Goal: Contribute content: Contribute content

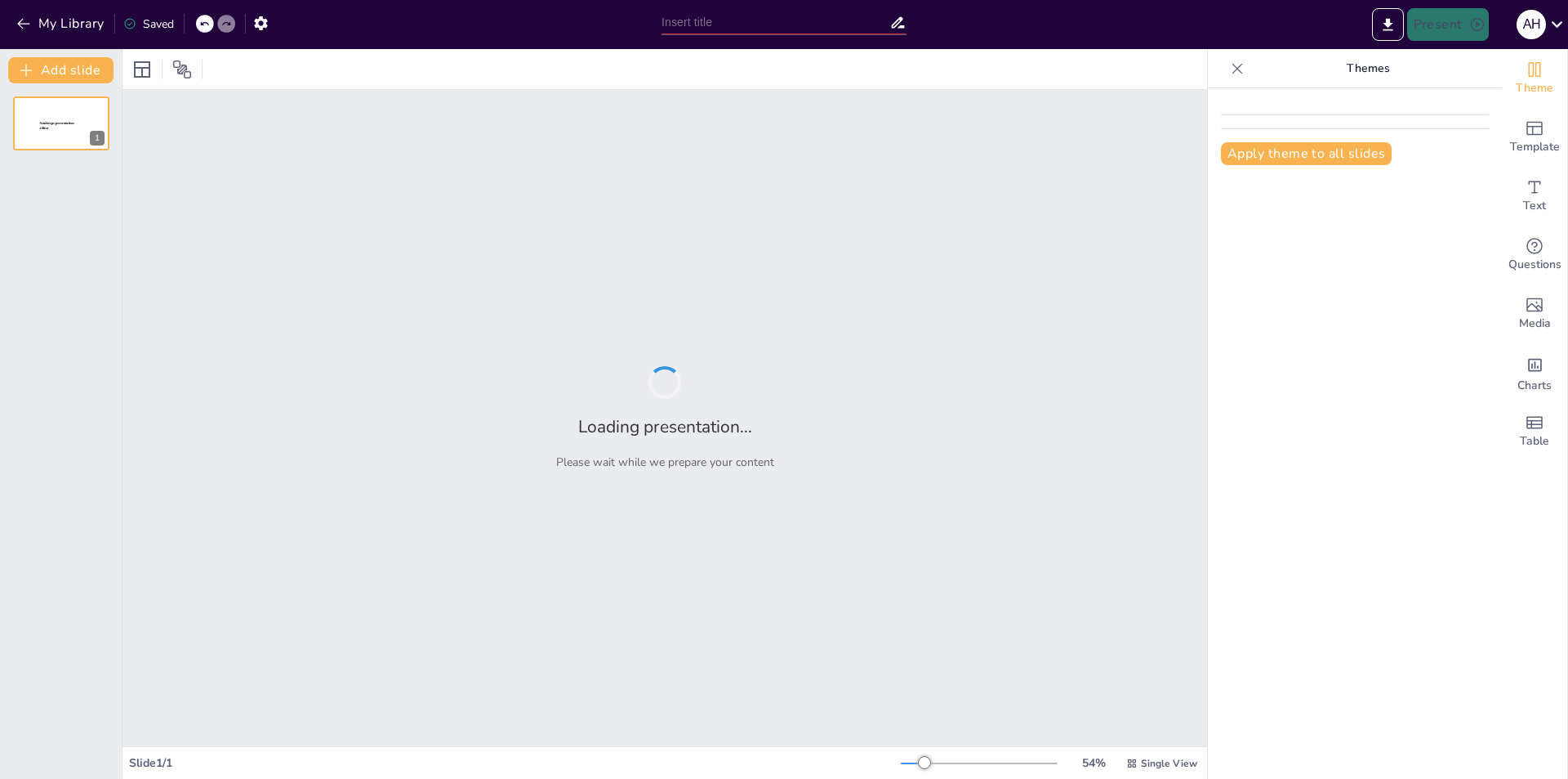
type input "Implementación Efectiva de la Actividad Física para Mejorar la Salud Integral"
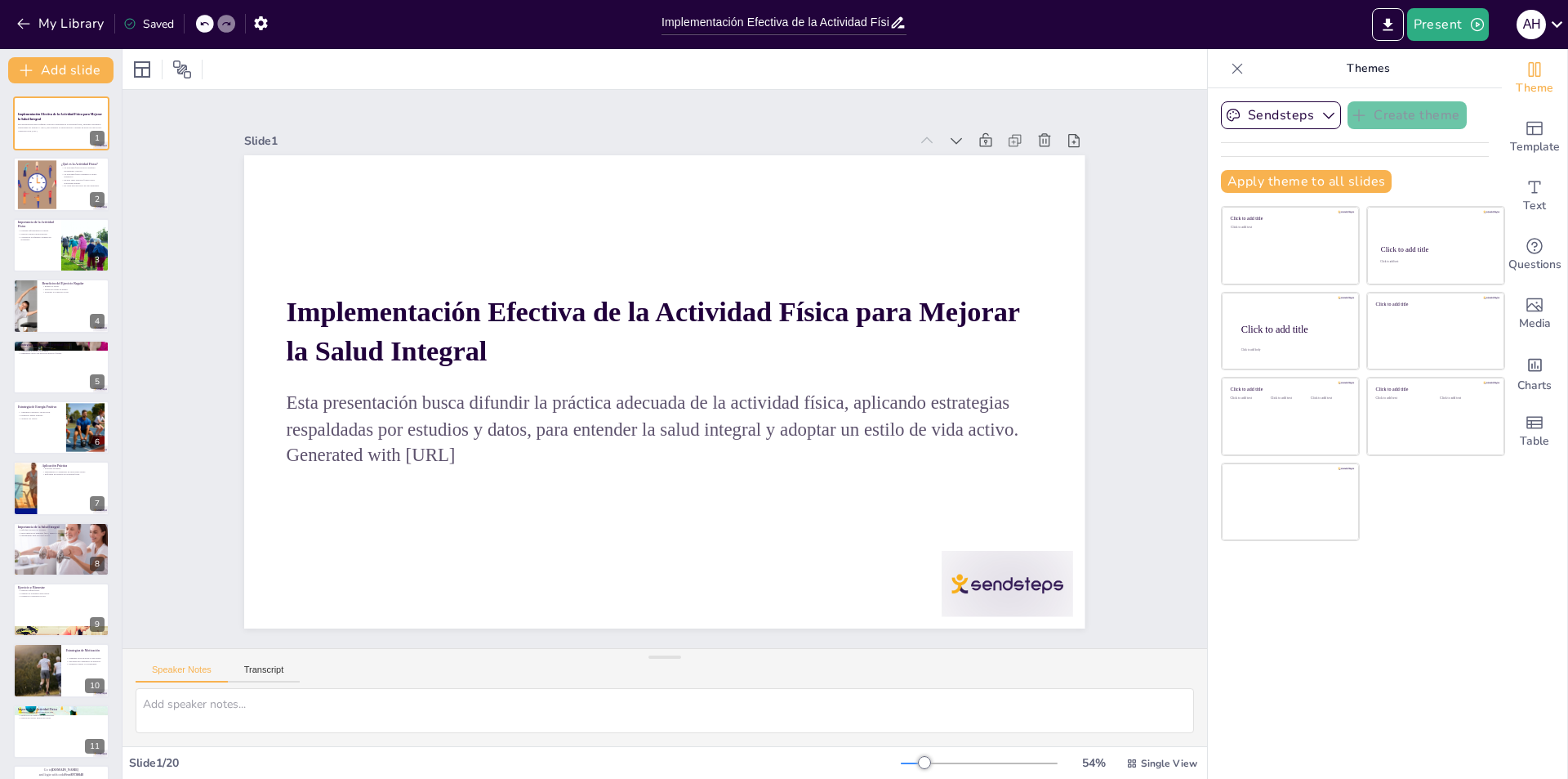
checkbox input "true"
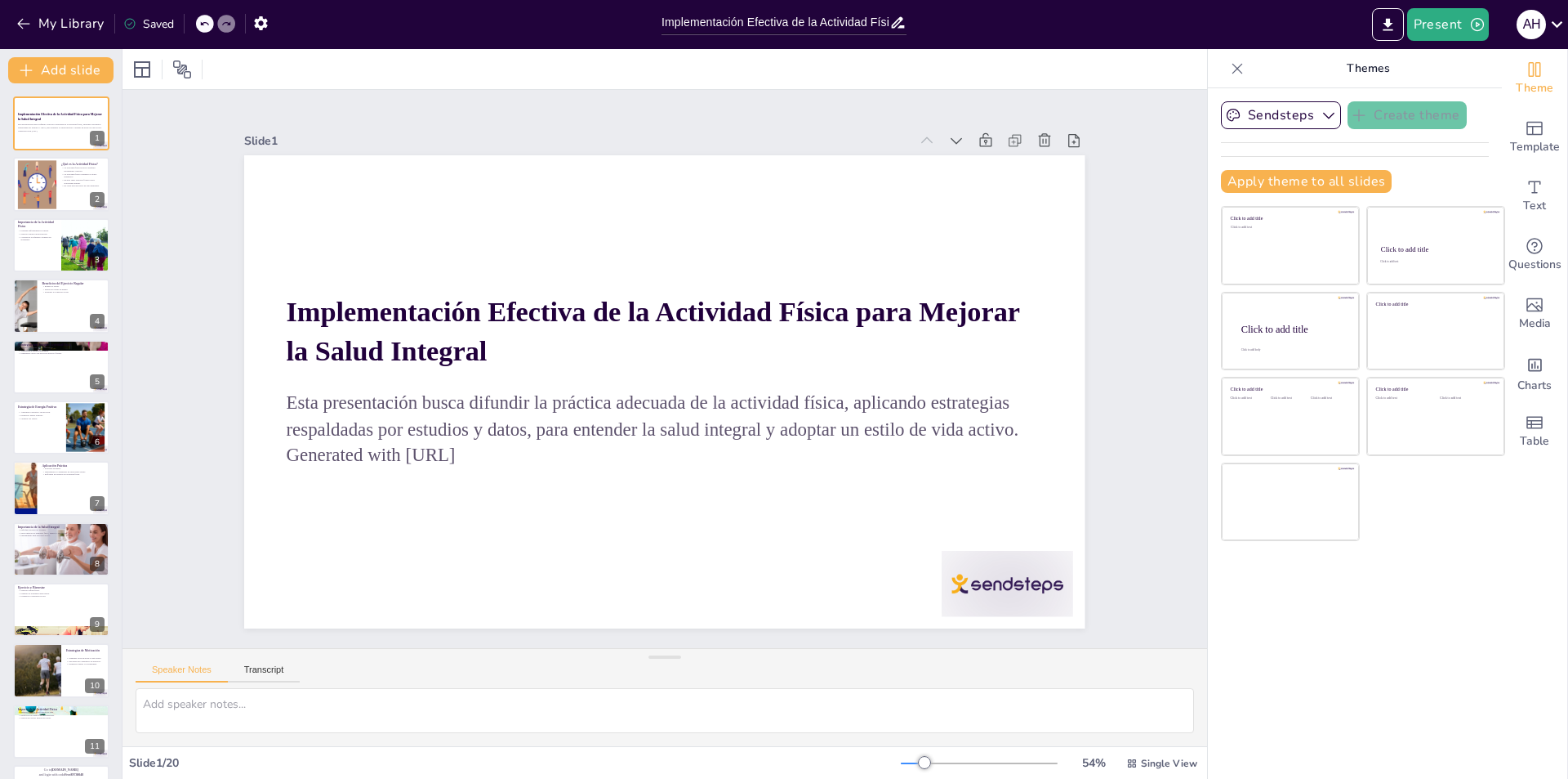
click at [1243, 418] on div "Click to add text" at bounding box center [1249, 421] width 37 height 50
click at [1235, 441] on div "Click to add text" at bounding box center [1249, 421] width 37 height 50
click at [1233, 445] on div "Click to add text" at bounding box center [1249, 421] width 37 height 50
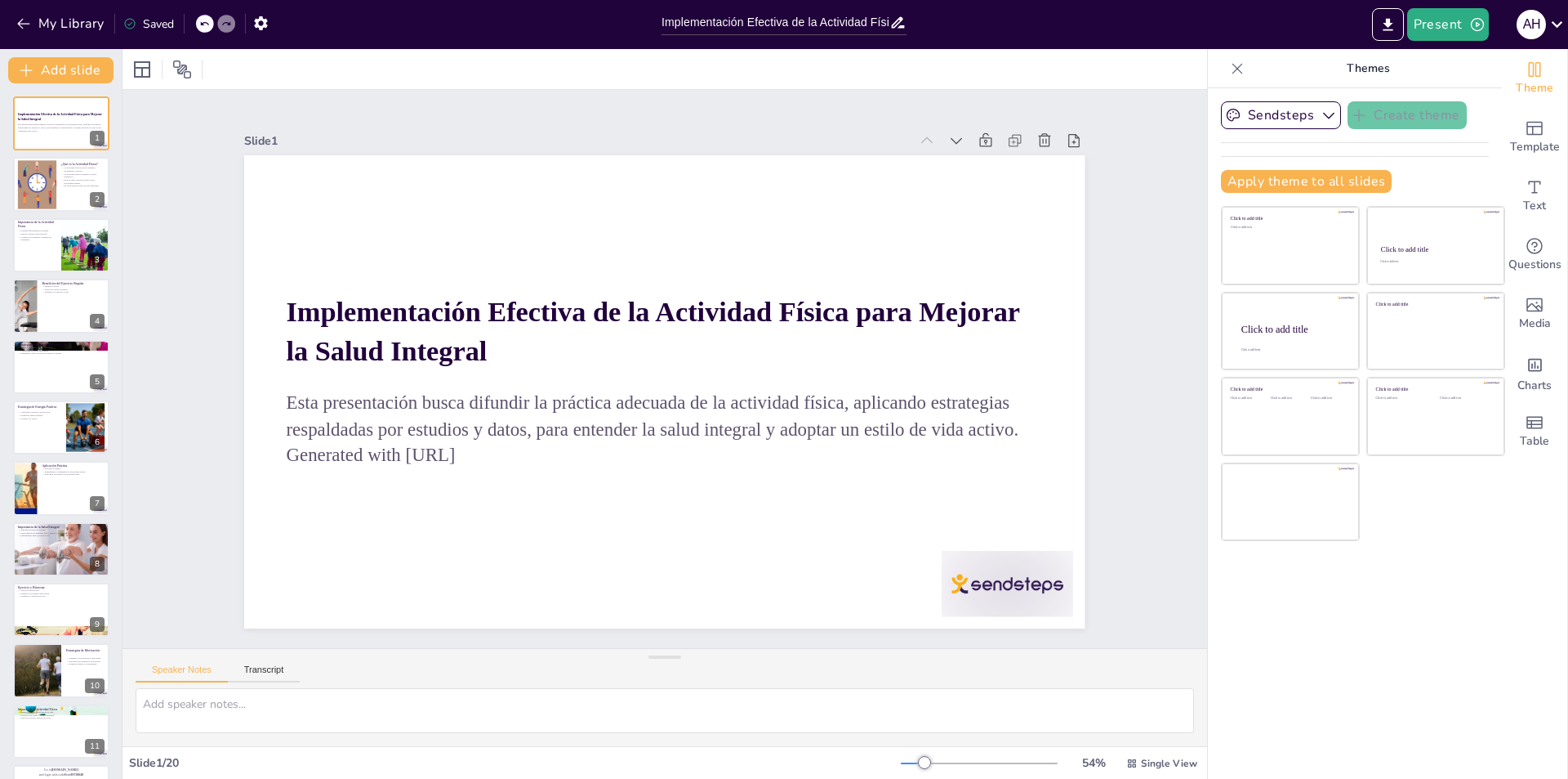
click at [1458, 516] on div "Click to add title Click to add text Click to add title Click to add text Click…" at bounding box center [1363, 374] width 284 height 335
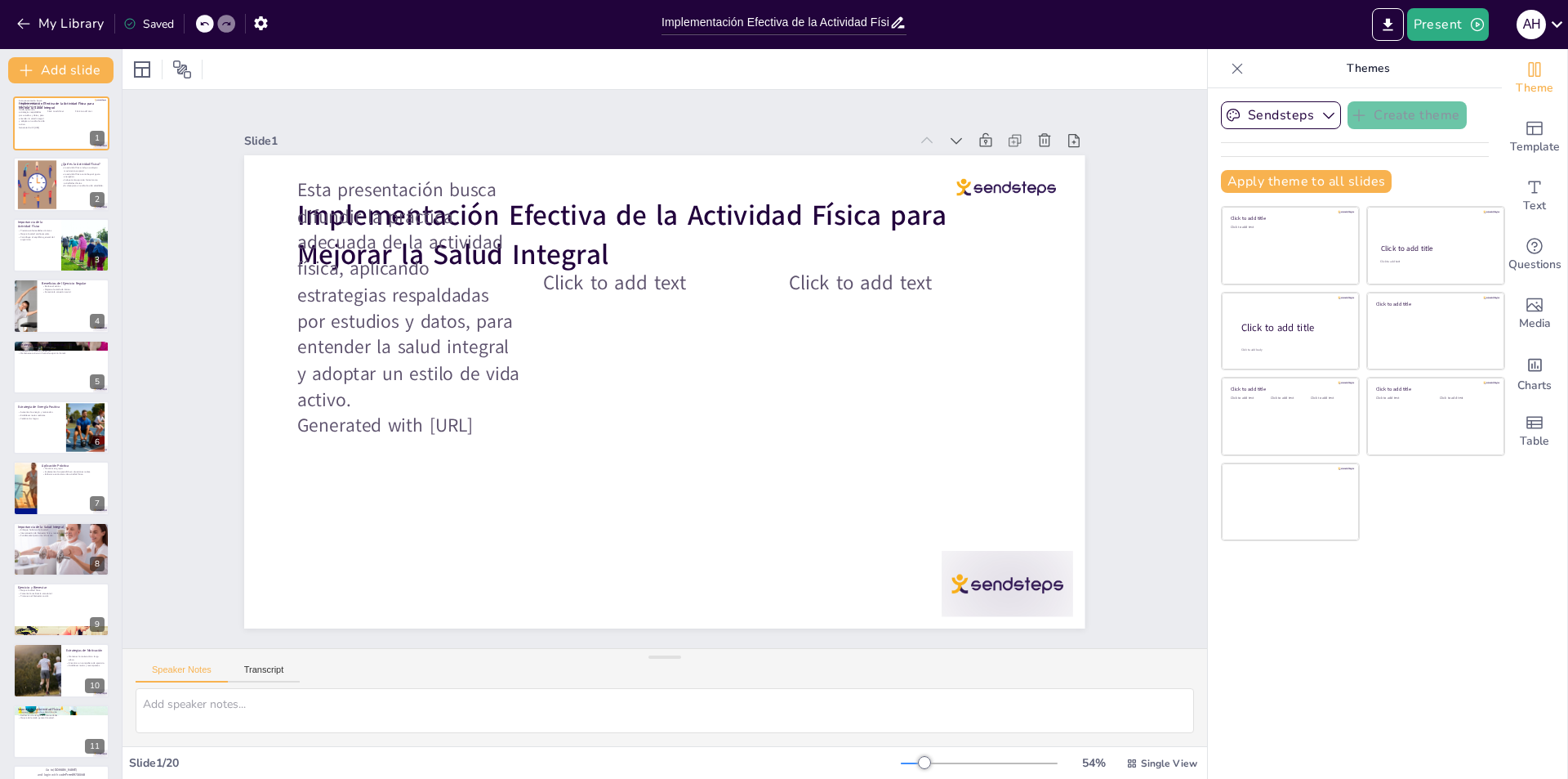
checkbox input "true"
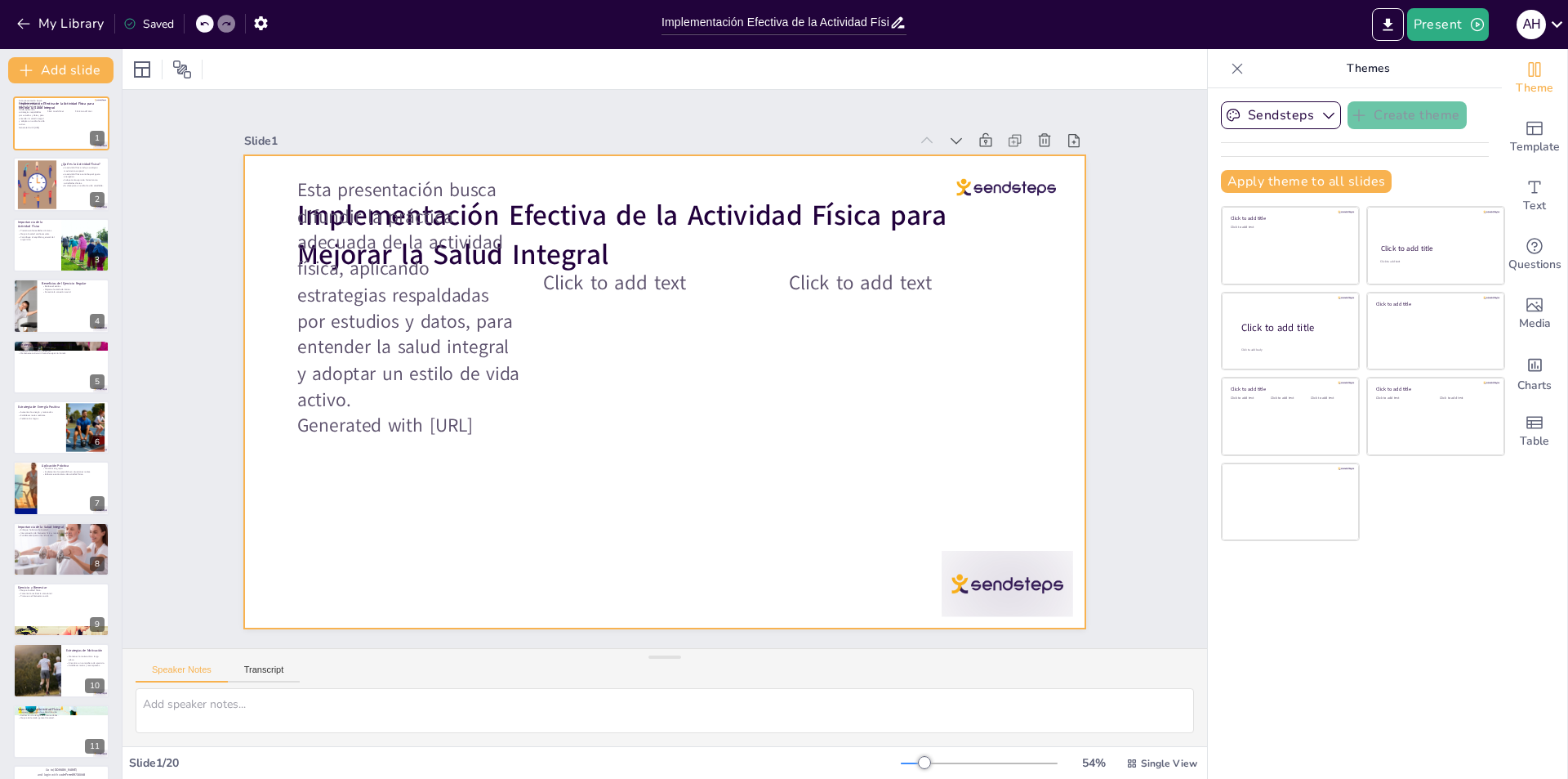
checkbox input "true"
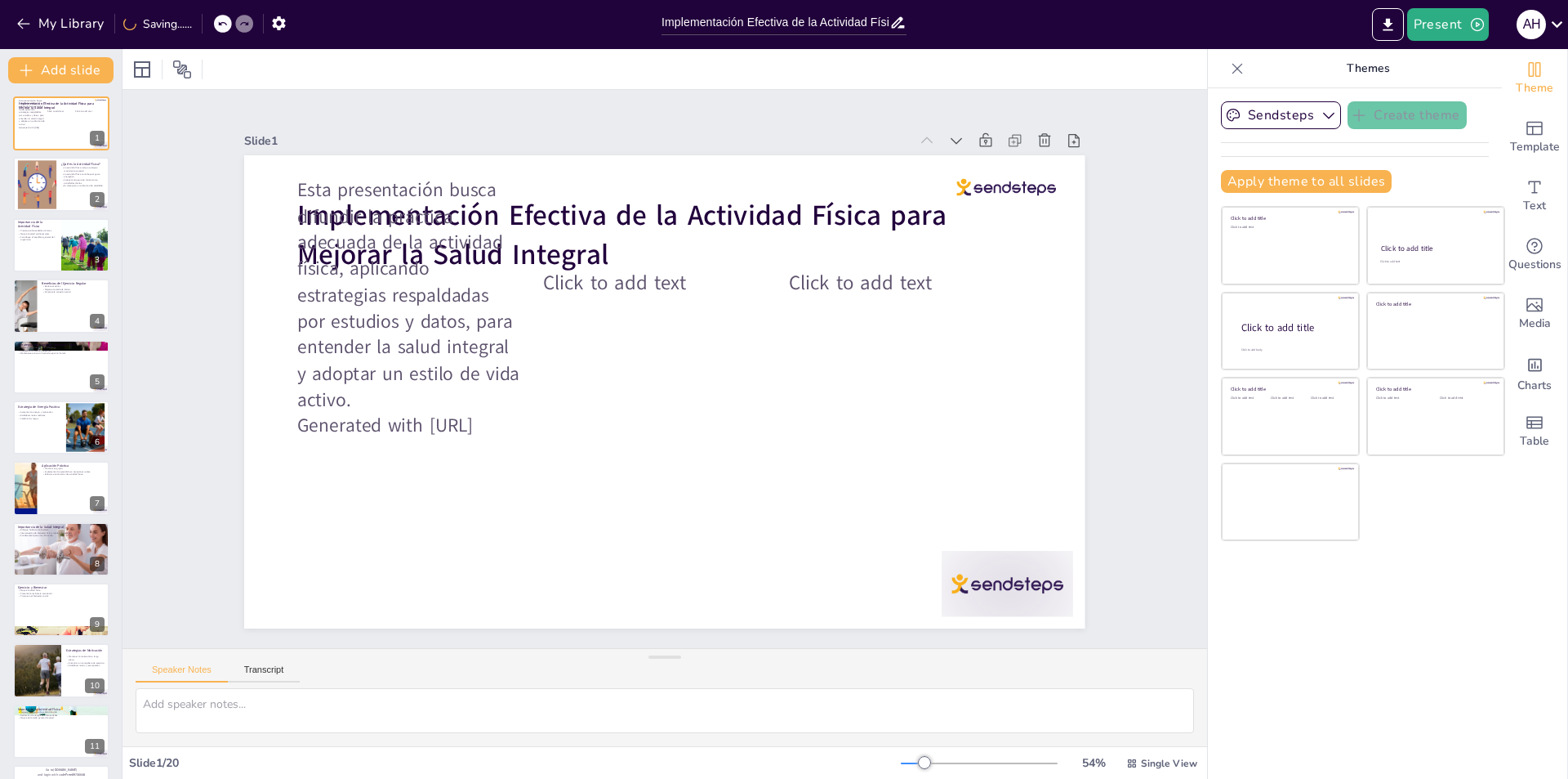
click at [1240, 629] on div "Sendsteps Create theme Apply theme to all slides Click to add title Click to ad…" at bounding box center [1355, 433] width 294 height 690
checkbox input "true"
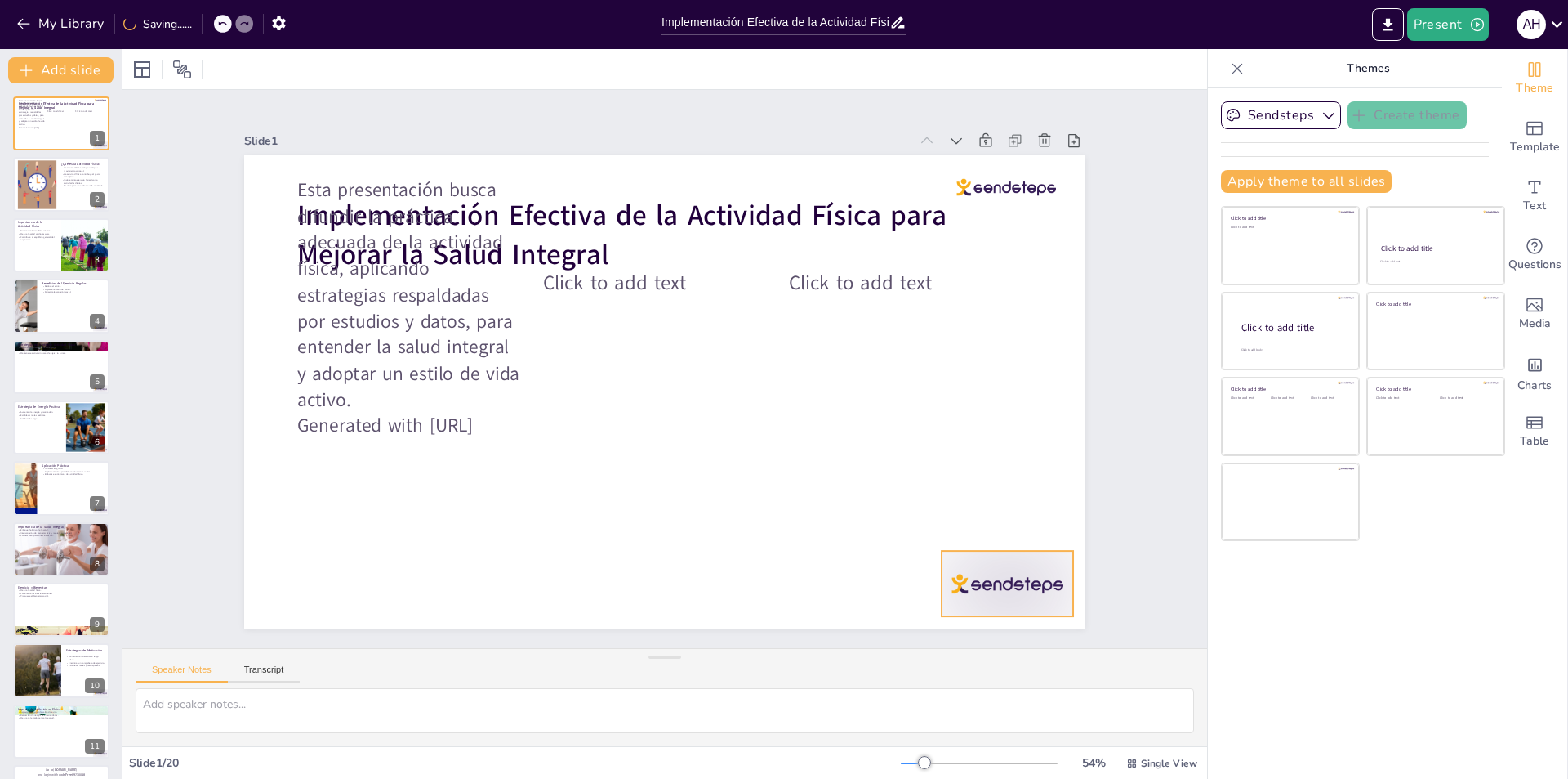
checkbox input "true"
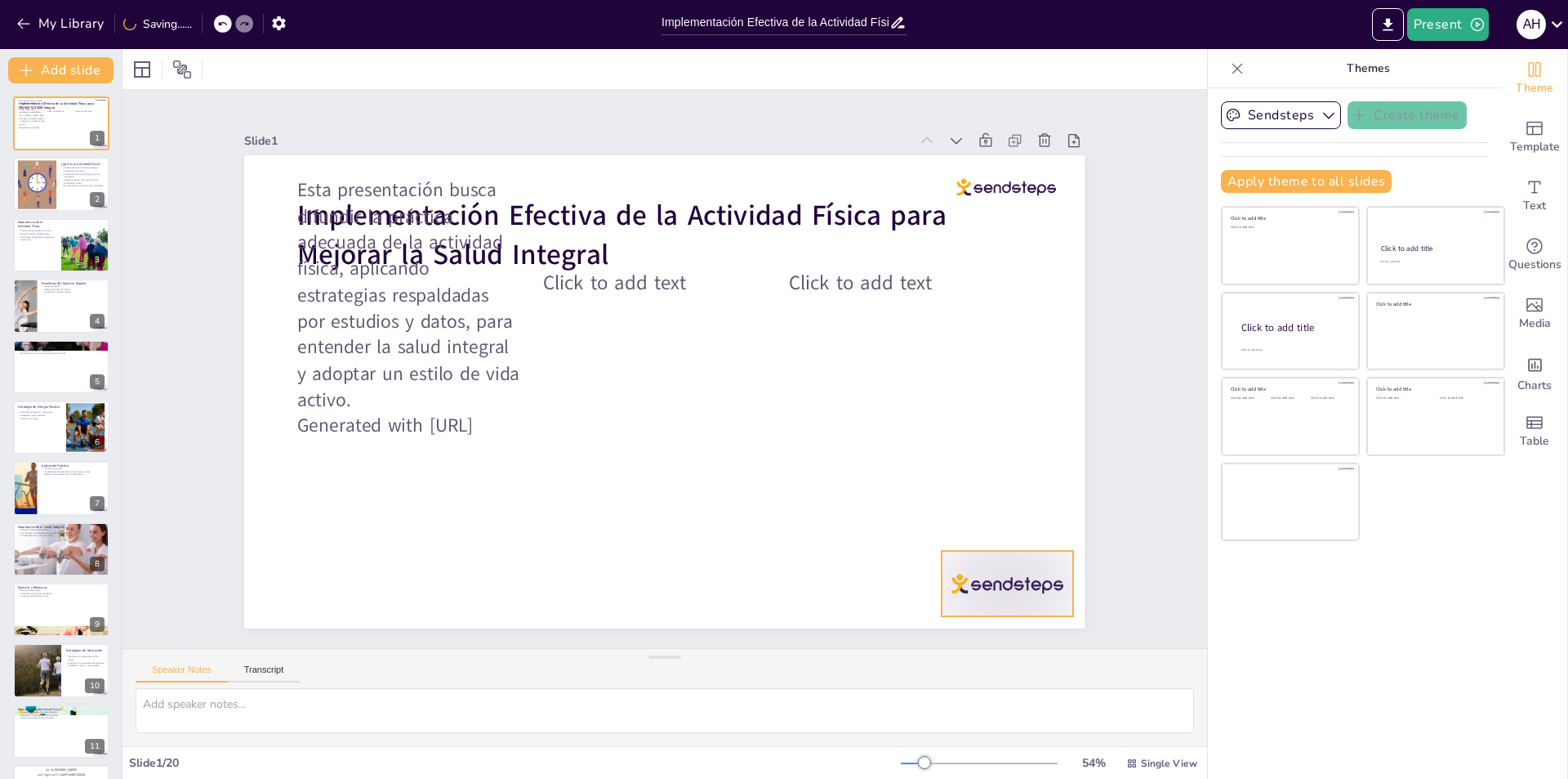
checkbox input "true"
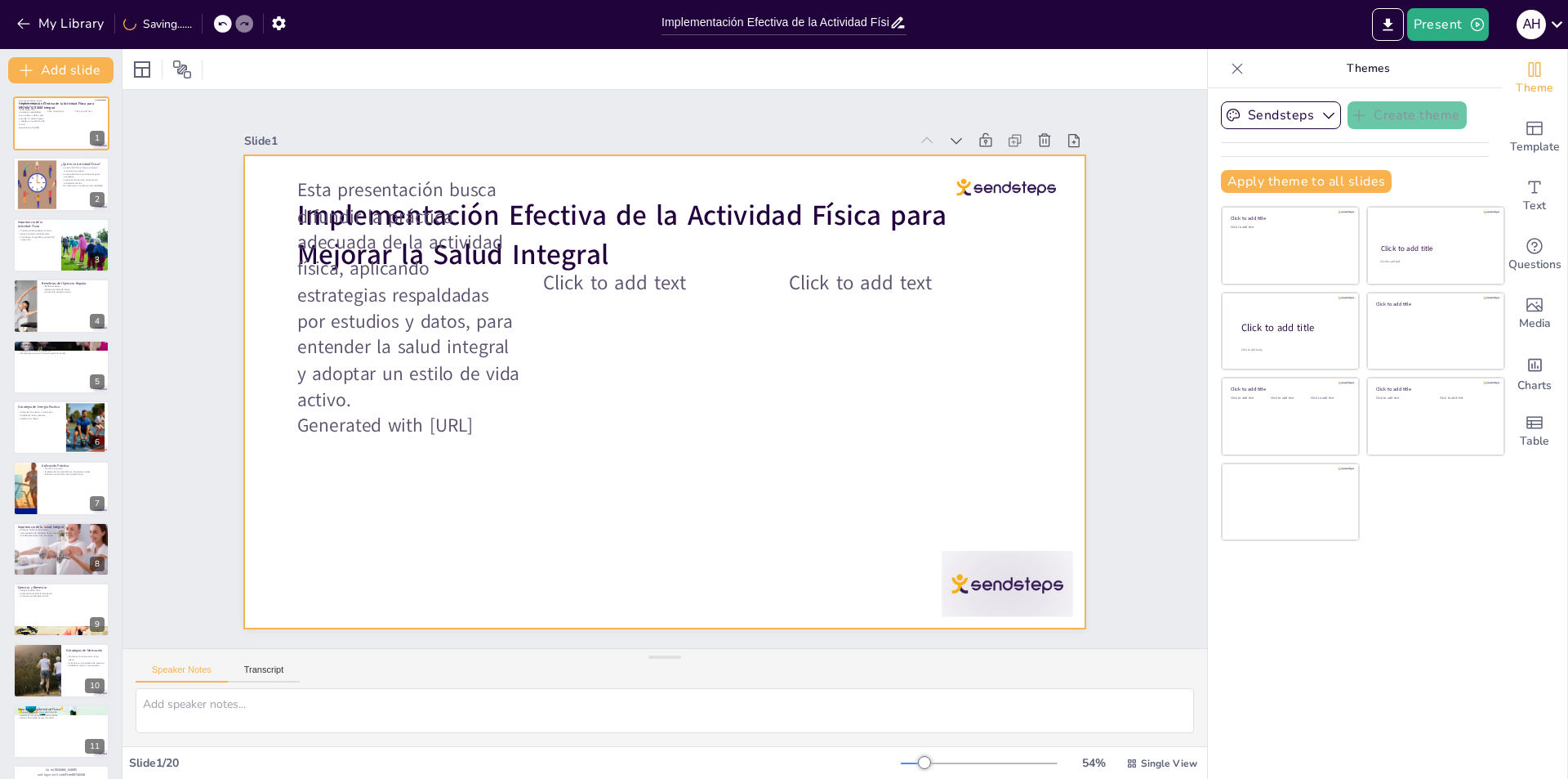
checkbox input "true"
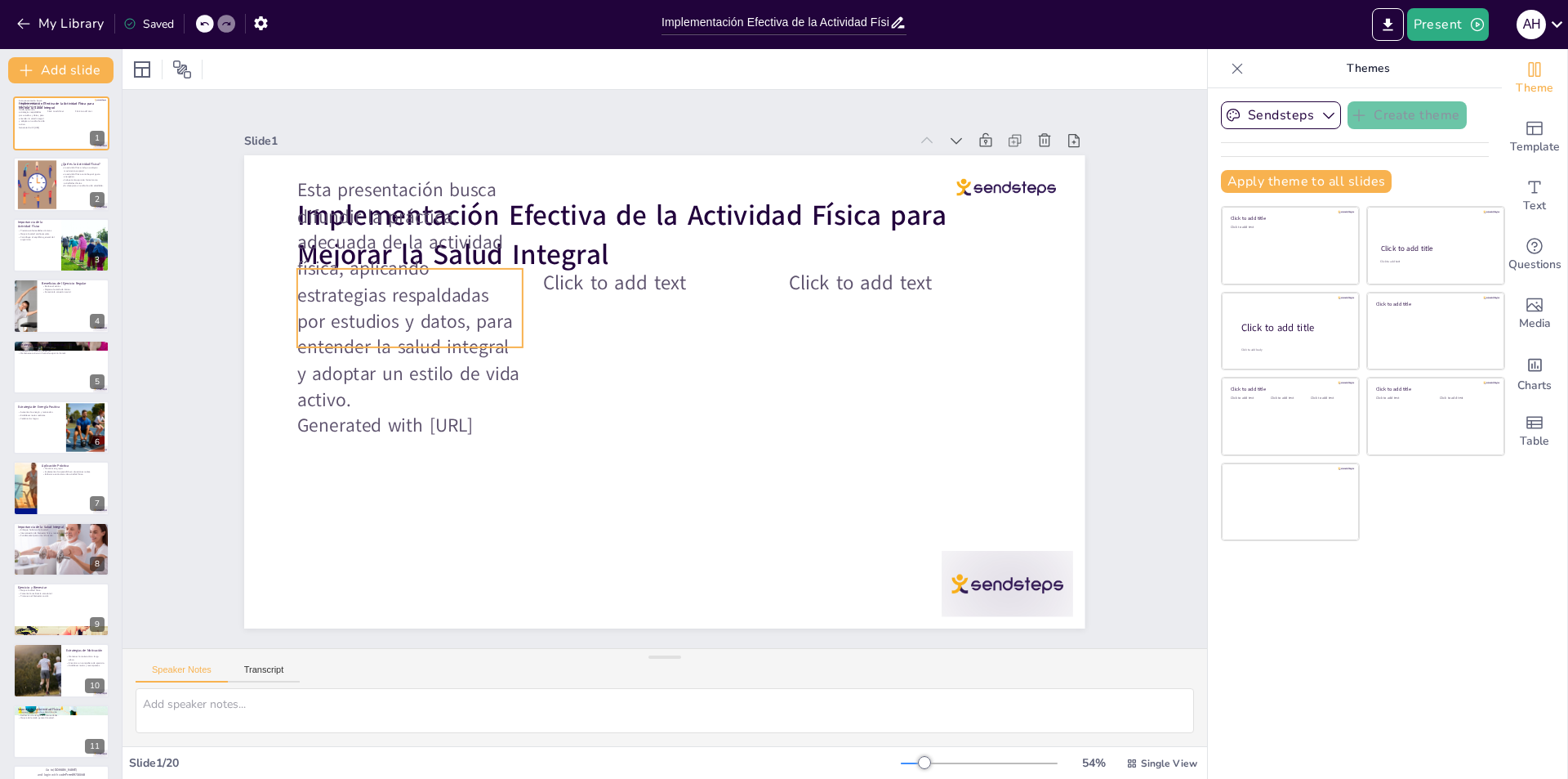
checkbox input "true"
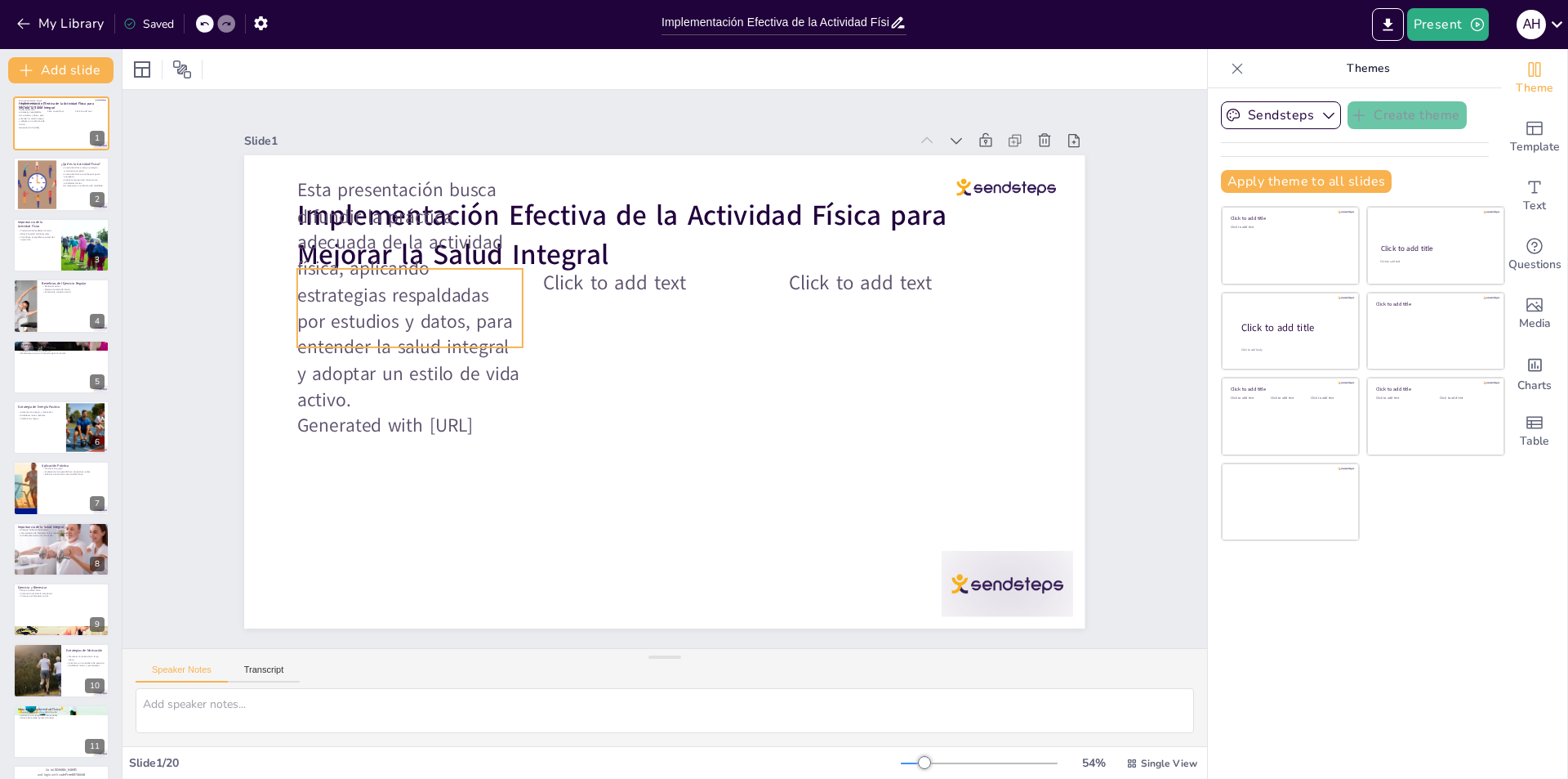
checkbox input "true"
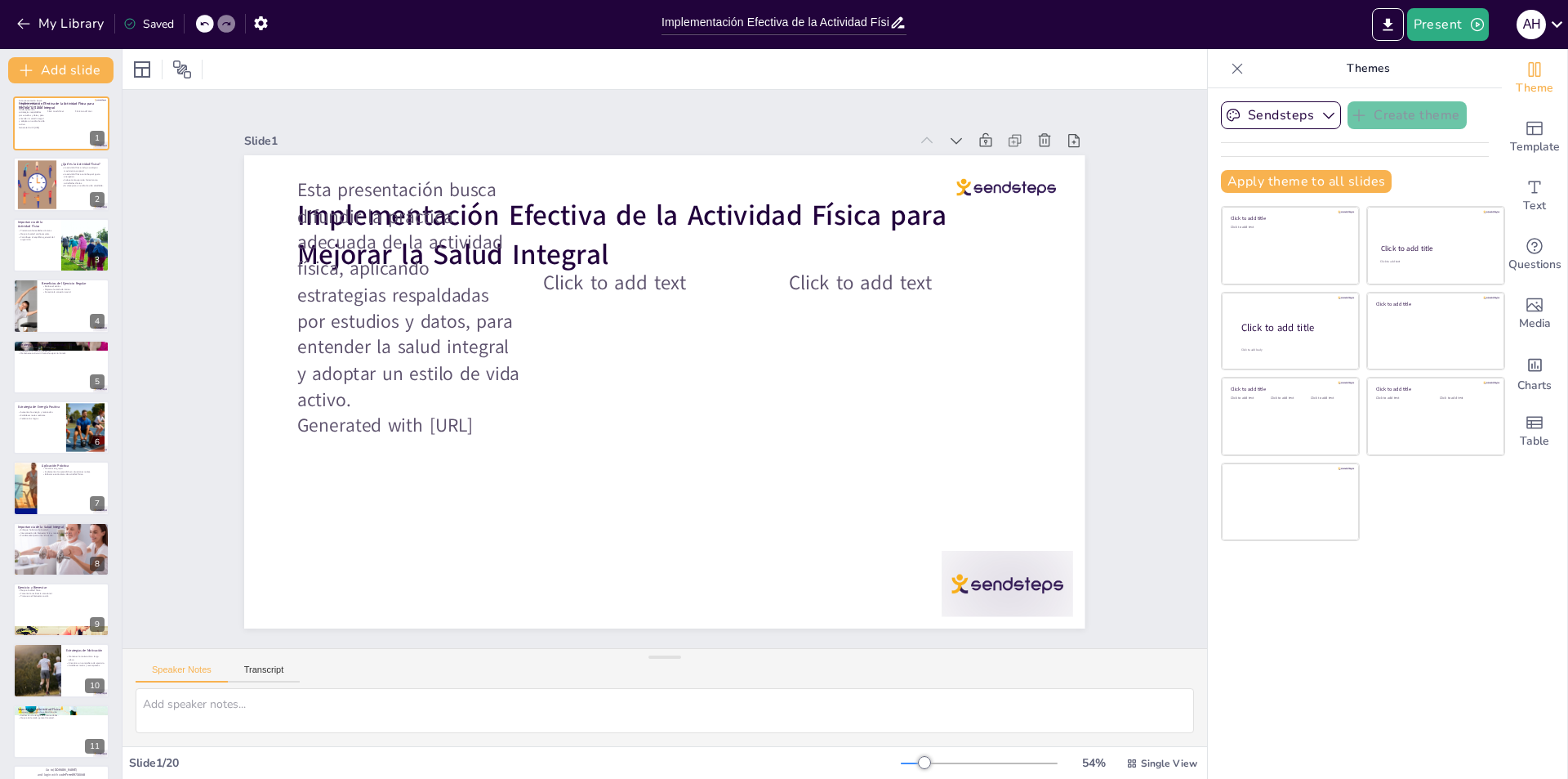
checkbox input "true"
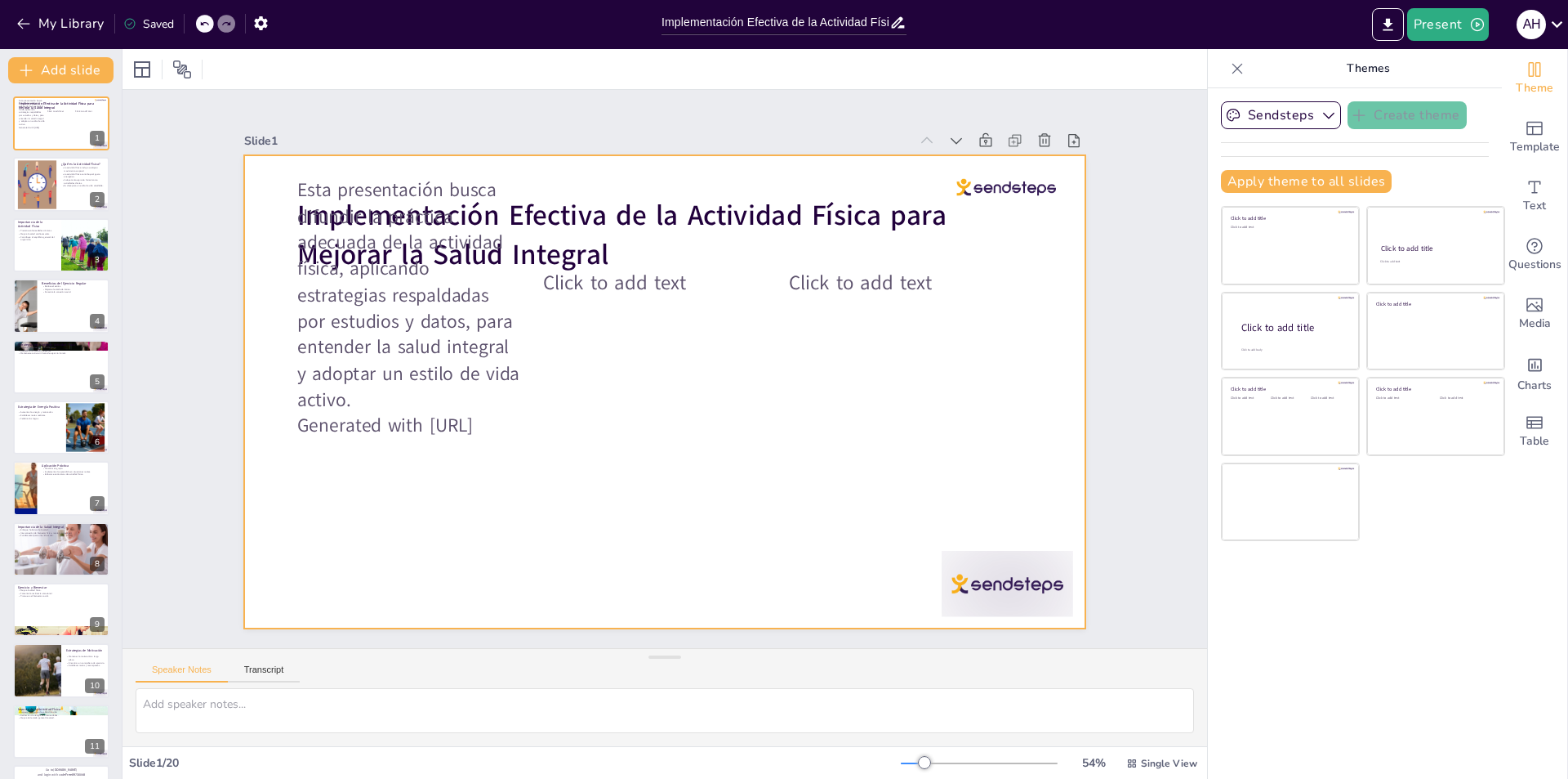
checkbox input "true"
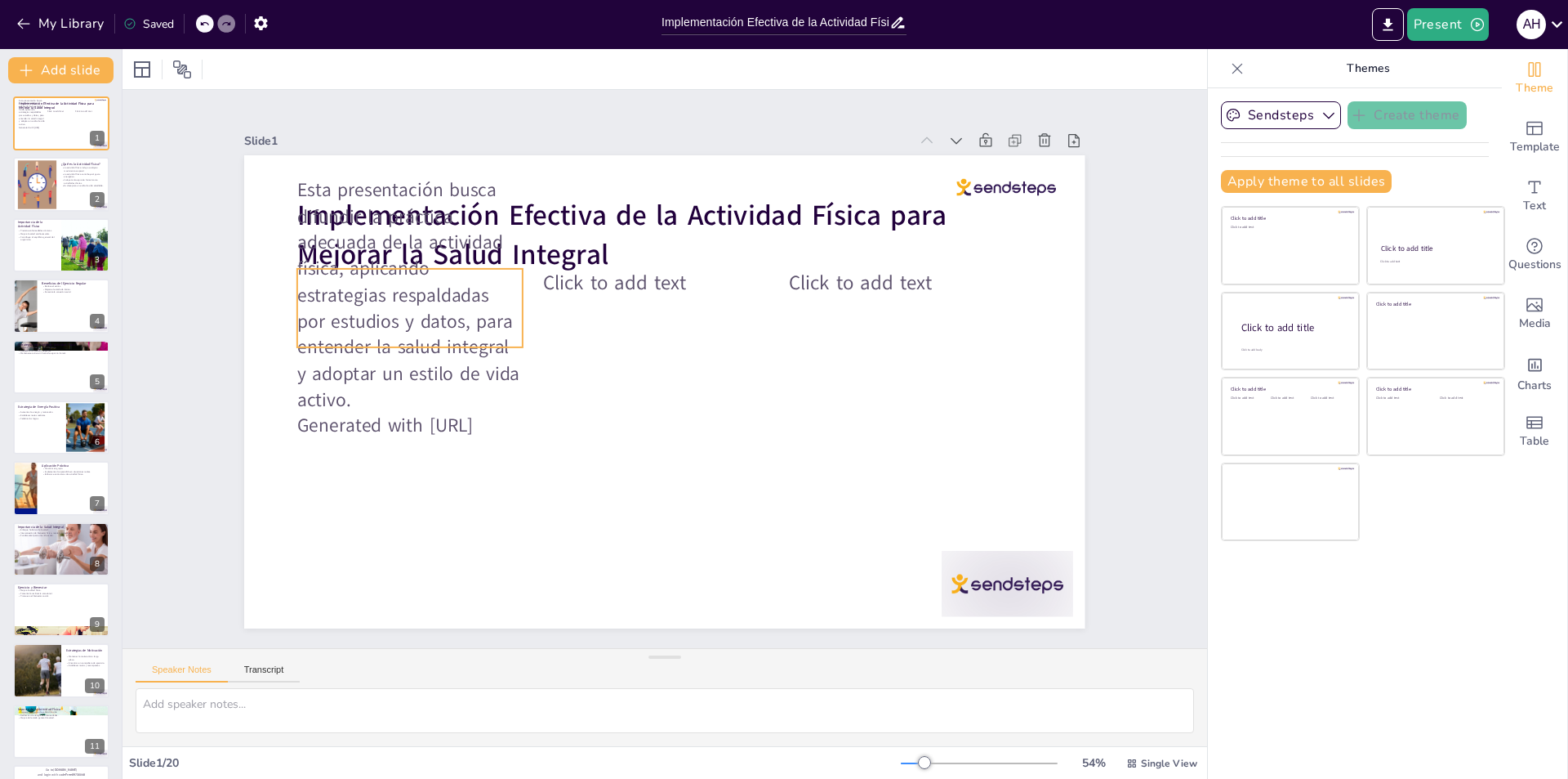
checkbox input "true"
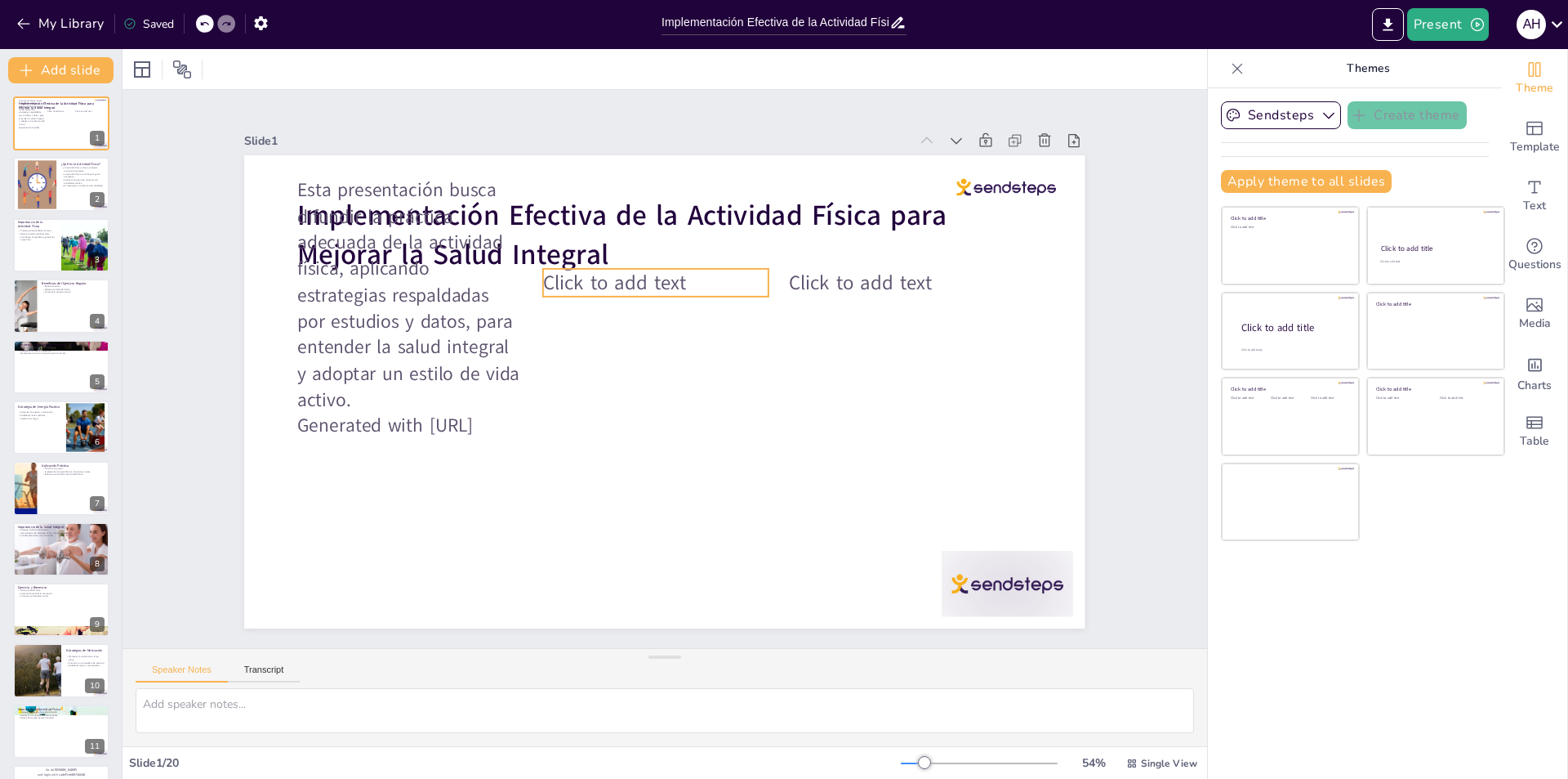
checkbox input "true"
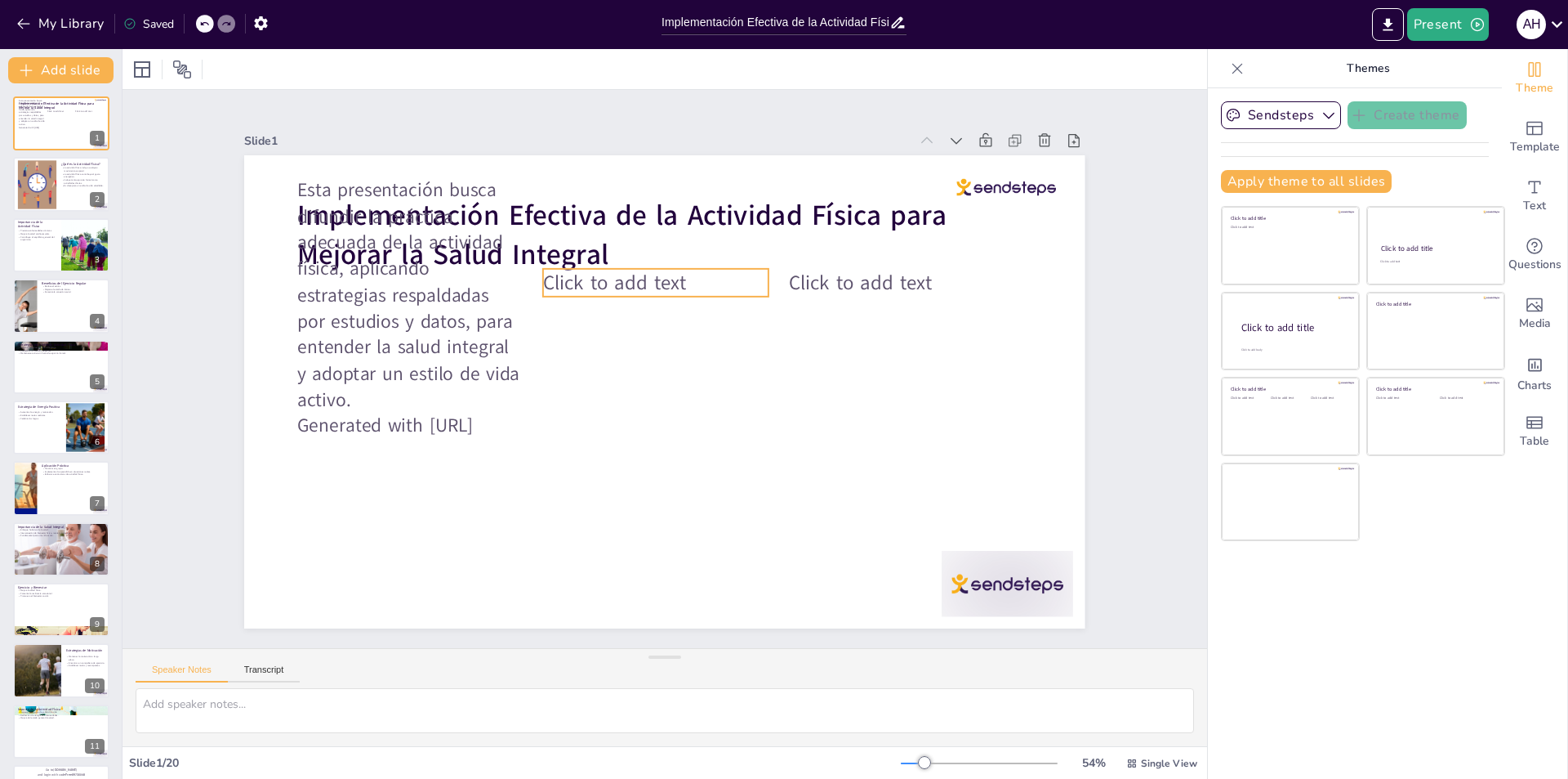
checkbox input "true"
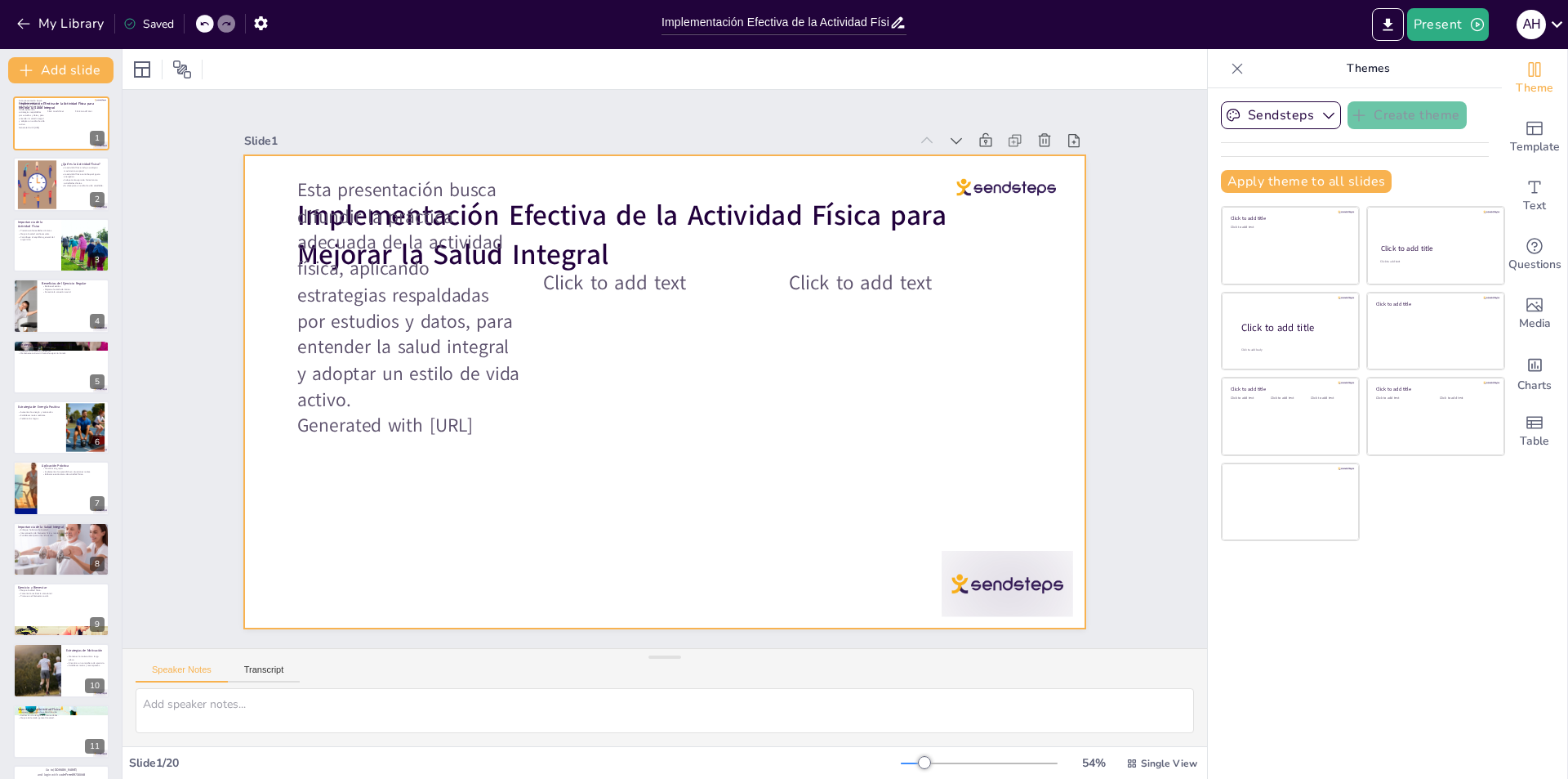
checkbox input "true"
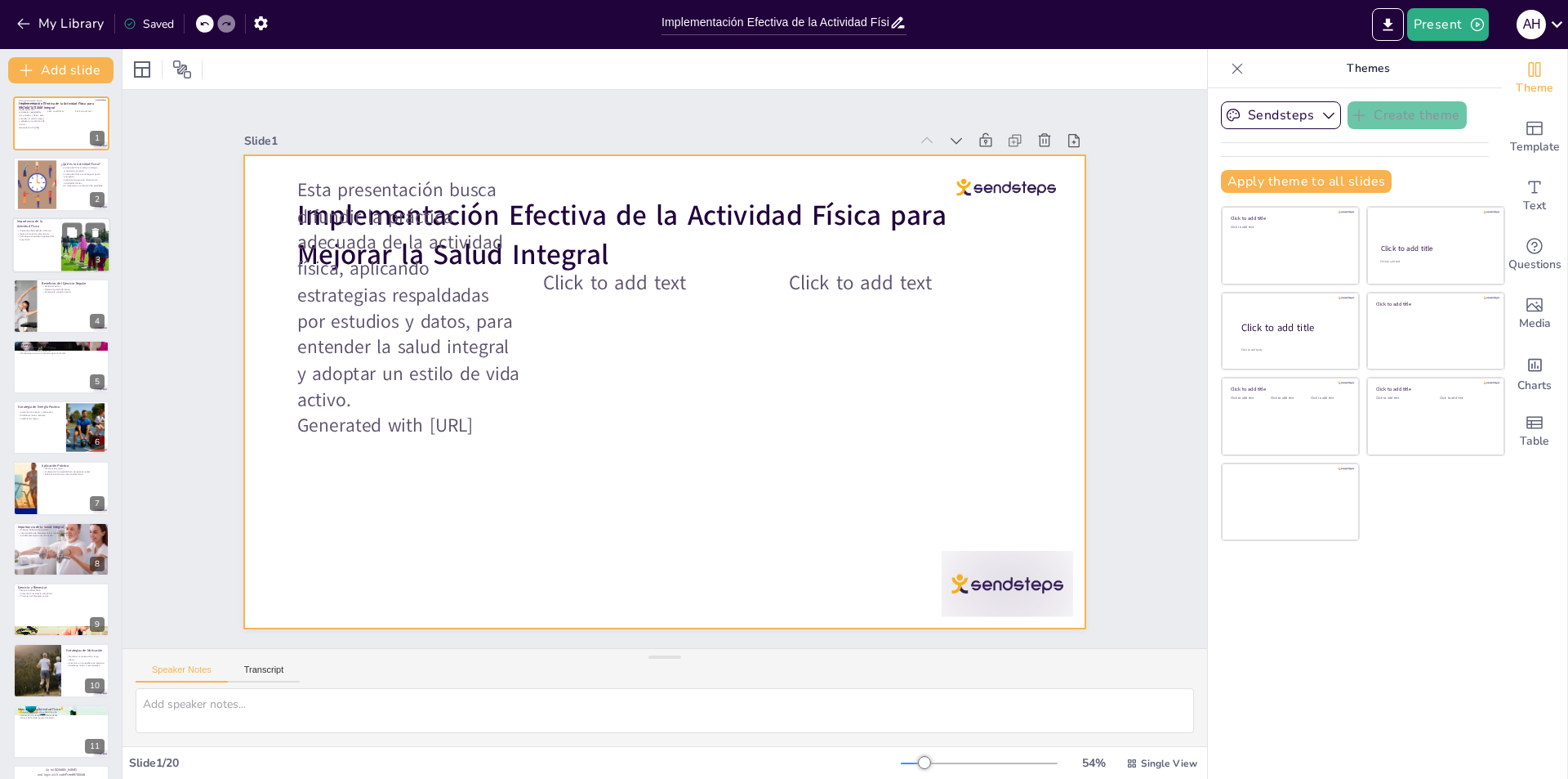
checkbox input "true"
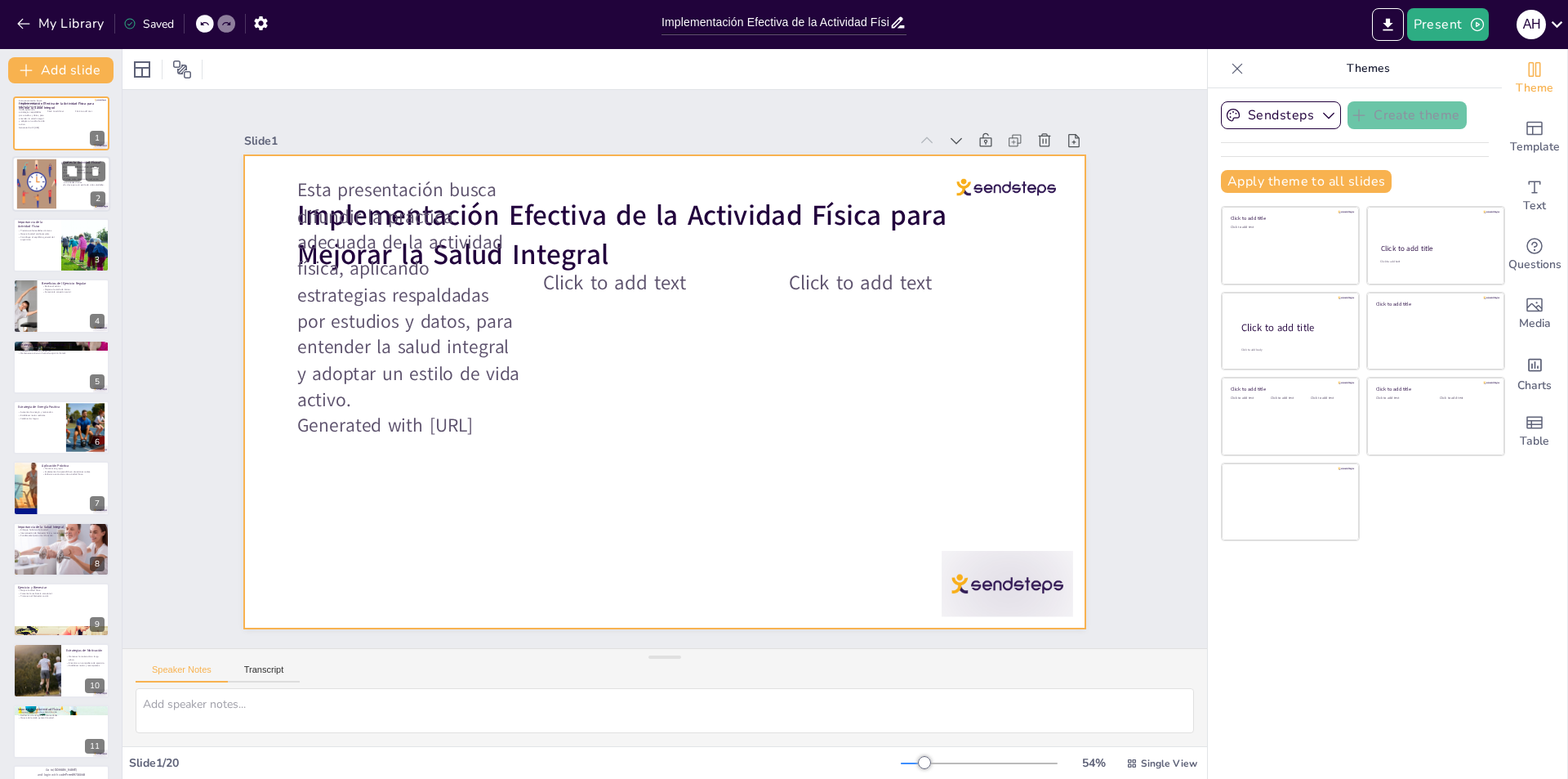
checkbox input "true"
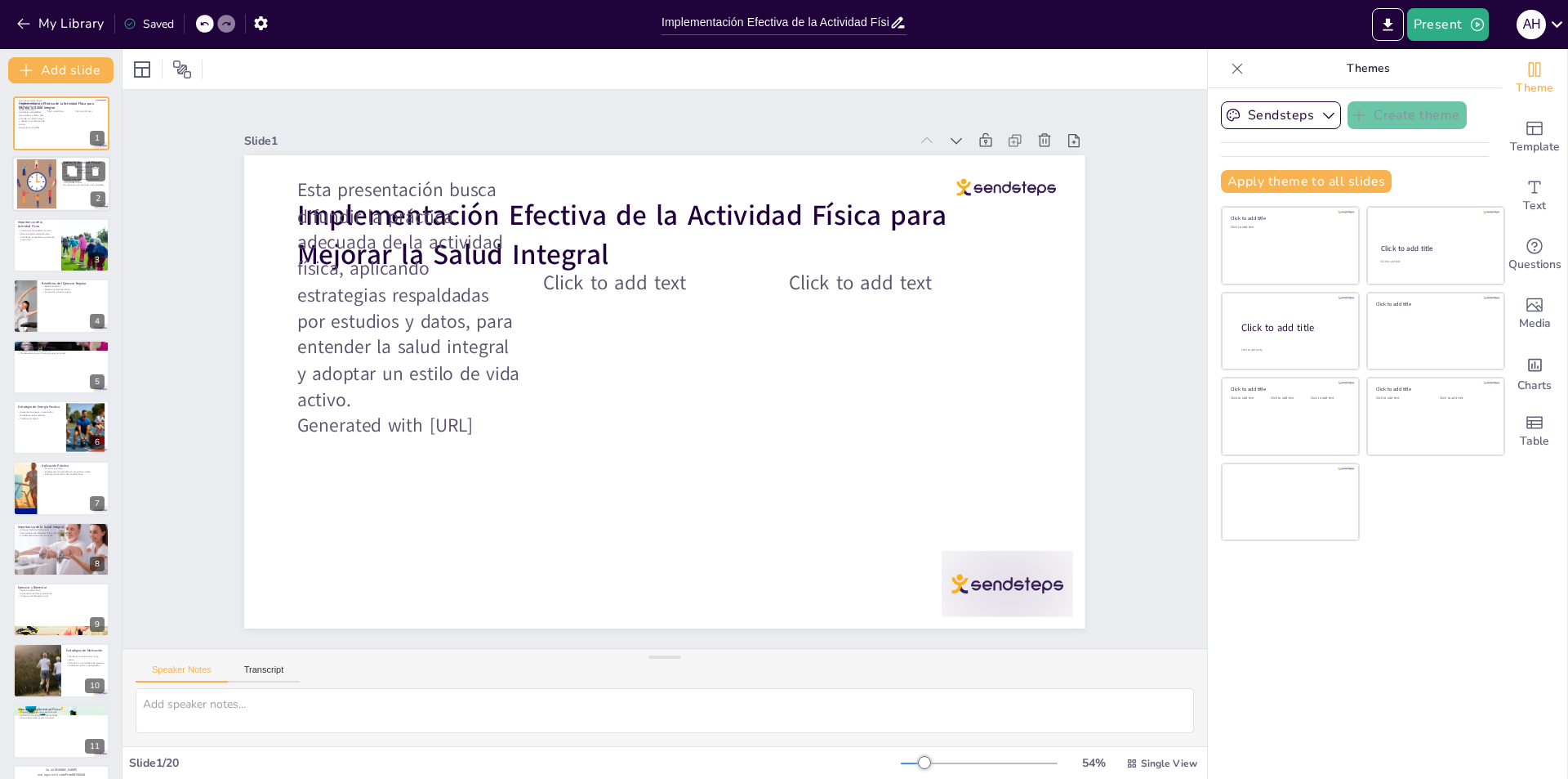
checkbox input "true"
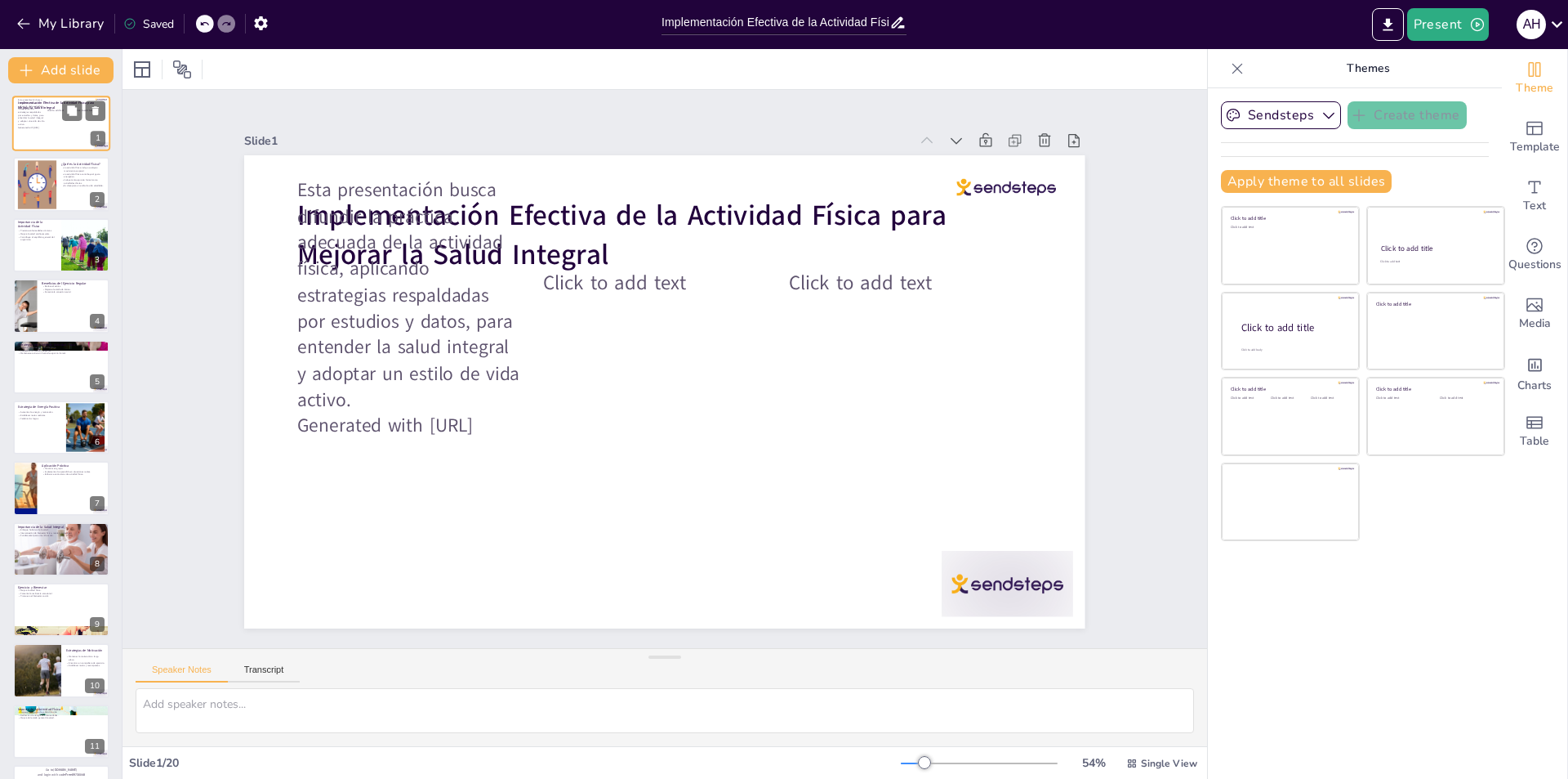
checkbox input "true"
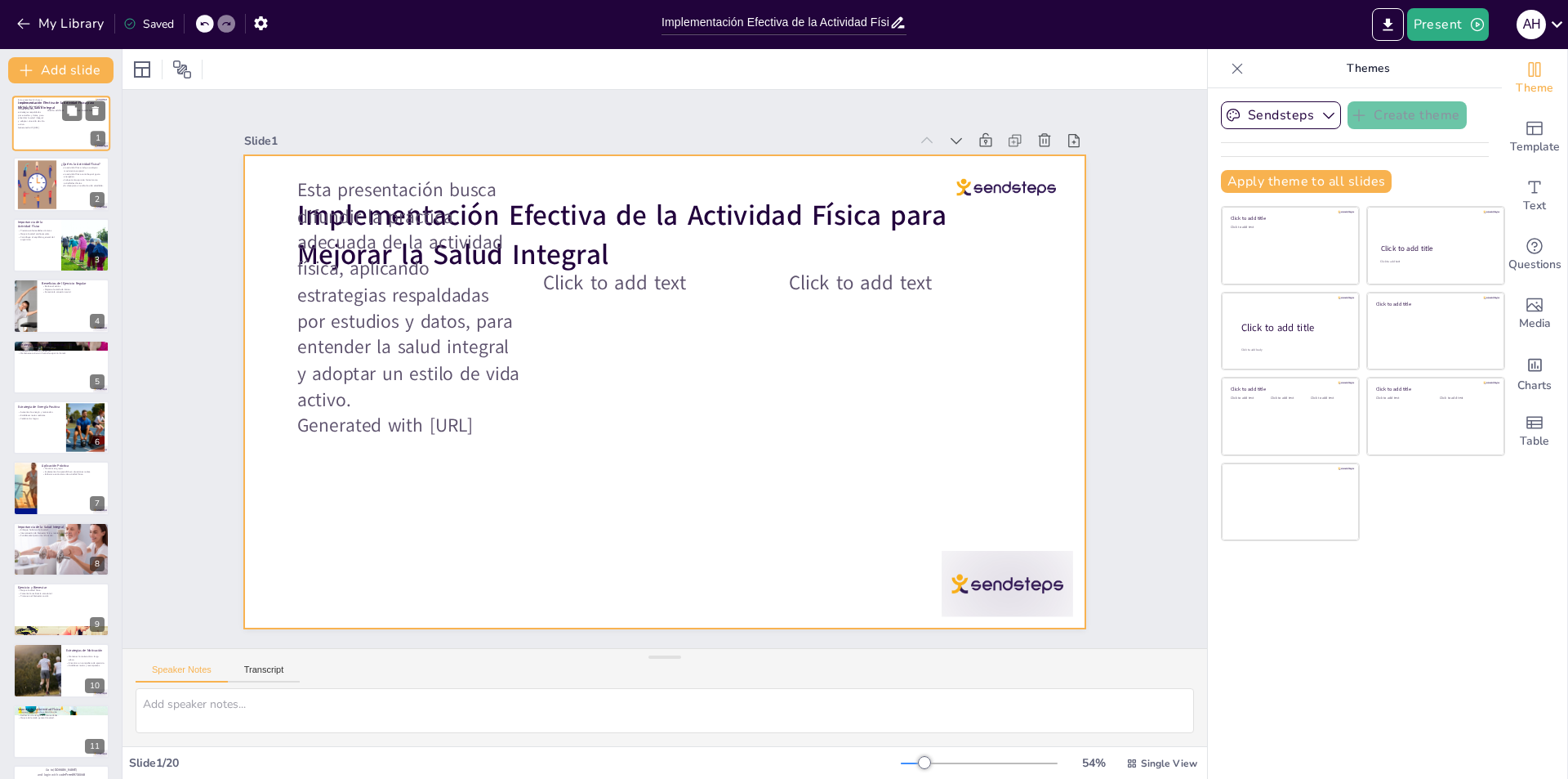
checkbox input "true"
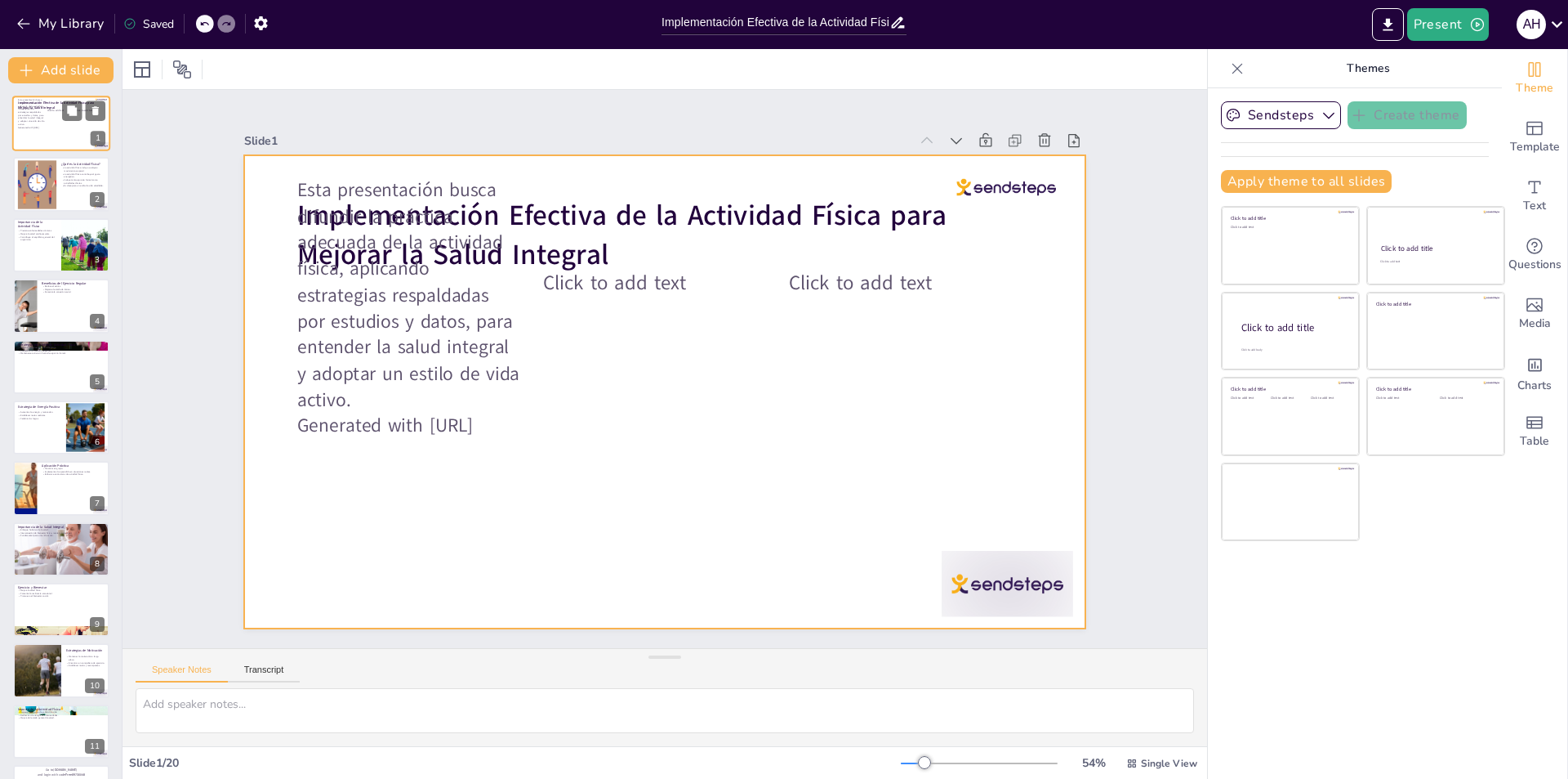
click at [49, 126] on div at bounding box center [60, 123] width 98 height 56
checkbox input "true"
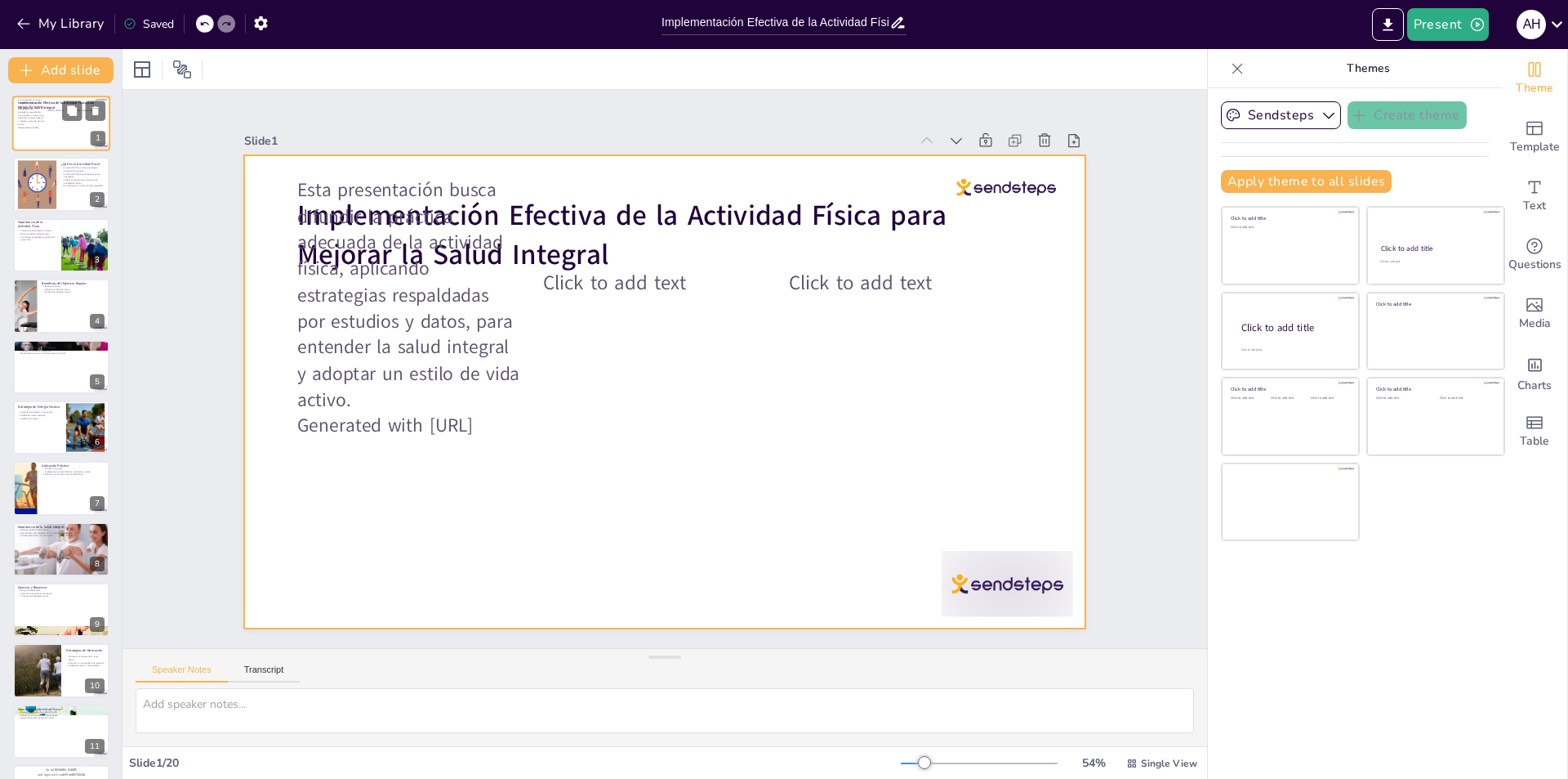
checkbox input "true"
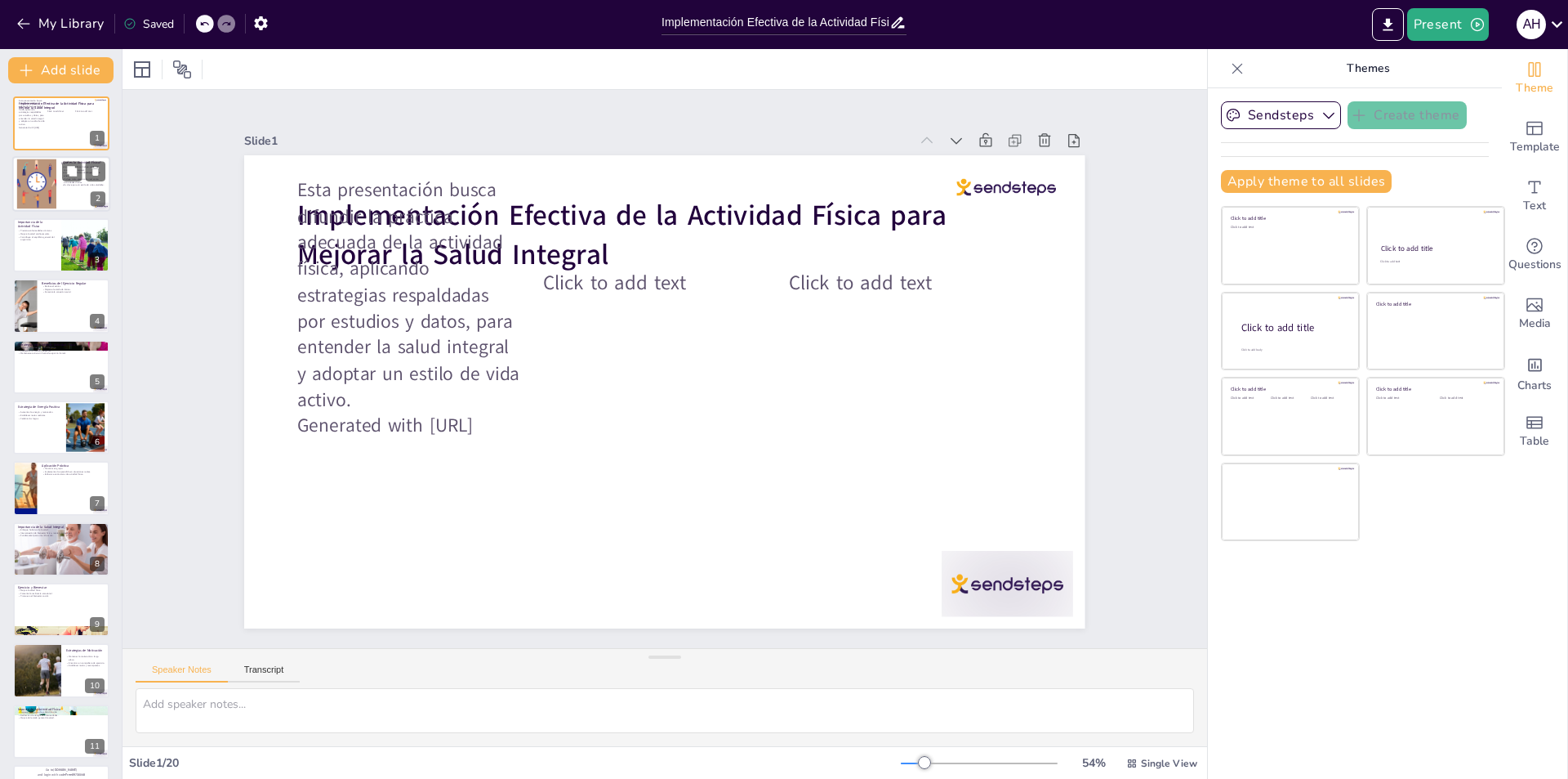
checkbox input "true"
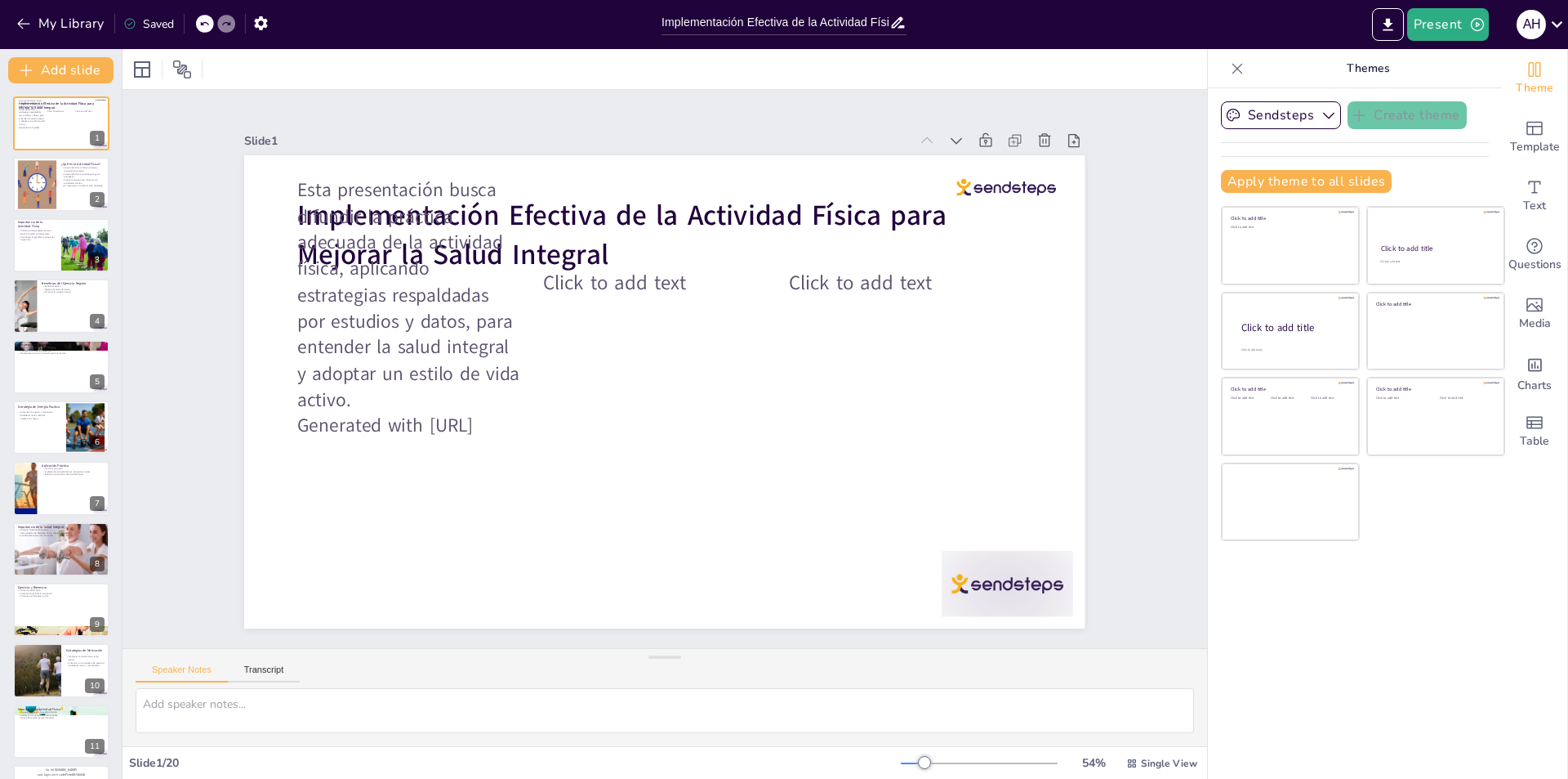
checkbox input "true"
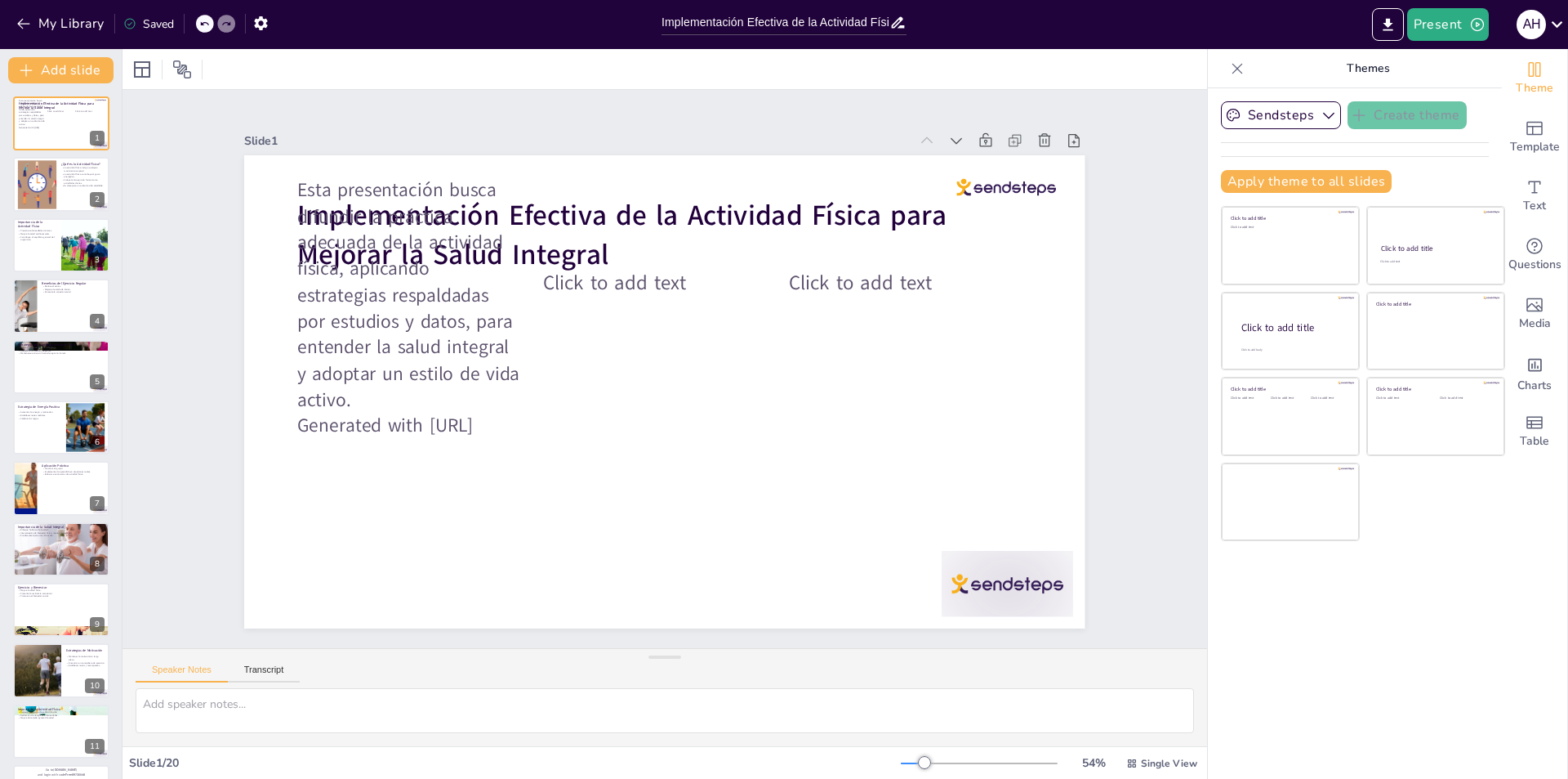
checkbox input "true"
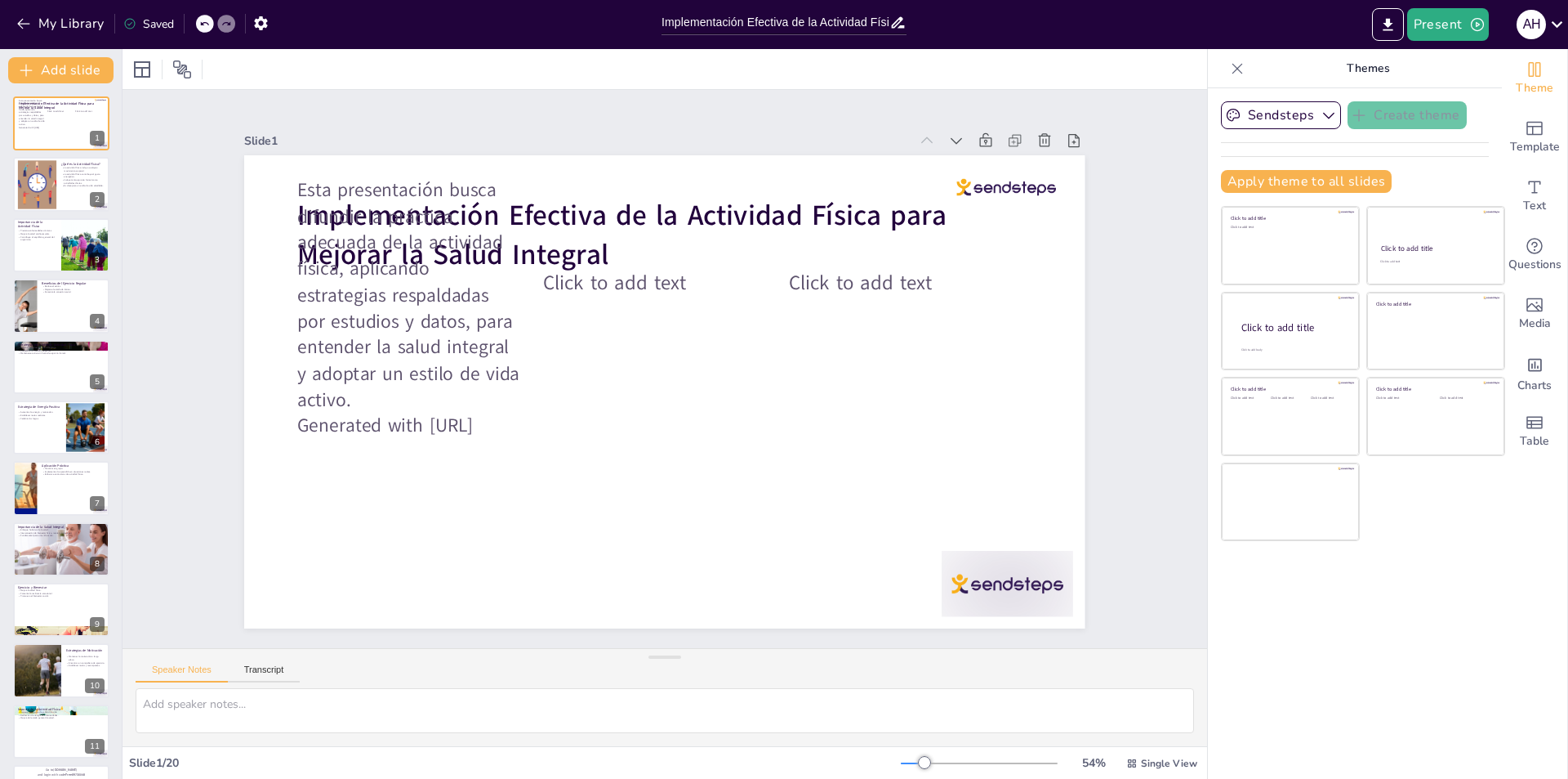
checkbox input "true"
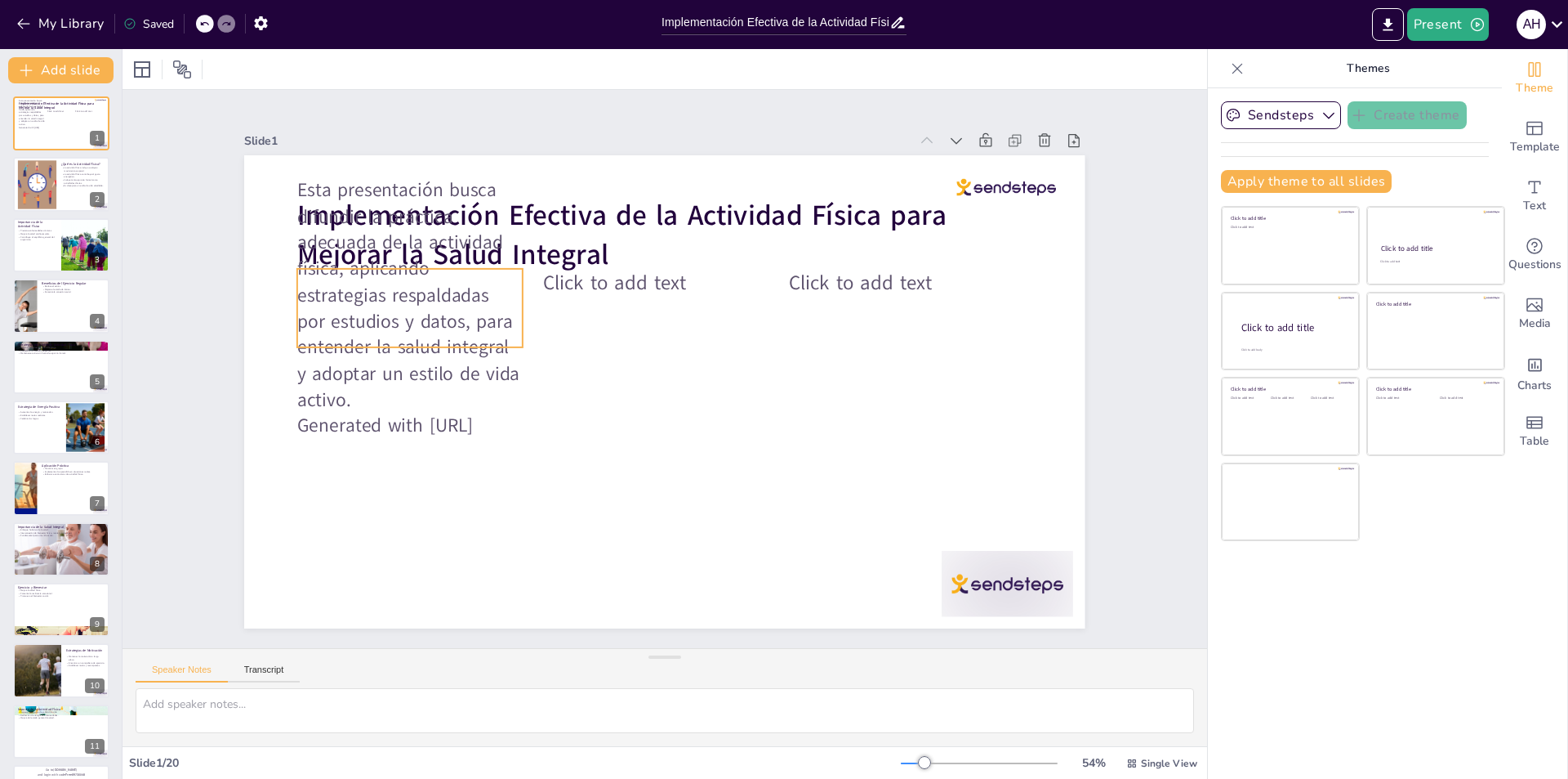
checkbox input "true"
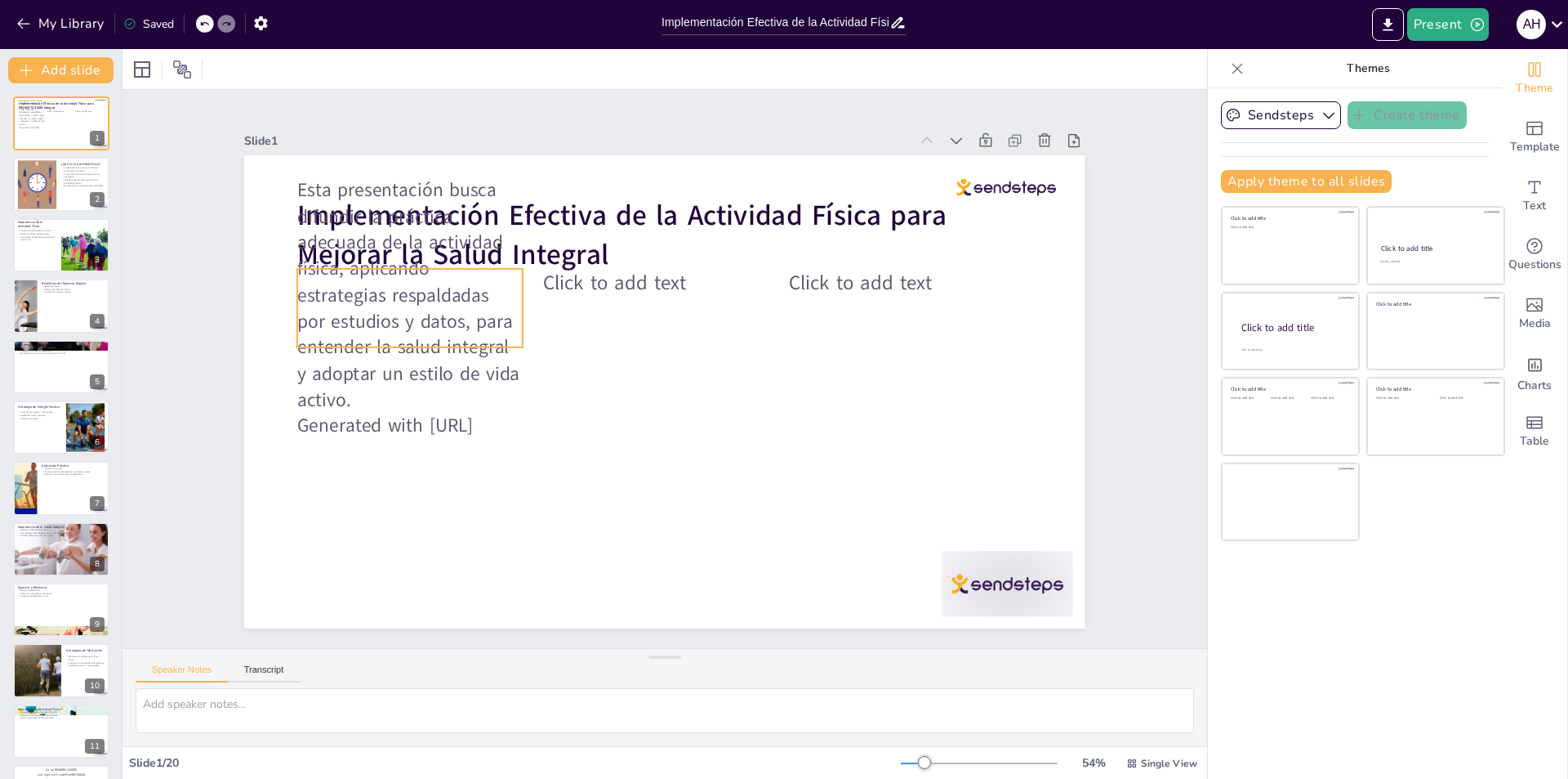
checkbox input "true"
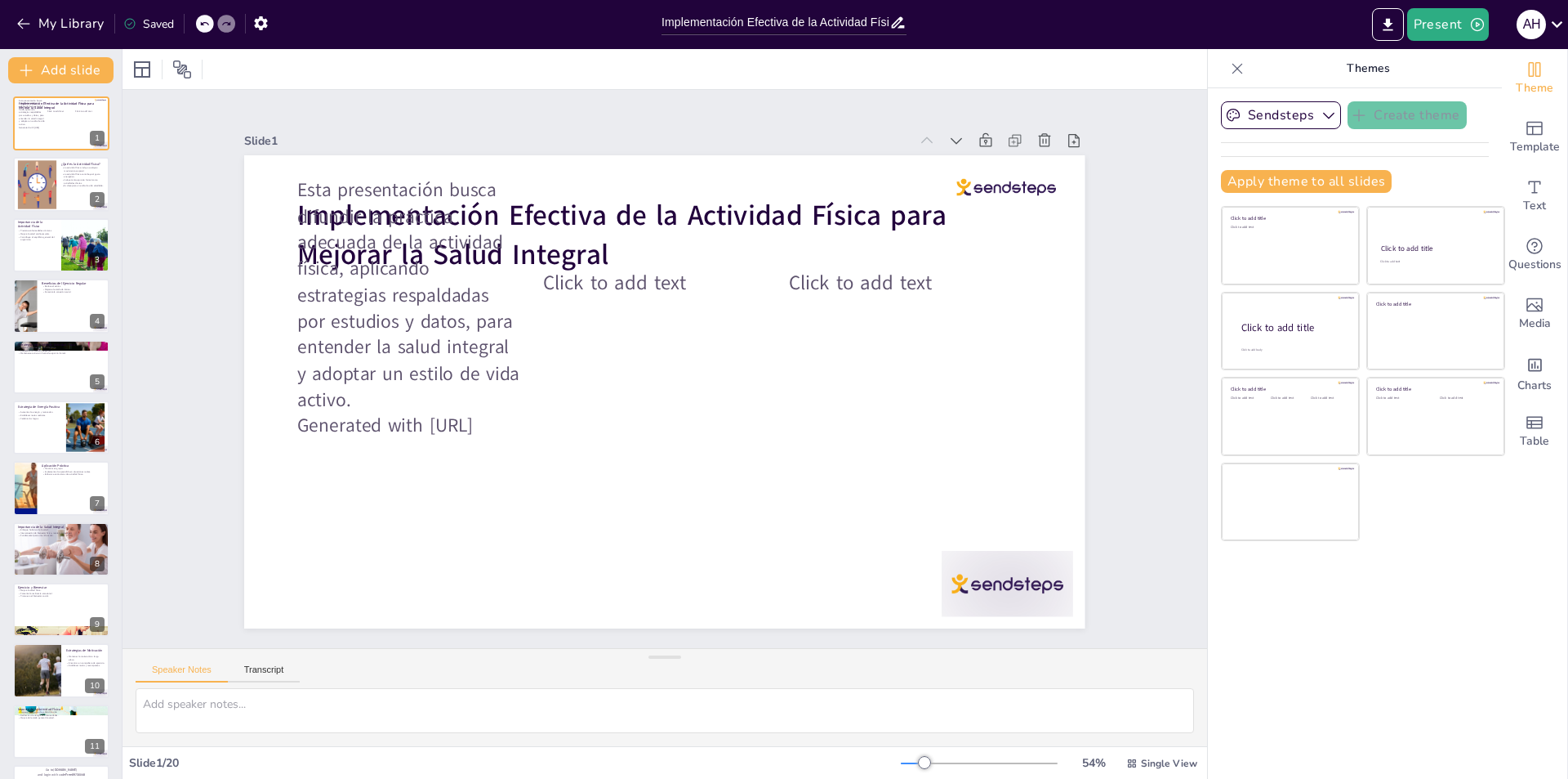
checkbox input "true"
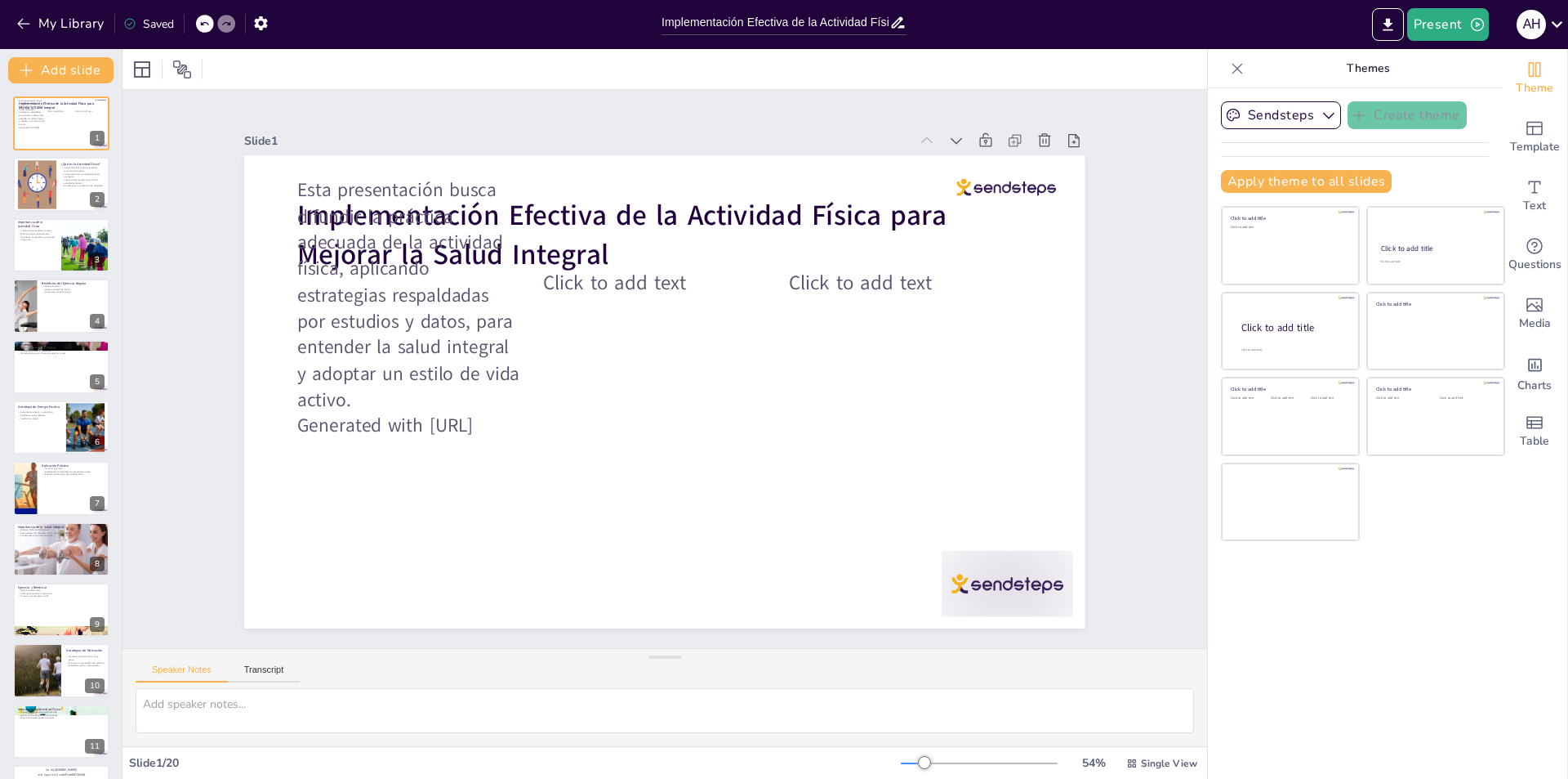
click at [1323, 708] on div "Sendsteps Create theme Apply theme to all slides Click to add title Click to ad…" at bounding box center [1355, 433] width 294 height 690
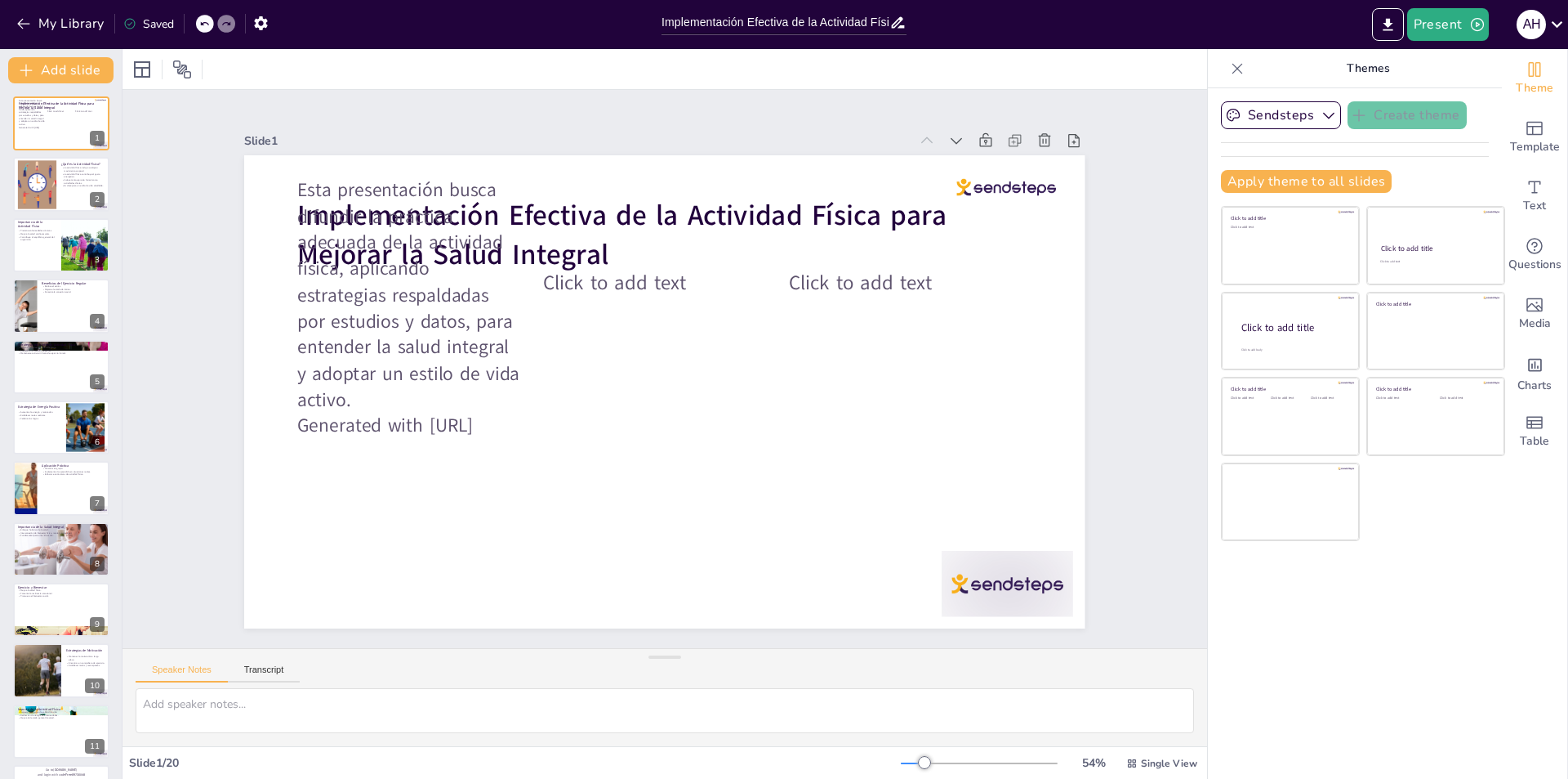
click at [1321, 706] on div "Sendsteps Create theme Apply theme to all slides Click to add title Click to ad…" at bounding box center [1355, 433] width 294 height 690
checkbox input "true"
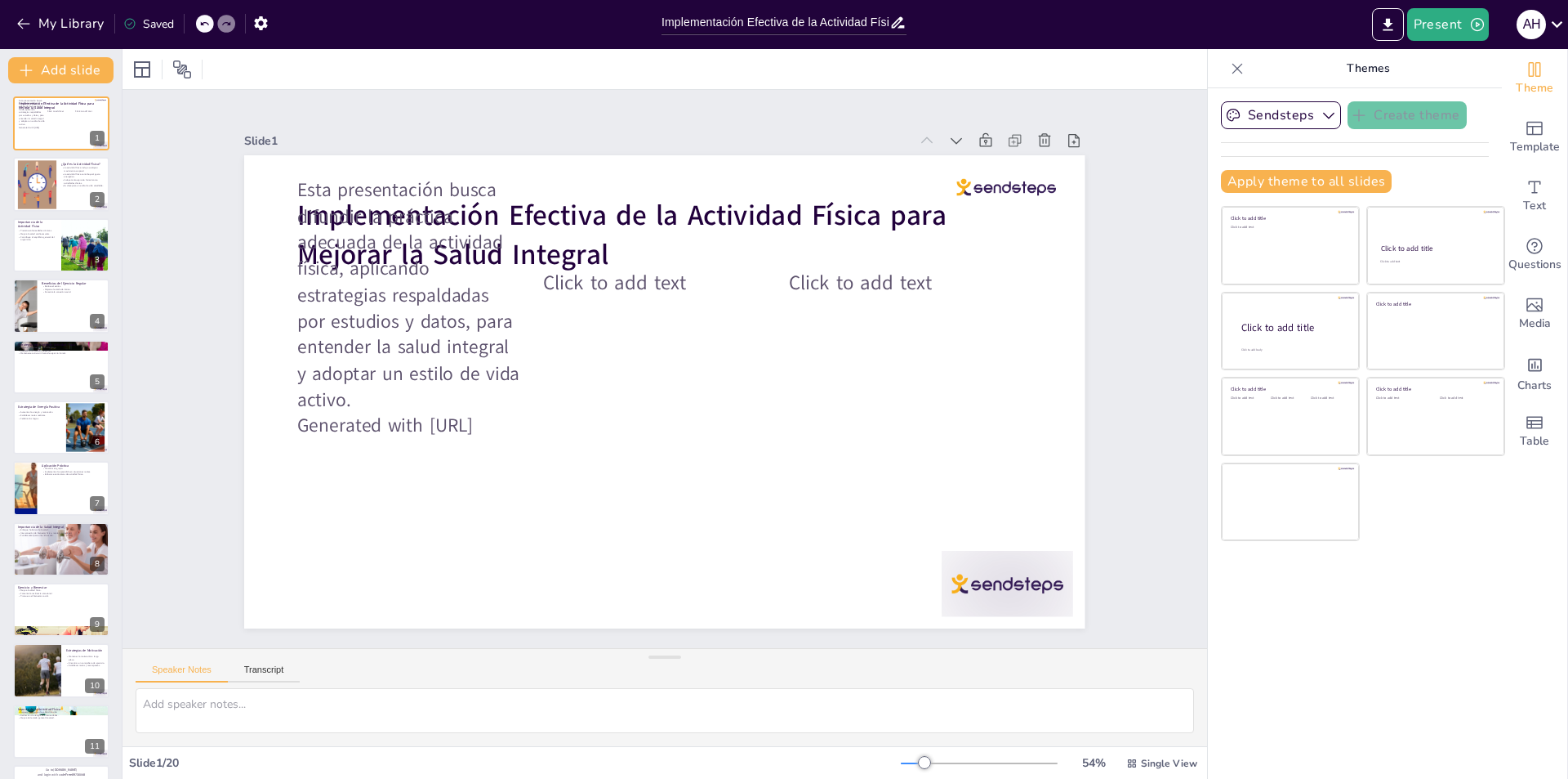
checkbox input "true"
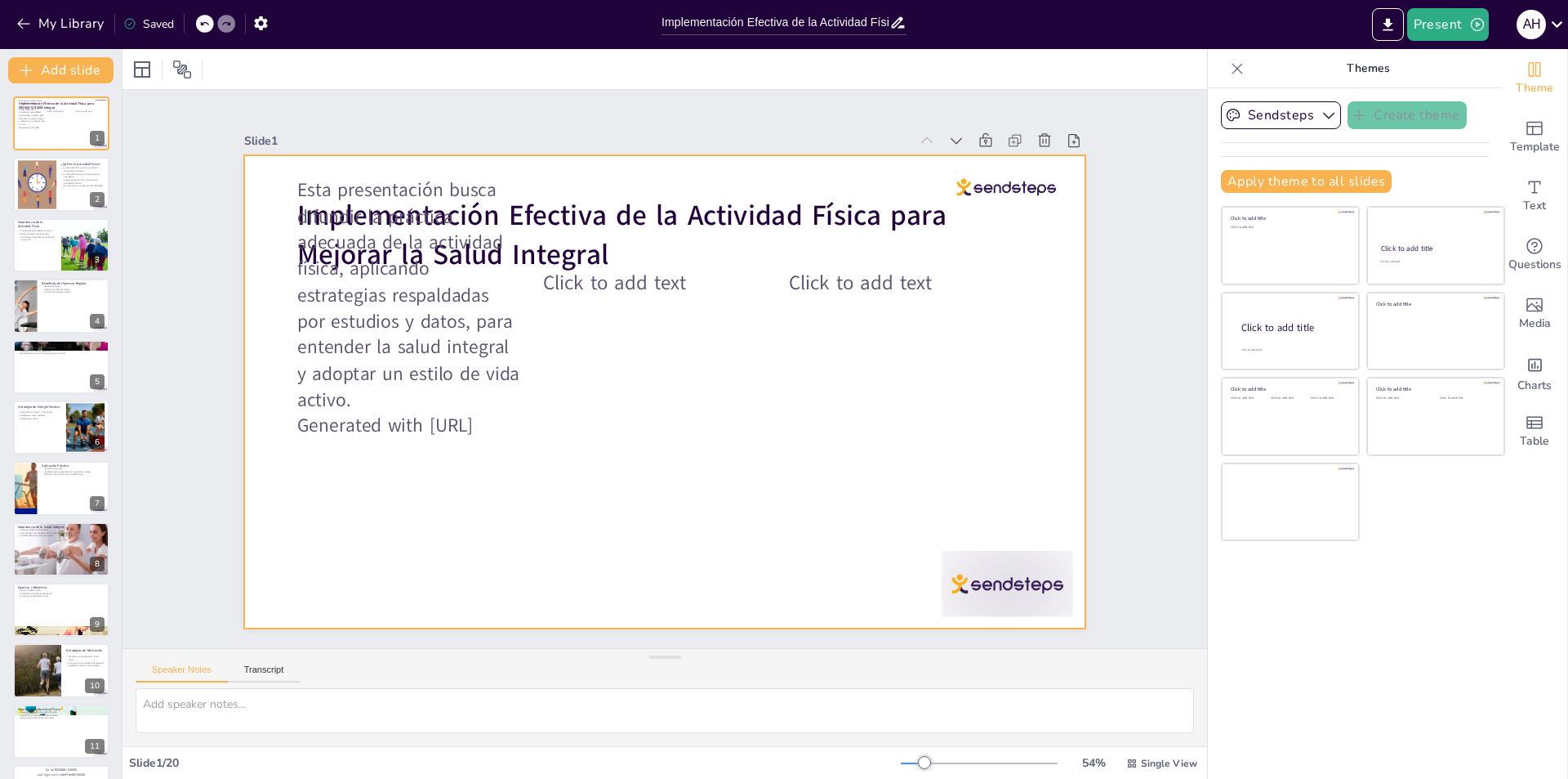
checkbox input "true"
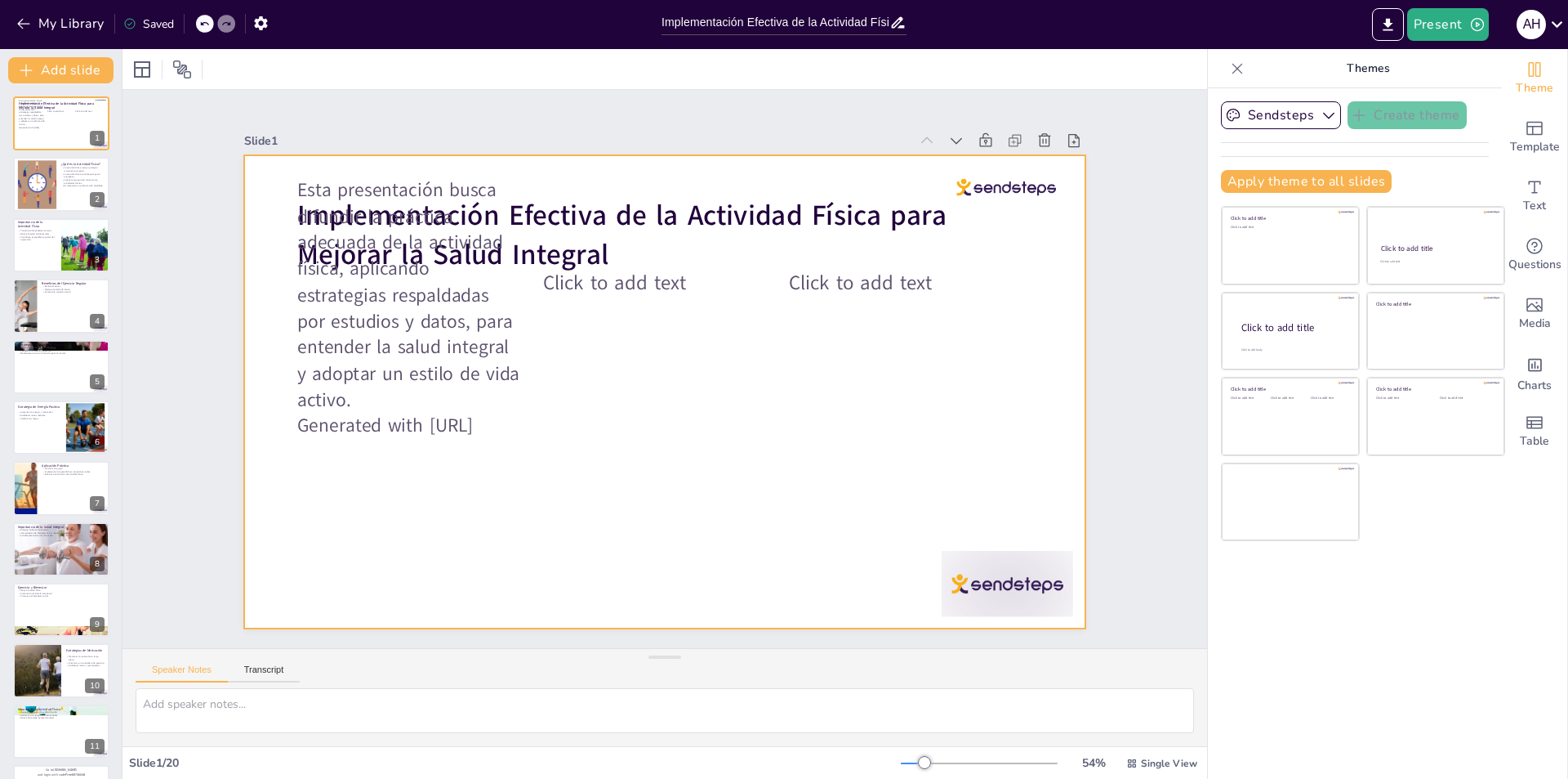
checkbox input "true"
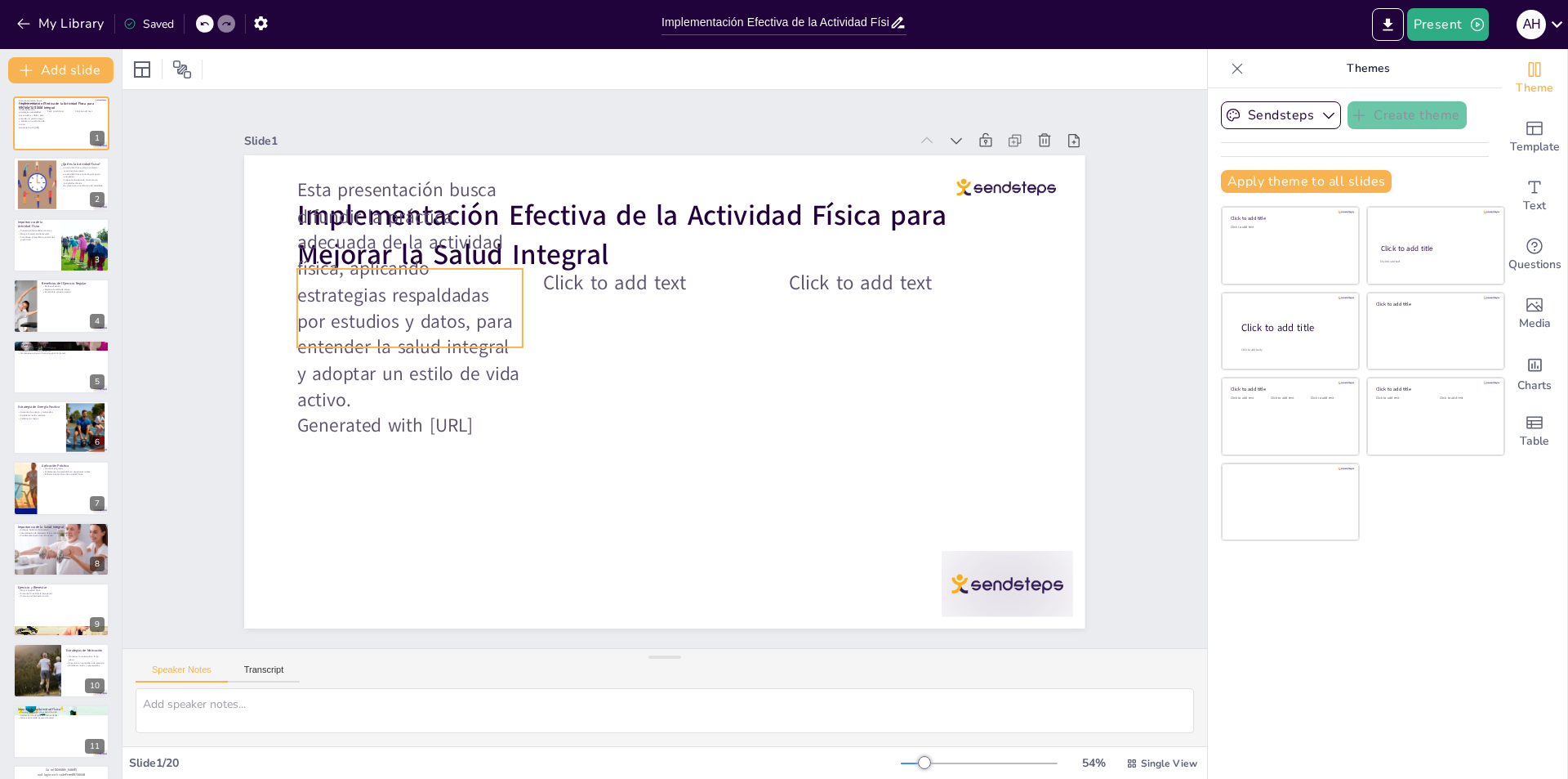
checkbox input "true"
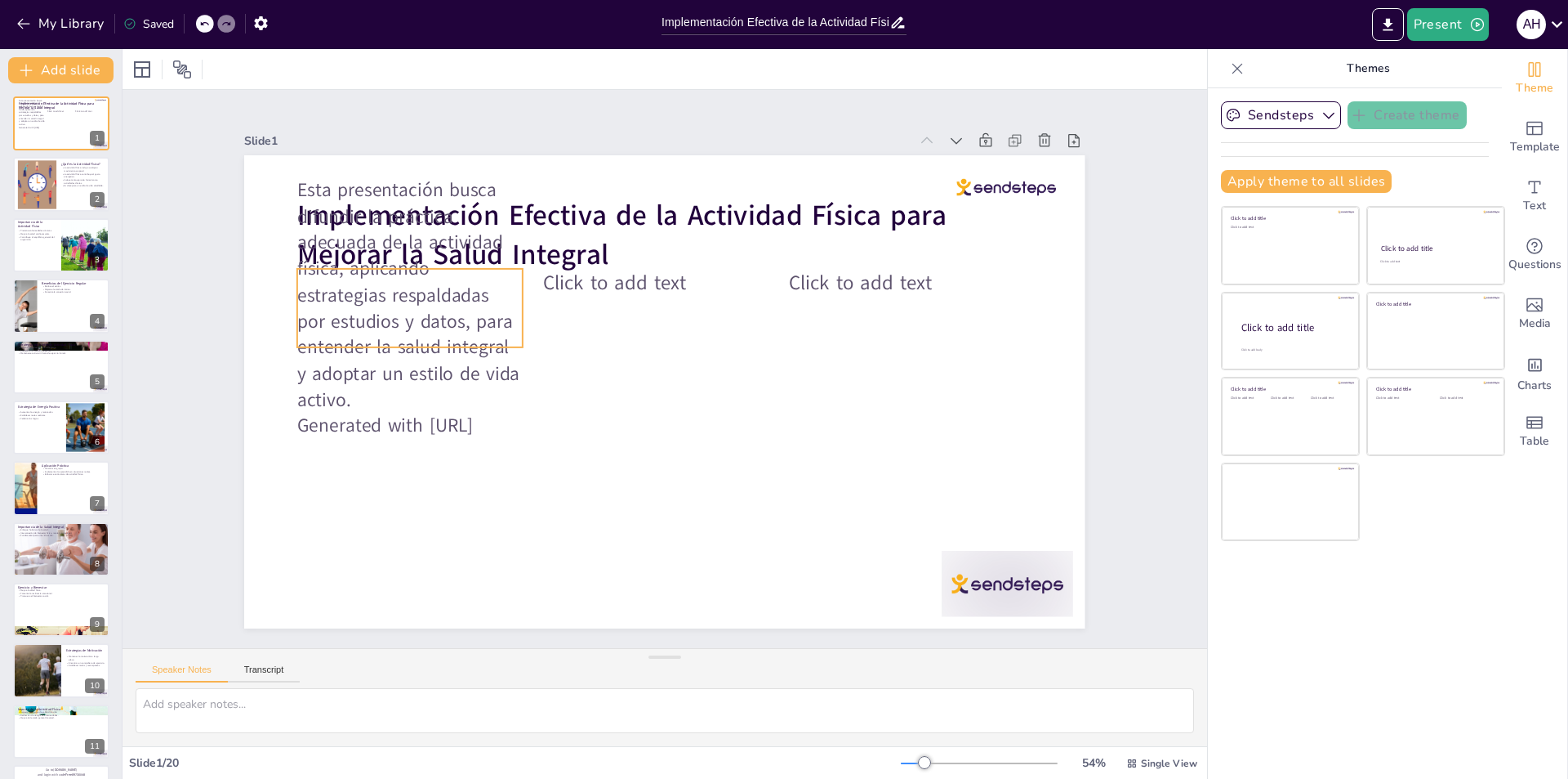
drag, startPoint x: 390, startPoint y: 316, endPoint x: 411, endPoint y: 347, distance: 37.4
click at [509, 247] on p "Esta presentación busca difundir la práctica adecuada de la actividad física, a…" at bounding box center [656, 103] width 293 height 287
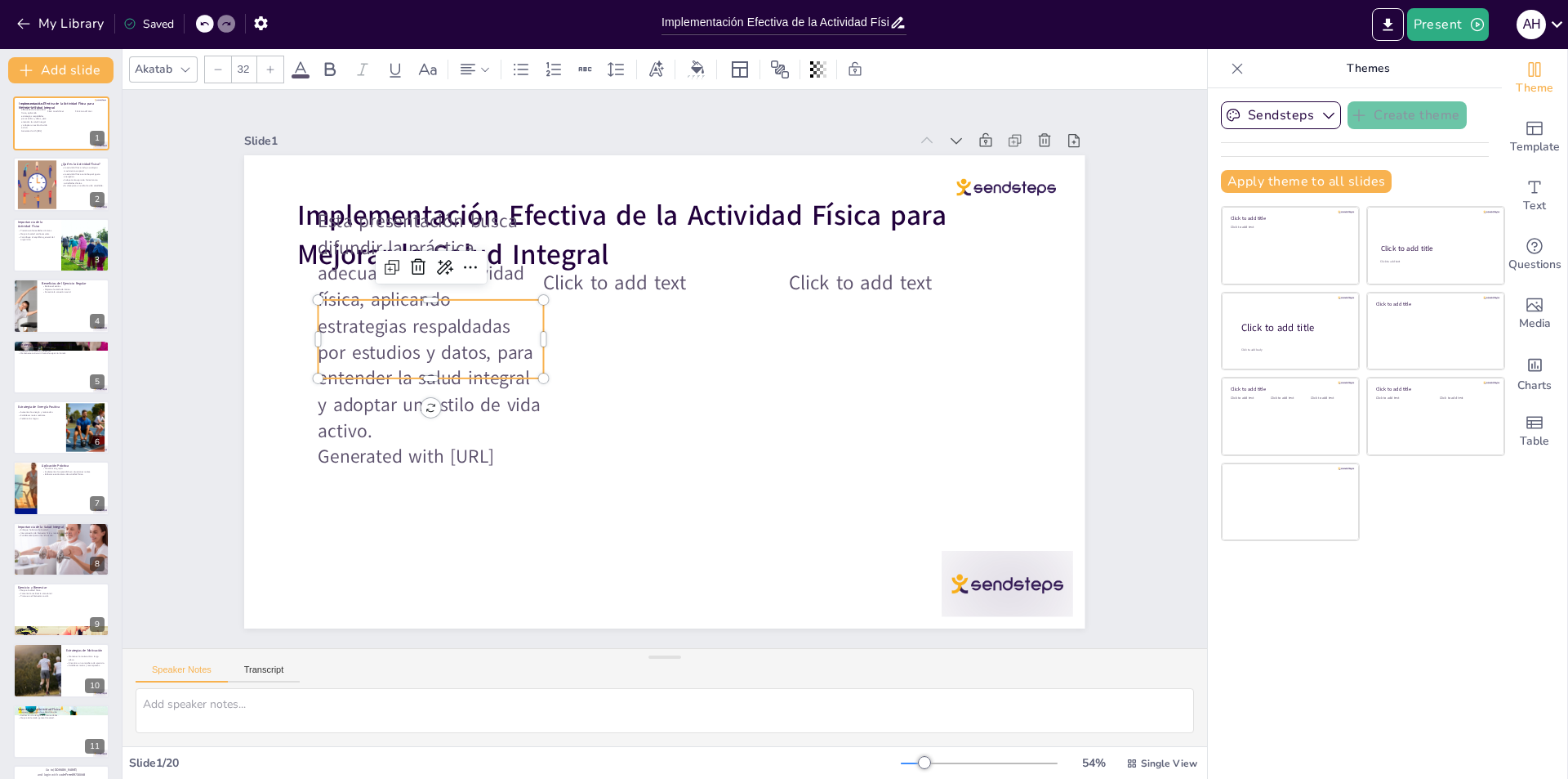
checkbox input "true"
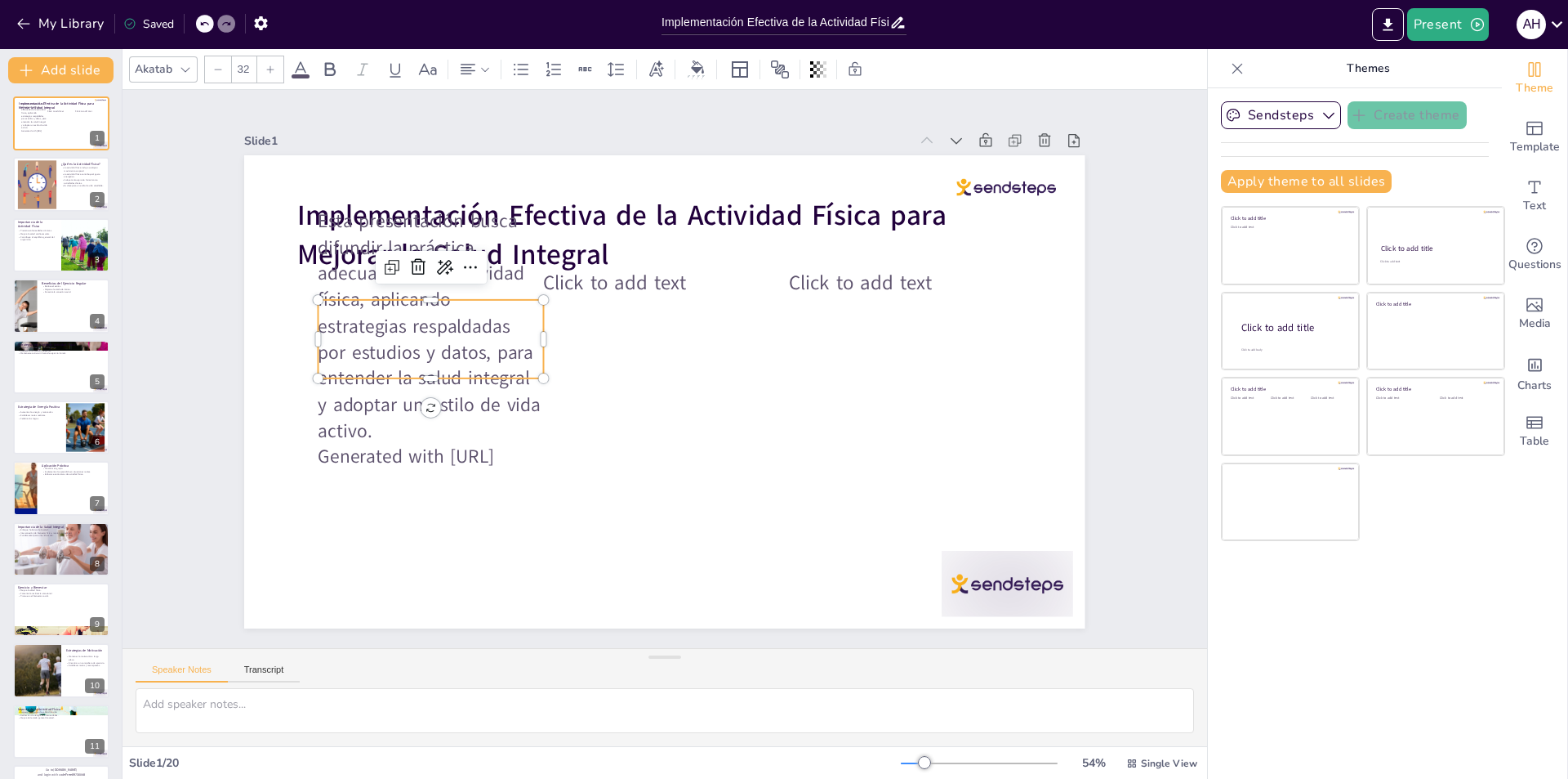
checkbox input "true"
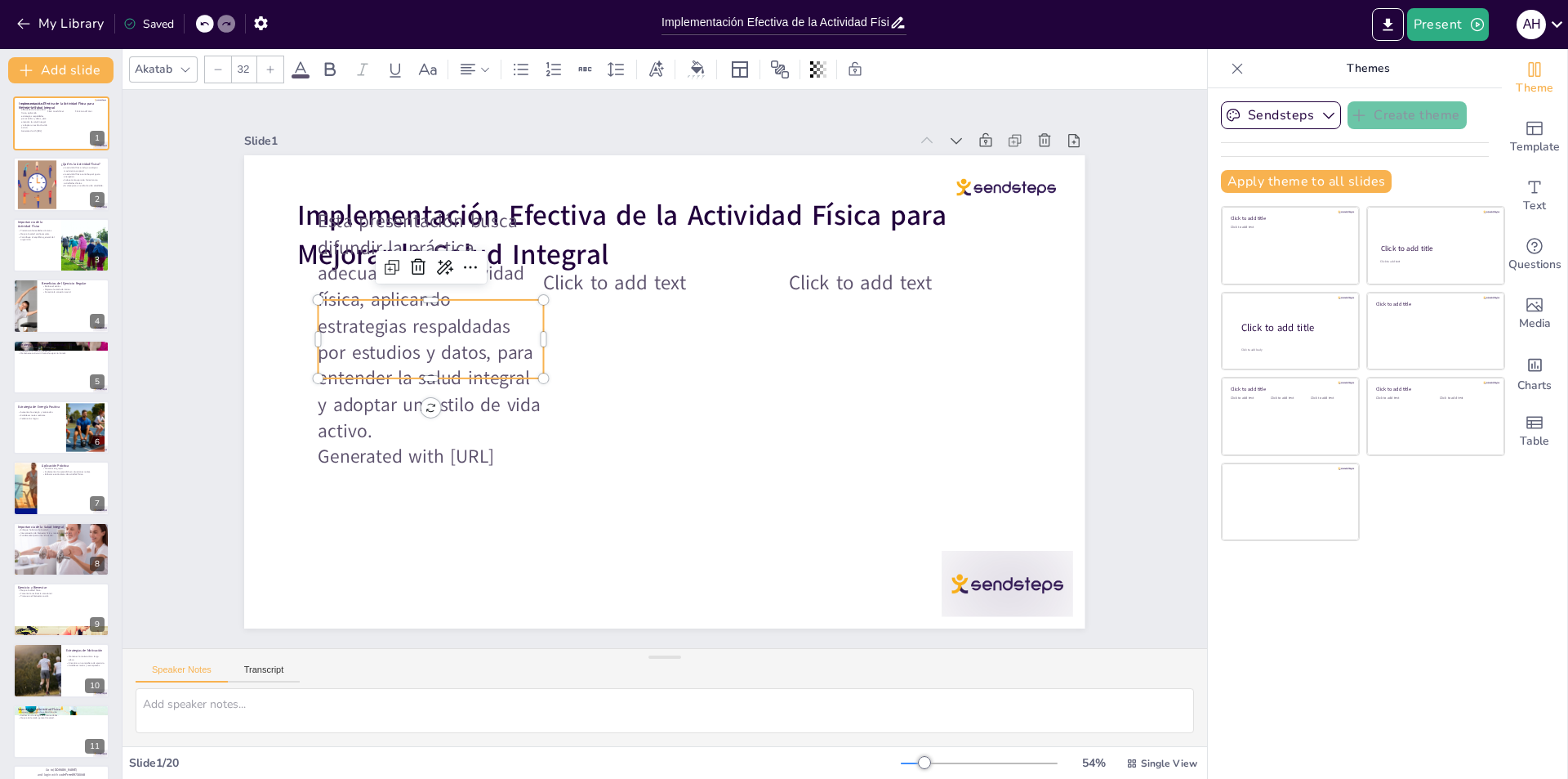
checkbox input "true"
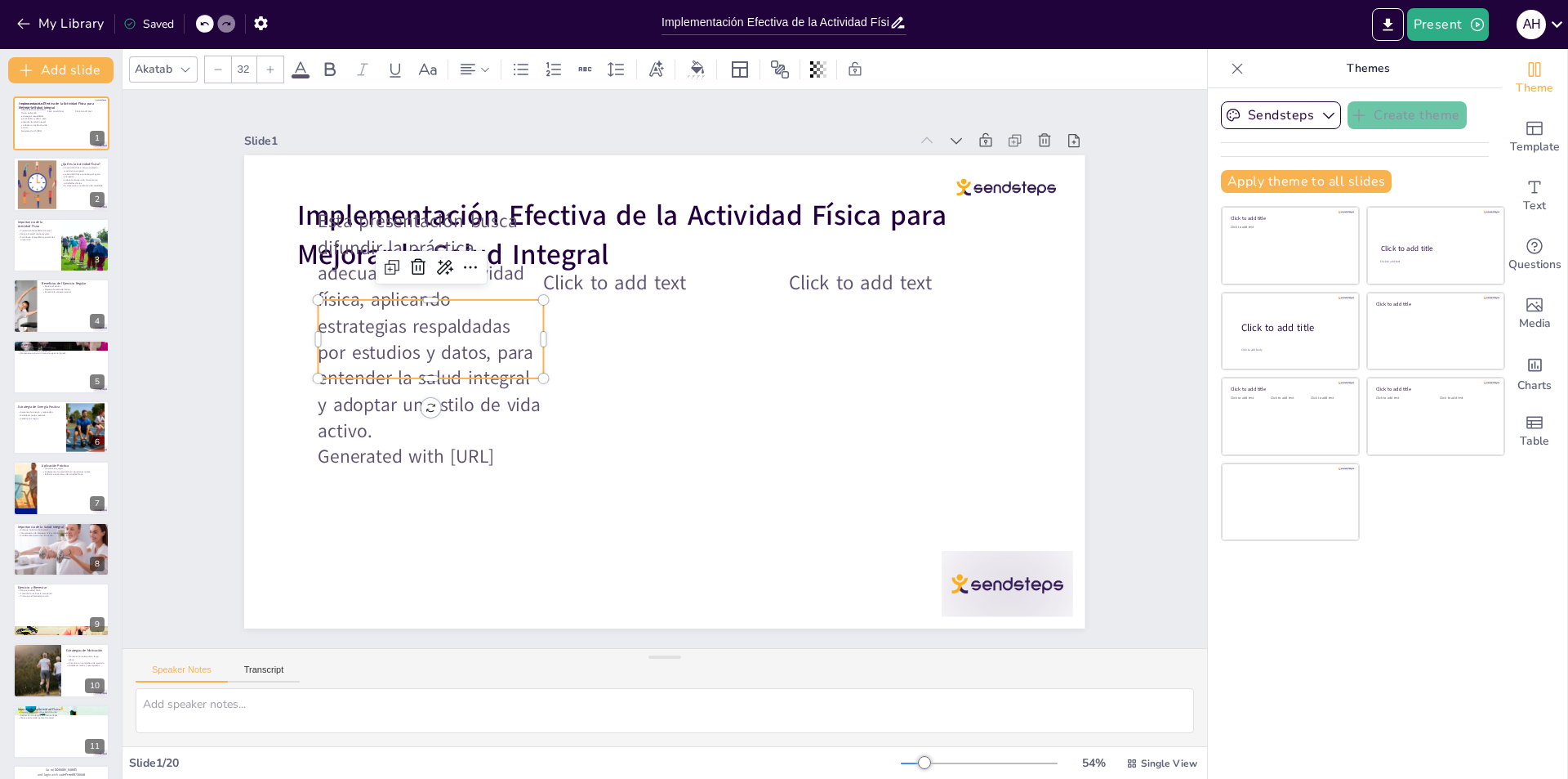
checkbox input "true"
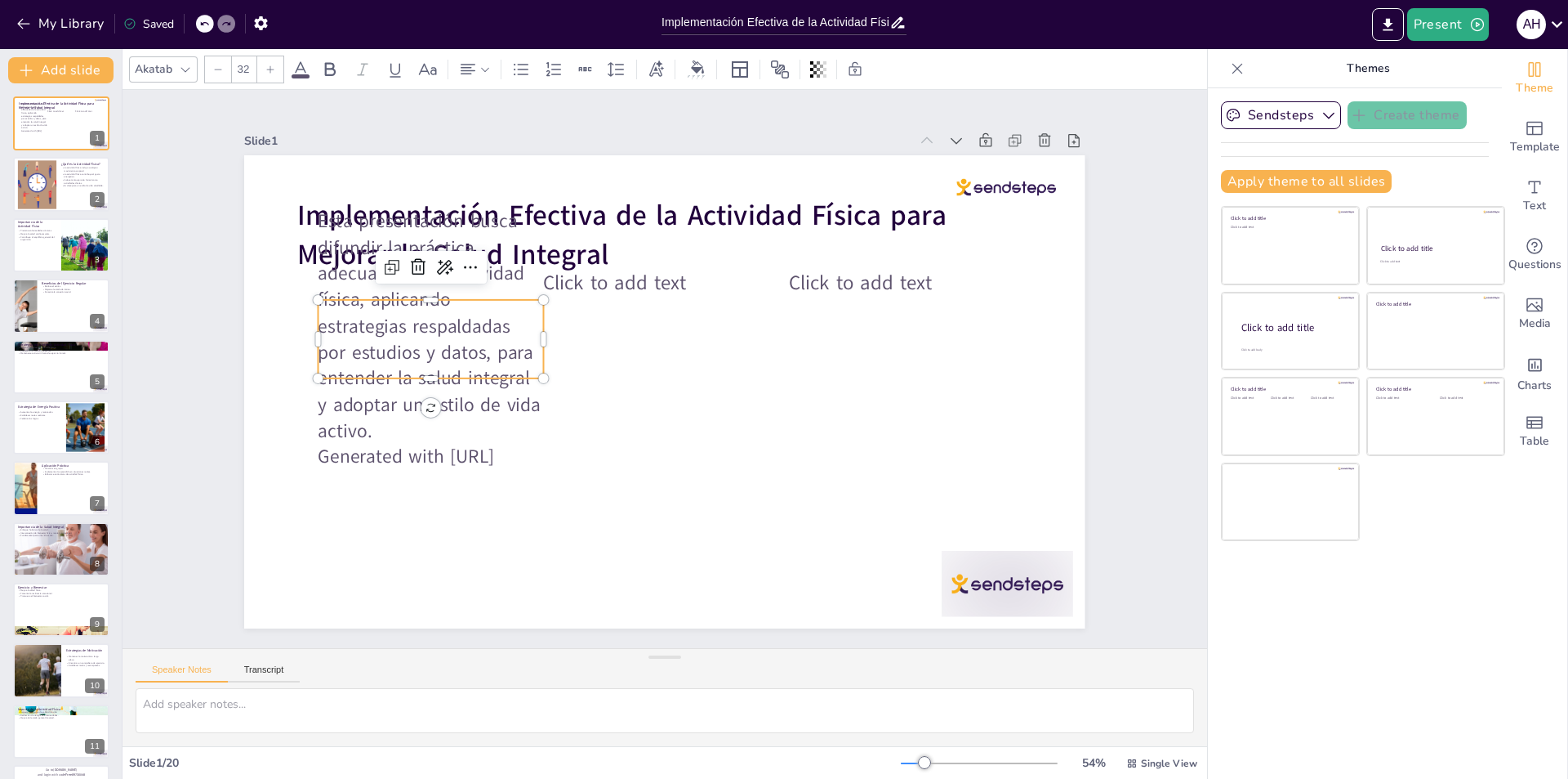
checkbox input "true"
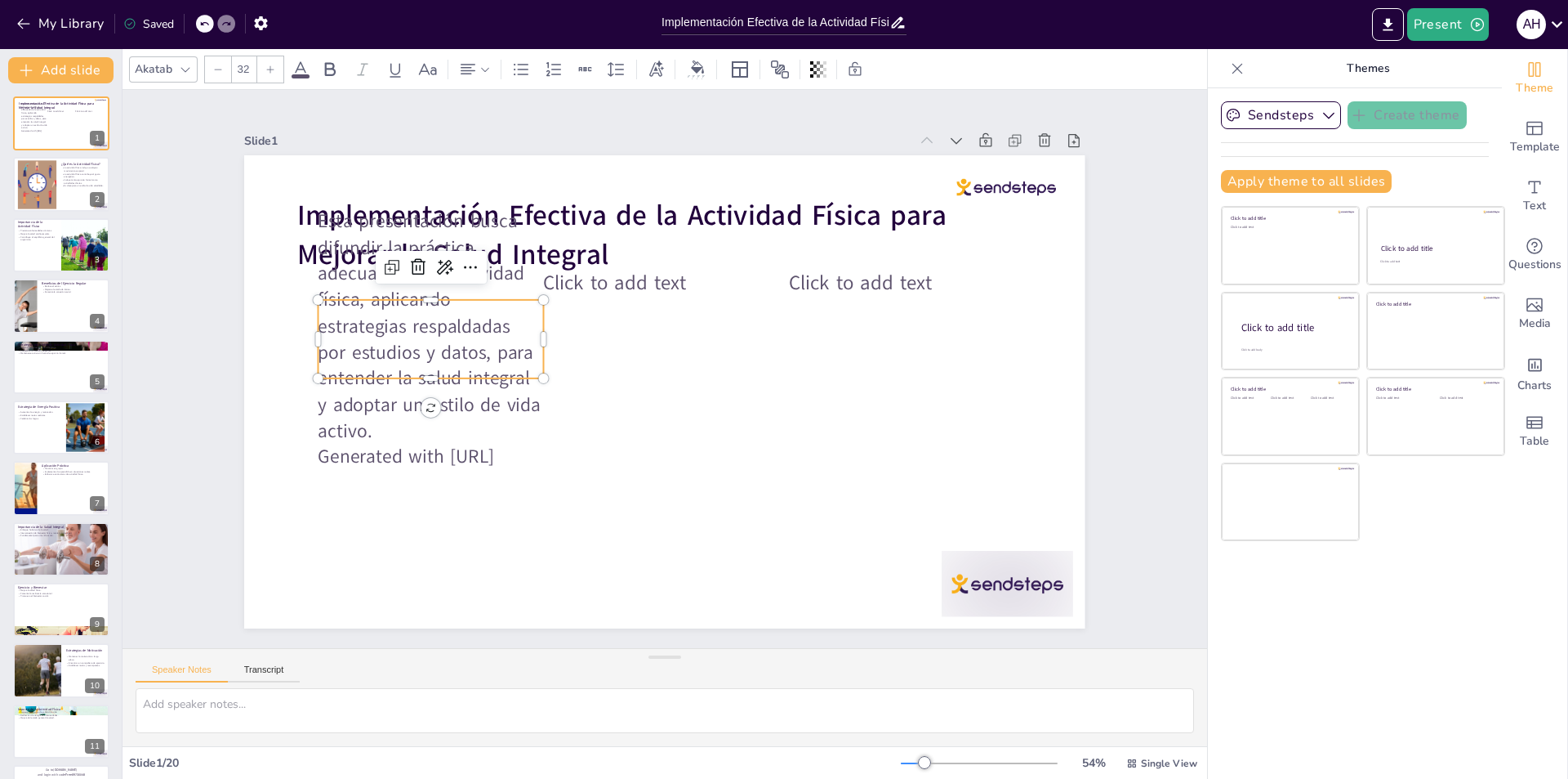
checkbox input "true"
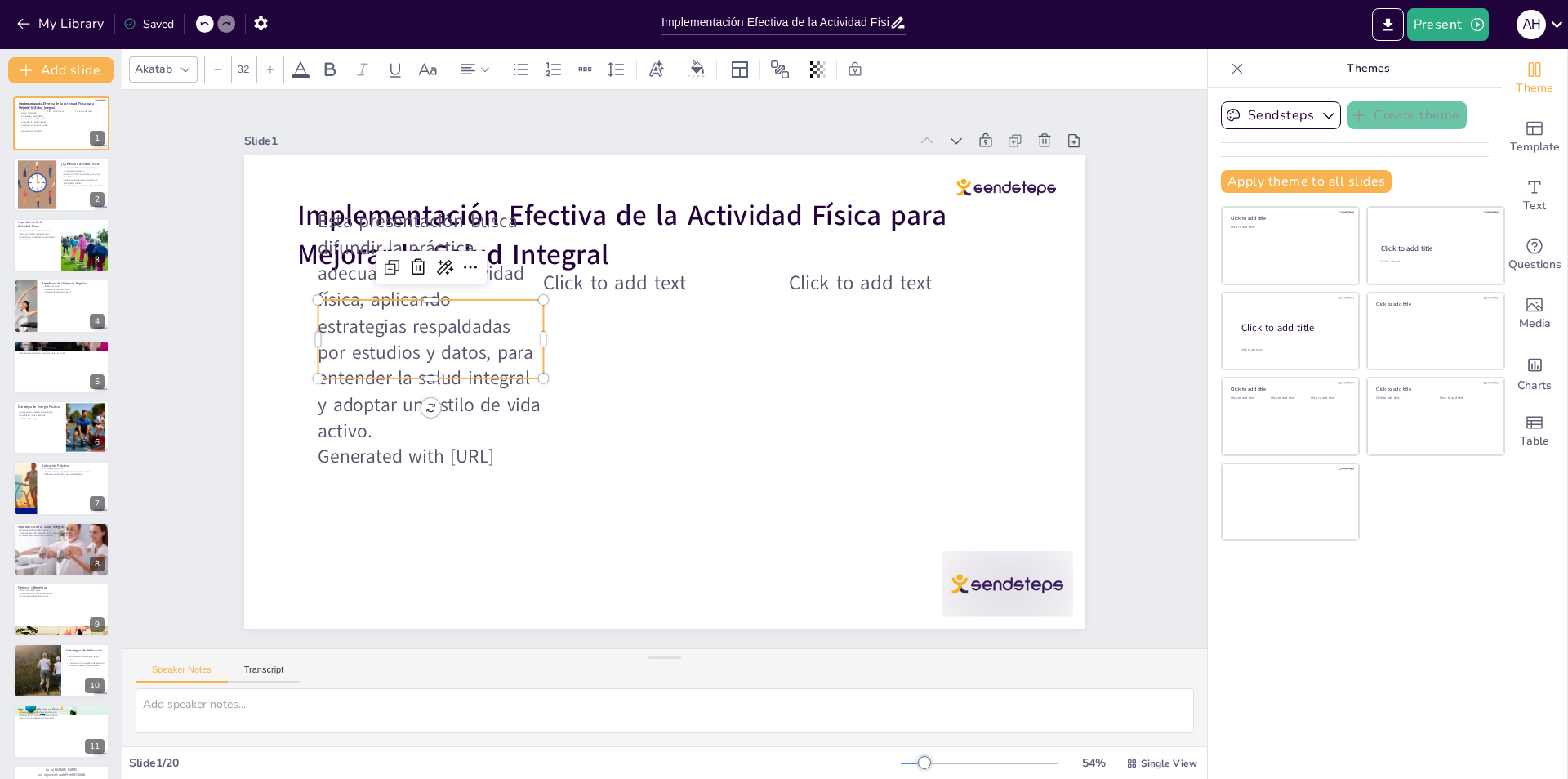
checkbox input "true"
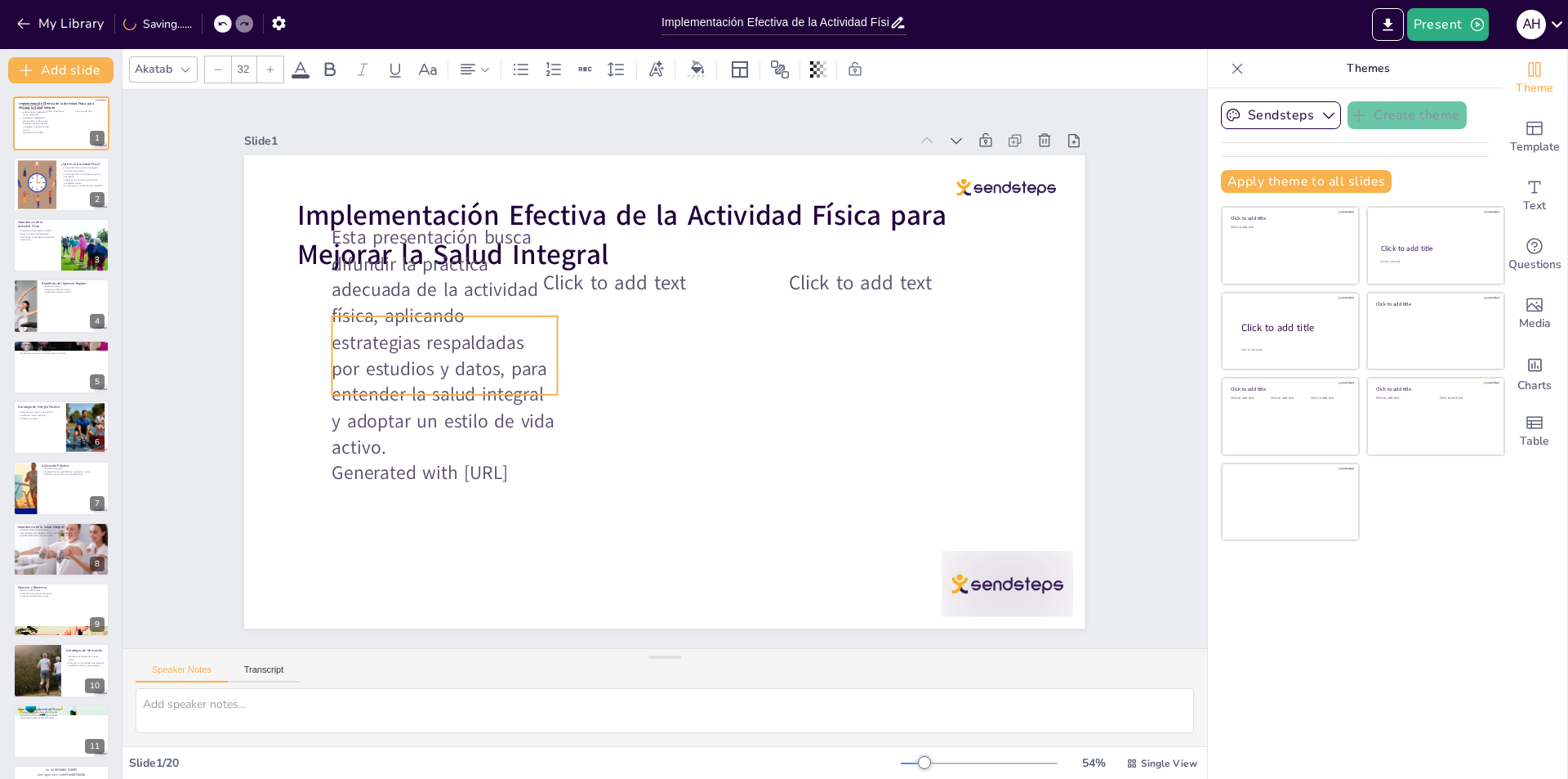
checkbox input "true"
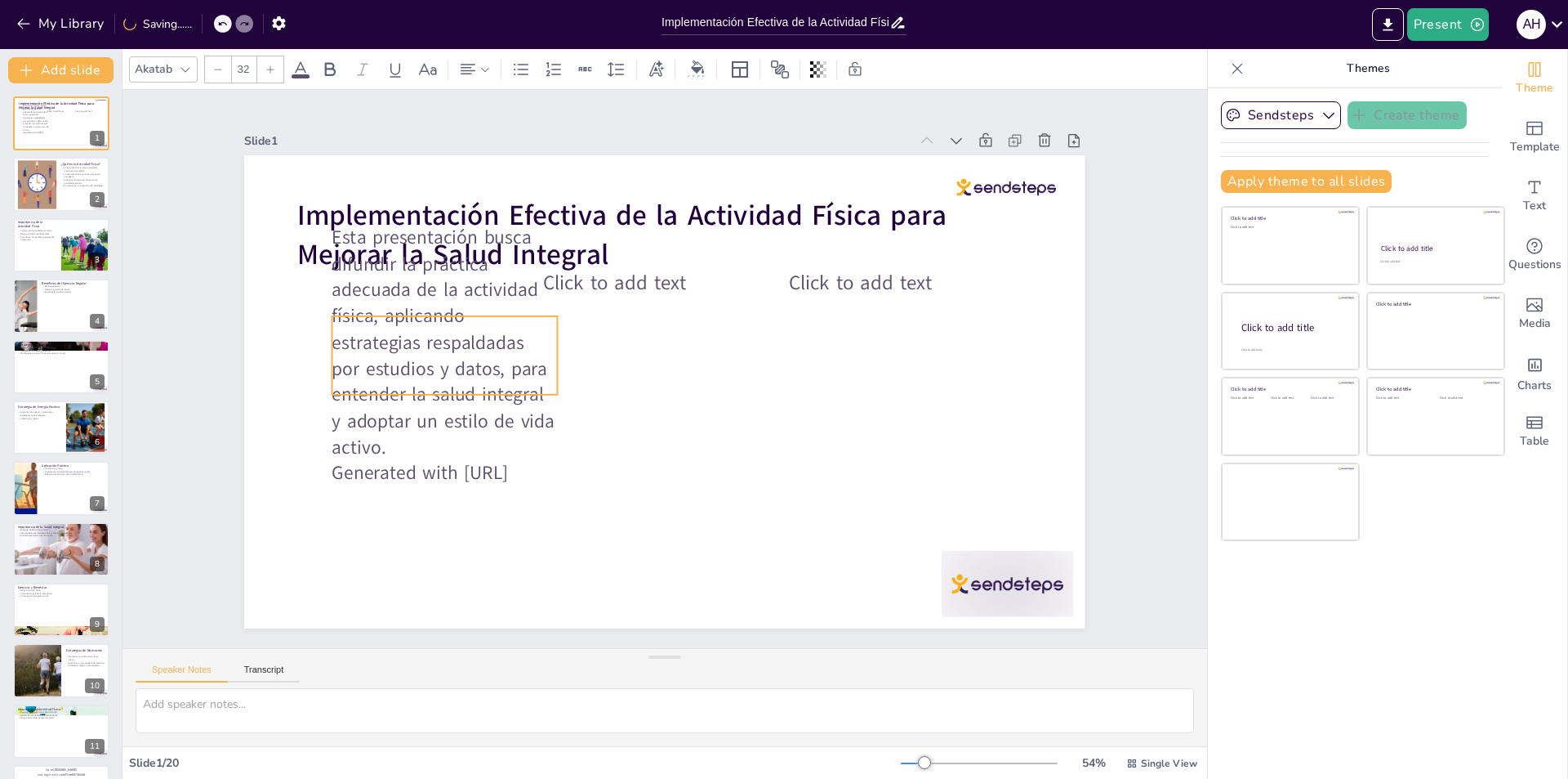
checkbox input "true"
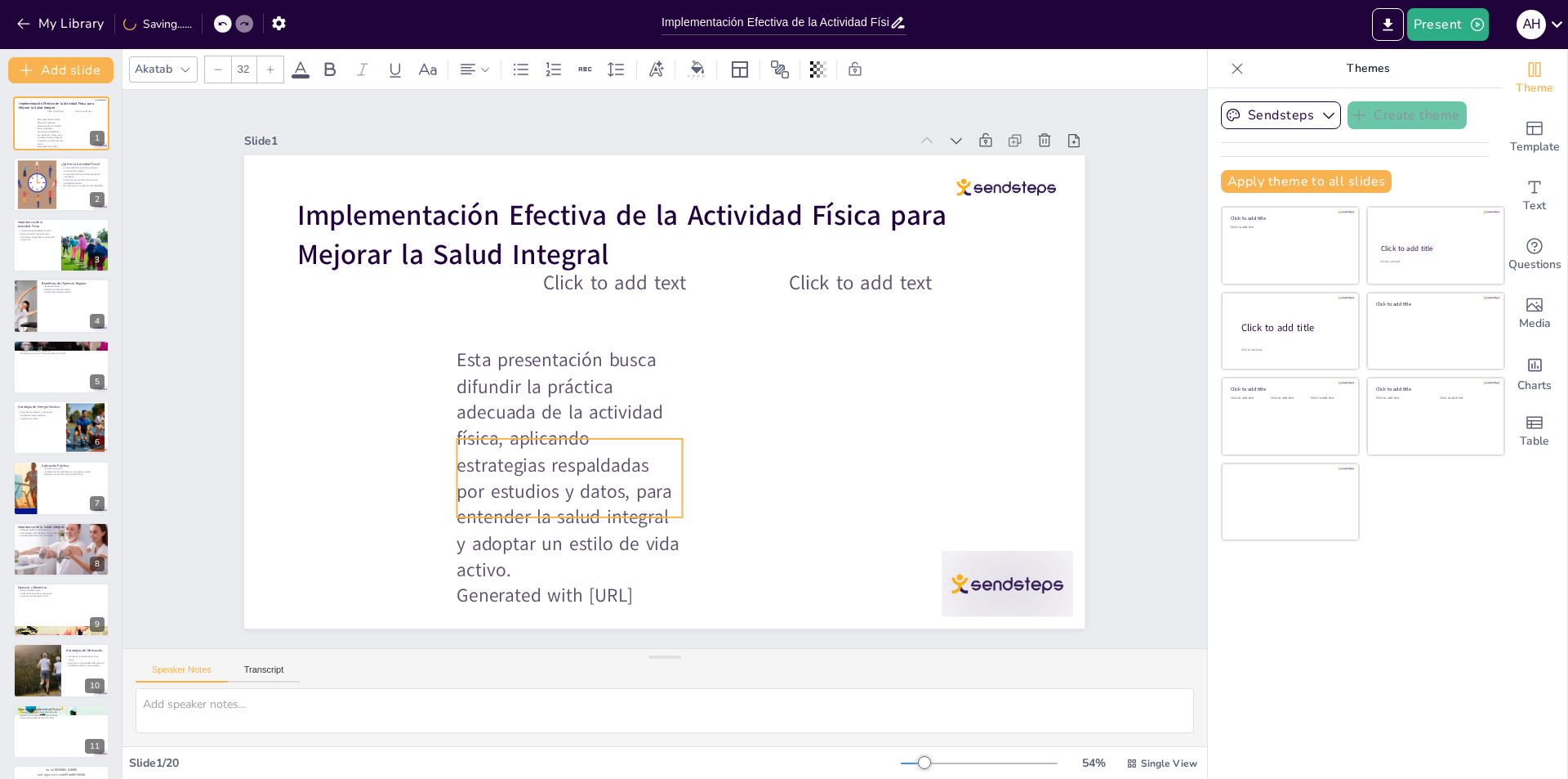
drag, startPoint x: 343, startPoint y: 335, endPoint x: 618, endPoint y: 314, distance: 275.8
click at [457, 419] on p "Esta presentación busca difundir la práctica adecuada de la actividad física, a…" at bounding box center [569, 465] width 224 height 236
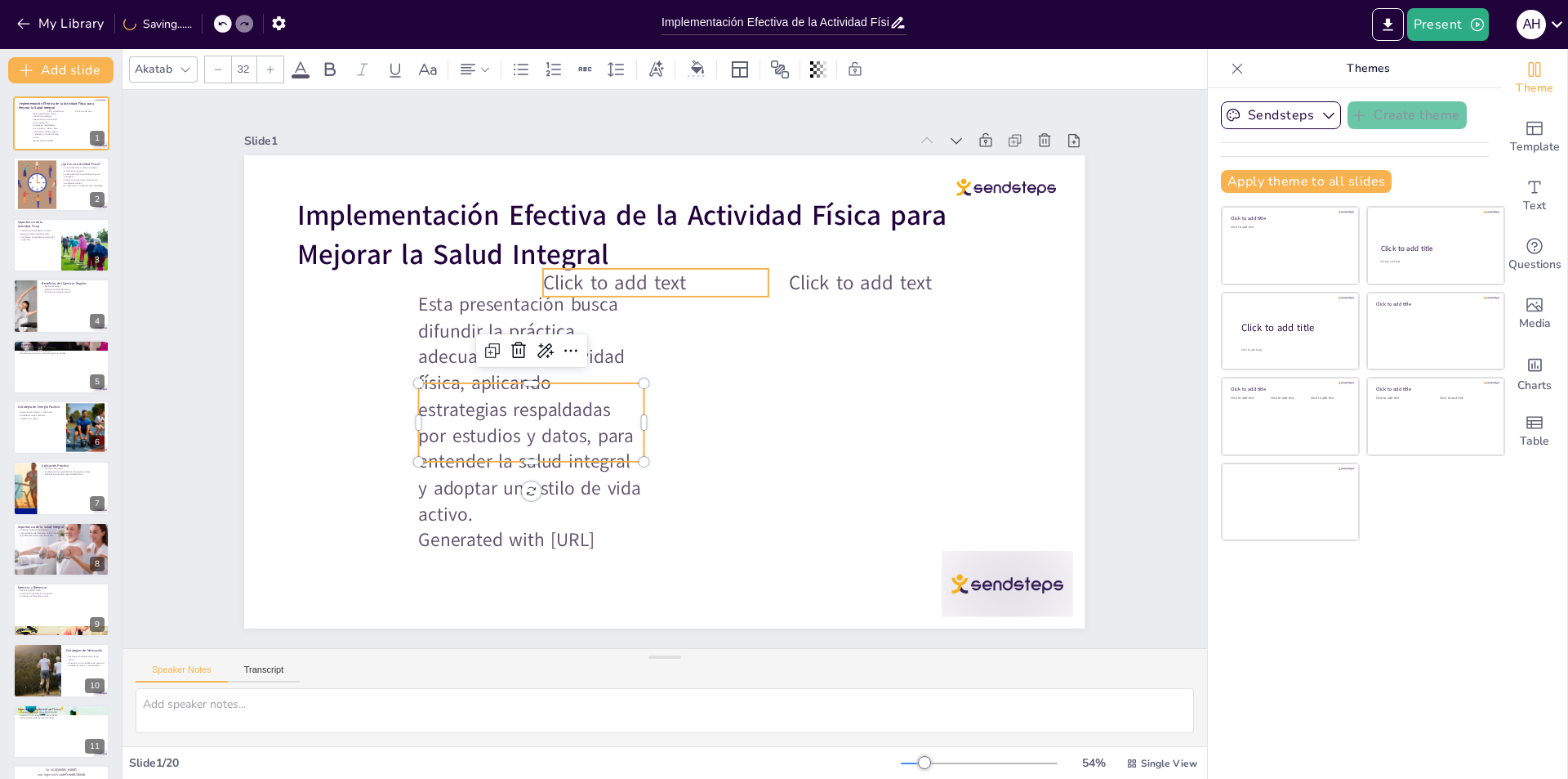
click at [666, 280] on span "Click to add text" at bounding box center [643, 271] width 144 height 71
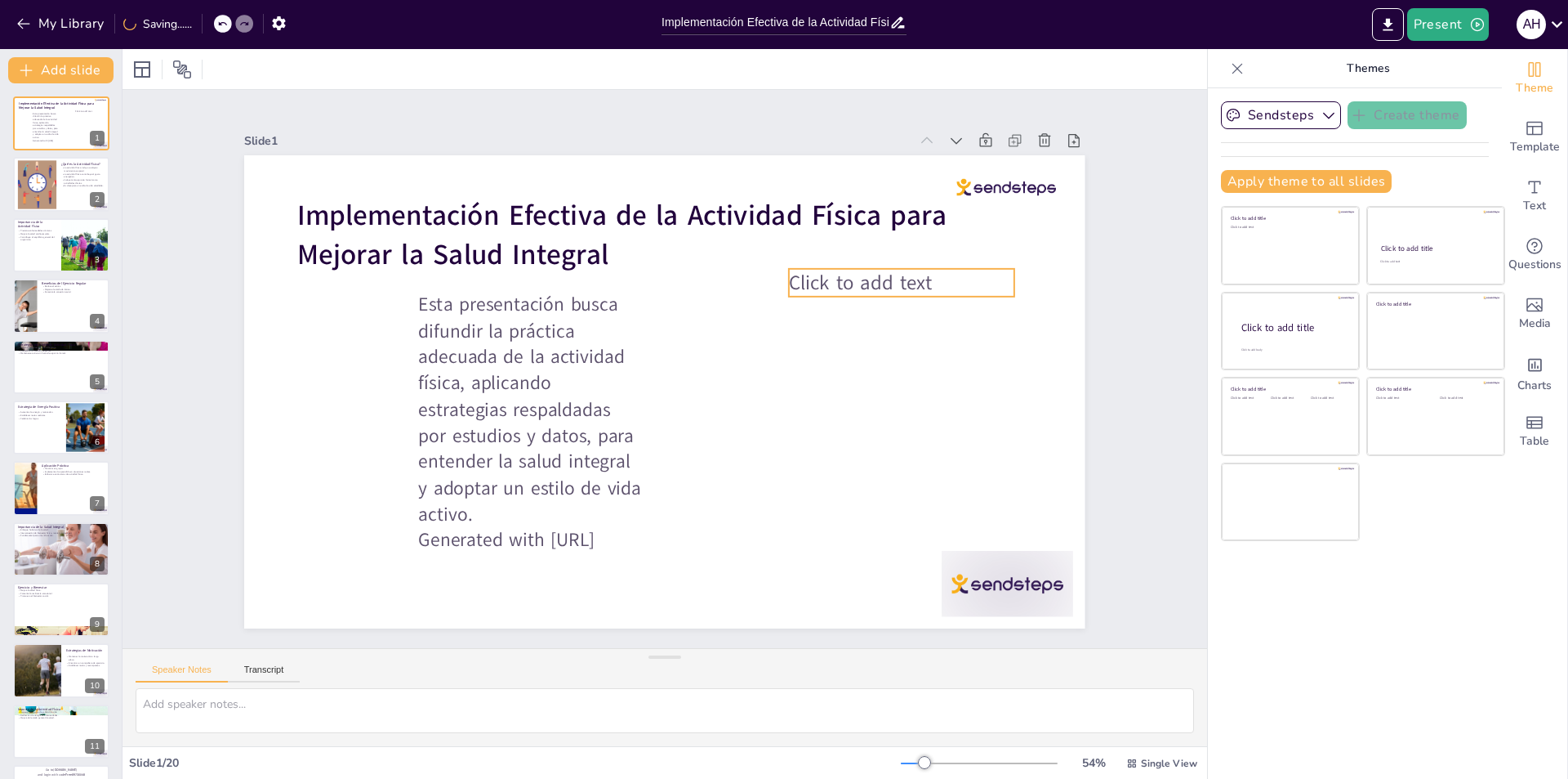
click at [801, 297] on span "Click to add text" at bounding box center [874, 325] width 146 height 57
click at [1017, 210] on div at bounding box center [1024, 224] width 101 height 27
click at [48, 201] on div at bounding box center [37, 184] width 88 height 49
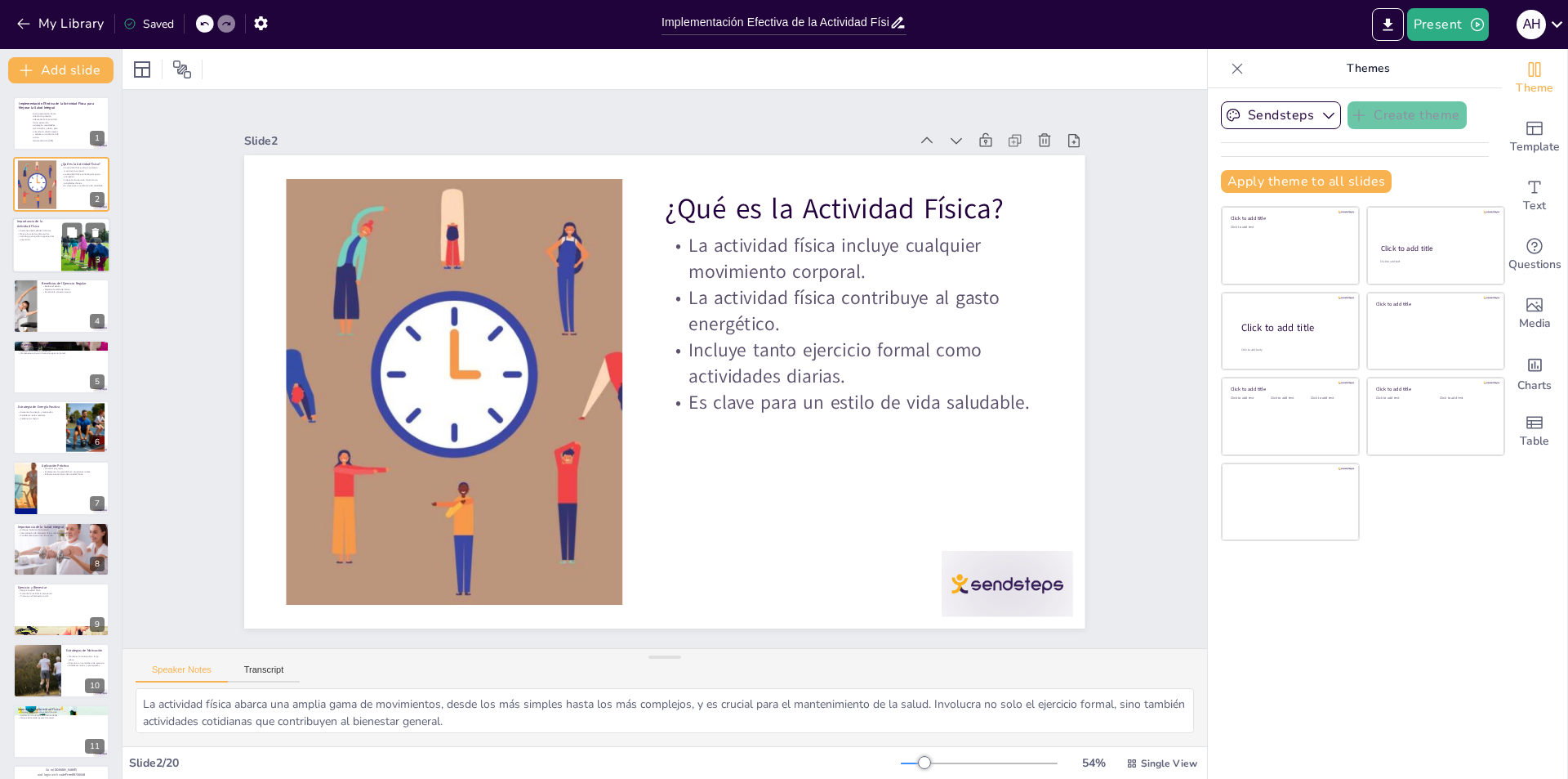
click at [41, 252] on div at bounding box center [60, 245] width 98 height 56
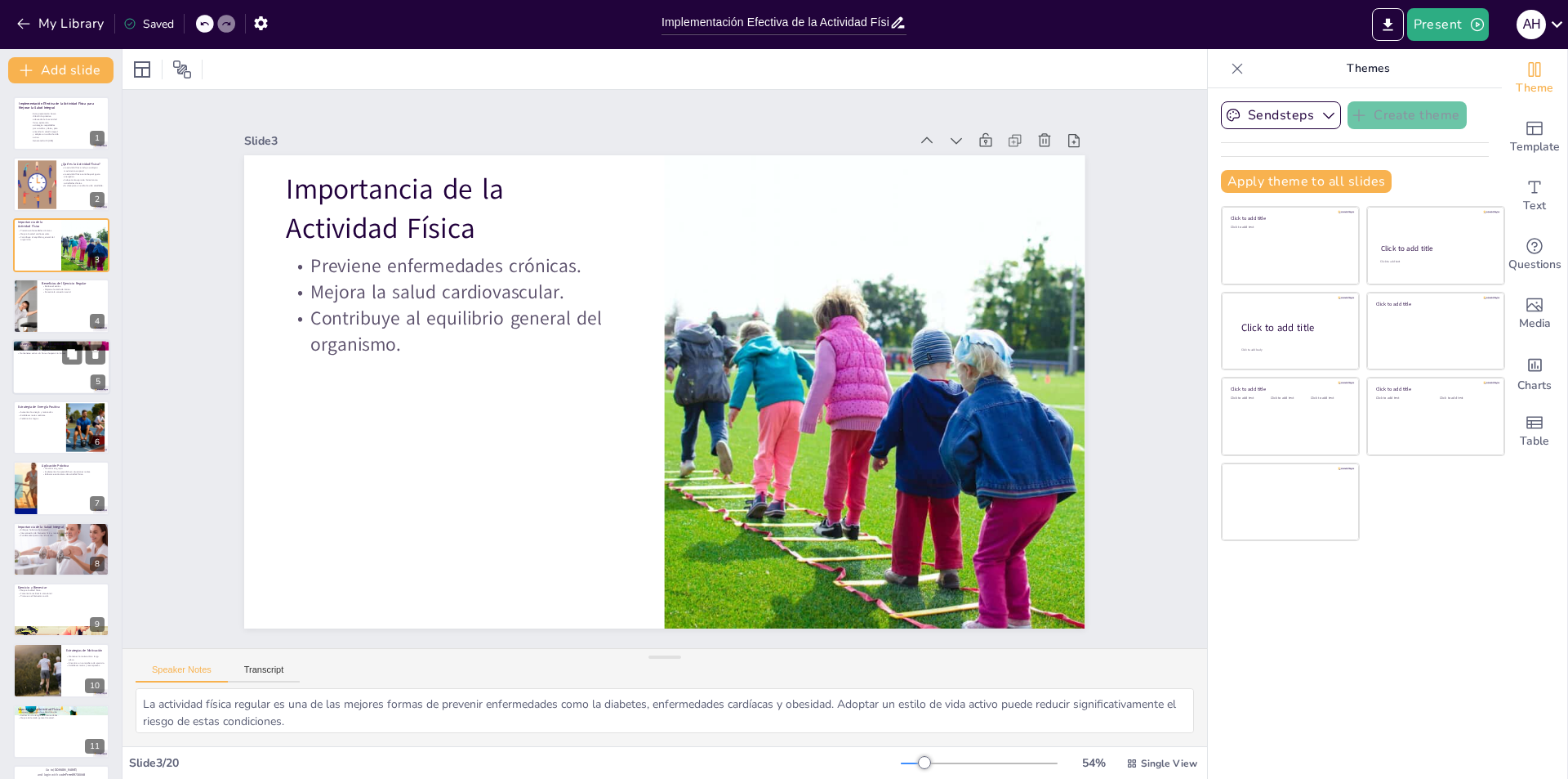
click at [45, 346] on p "Acciones prácticas para la vida diaria." at bounding box center [61, 346] width 88 height 4
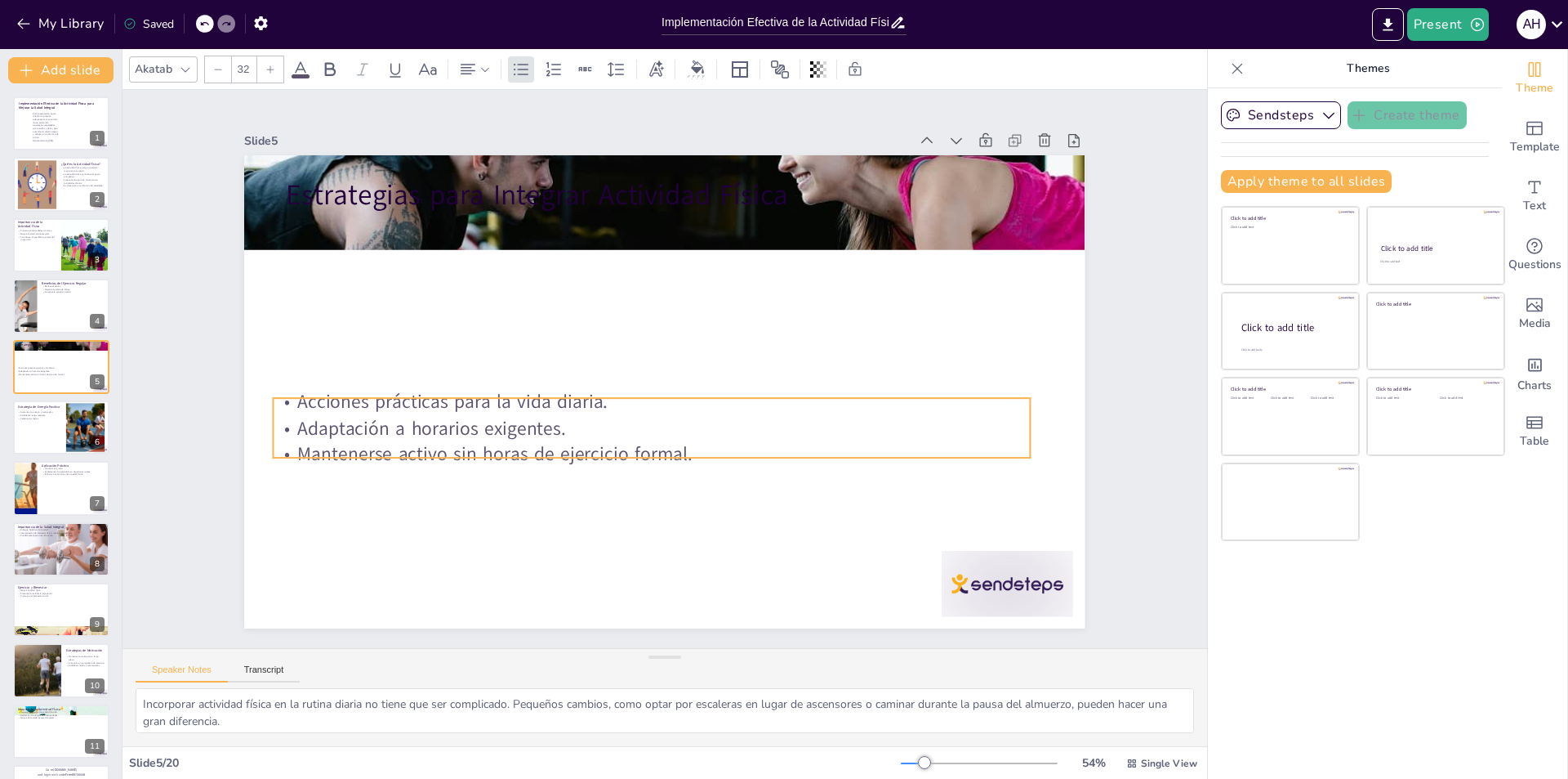
drag, startPoint x: 419, startPoint y: 244, endPoint x: 406, endPoint y: 424, distance: 180.5
click at [406, 424] on p "Adaptación a horarios exigentes." at bounding box center [645, 426] width 756 height 104
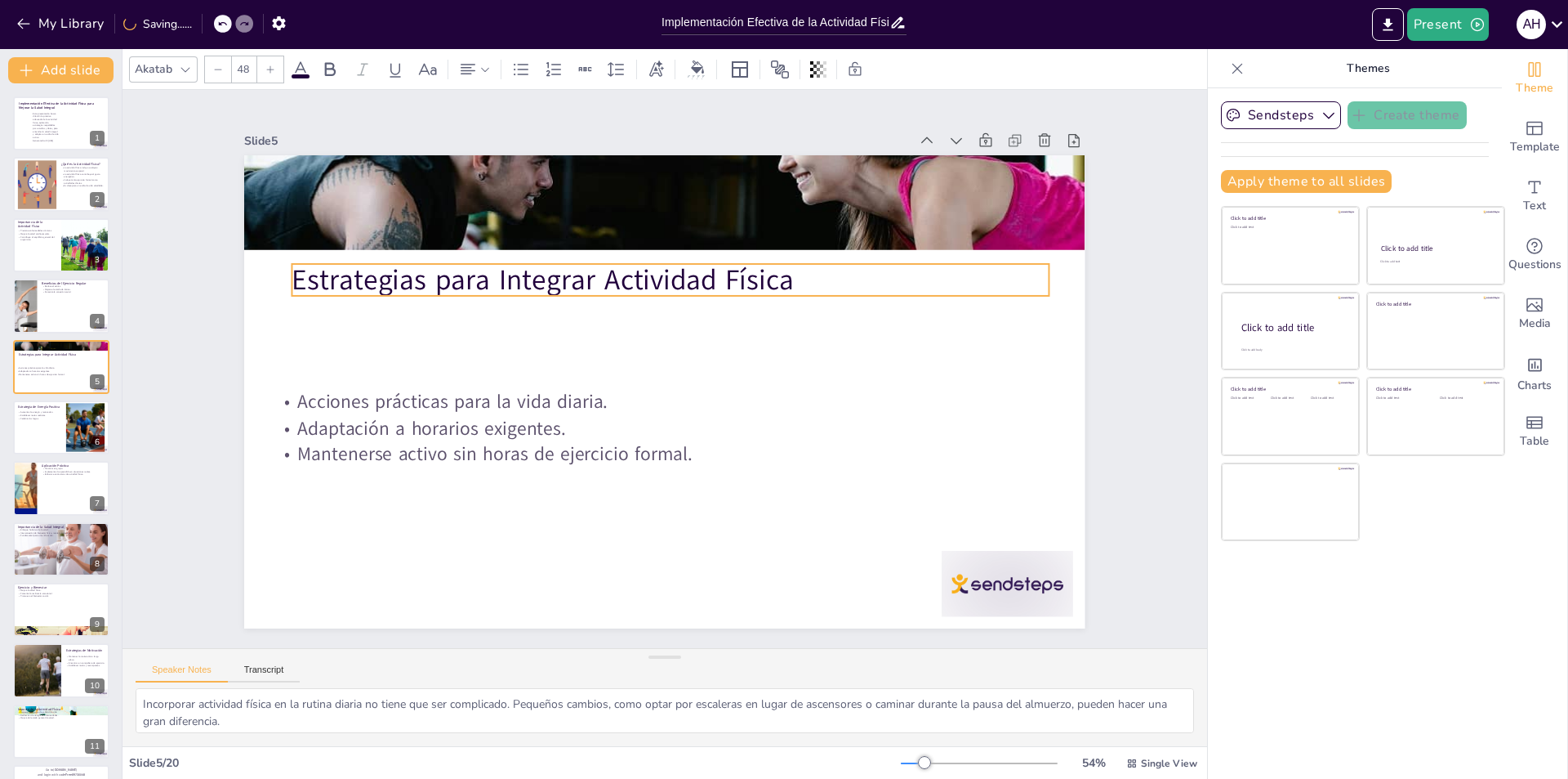
drag, startPoint x: 821, startPoint y: 253, endPoint x: 839, endPoint y: 222, distance: 35.8
click at [822, 307] on div "Estrategias para Integrar Actividad Física Acciones prácticas para la vida diar…" at bounding box center [771, 183] width 727 height 421
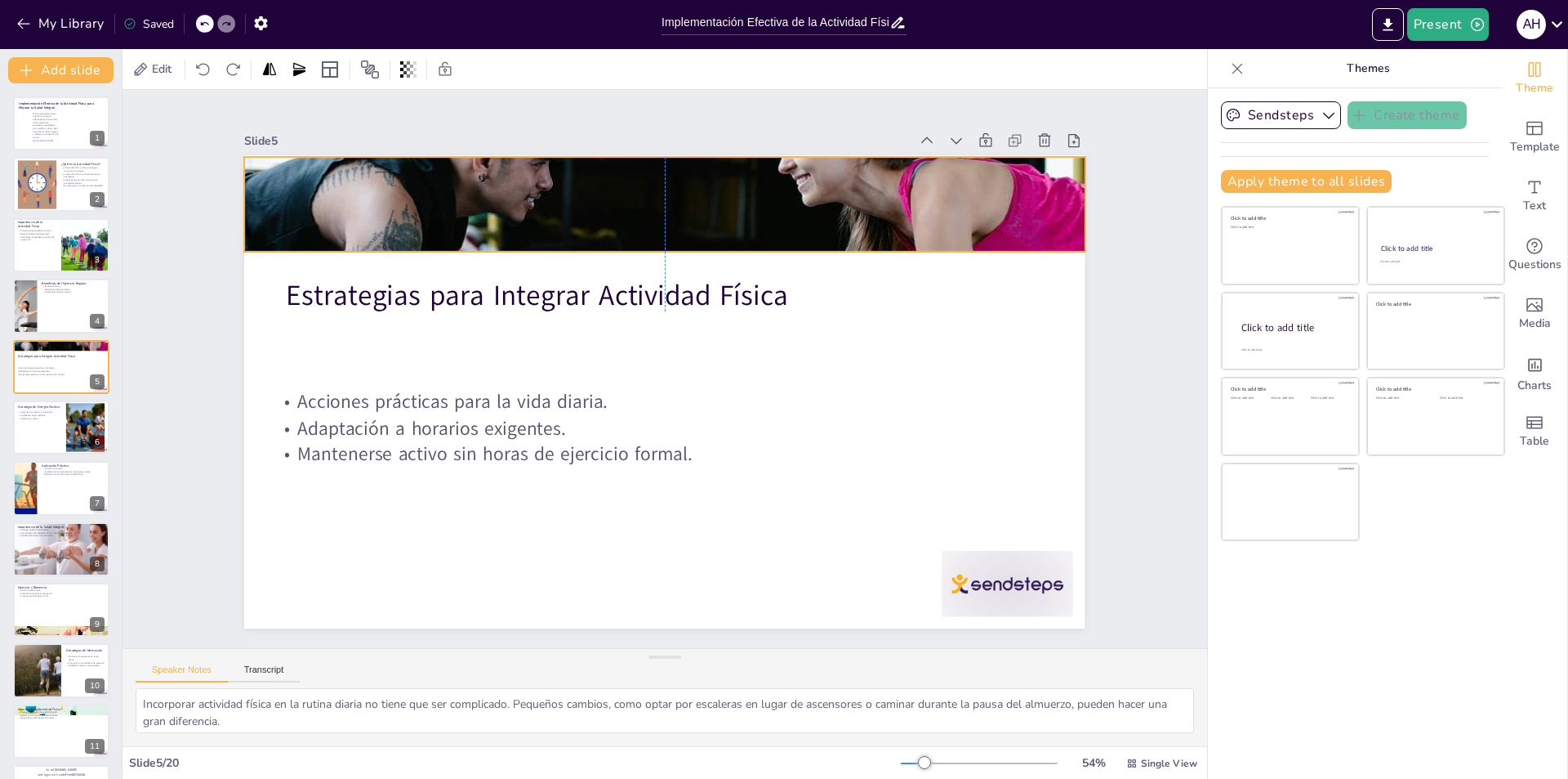
click at [862, 193] on div at bounding box center [716, 212] width 973 height 793
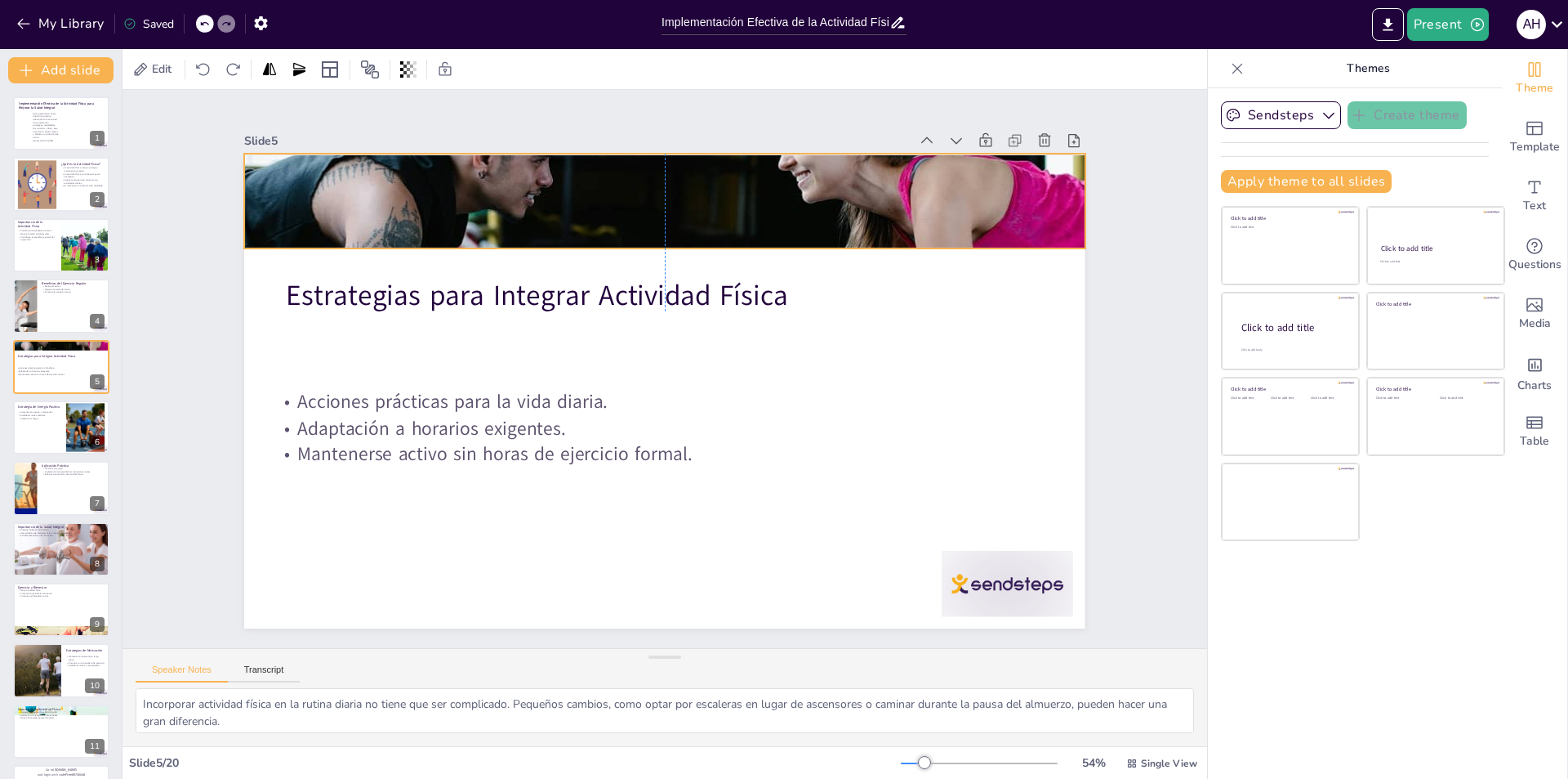
click at [649, 236] on div at bounding box center [699, 204] width 938 height 723
click at [650, 237] on div at bounding box center [699, 204] width 938 height 722
click at [651, 237] on div at bounding box center [733, 215] width 996 height 854
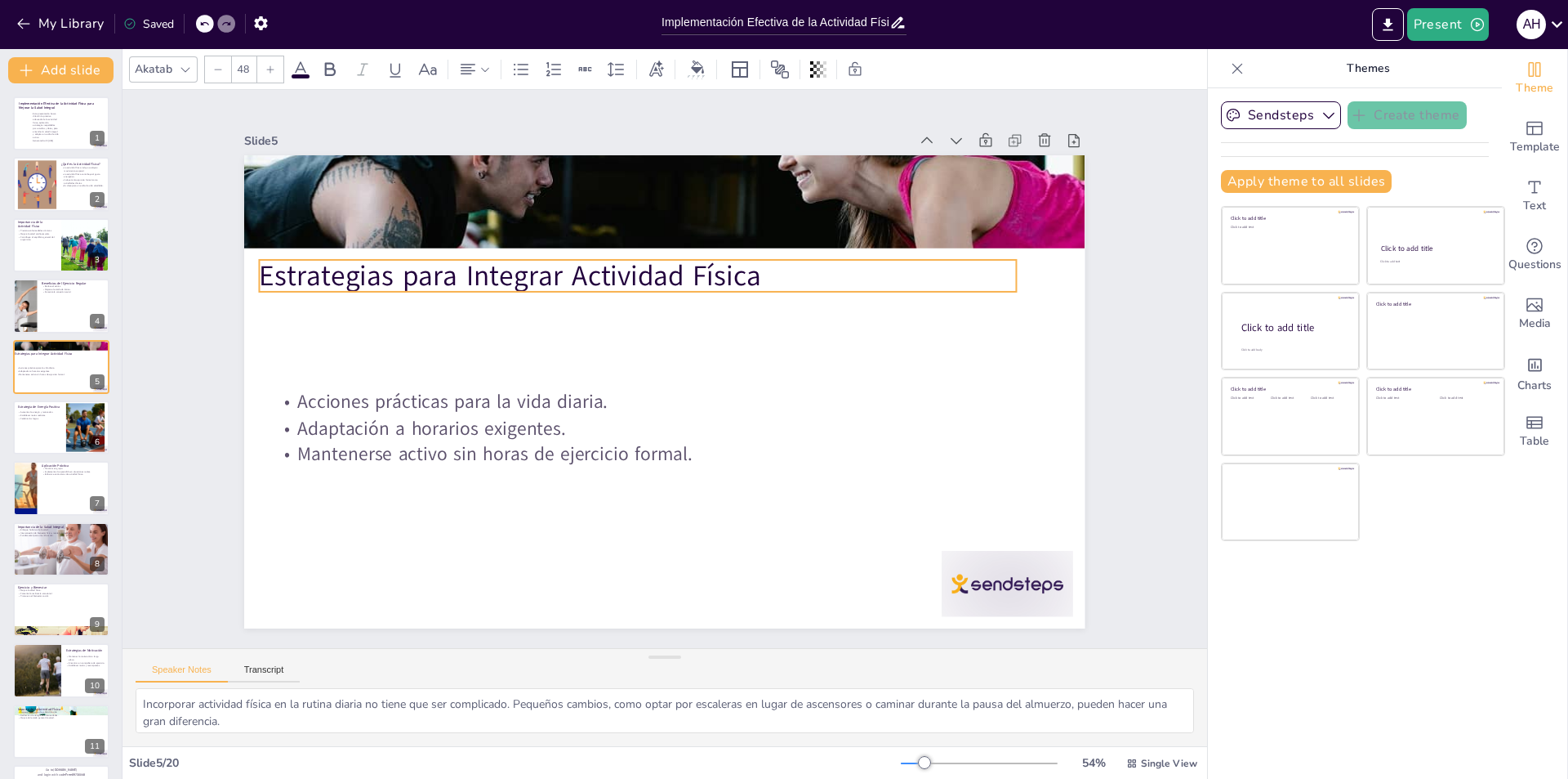
drag, startPoint x: 669, startPoint y: 285, endPoint x: 642, endPoint y: 266, distance: 33.0
click at [642, 266] on p "Estrategias para Integrar Actividad Física" at bounding box center [707, 281] width 589 height 536
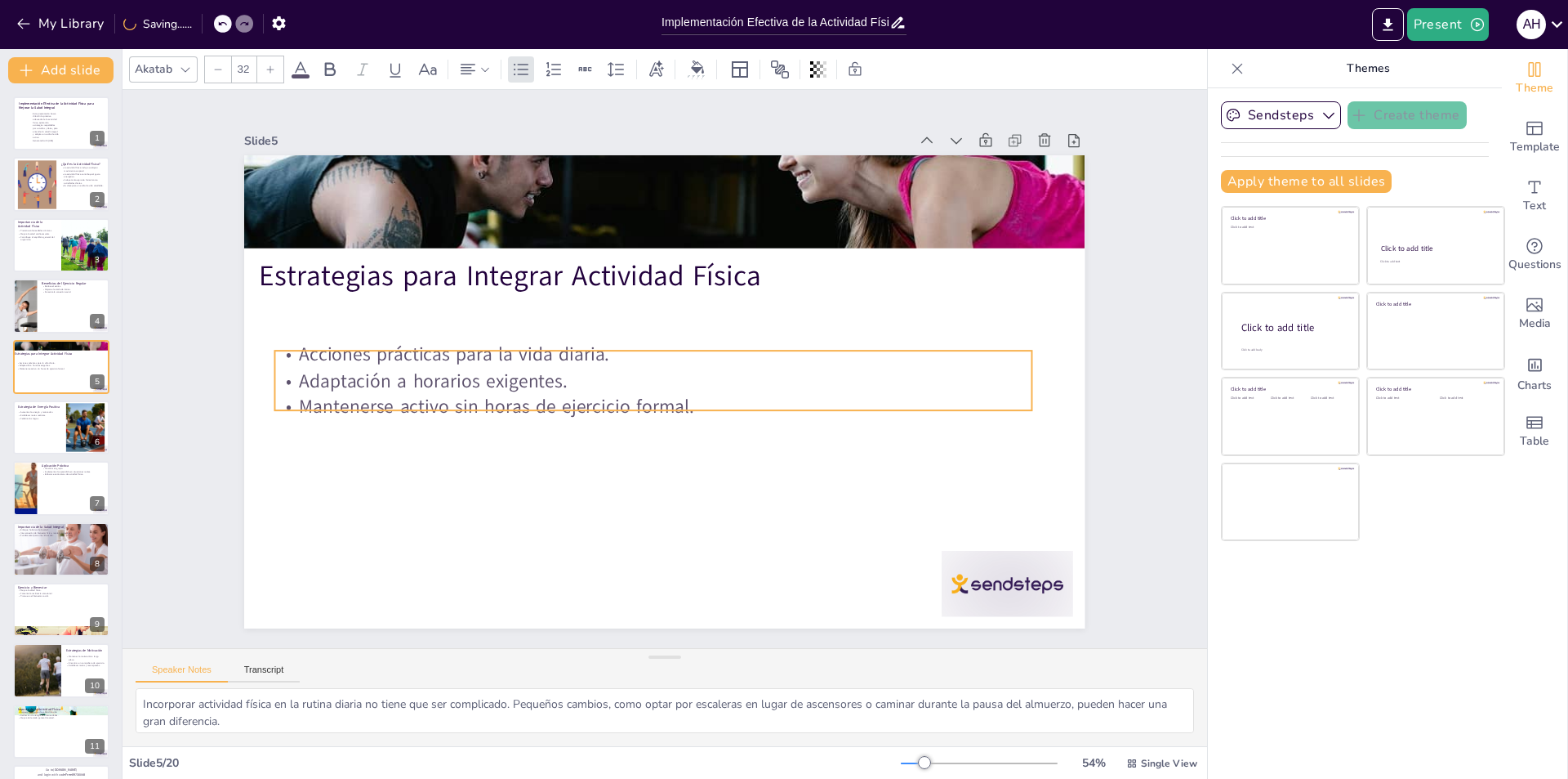
drag, startPoint x: 527, startPoint y: 403, endPoint x: 528, endPoint y: 356, distance: 47.0
click at [528, 356] on p "Acciones prácticas para la vida diaria." at bounding box center [653, 355] width 757 height 27
click at [958, 628] on div at bounding box center [924, 679] width 146 height 103
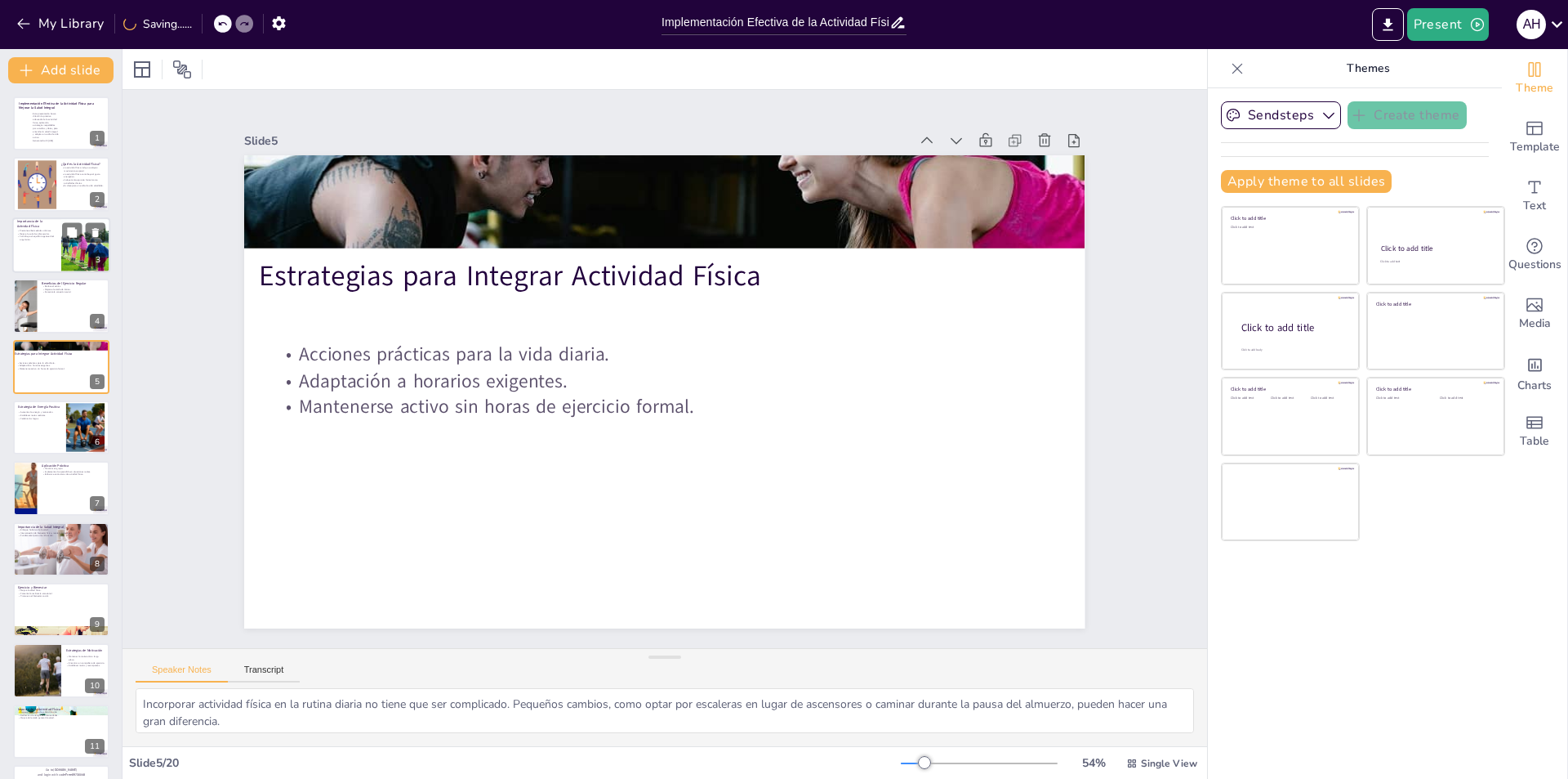
click at [33, 230] on p "Previene enfermedades crónicas." at bounding box center [37, 231] width 39 height 4
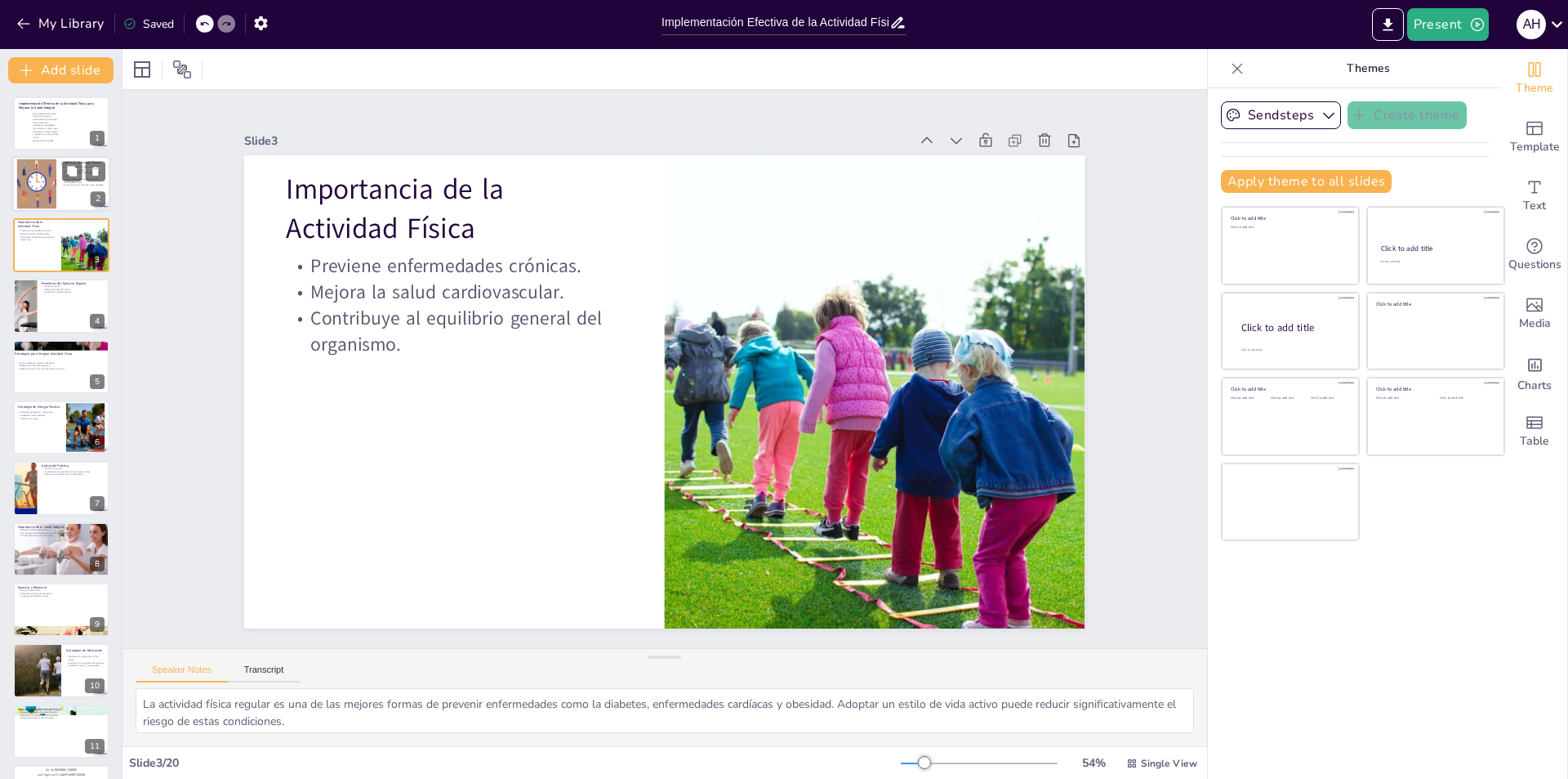
click at [28, 184] on div at bounding box center [37, 184] width 88 height 49
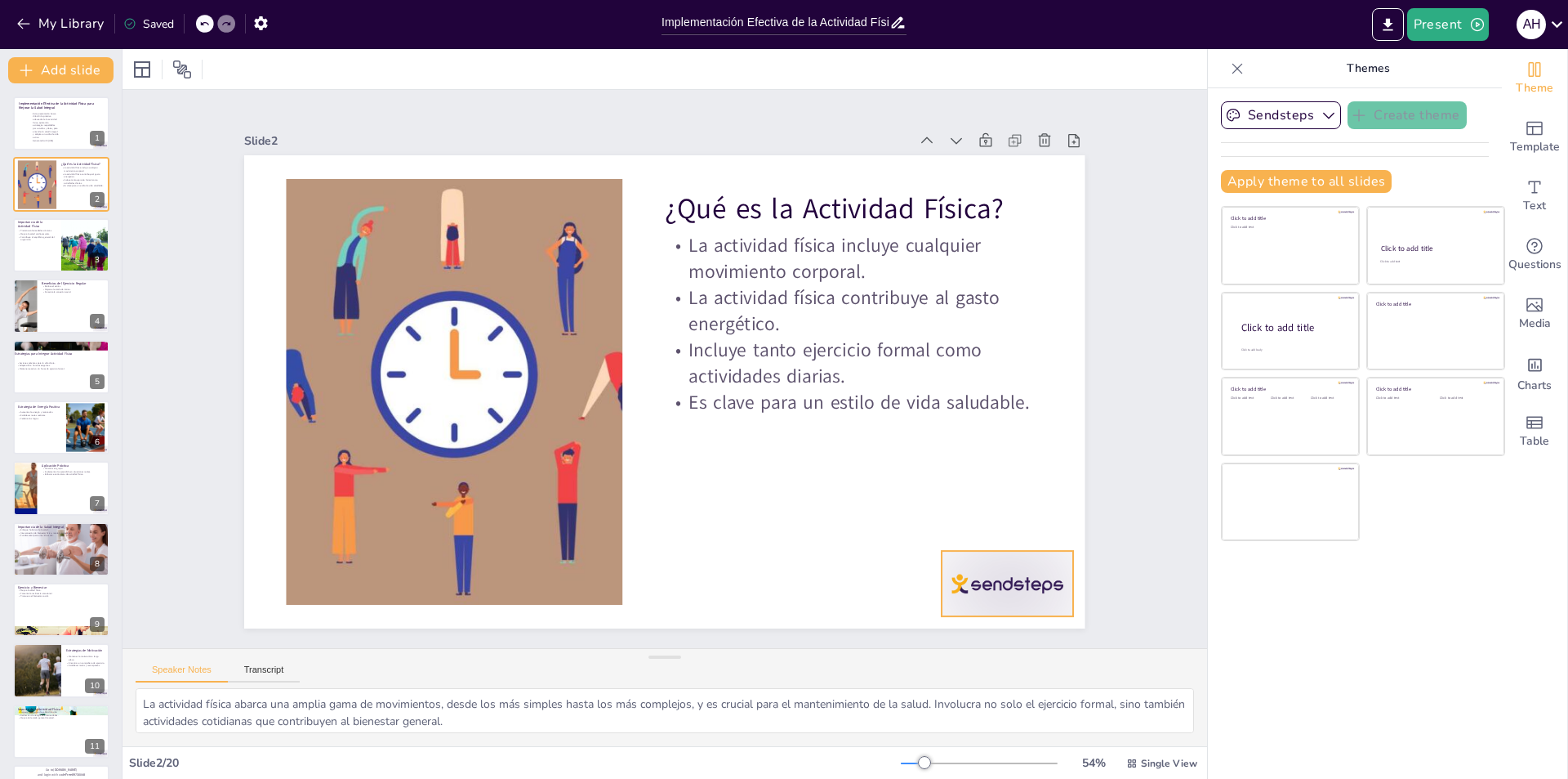
click at [527, 664] on div at bounding box center [487, 732] width 79 height 137
click at [46, 329] on div at bounding box center [60, 305] width 98 height 56
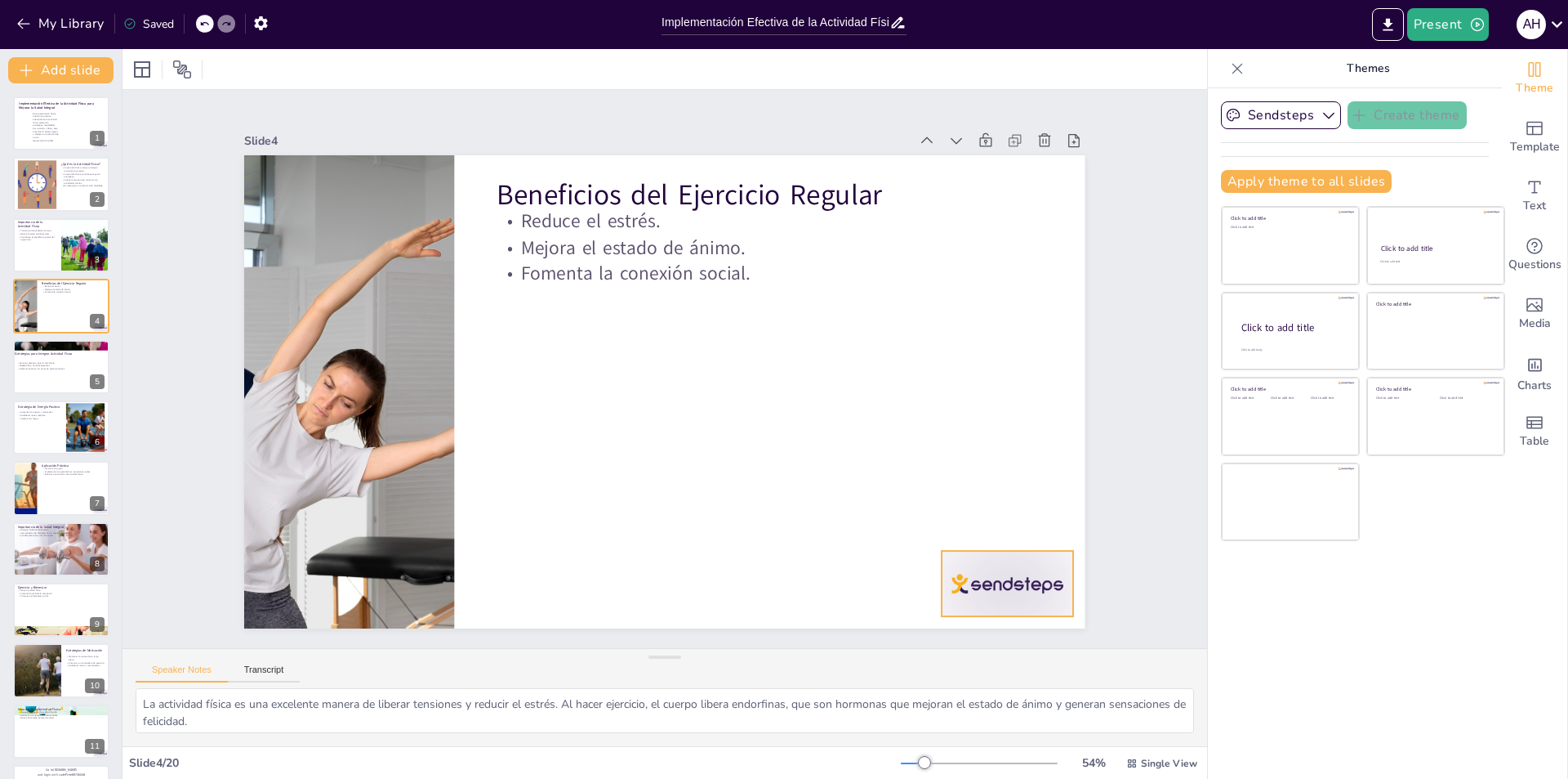
click at [993, 628] on div at bounding box center [924, 679] width 146 height 103
click at [50, 362] on p "Acciones prácticas para la vida diaria." at bounding box center [60, 362] width 88 height 4
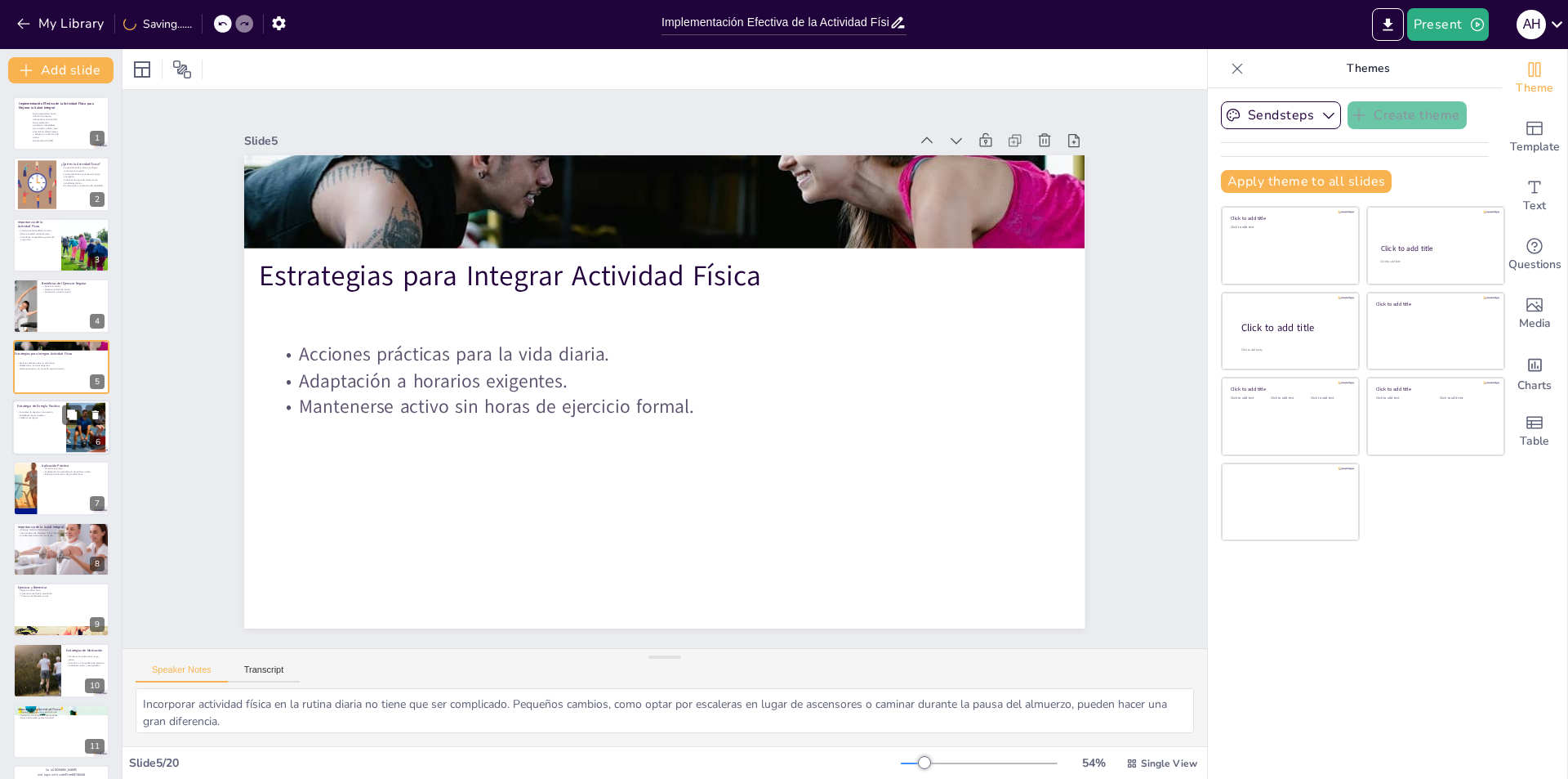
click at [64, 444] on div at bounding box center [60, 427] width 98 height 56
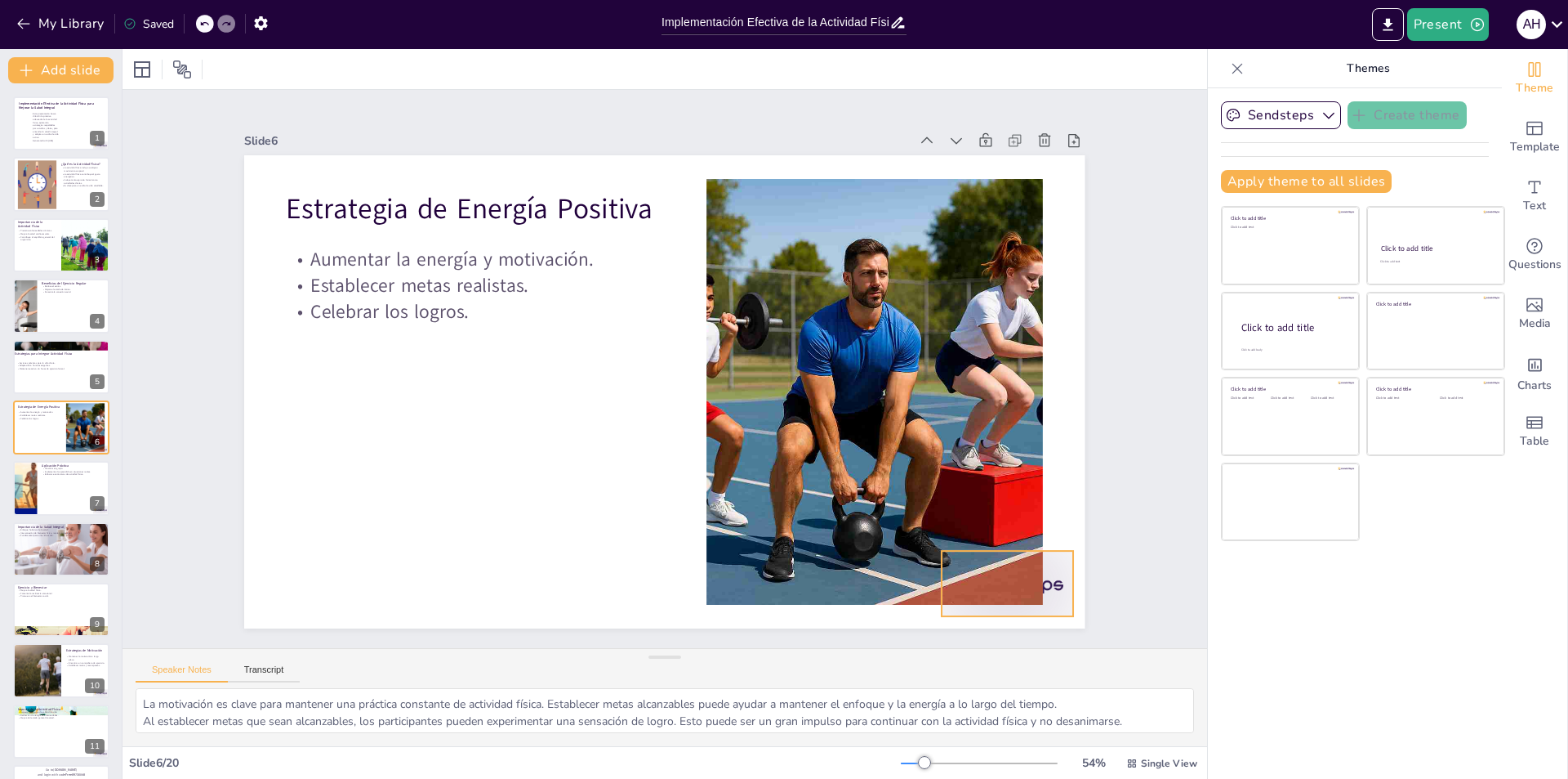
click at [1027, 605] on div at bounding box center [955, 651] width 142 height 92
click at [35, 489] on div at bounding box center [24, 488] width 105 height 56
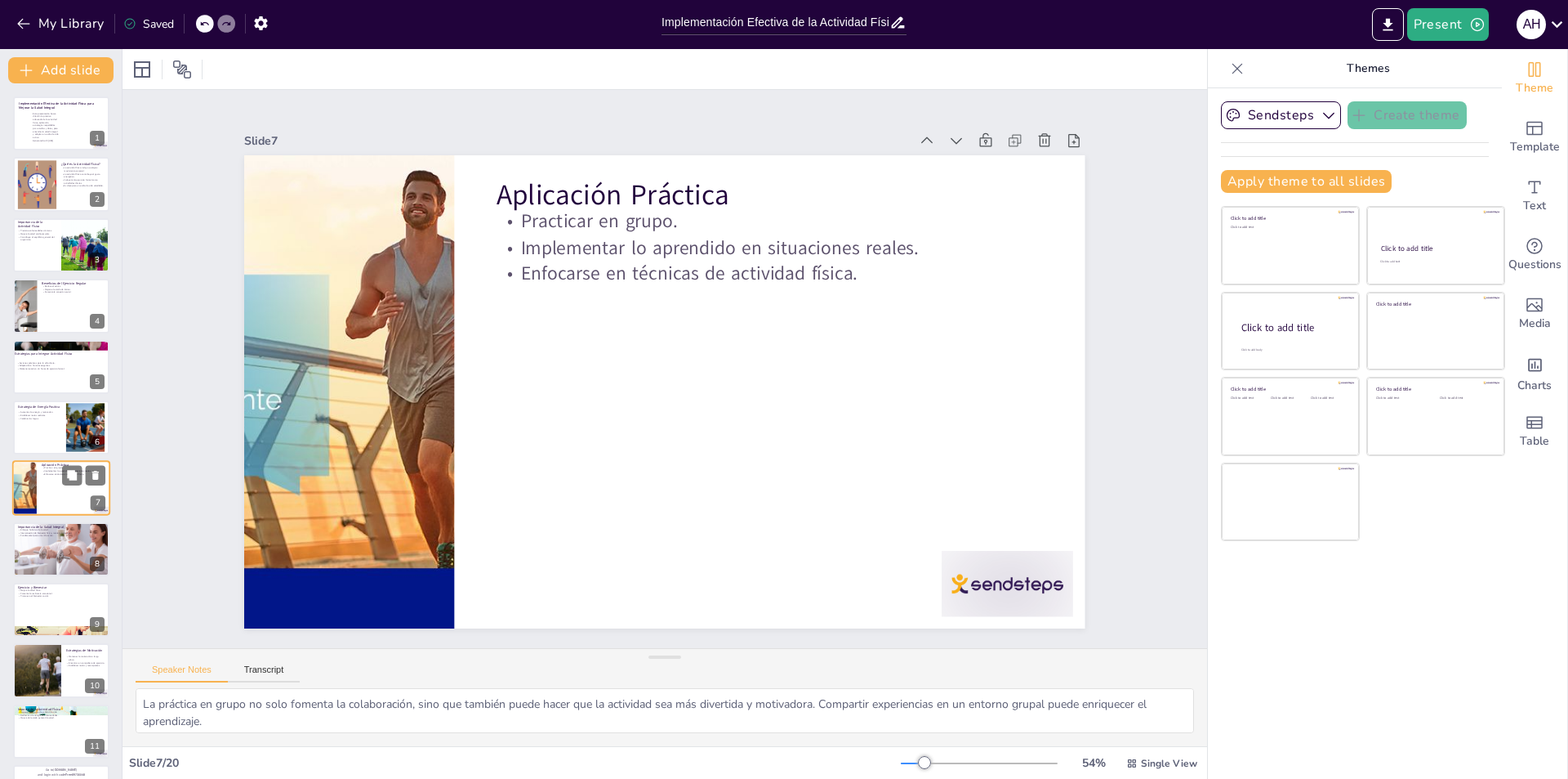
scroll to position [57, 0]
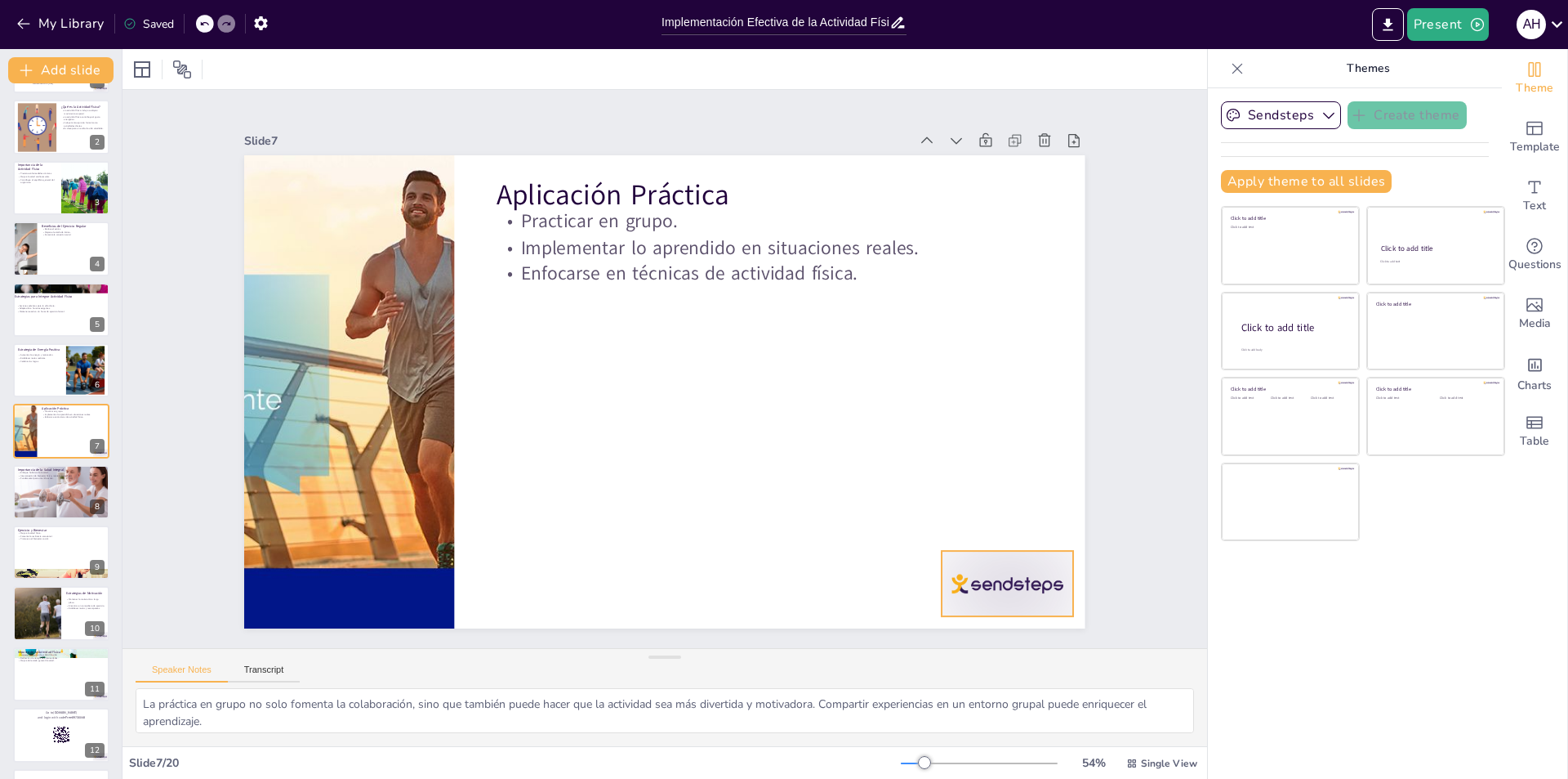
click at [965, 580] on div at bounding box center [1007, 583] width 132 height 65
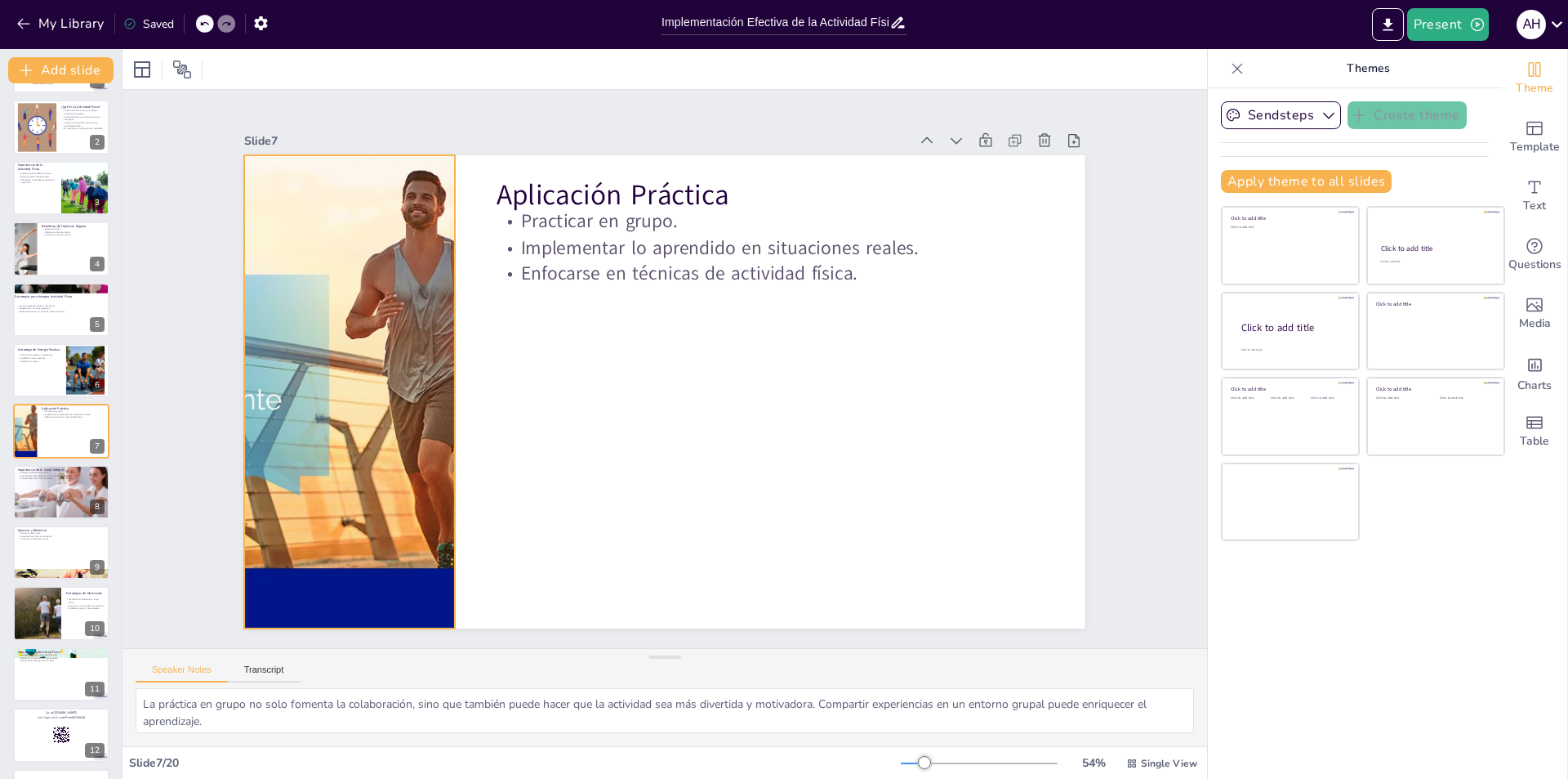
click at [424, 367] on div at bounding box center [357, 292] width 1005 height 729
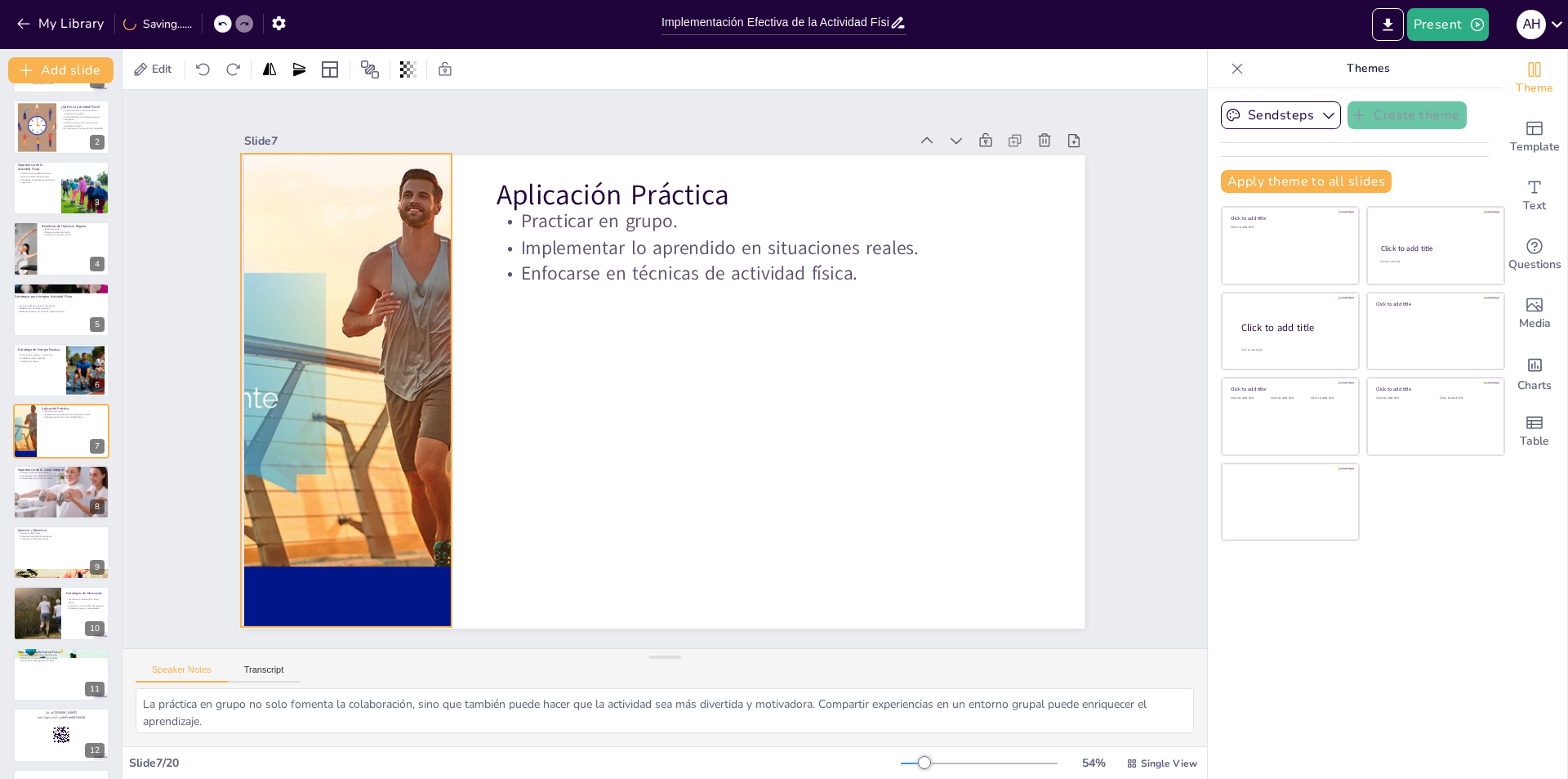
click at [433, 380] on div at bounding box center [349, 323] width 983 height 652
click at [1524, 145] on span "Template" at bounding box center [1534, 148] width 49 height 18
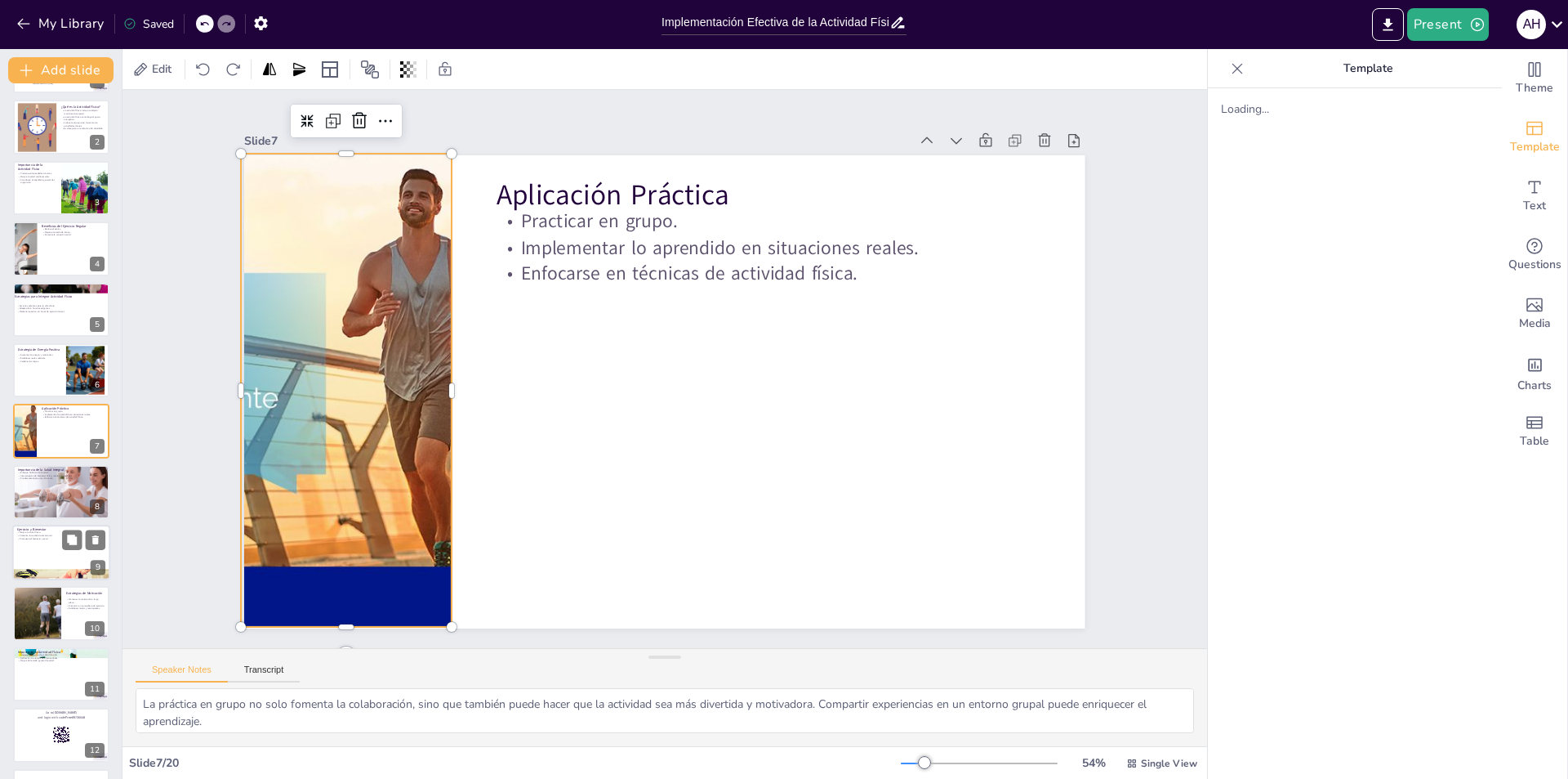
click at [64, 507] on div at bounding box center [60, 491] width 96 height 64
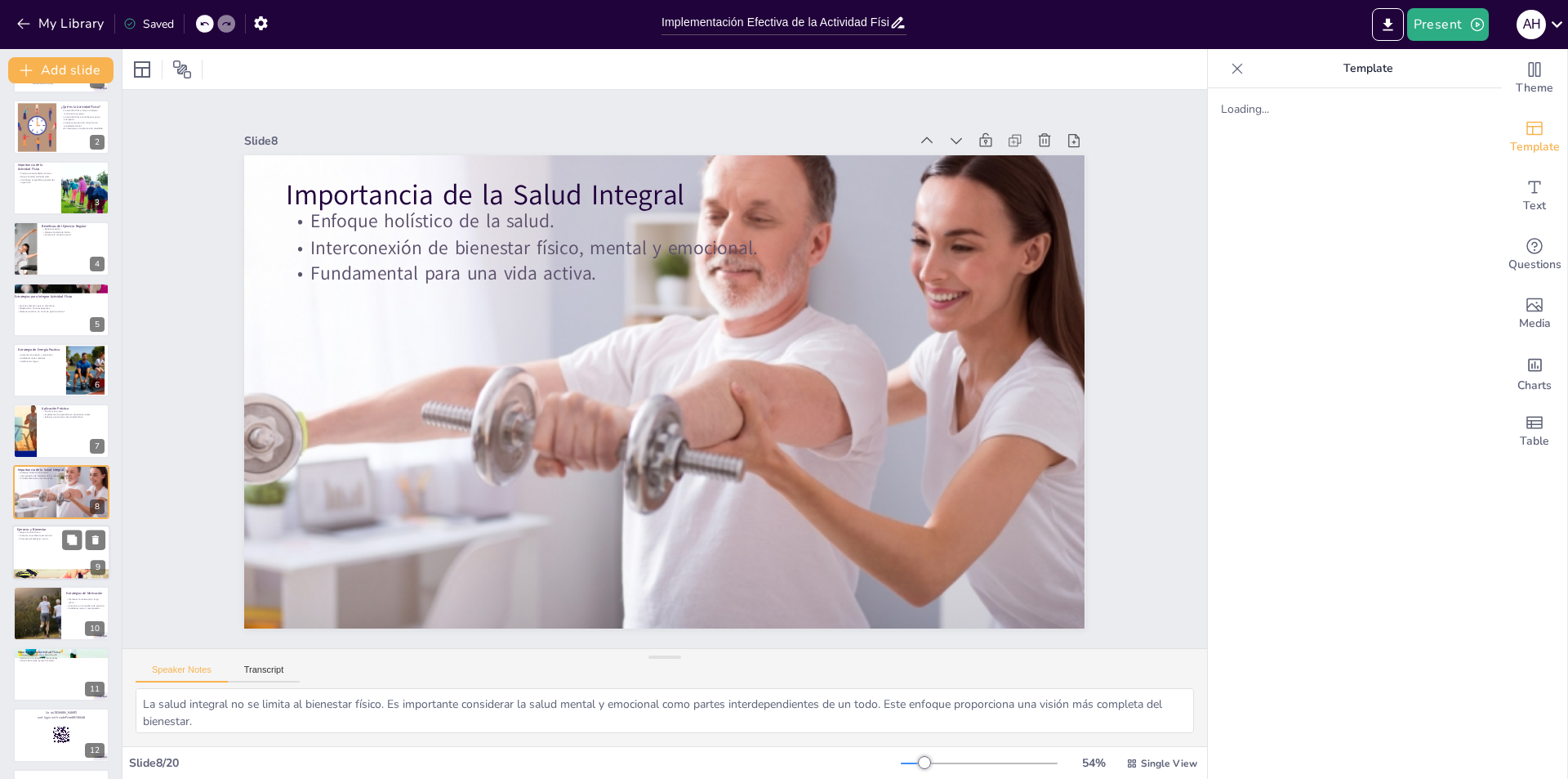
scroll to position [117, 0]
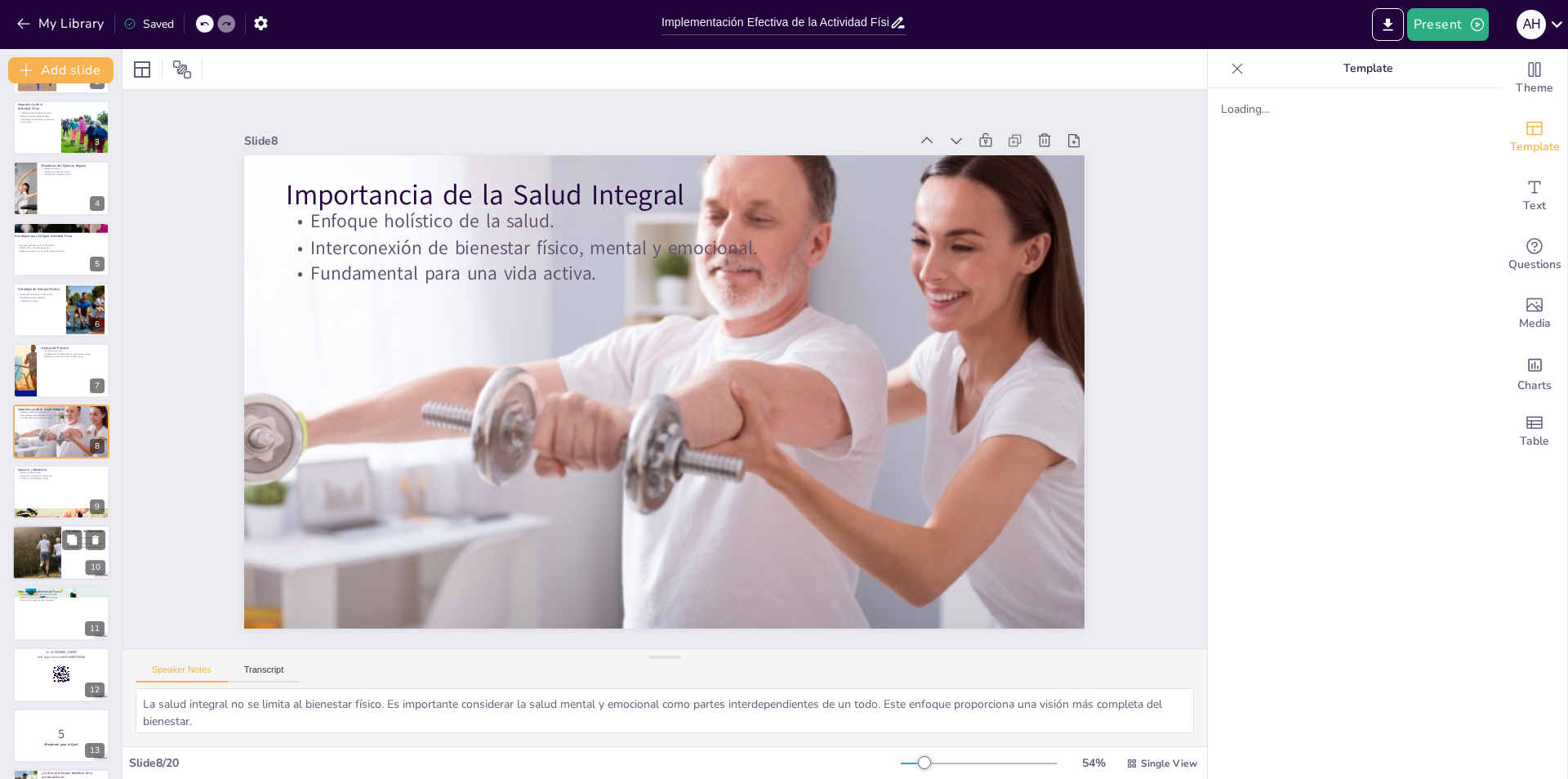
click at [51, 549] on div at bounding box center [37, 553] width 83 height 56
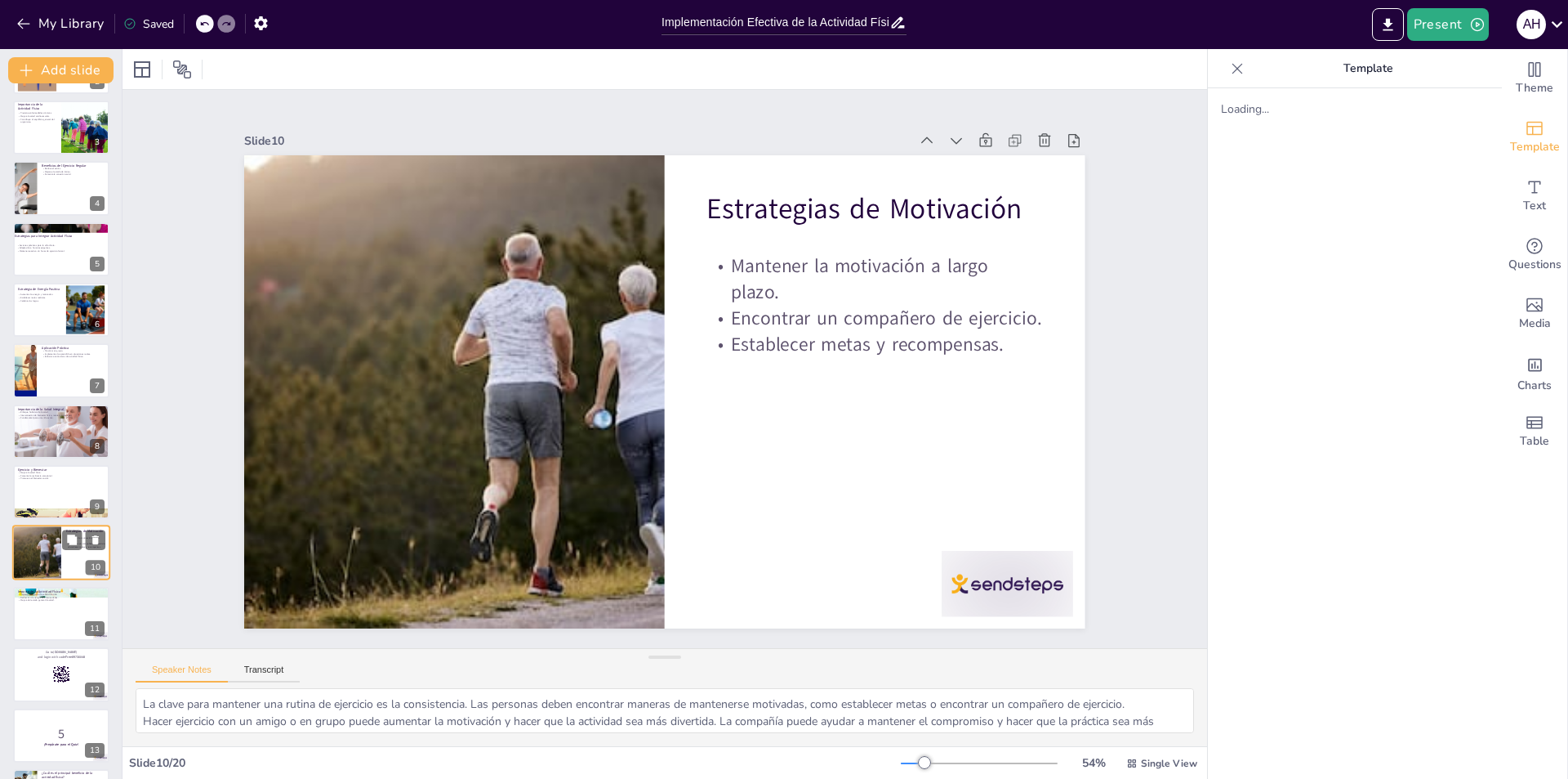
scroll to position [239, 0]
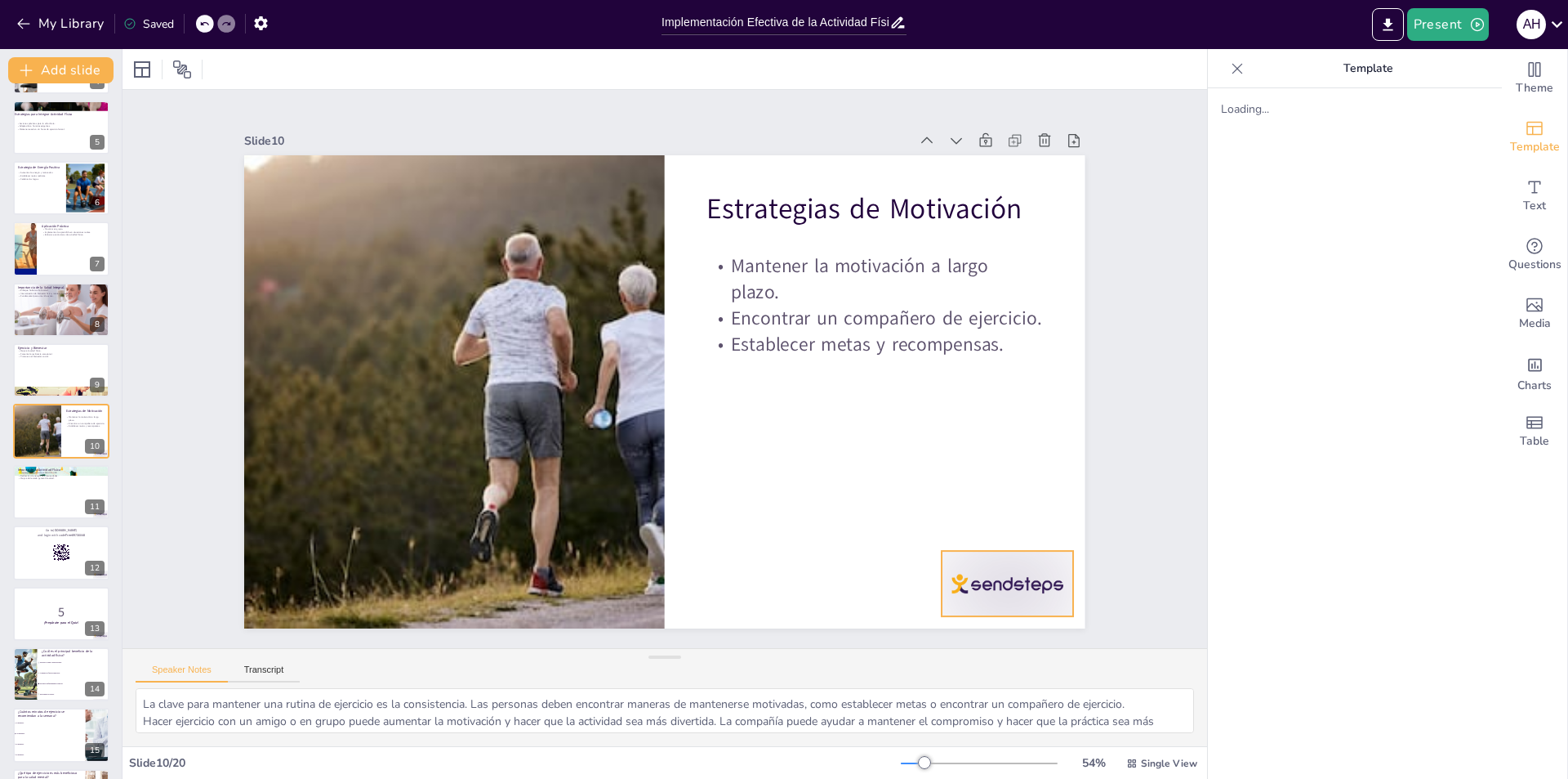
click at [975, 628] on div at bounding box center [924, 679] width 146 height 103
click at [44, 554] on div at bounding box center [60, 552] width 98 height 56
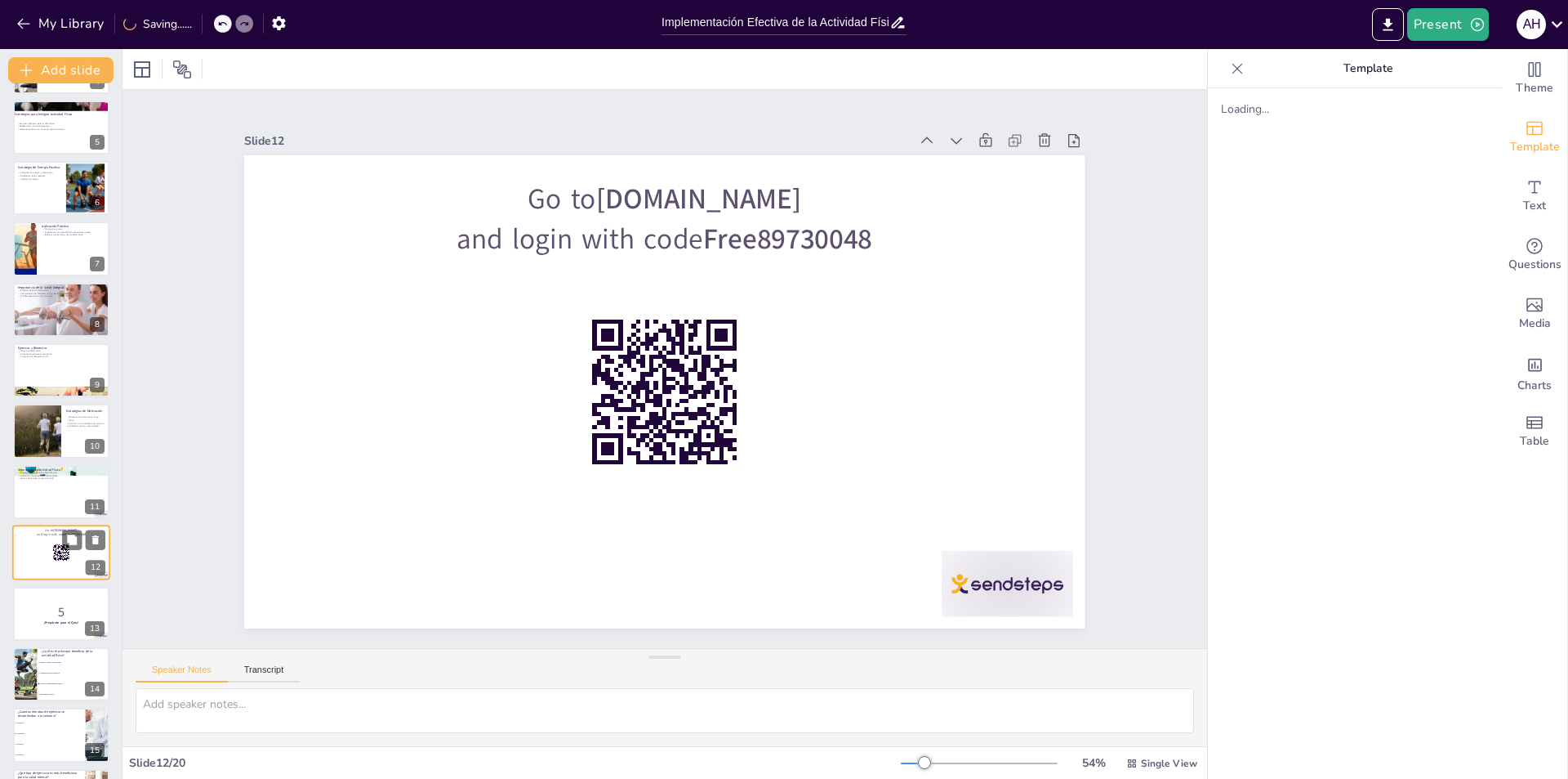
scroll to position [361, 0]
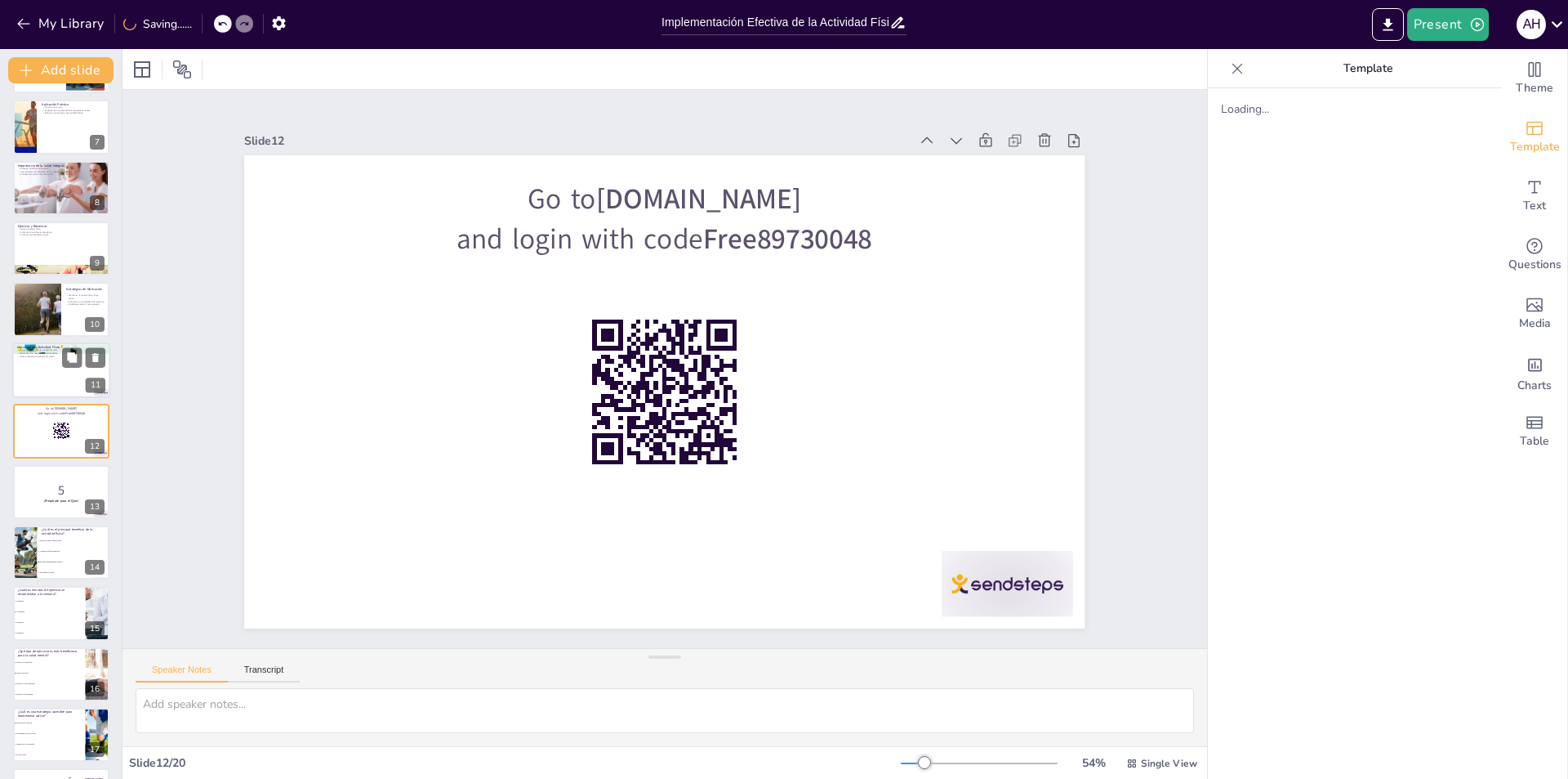
click at [38, 376] on div at bounding box center [60, 370] width 98 height 56
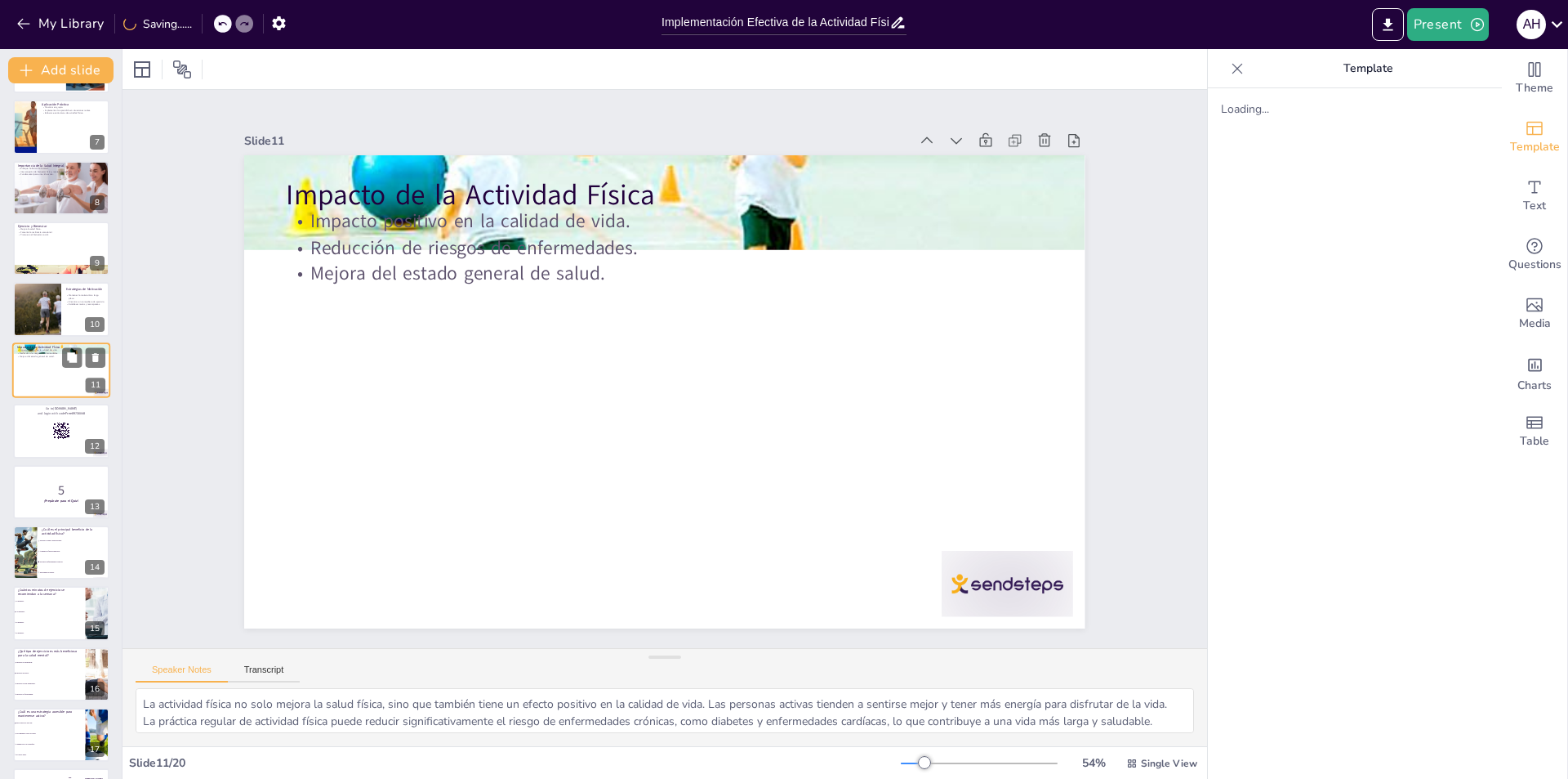
scroll to position [300, 0]
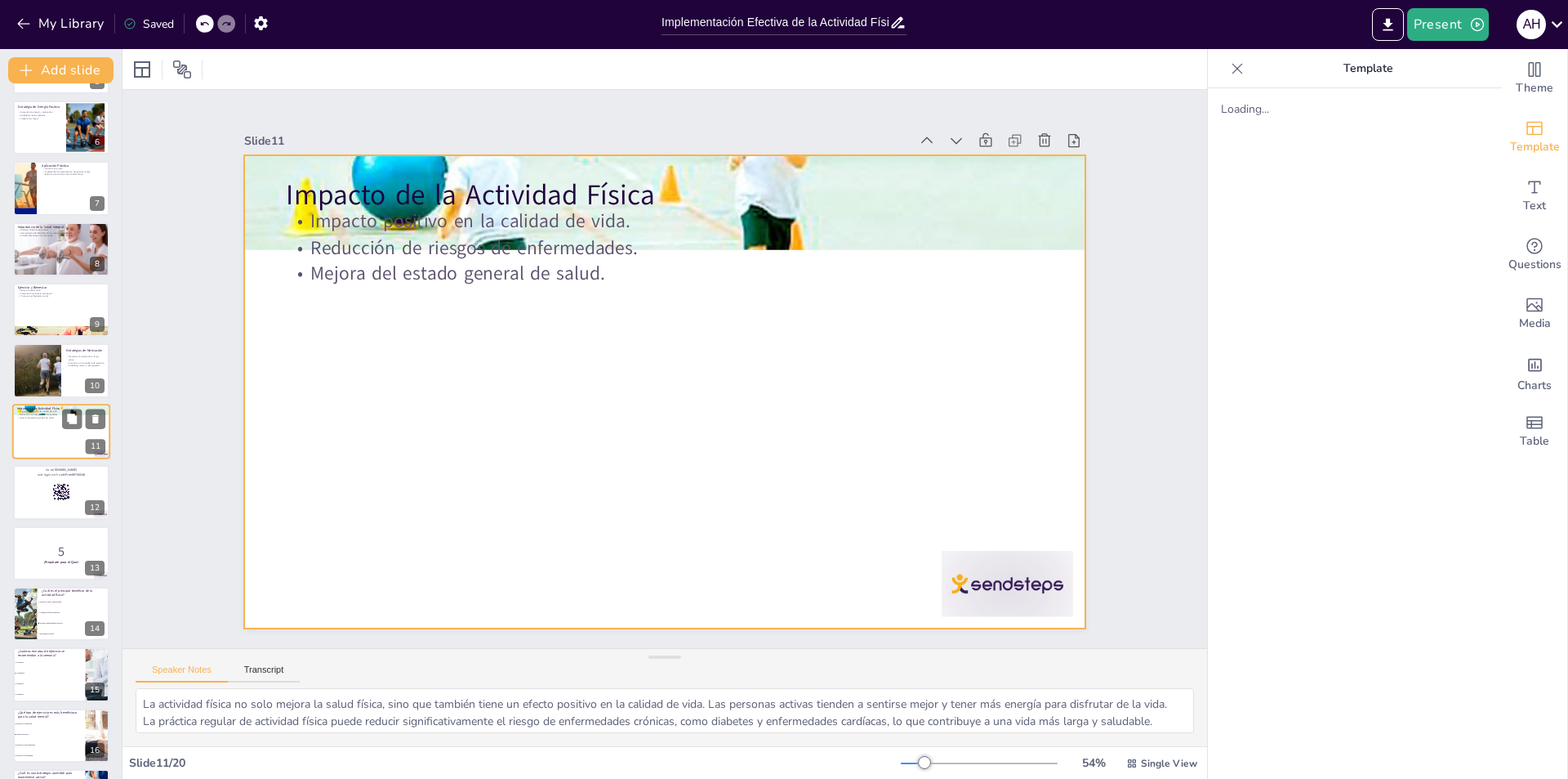
click at [35, 433] on div at bounding box center [60, 431] width 98 height 56
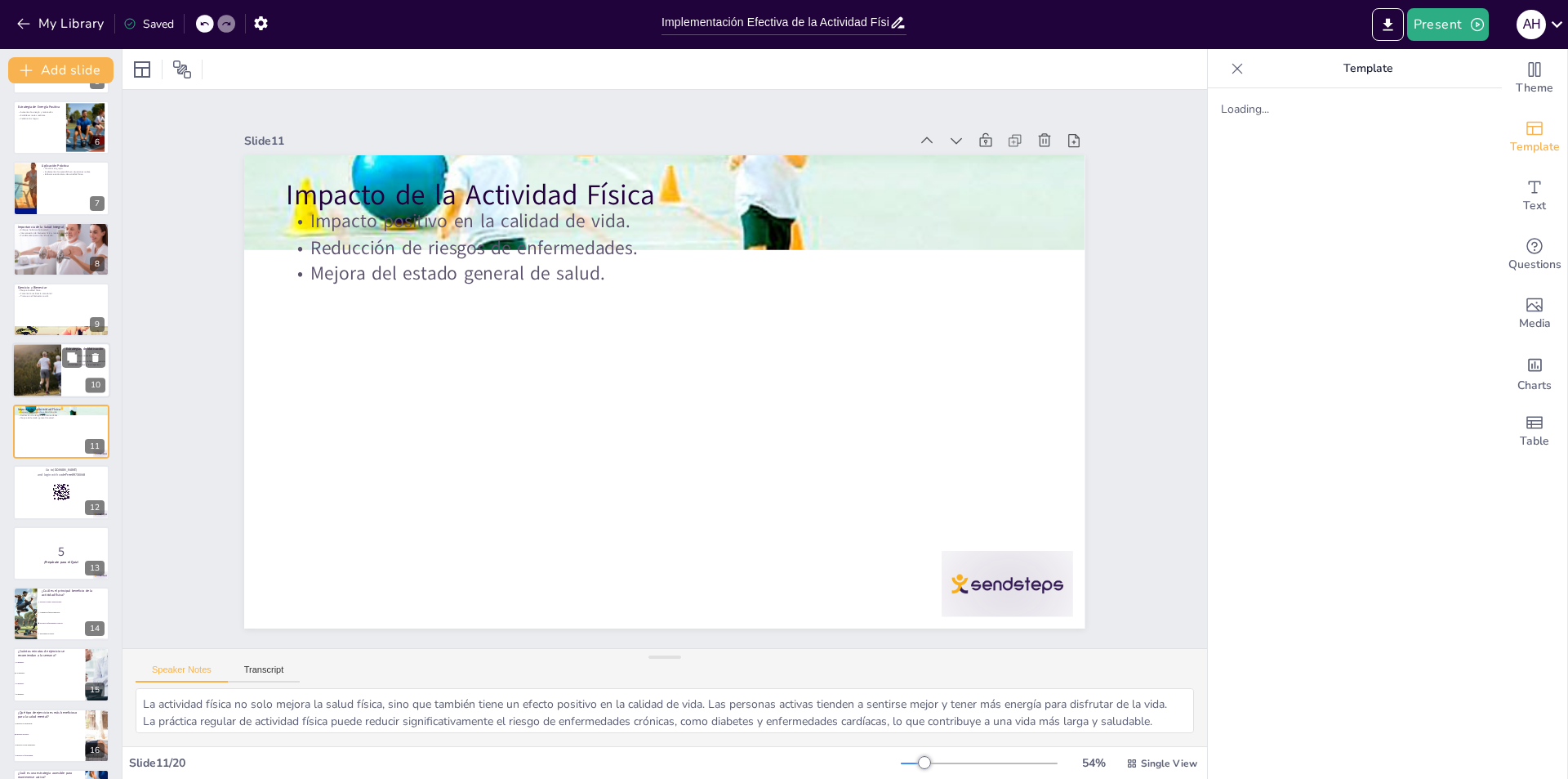
click at [53, 362] on div at bounding box center [37, 370] width 83 height 56
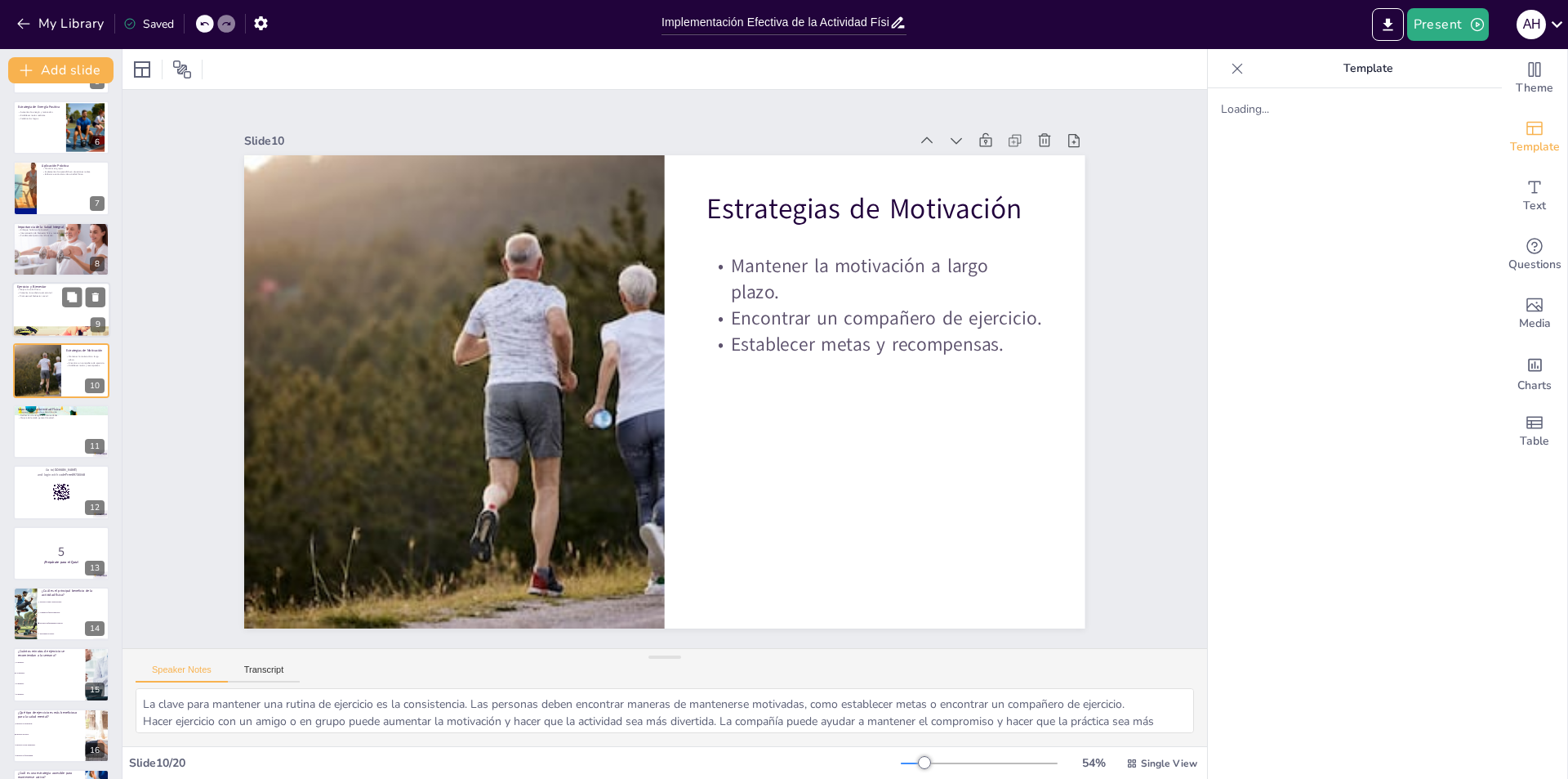
scroll to position [239, 0]
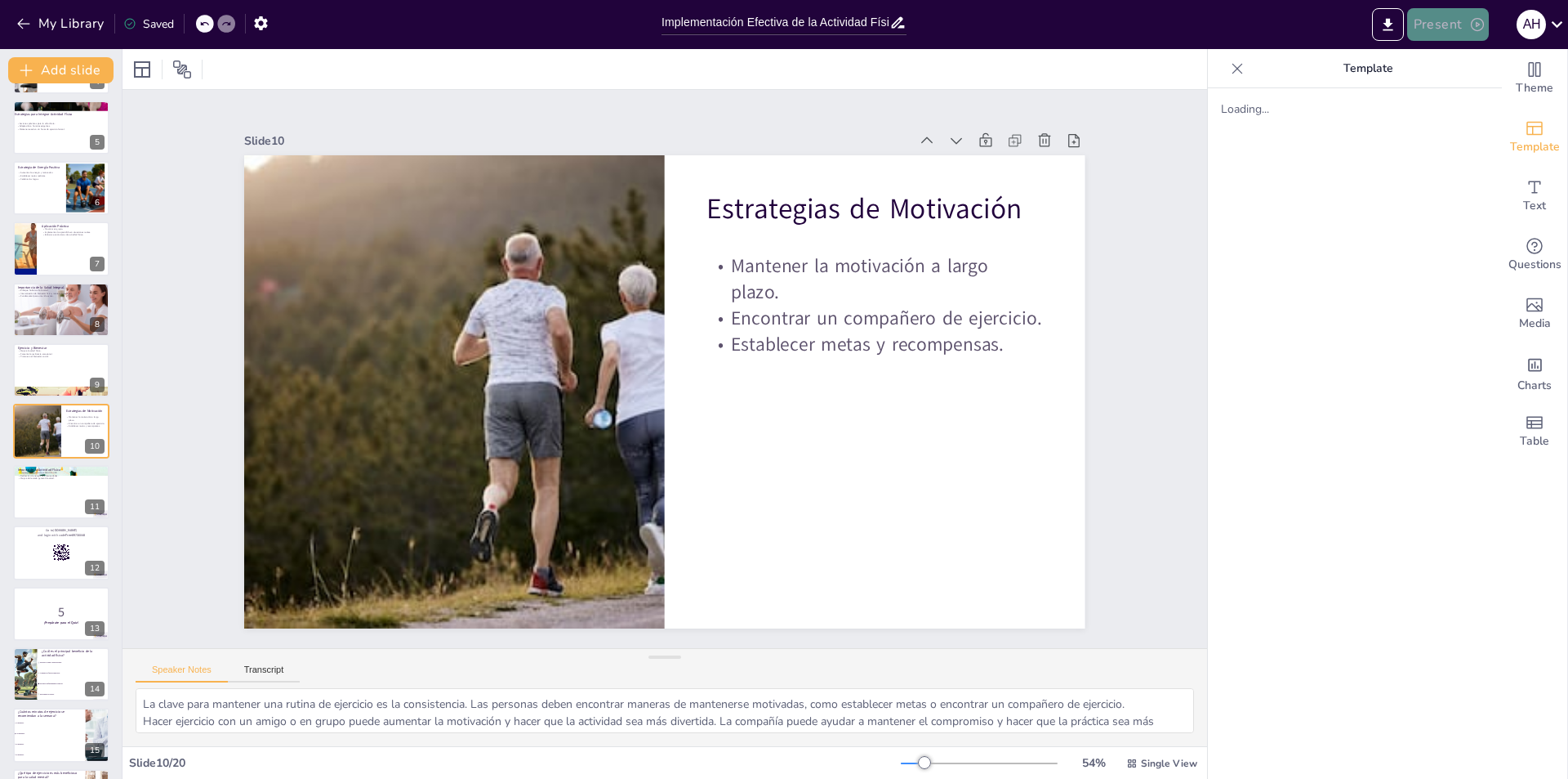
click at [1441, 27] on button "Present" at bounding box center [1447, 25] width 82 height 33
click at [1450, 57] on li "Preview presentation" at bounding box center [1474, 60] width 130 height 27
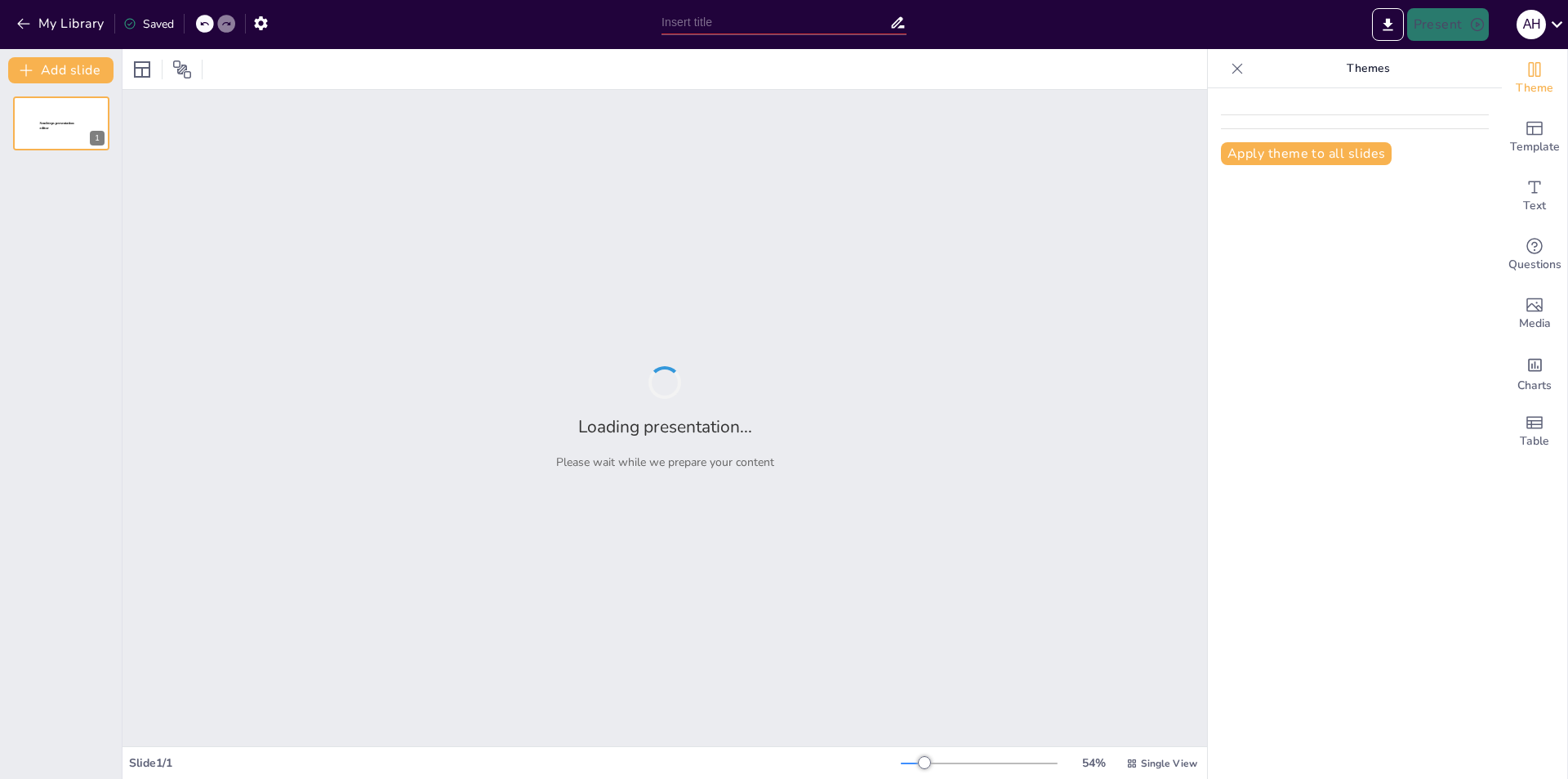
type input "Implementación Efectiva de la Actividad Física para Mejorar la Salud Integral"
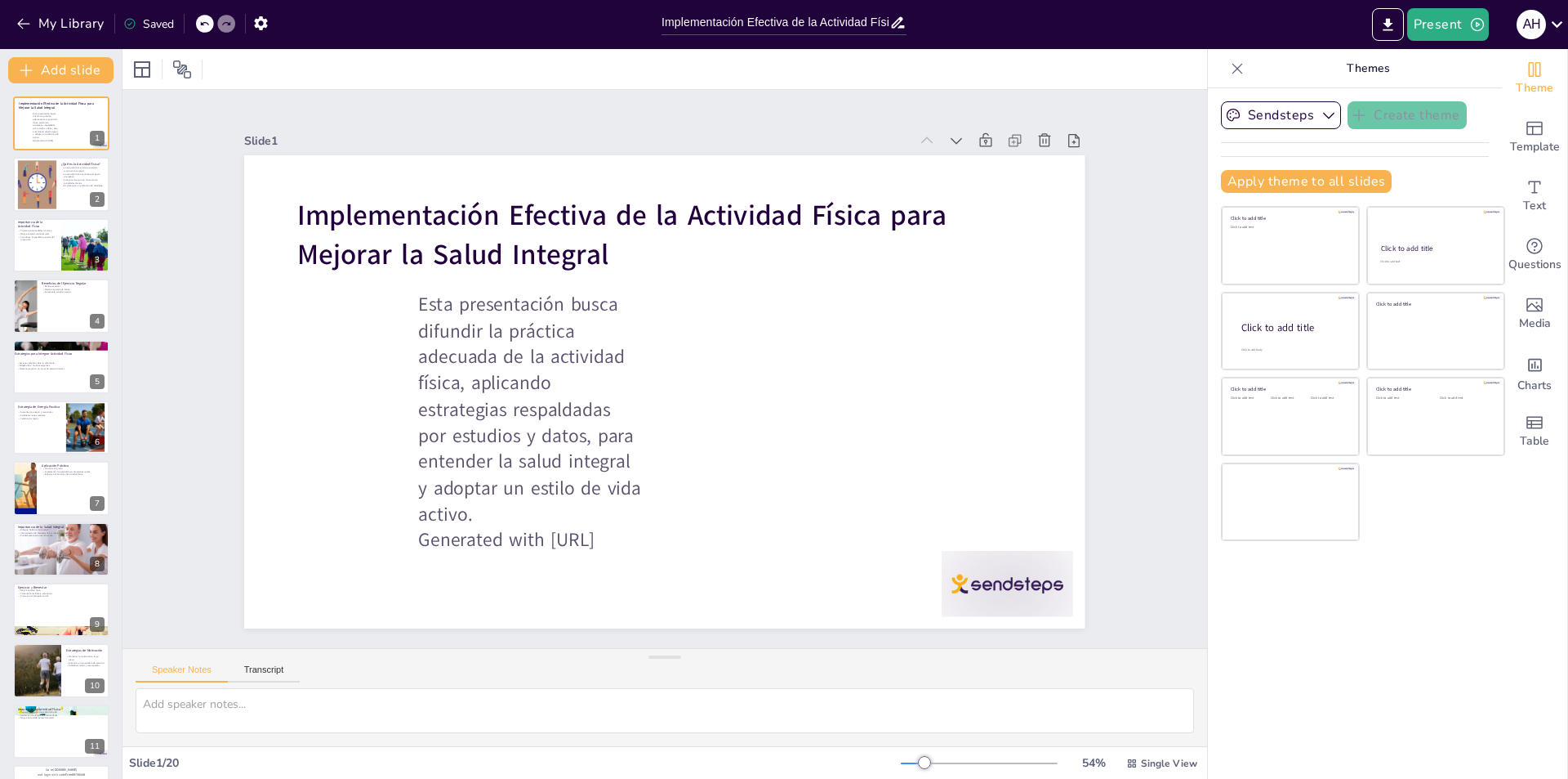
checkbox input "true"
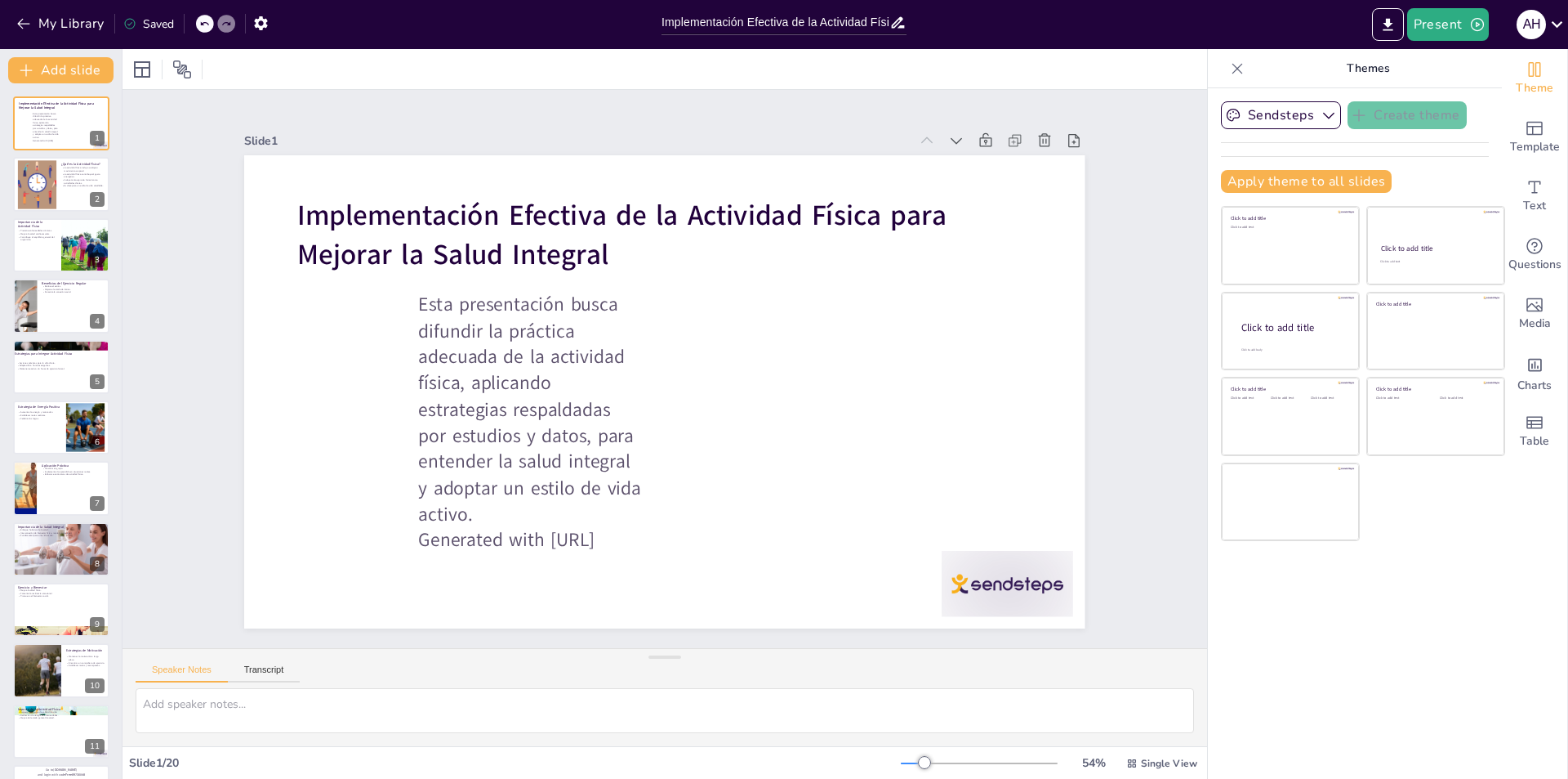
checkbox input "true"
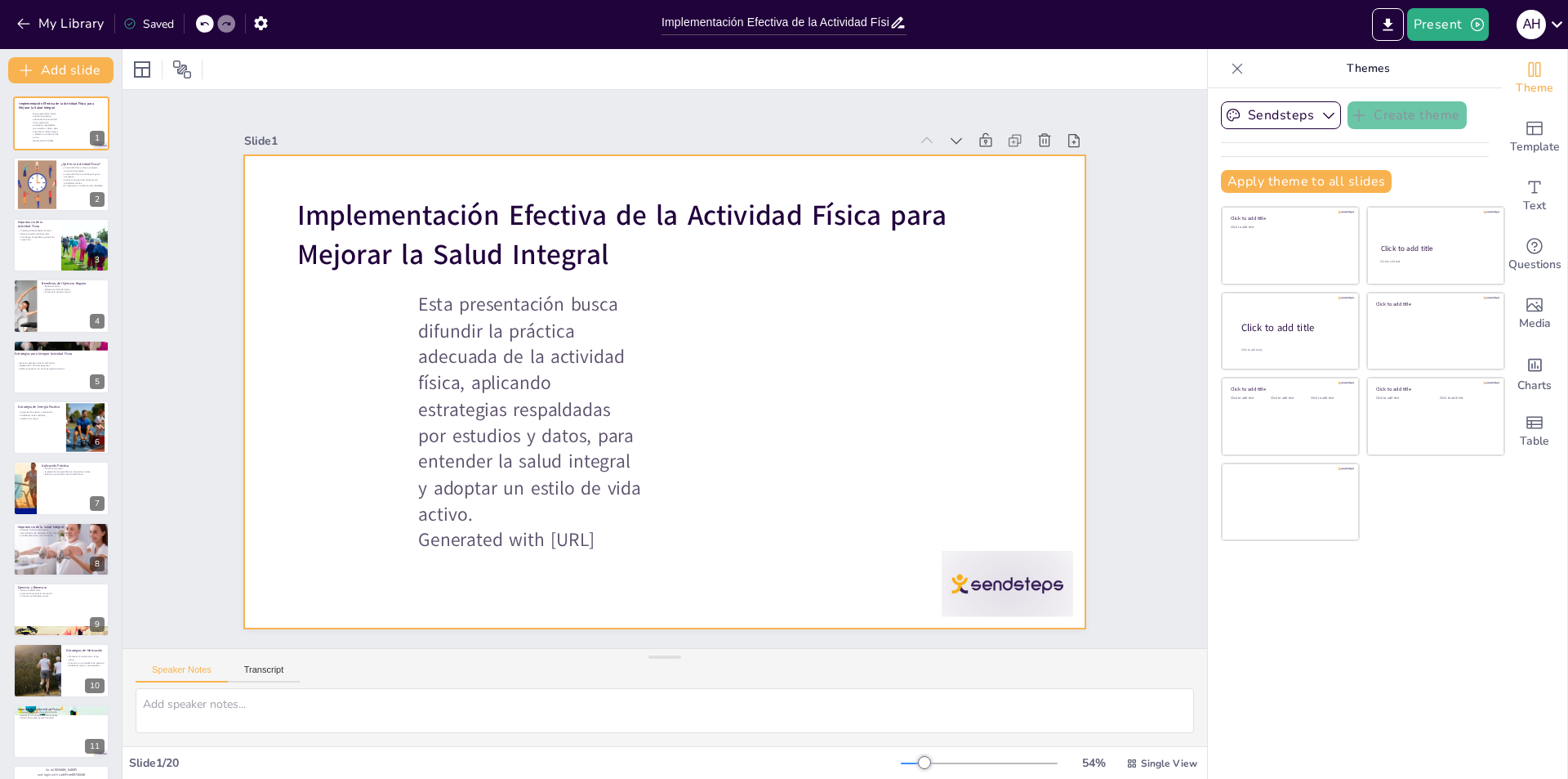
checkbox input "true"
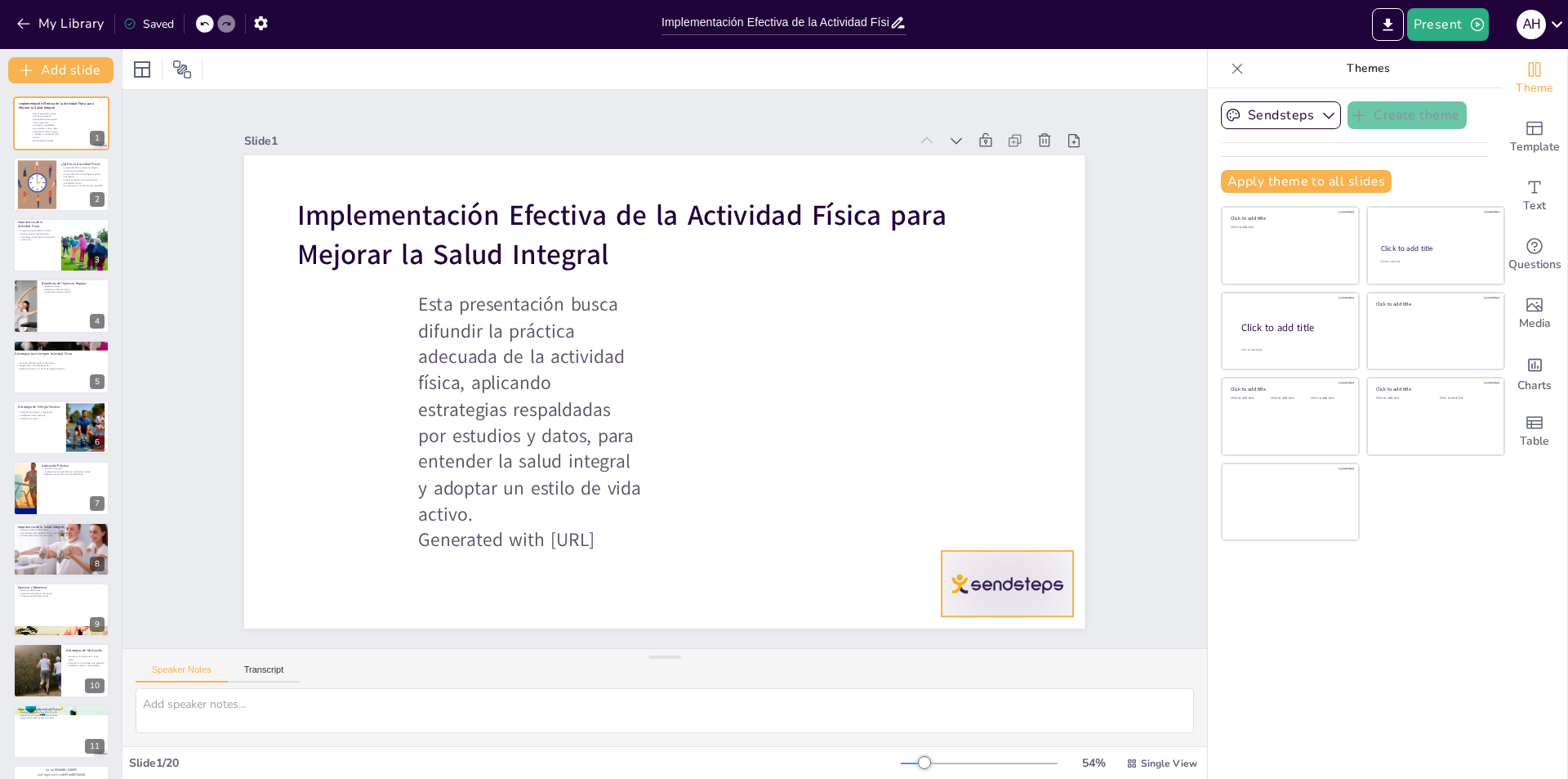
click at [992, 367] on div at bounding box center [1062, 298] width 141 height 137
checkbox input "true"
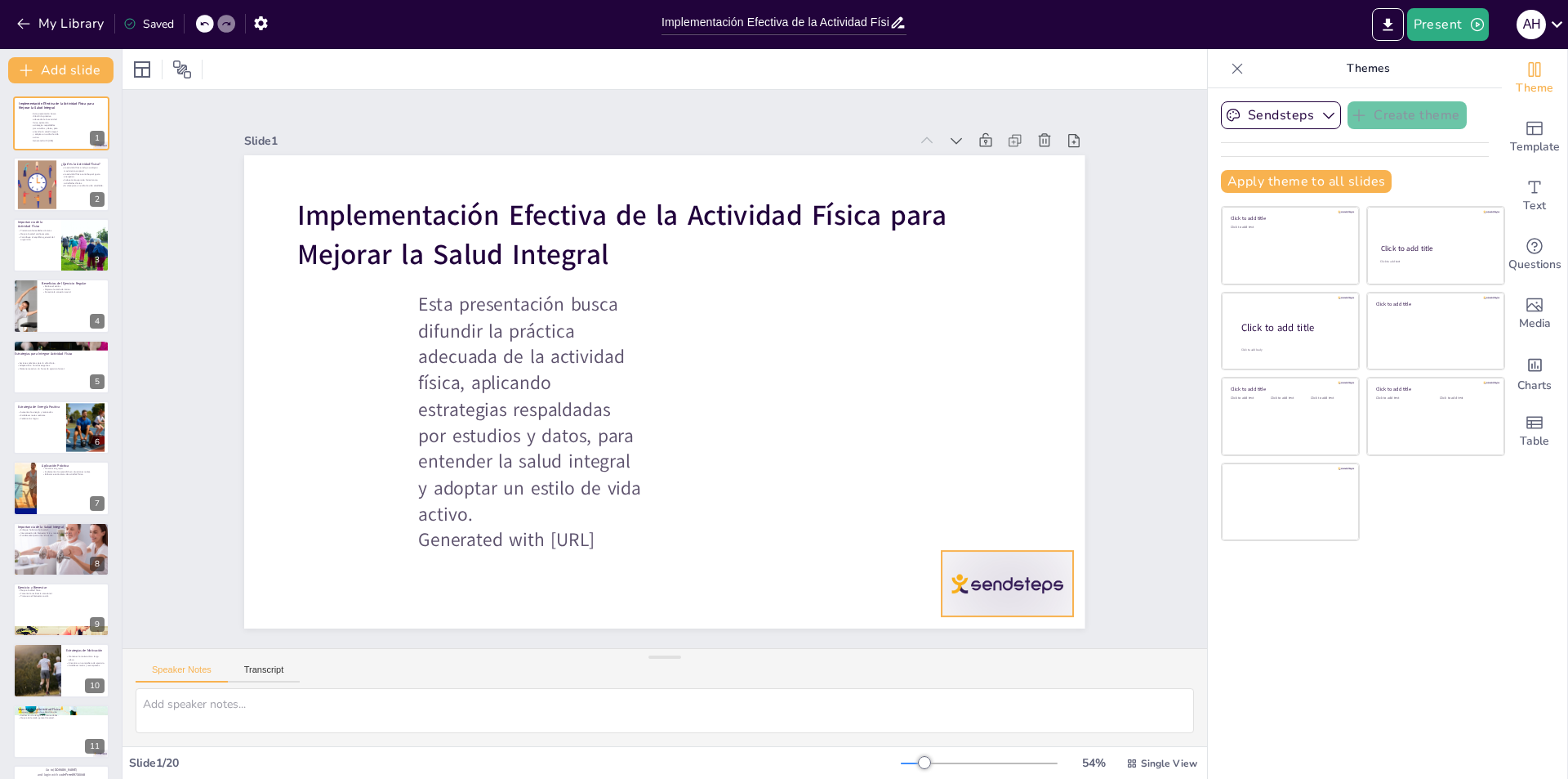
checkbox input "true"
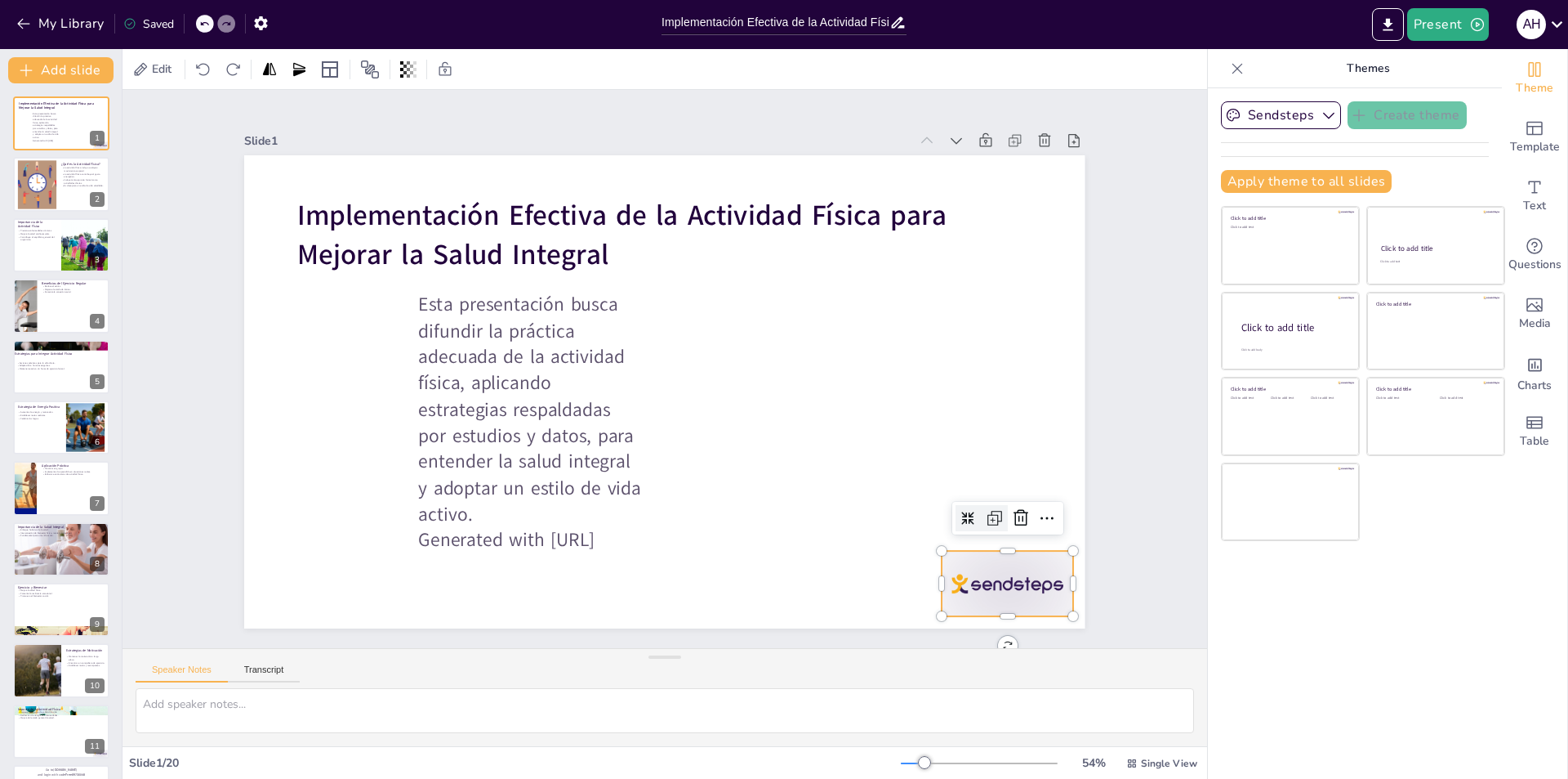
checkbox input "true"
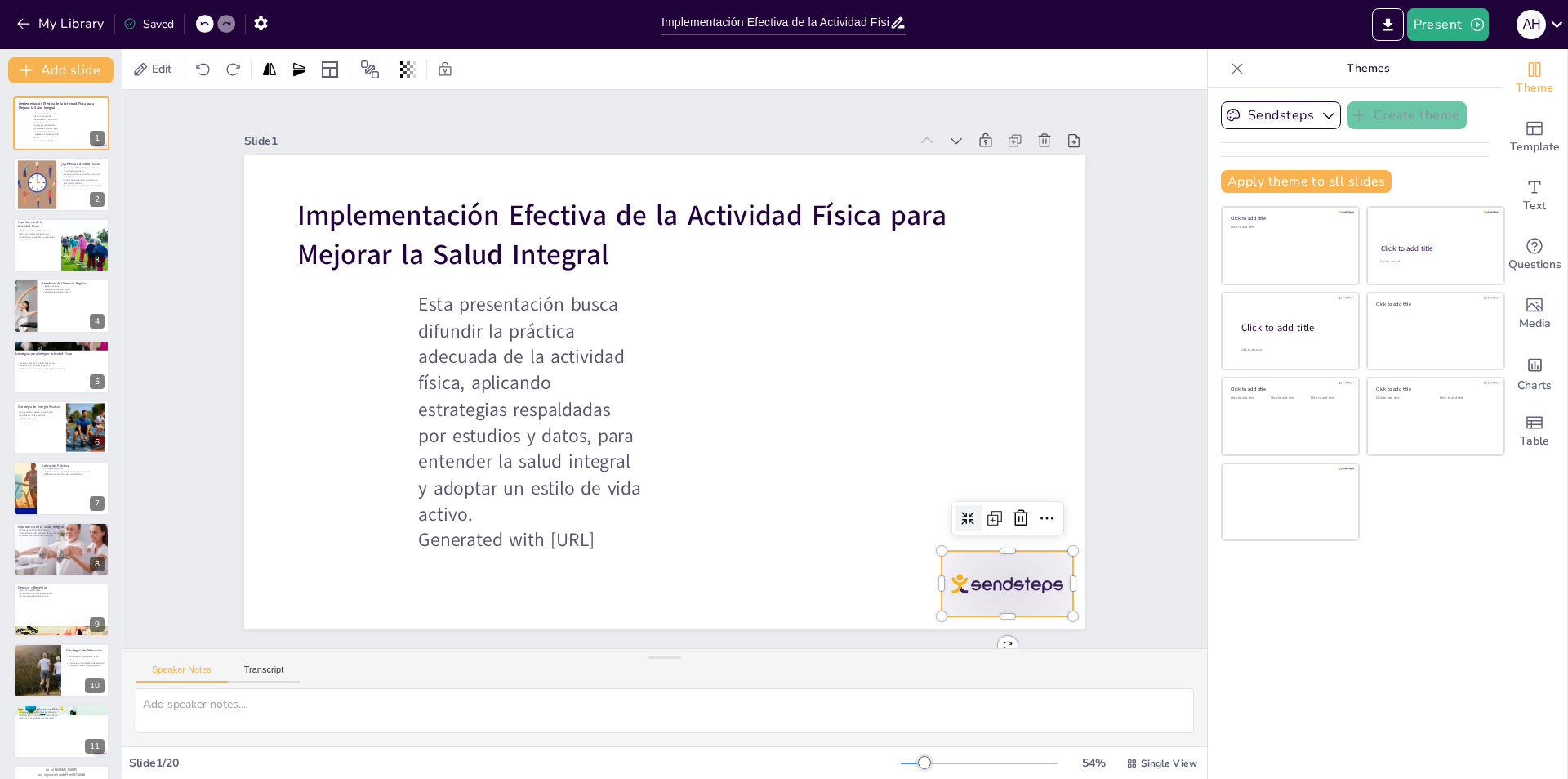
checkbox input "true"
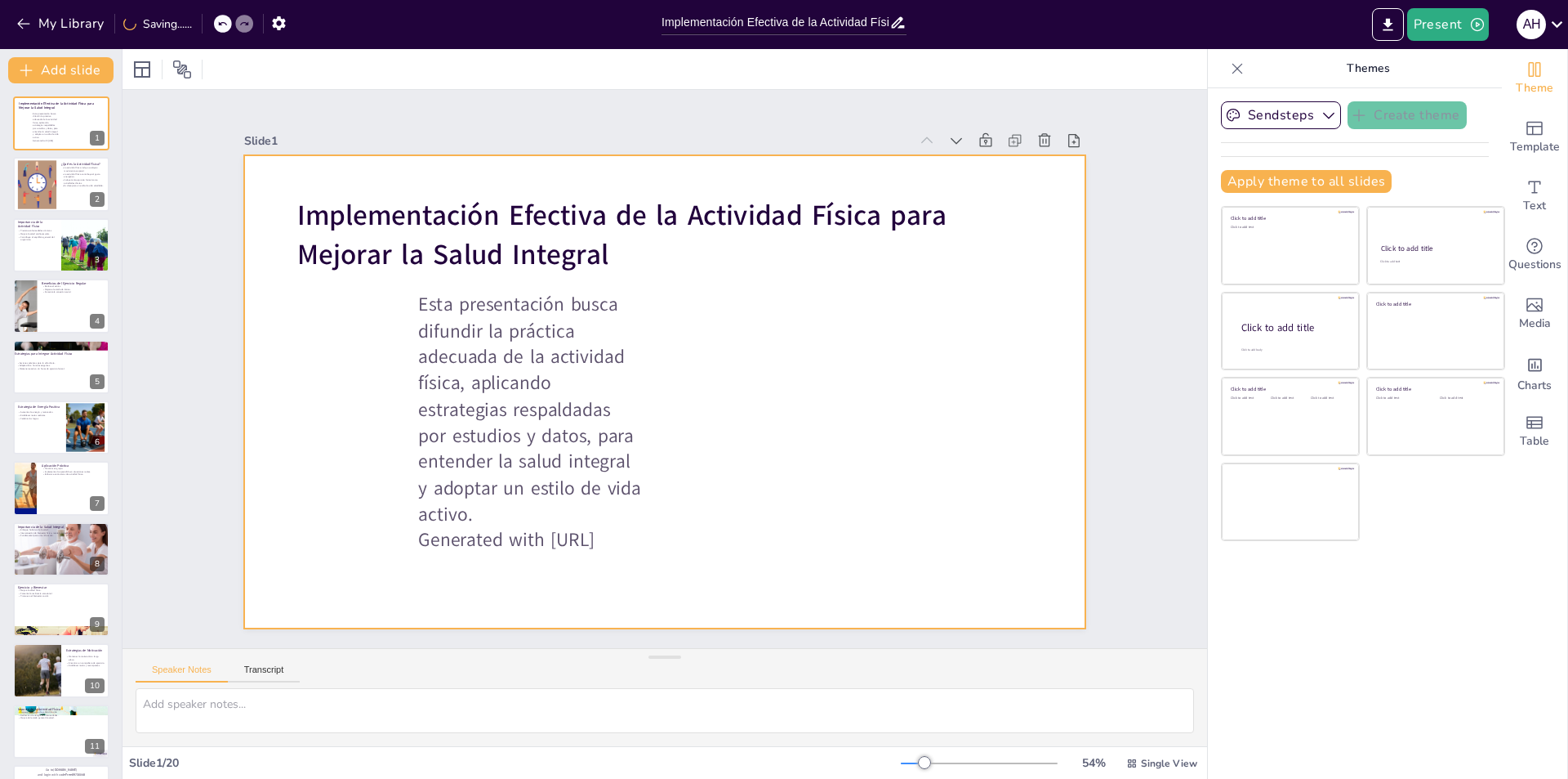
checkbox input "true"
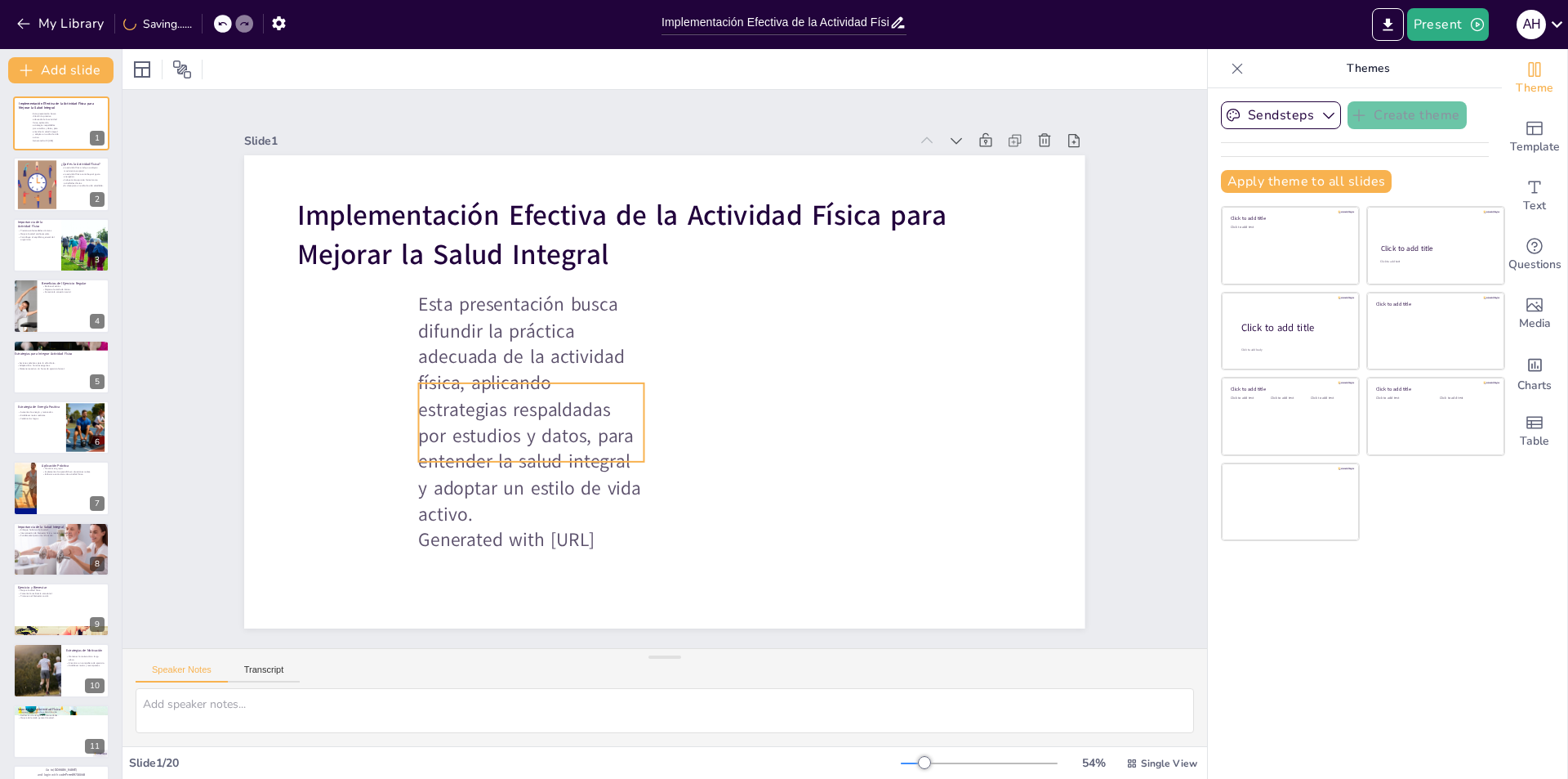
checkbox input "true"
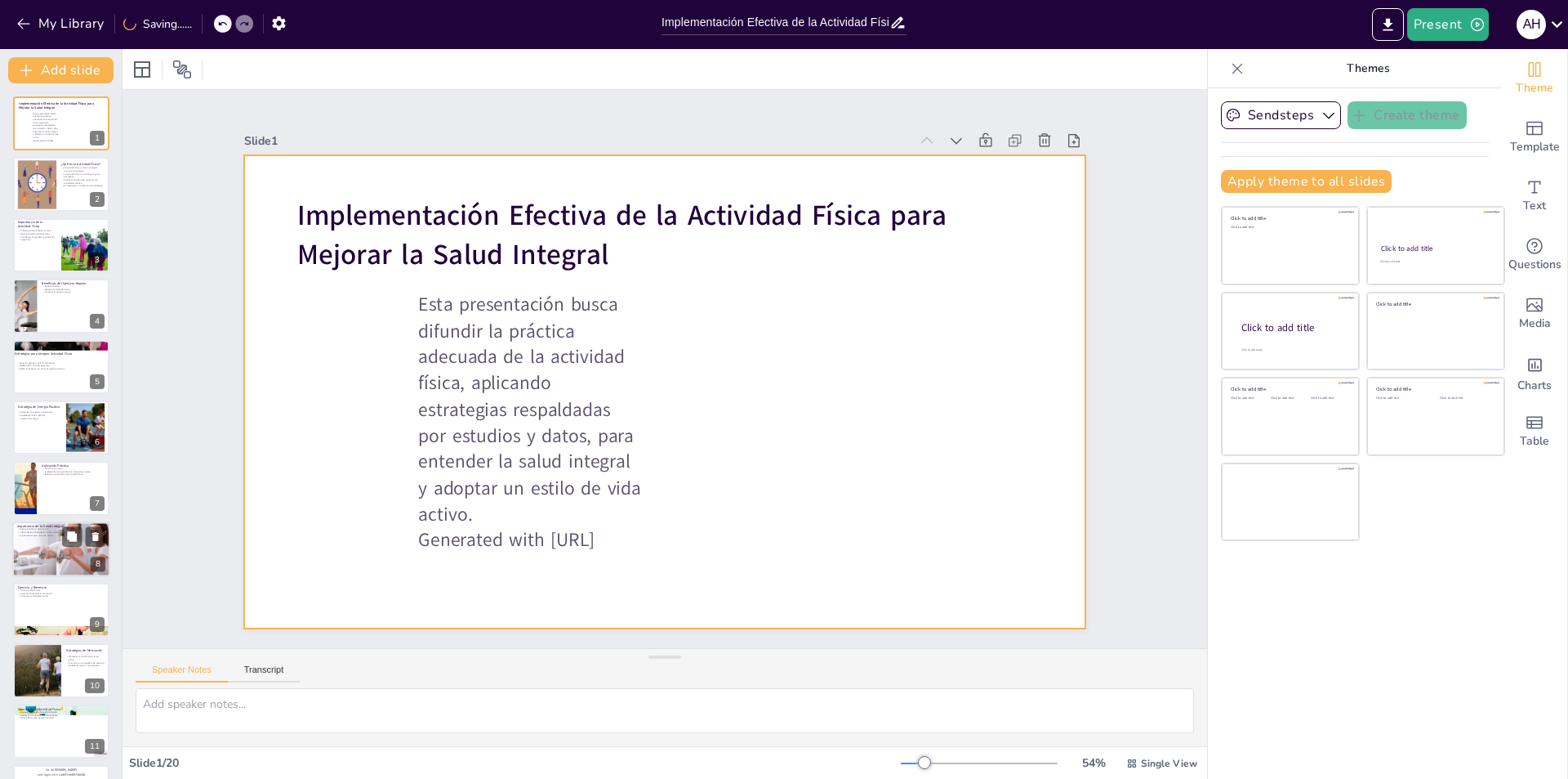
checkbox input "true"
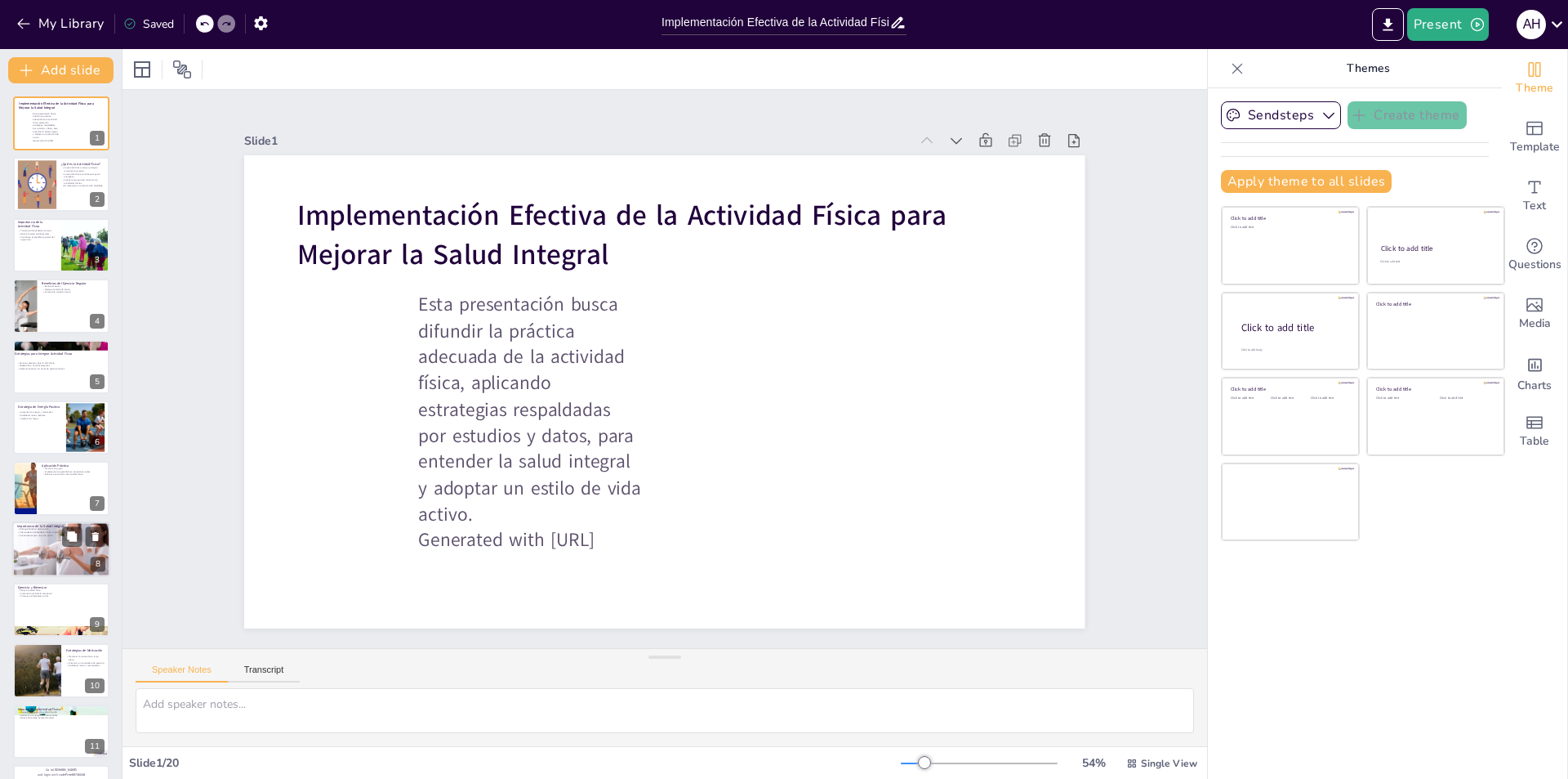
checkbox input "true"
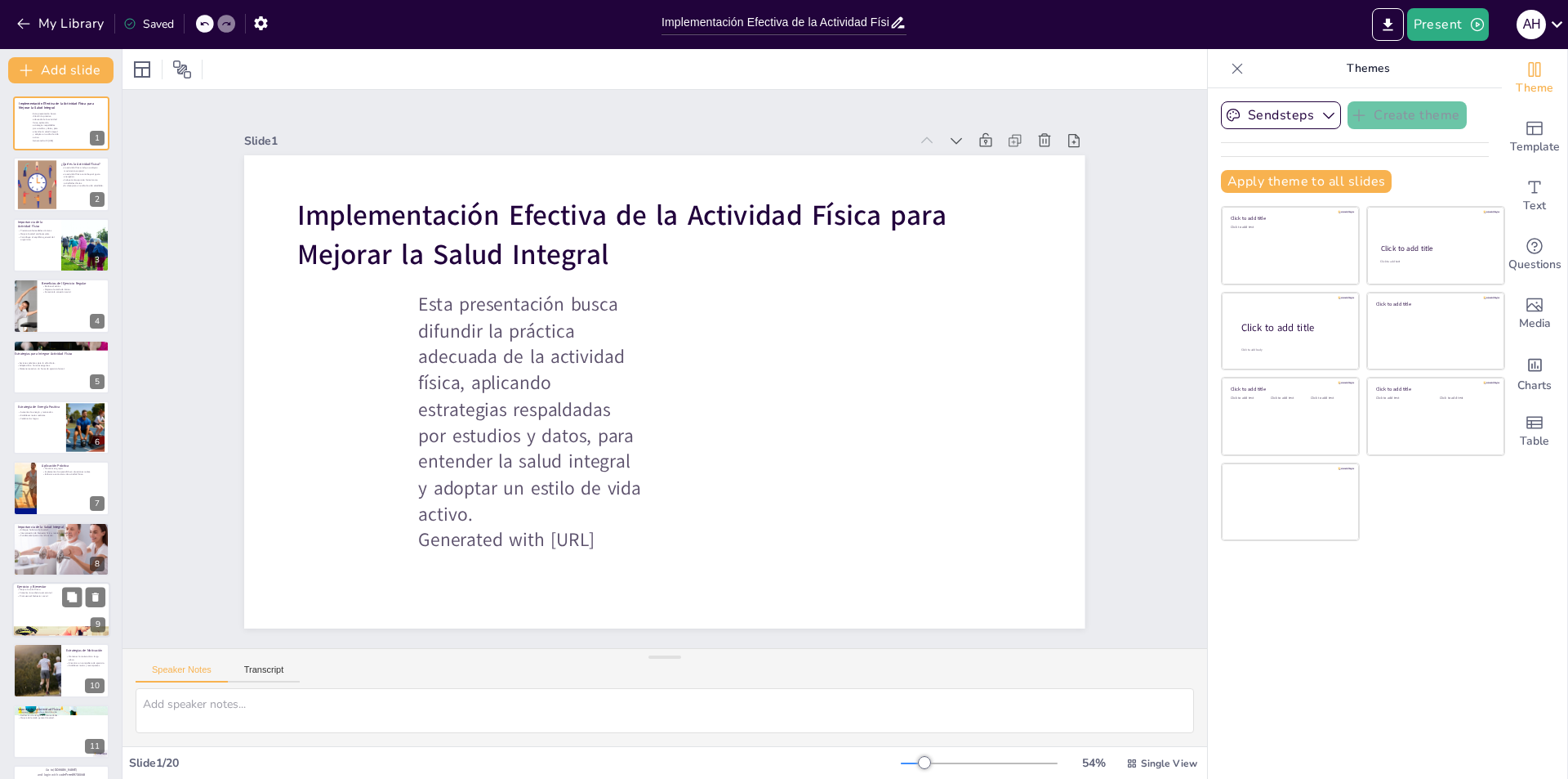
checkbox input "true"
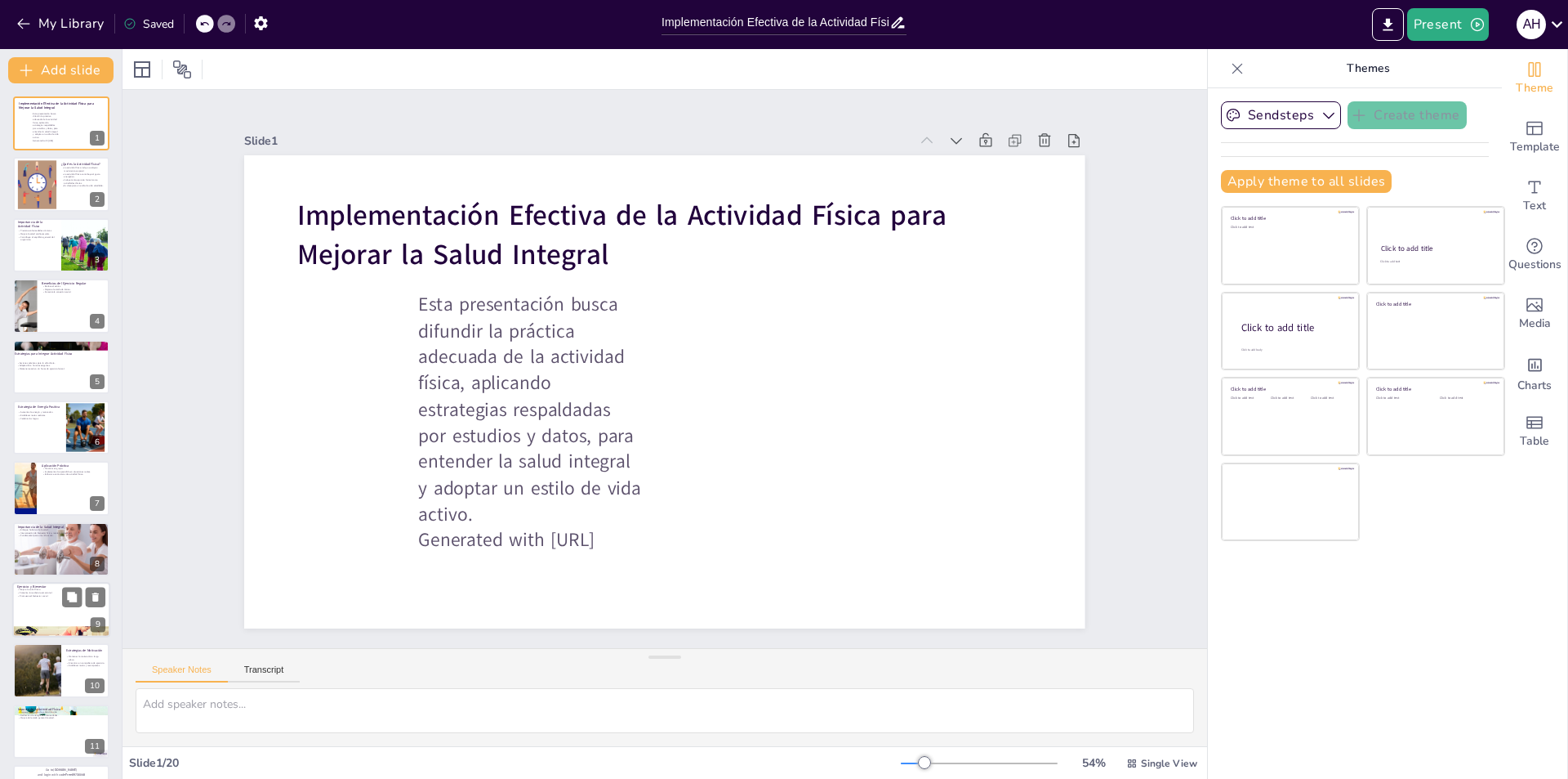
checkbox input "true"
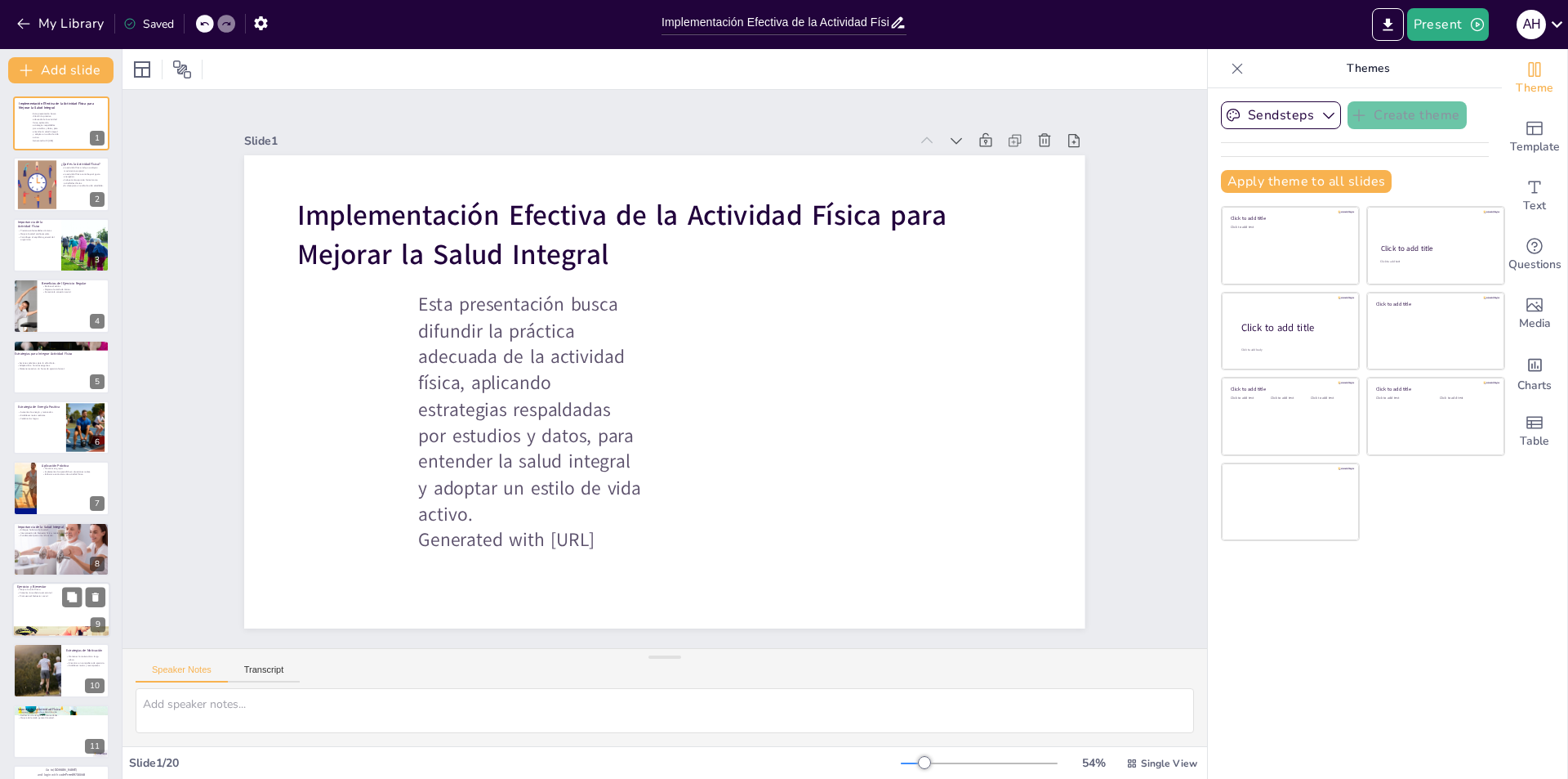
checkbox input "true"
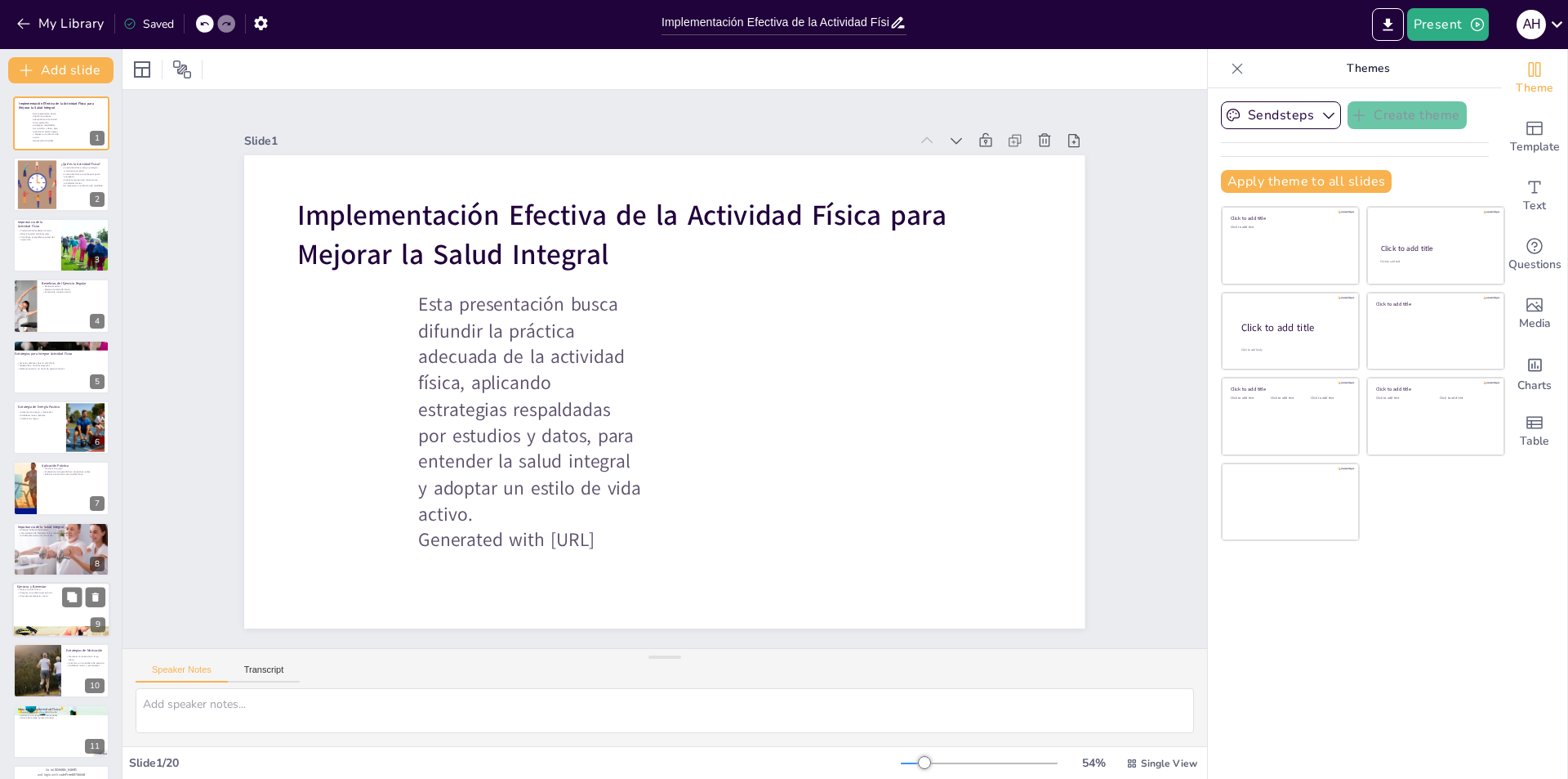
checkbox input "true"
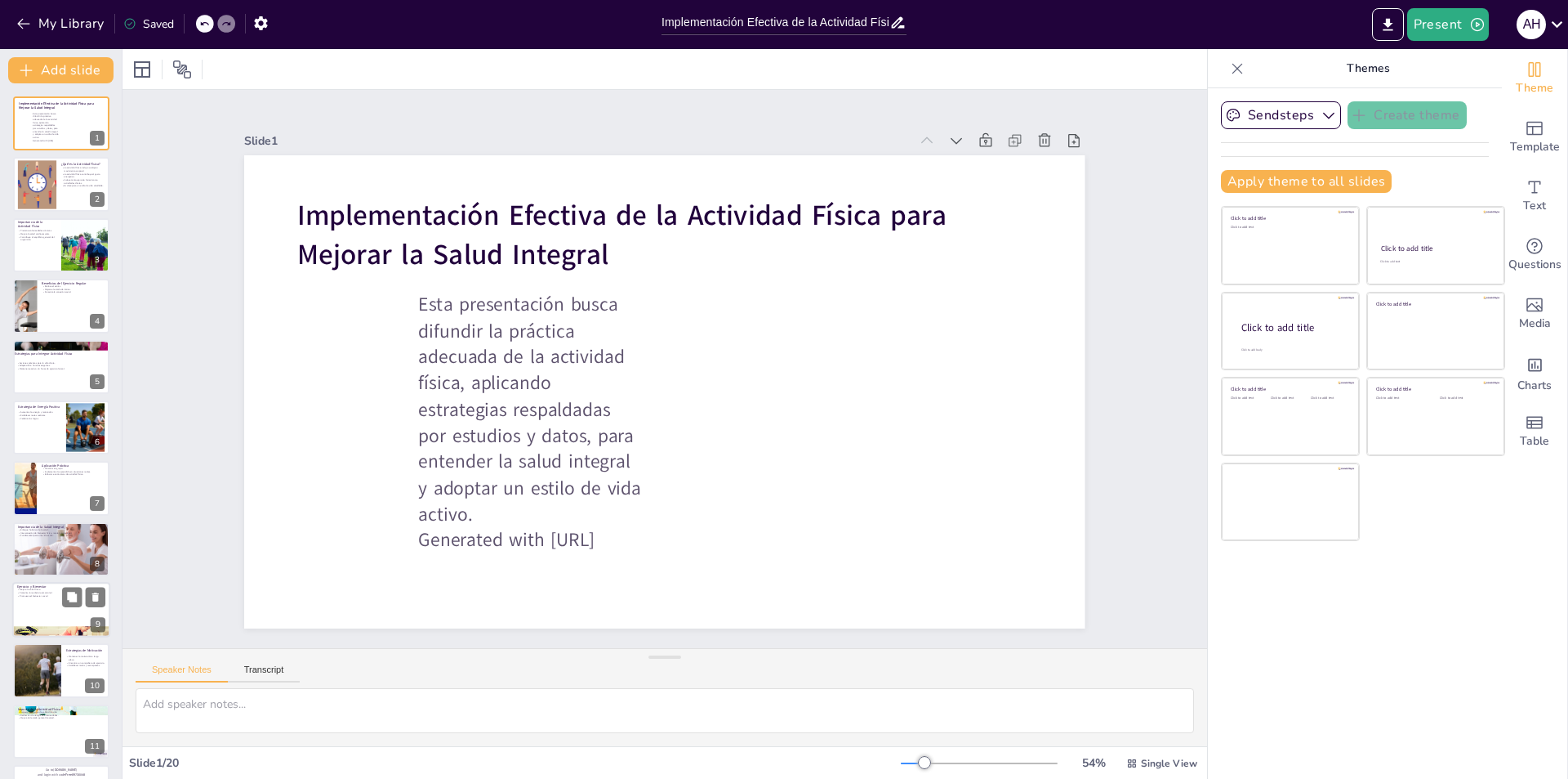
checkbox input "true"
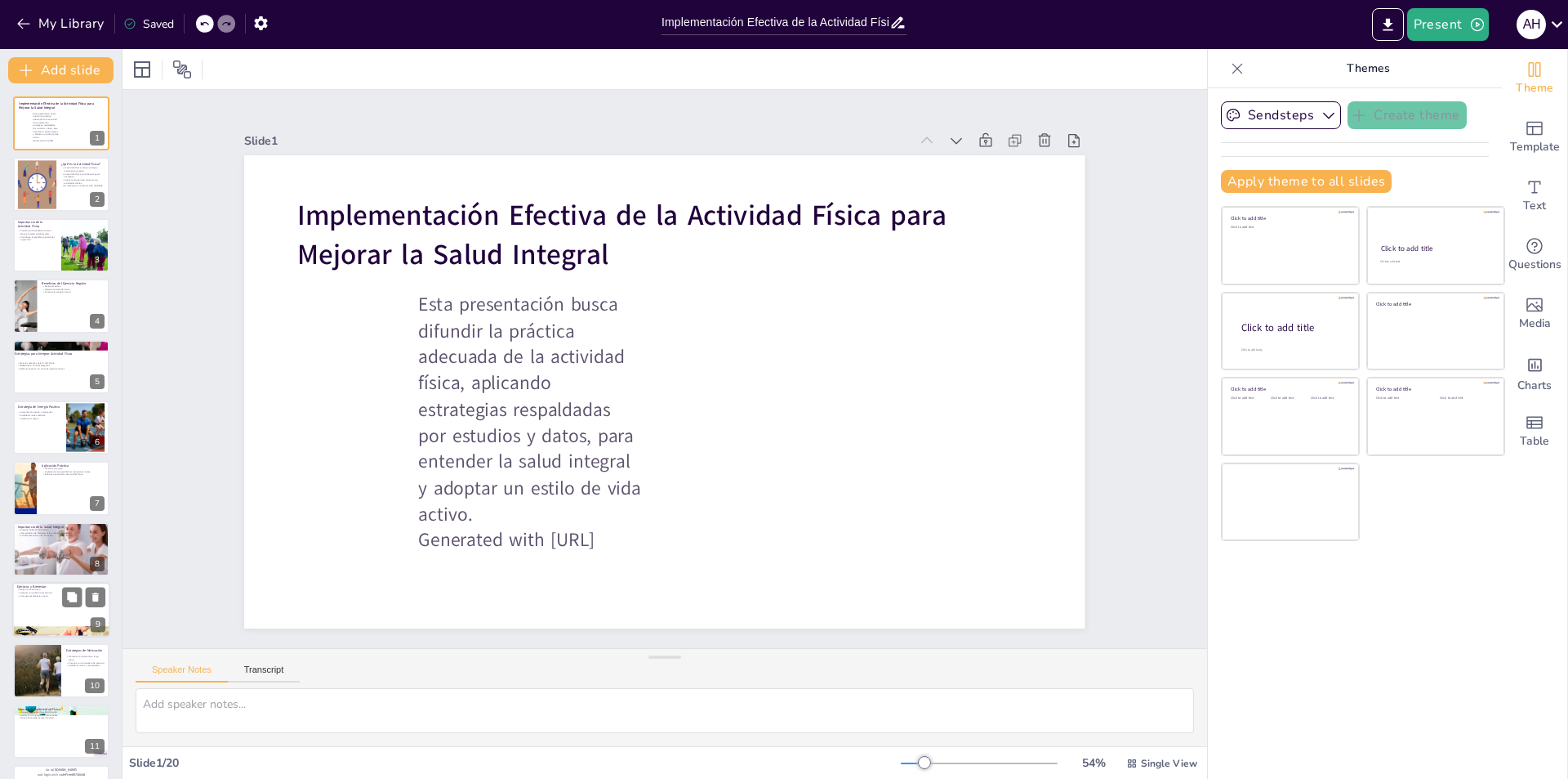
click at [51, 597] on p "Promueve el bienestar social." at bounding box center [61, 596] width 88 height 4
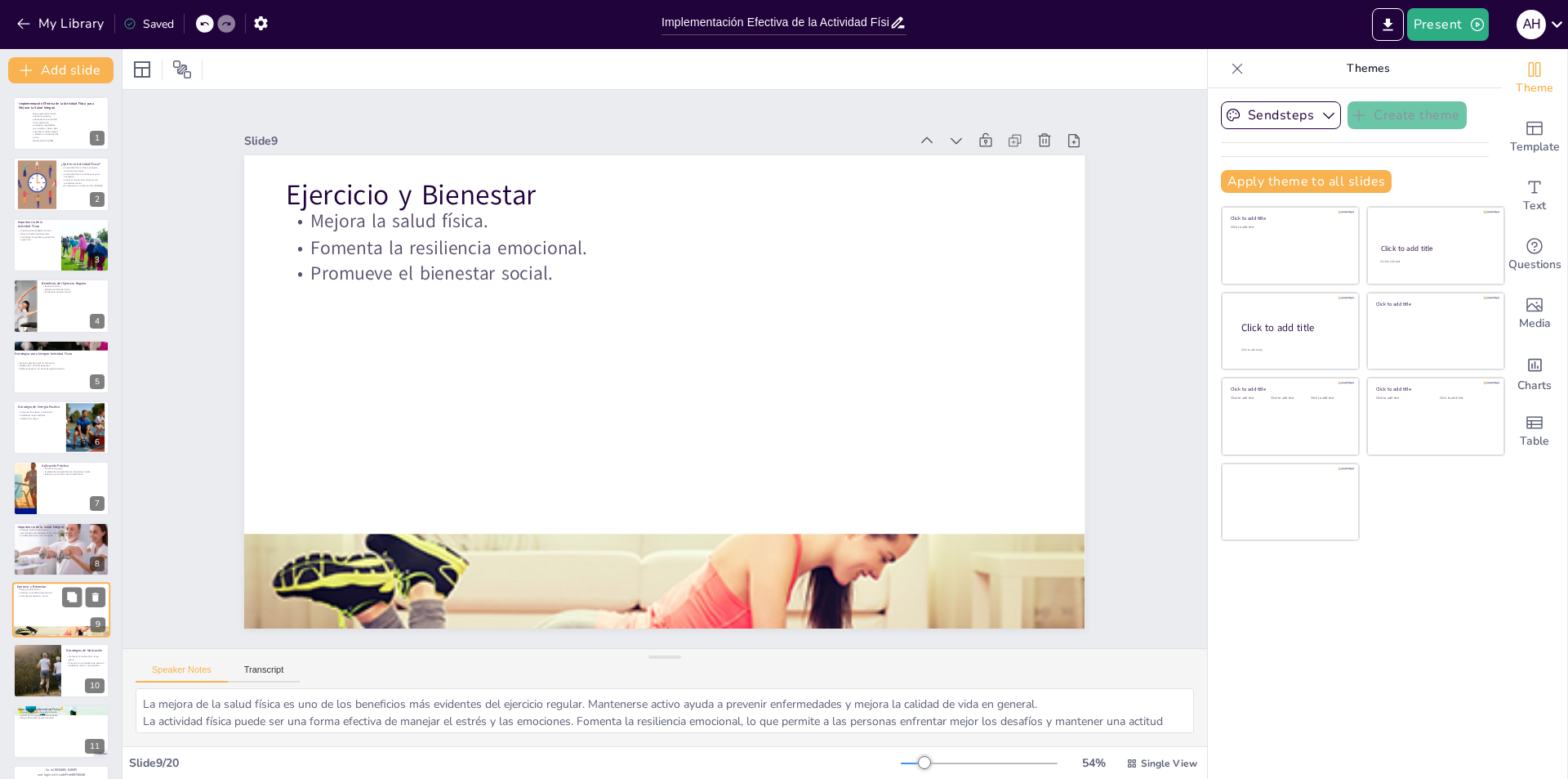
type textarea "La mejora de la salud física es uno de los beneficios más evidentes del ejercic…"
checkbox input "true"
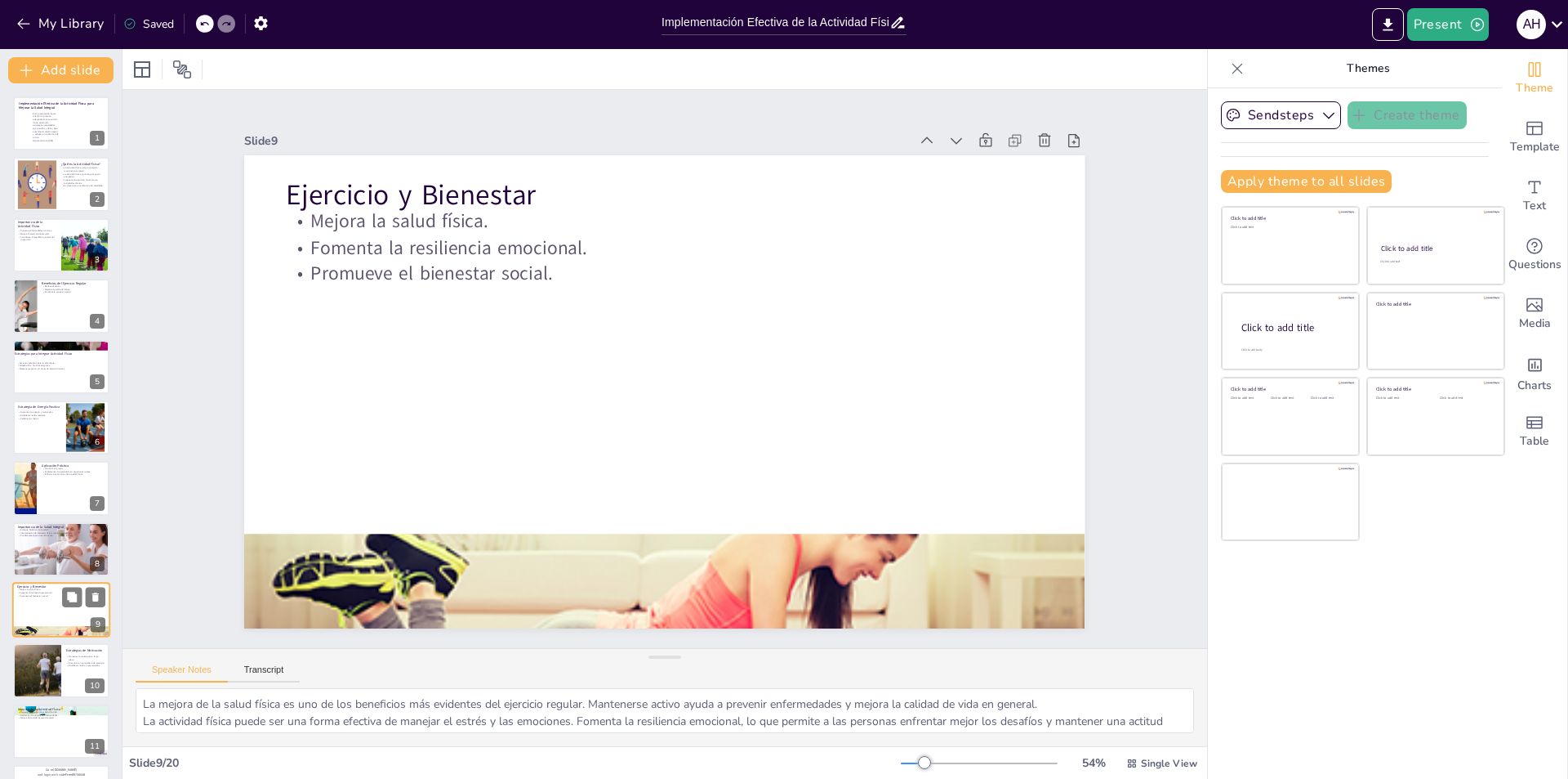
checkbox input "true"
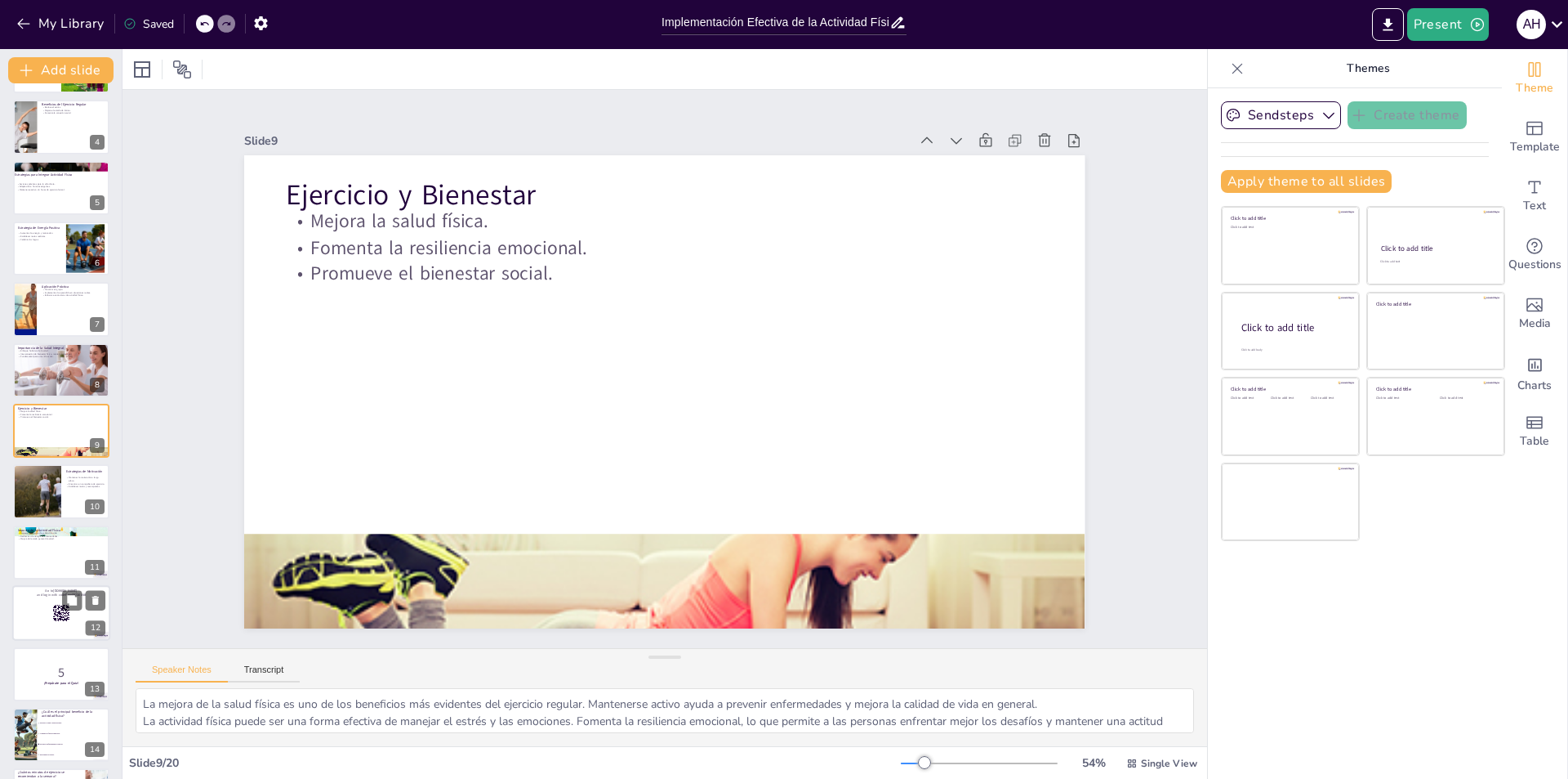
checkbox input "true"
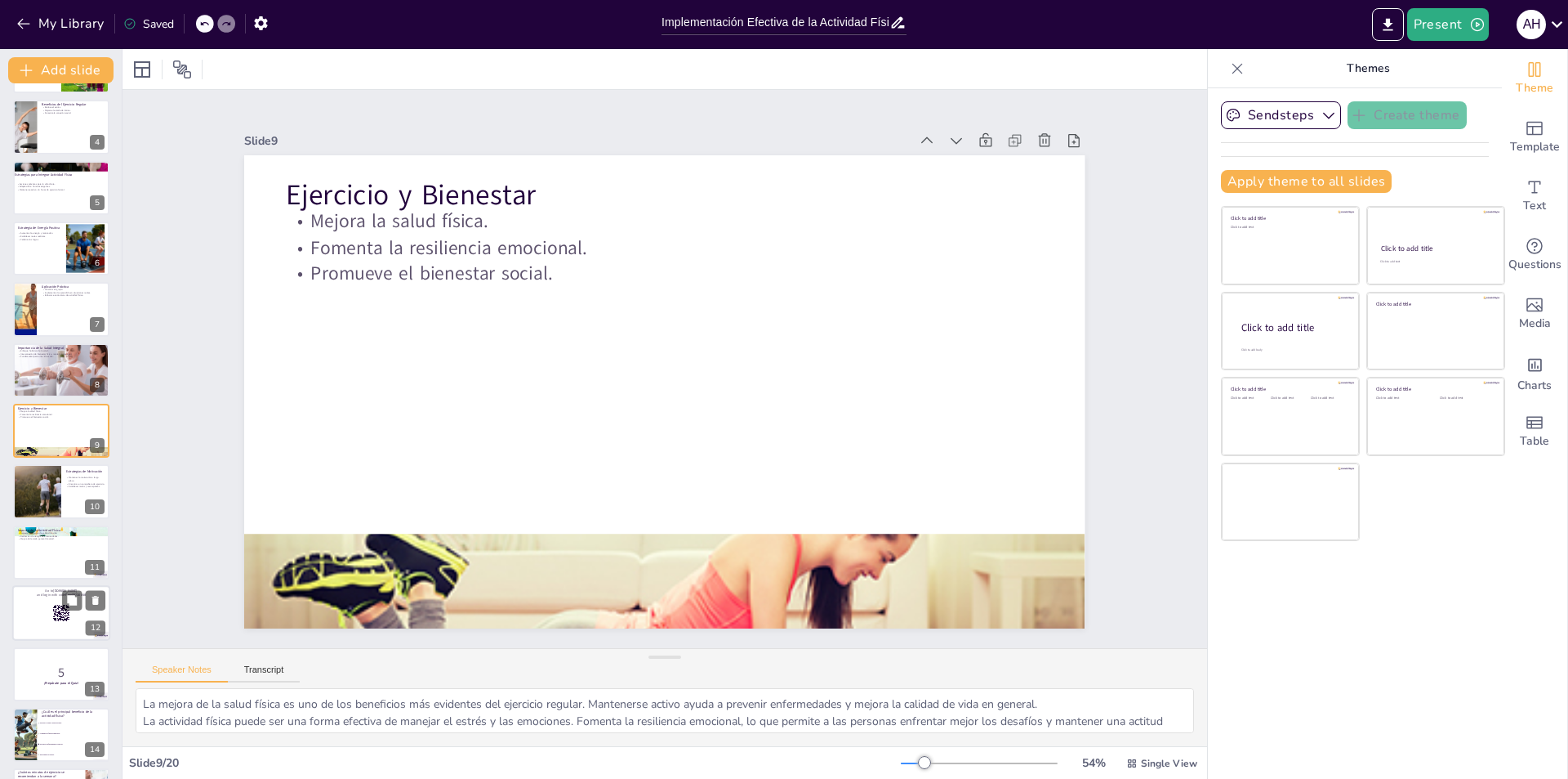
checkbox input "true"
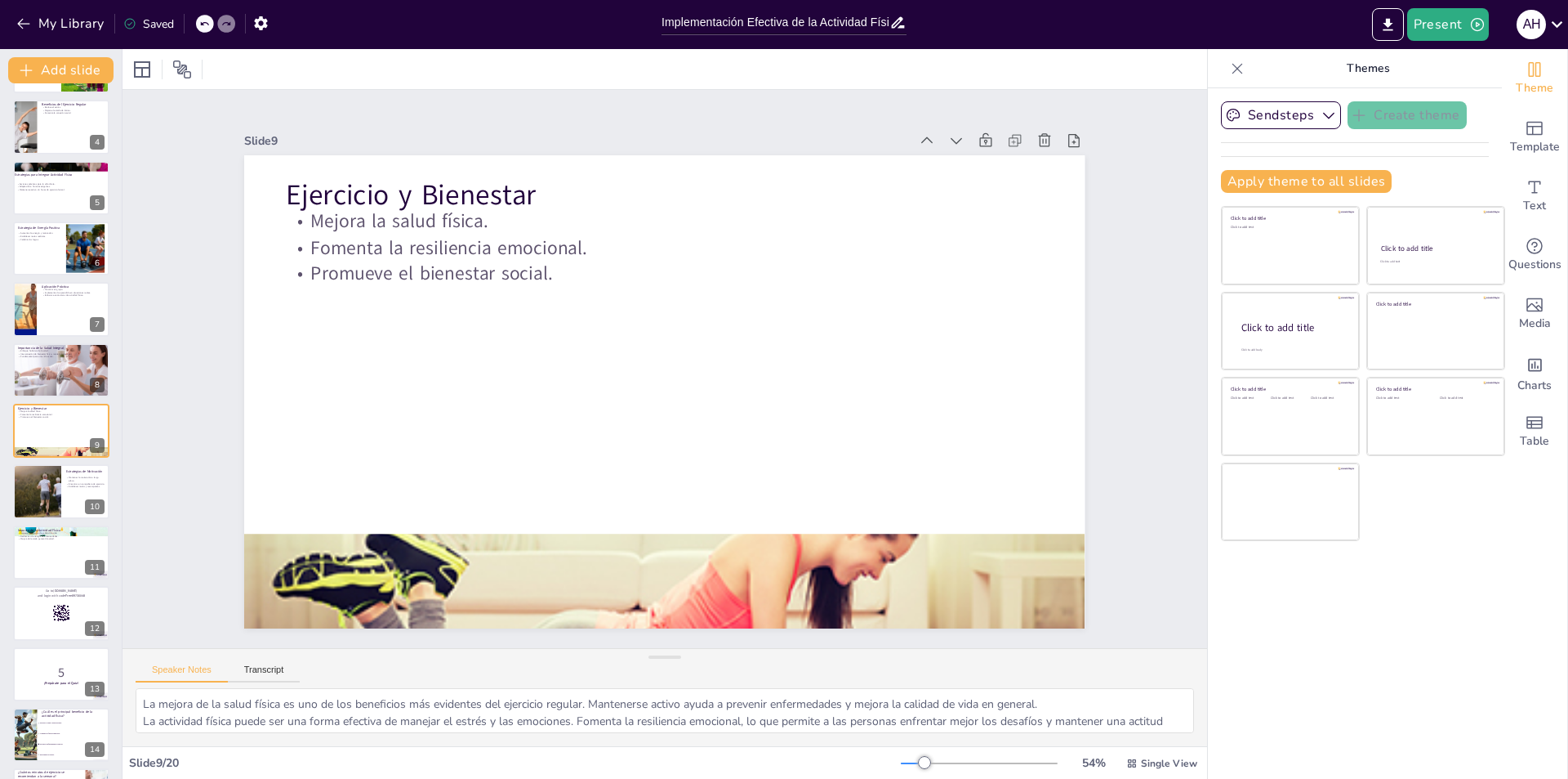
checkbox input "true"
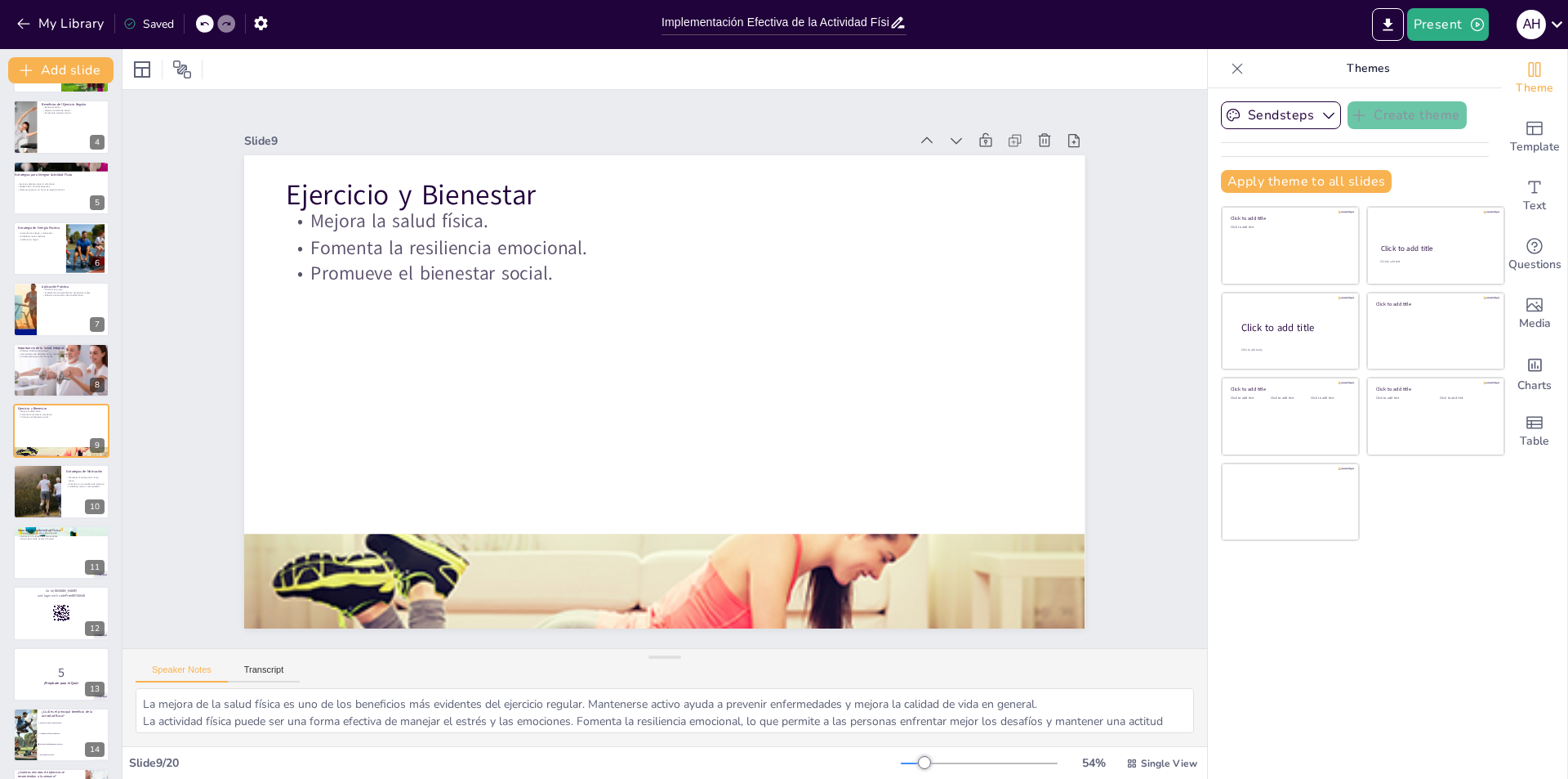
checkbox input "true"
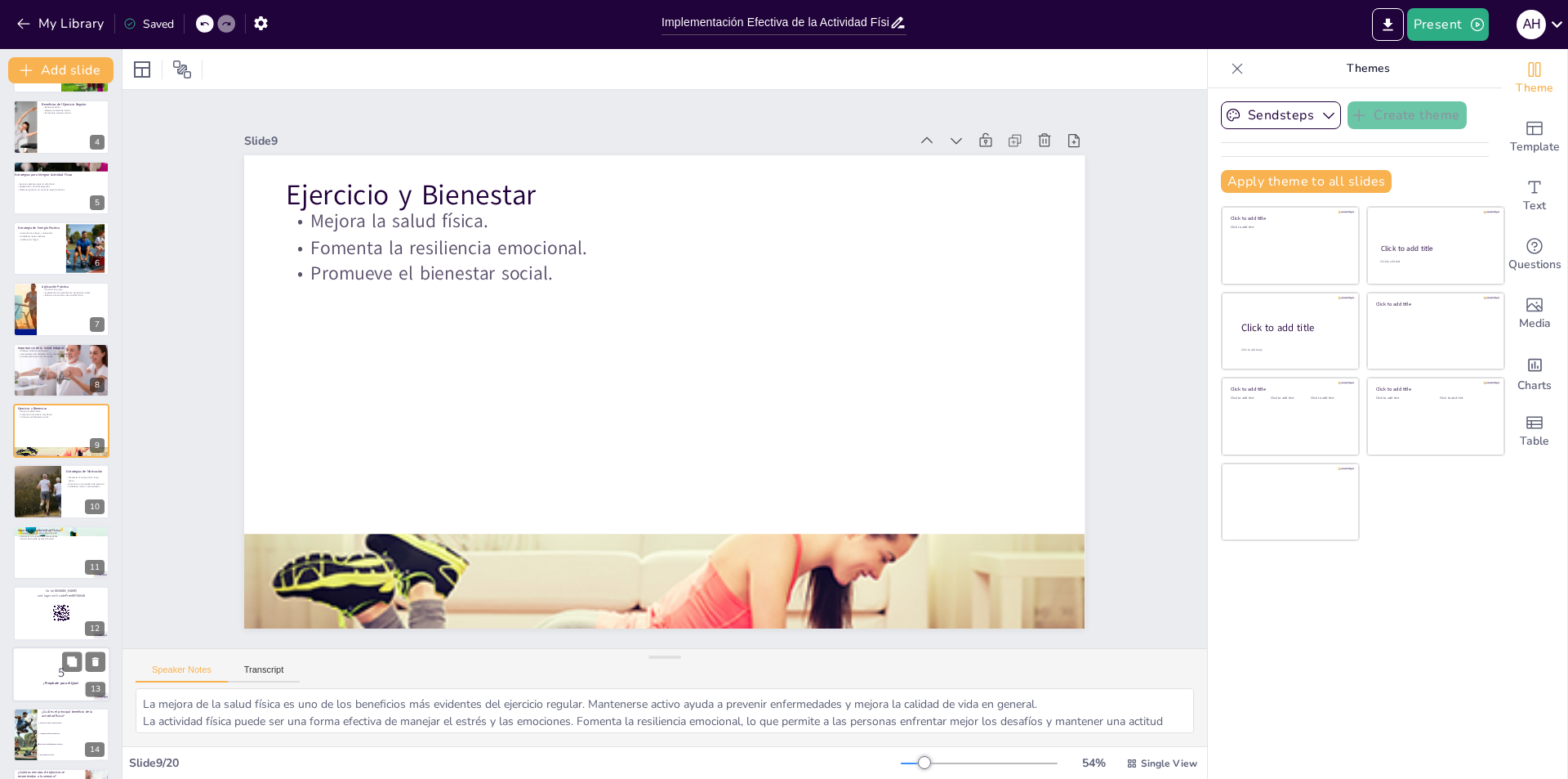
checkbox input "true"
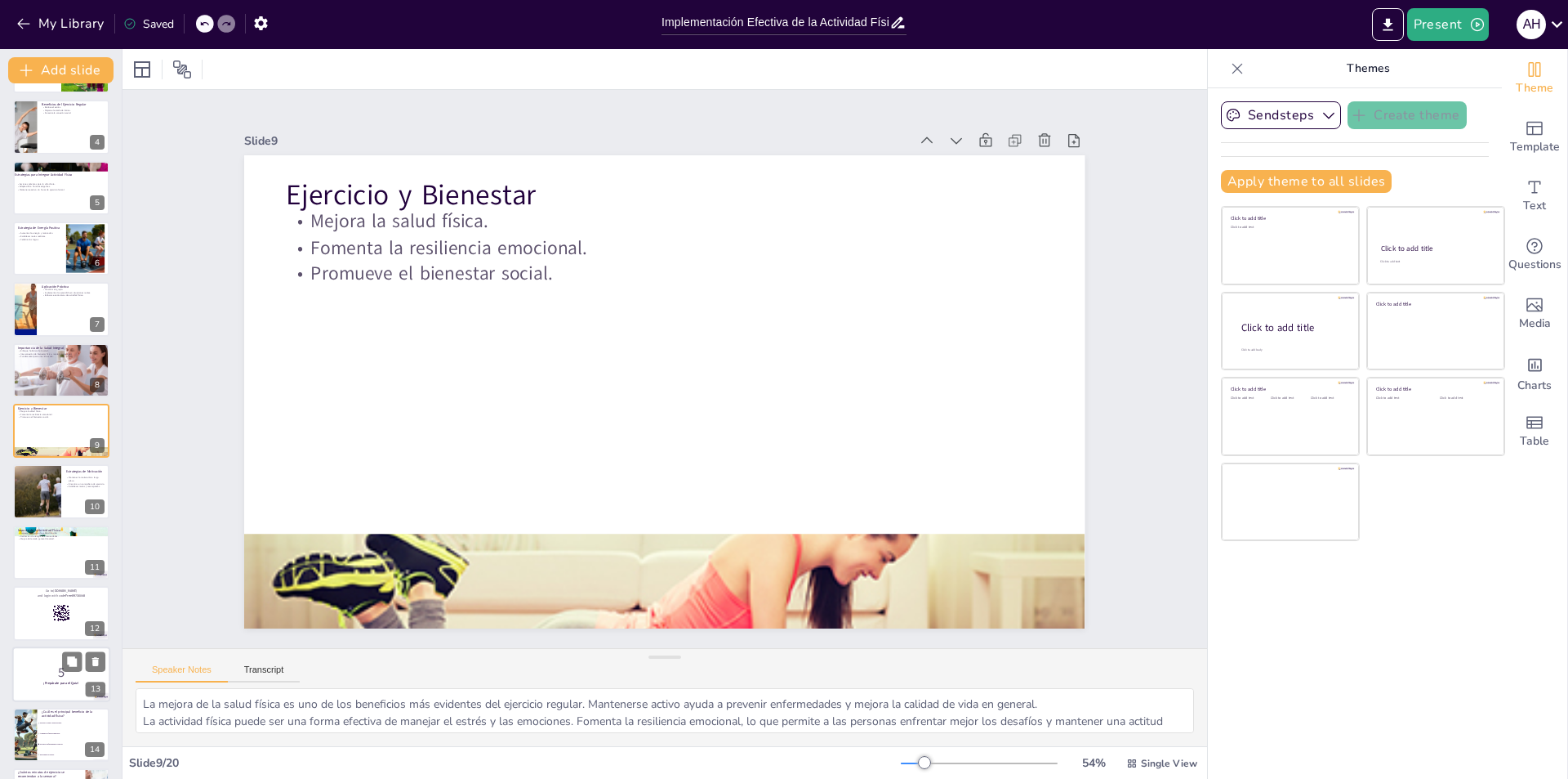
checkbox input "true"
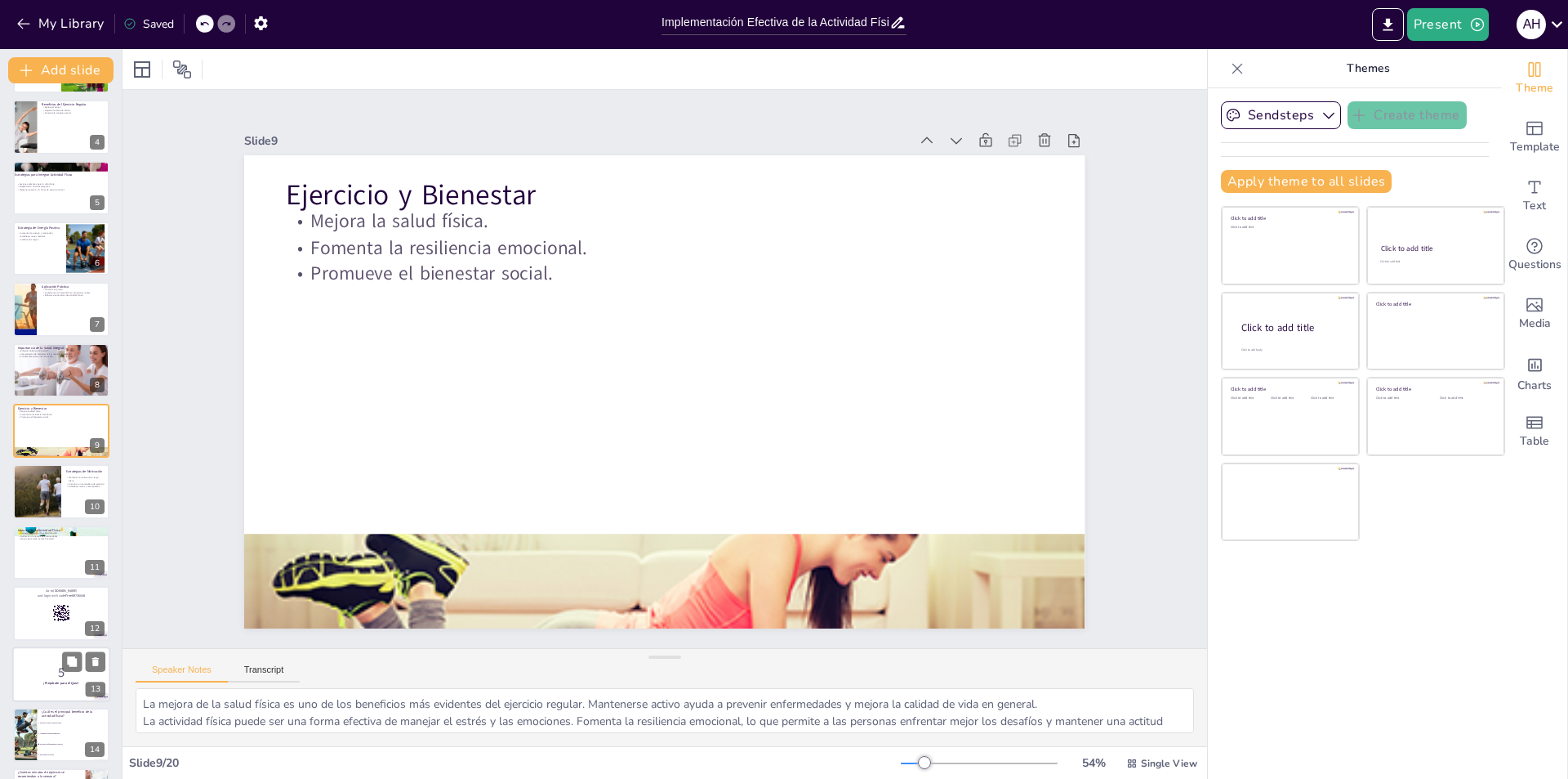
checkbox input "true"
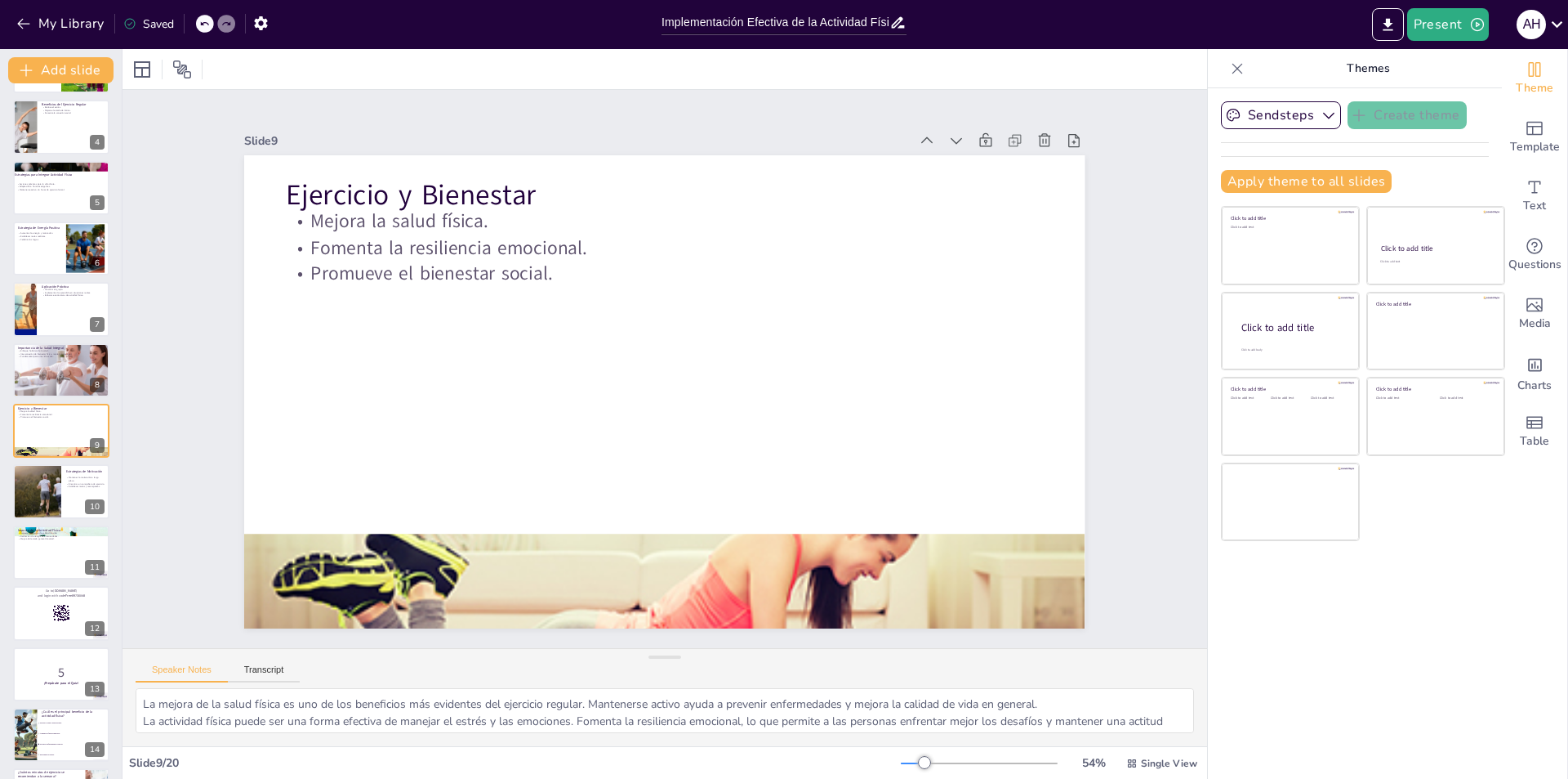
checkbox input "true"
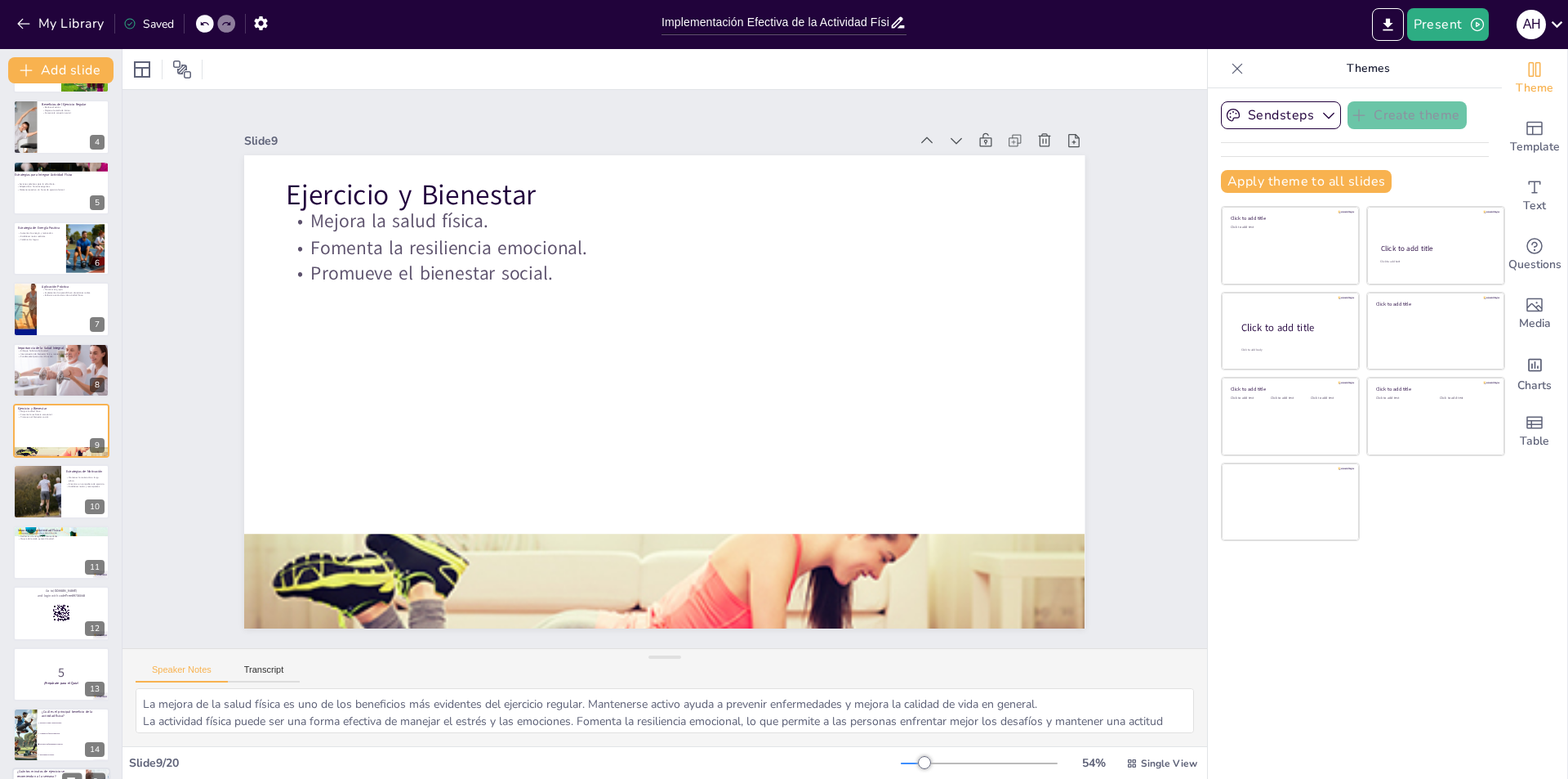
checkbox input "true"
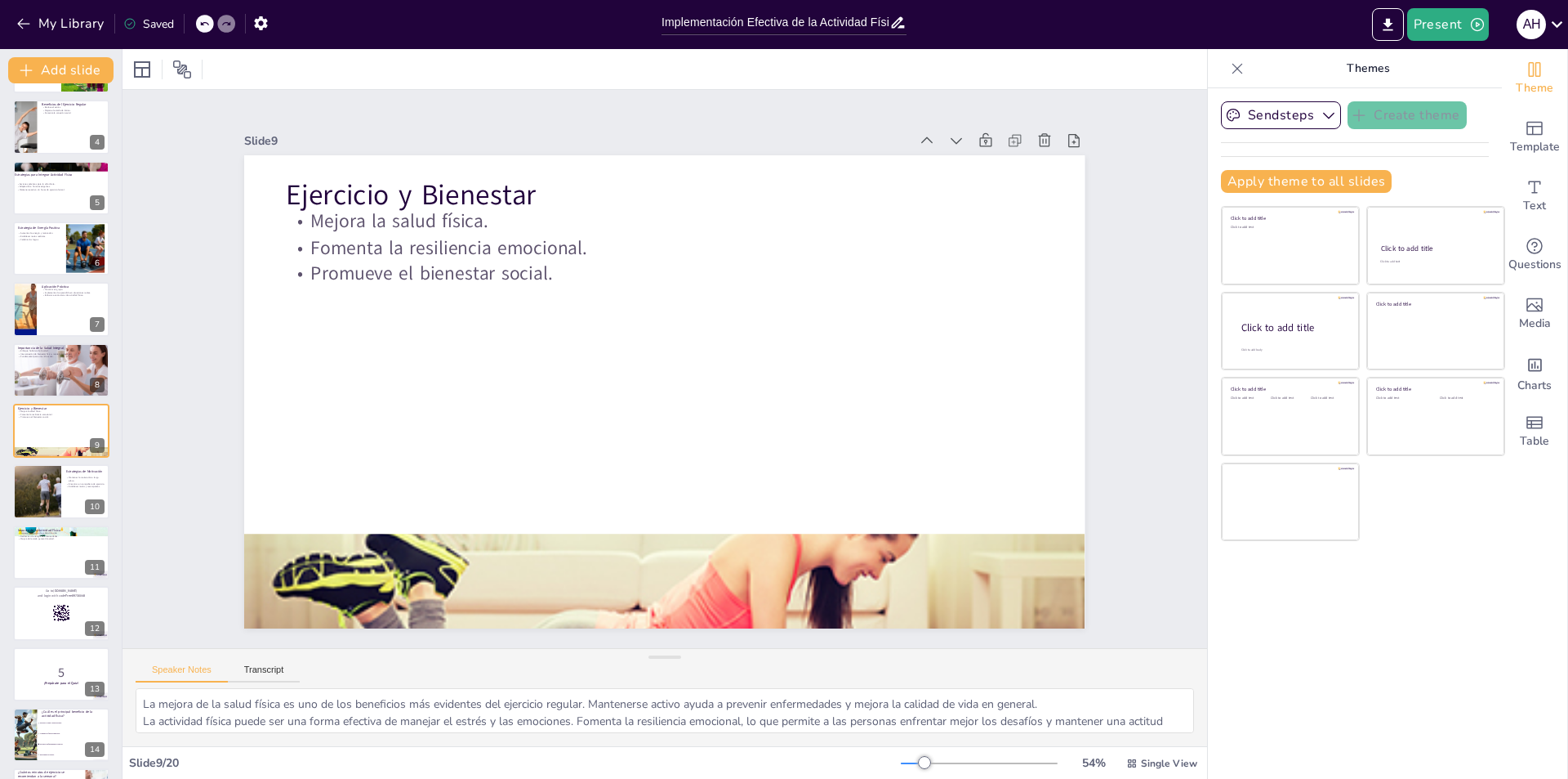
checkbox input "true"
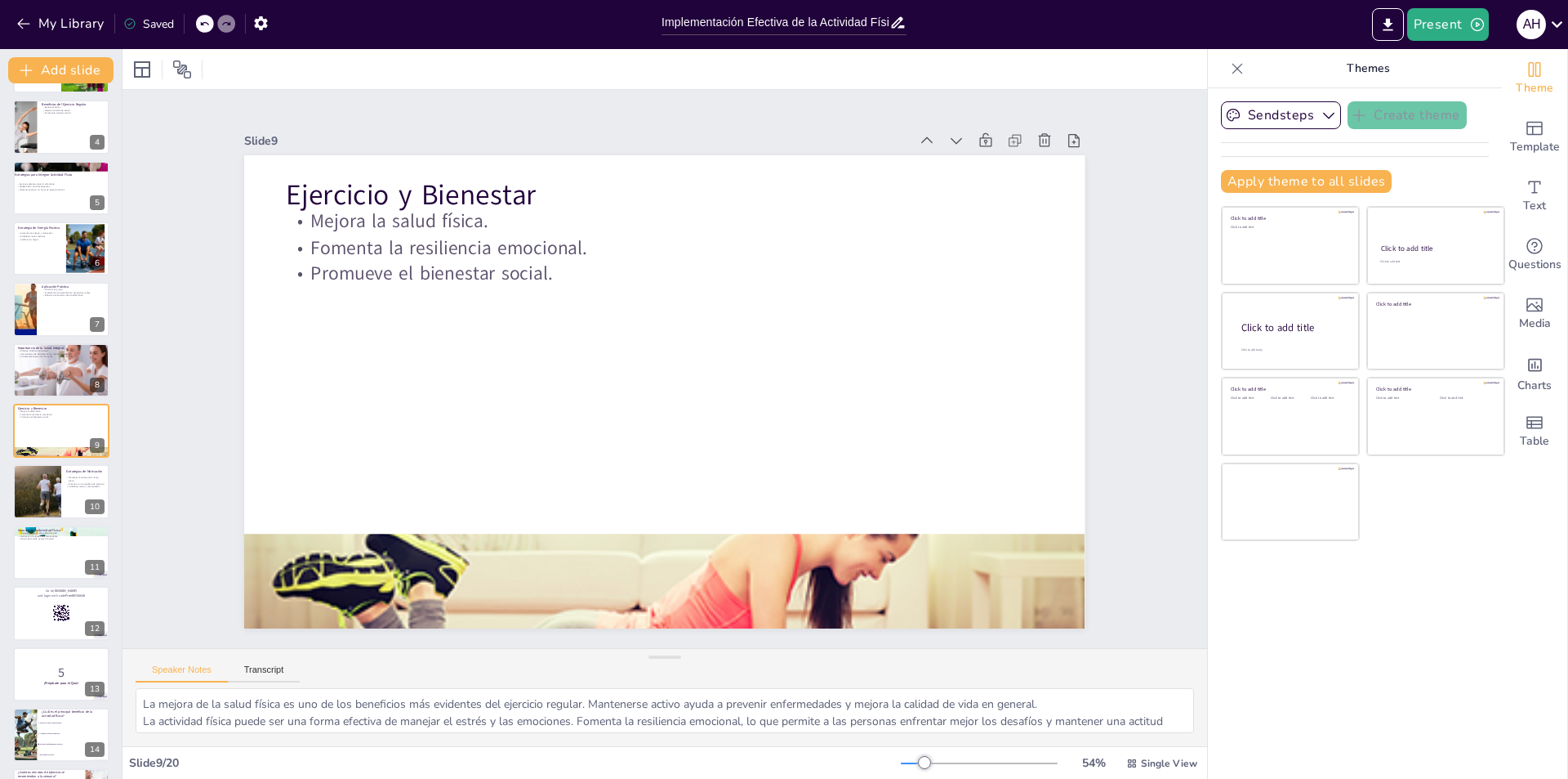
checkbox input "true"
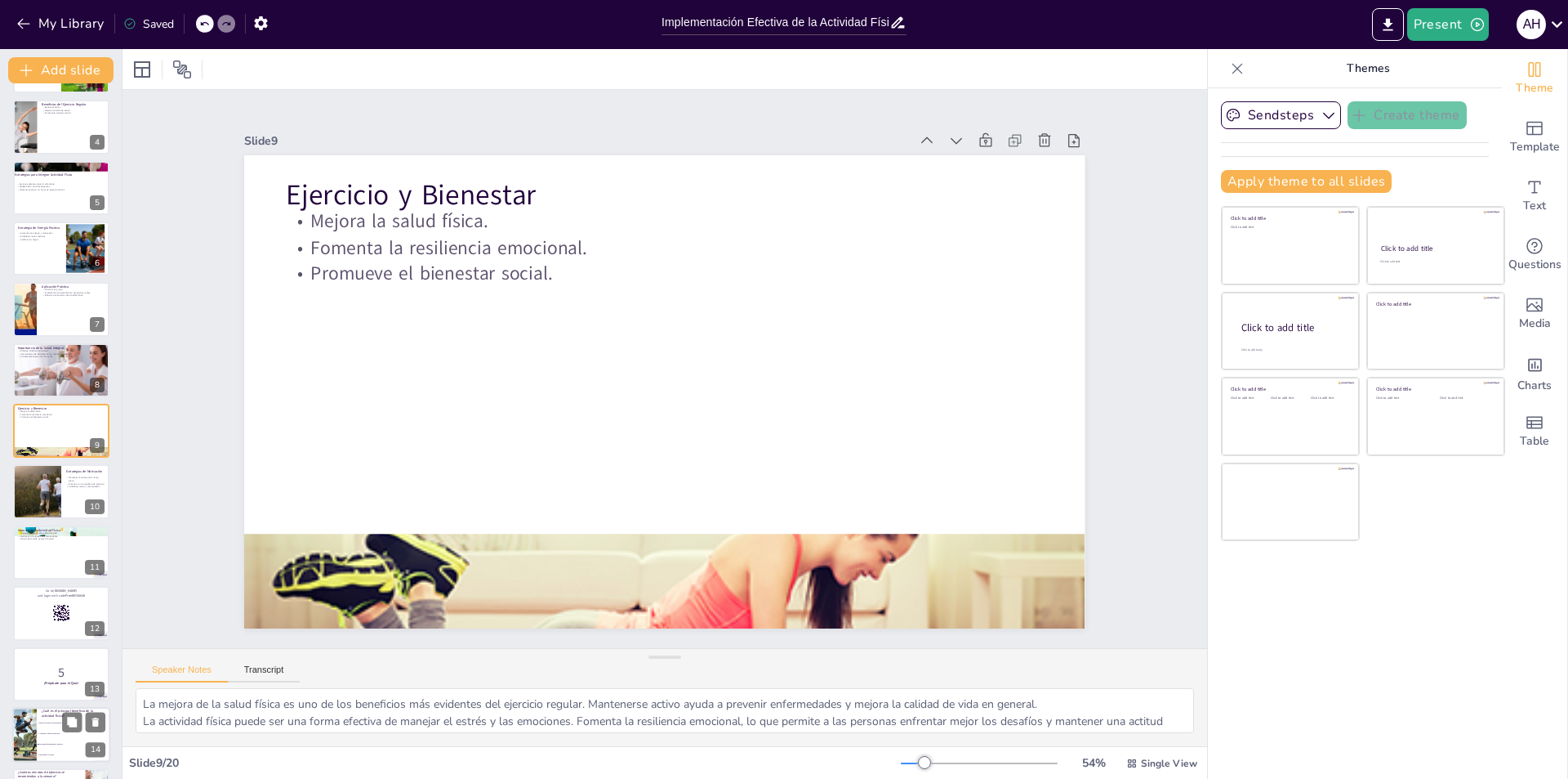
checkbox input "true"
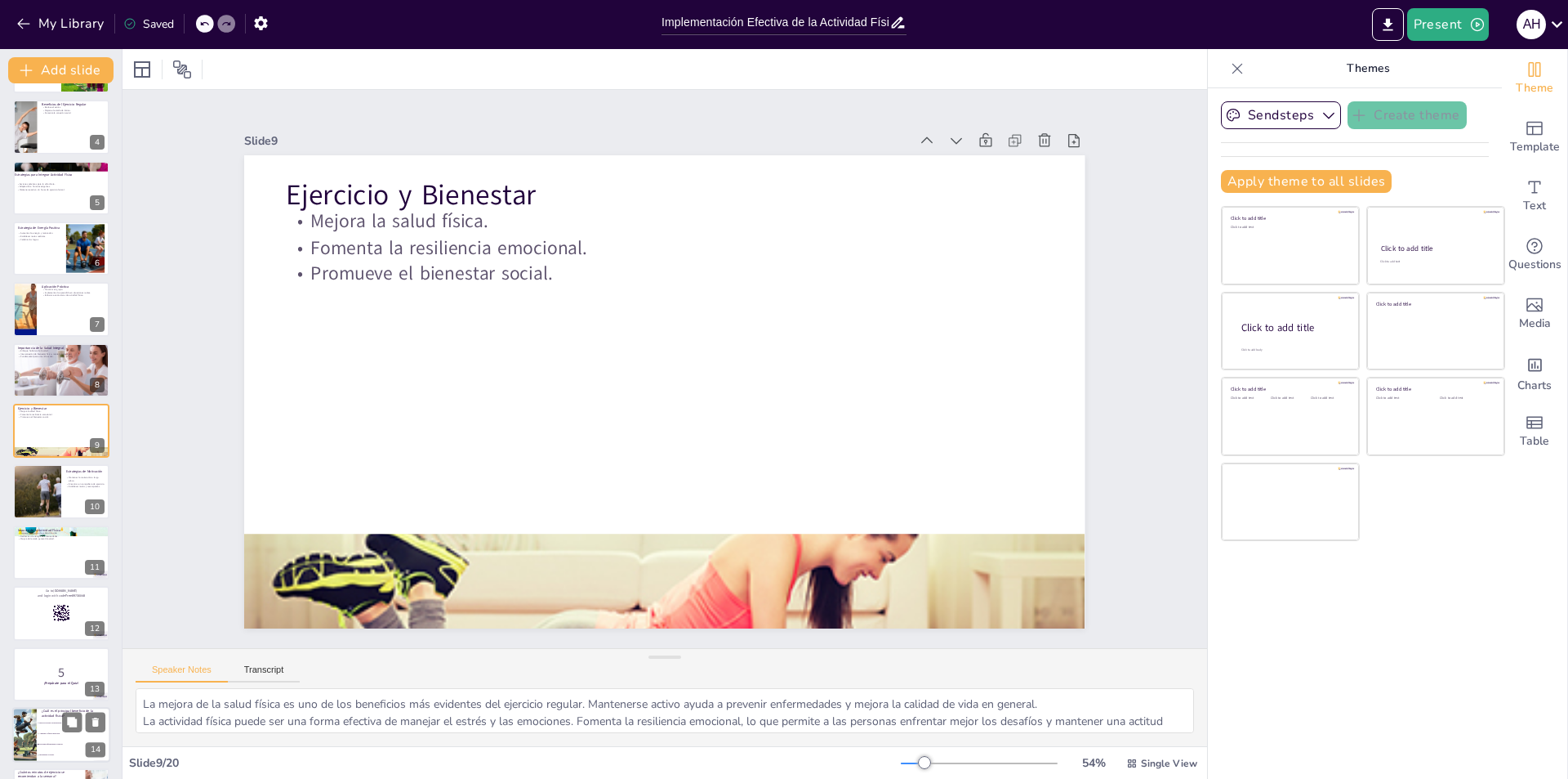
checkbox input "true"
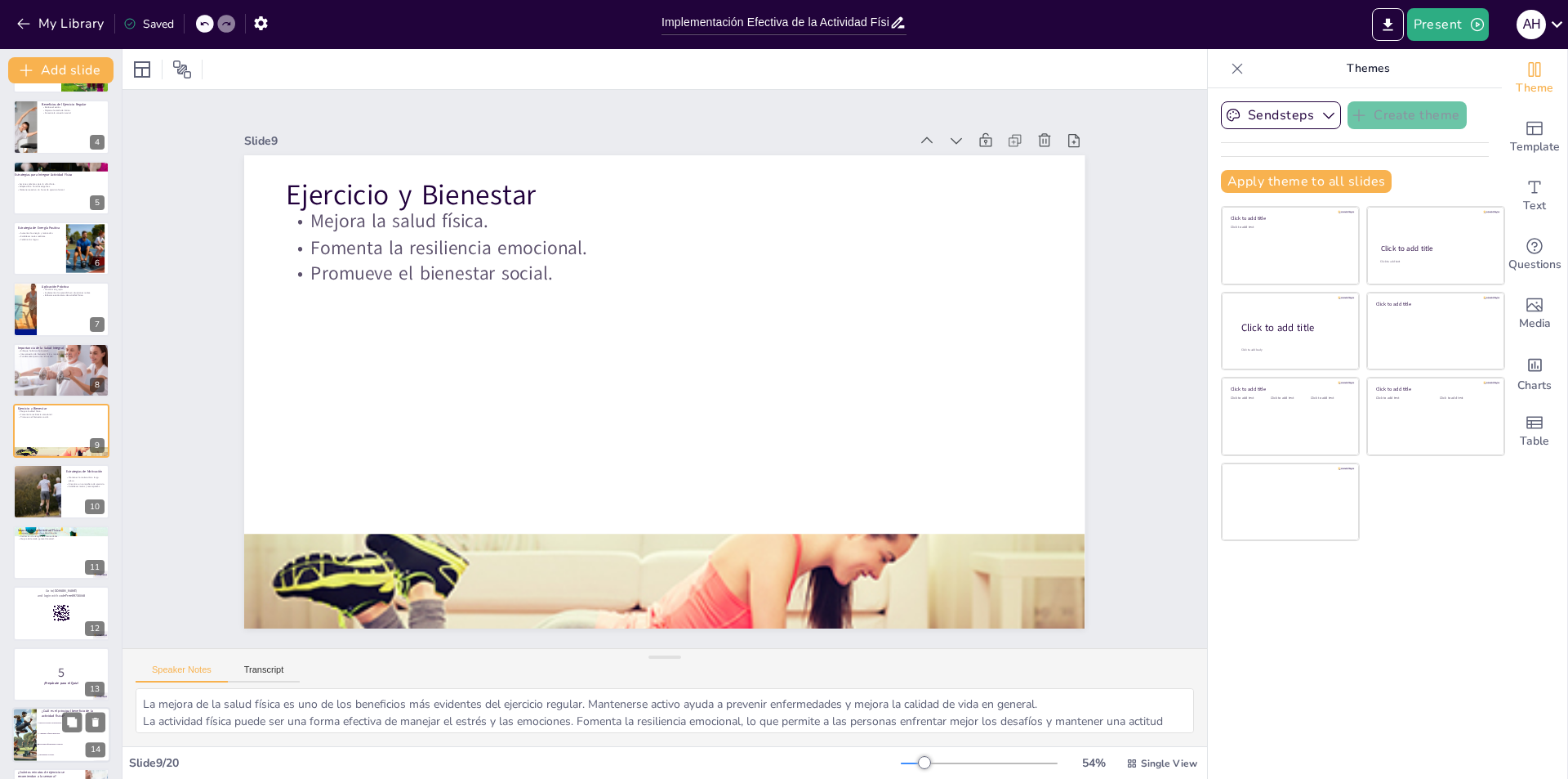
checkbox input "true"
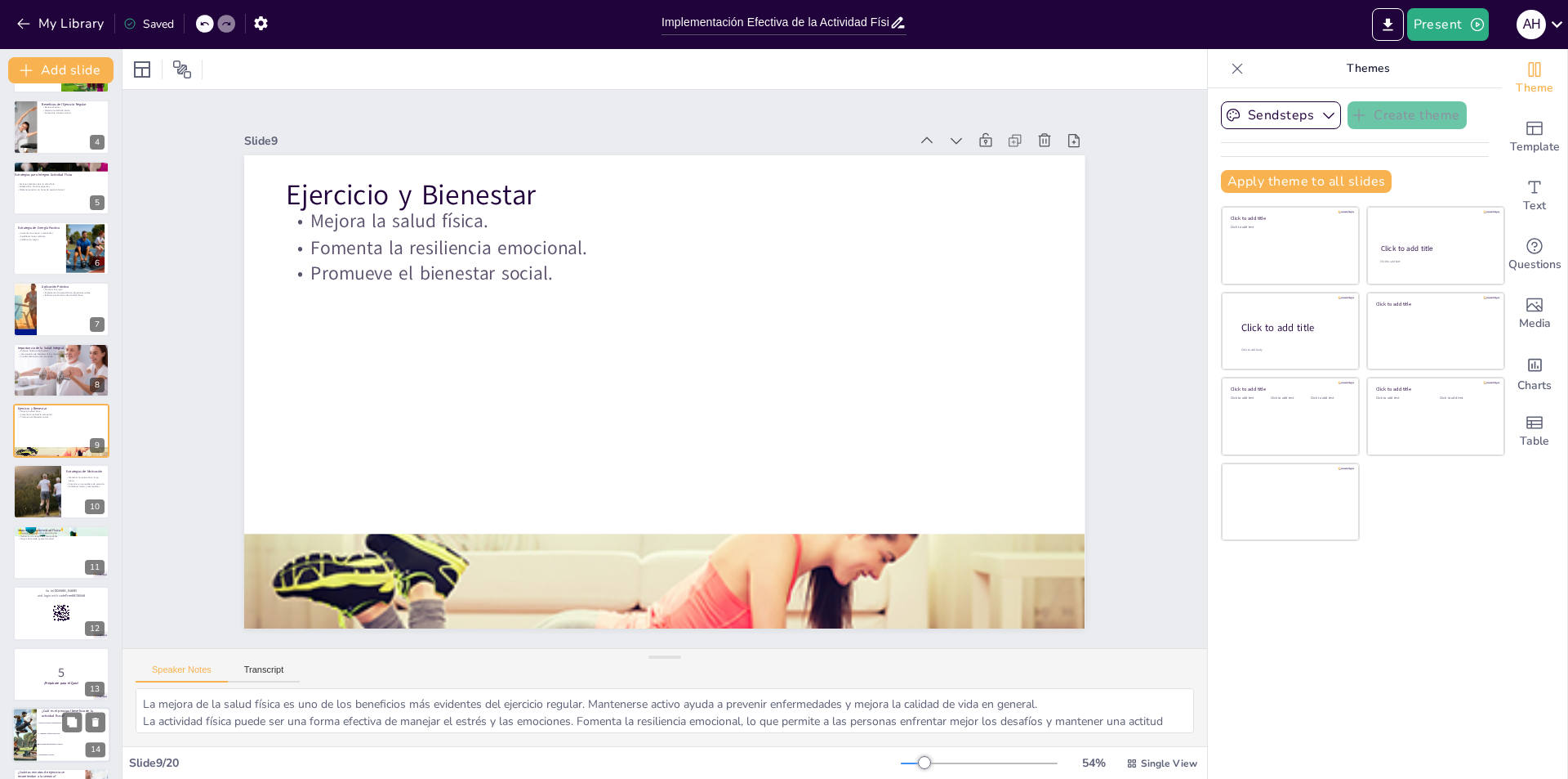
checkbox input "true"
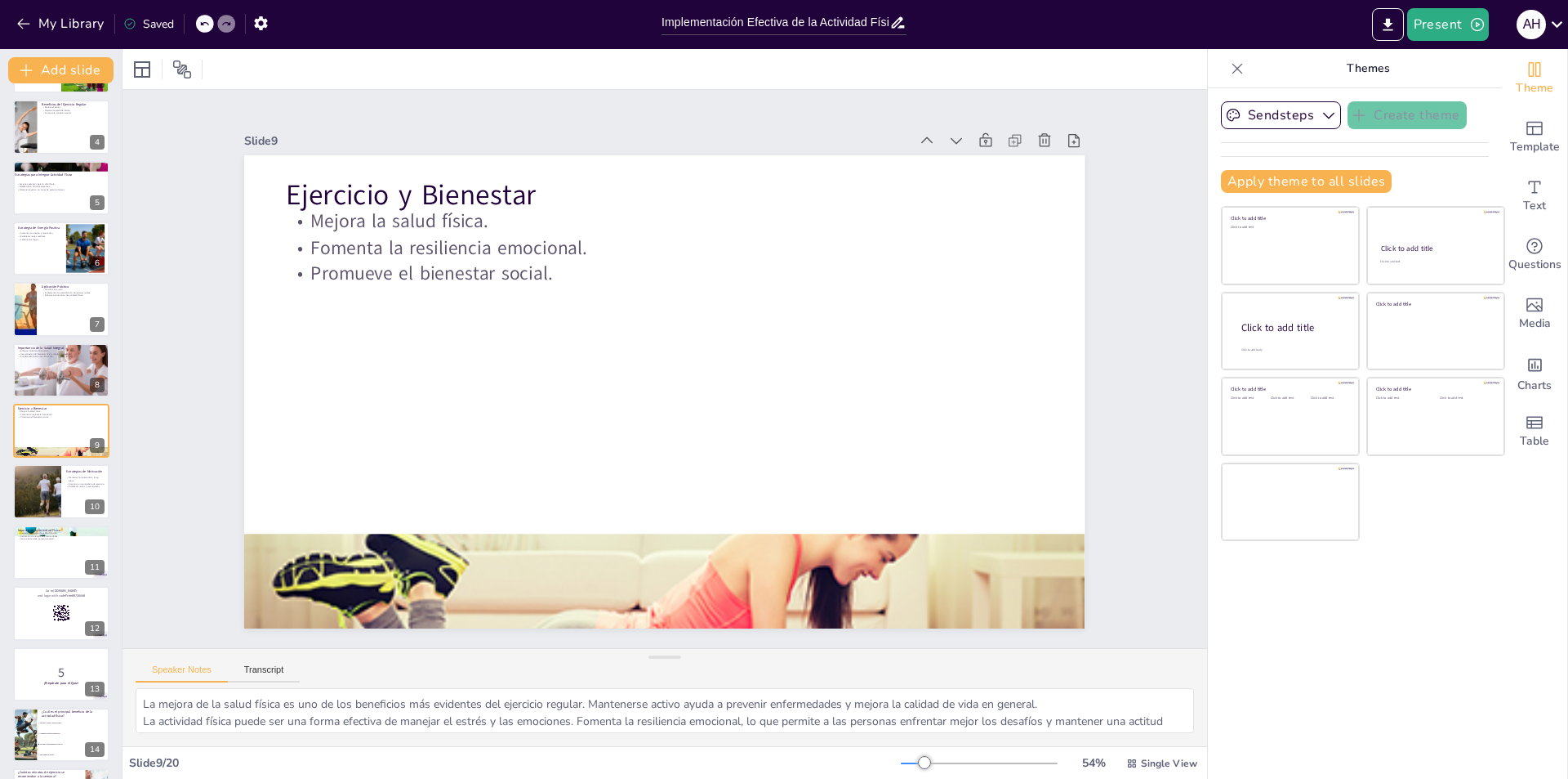
checkbox input "true"
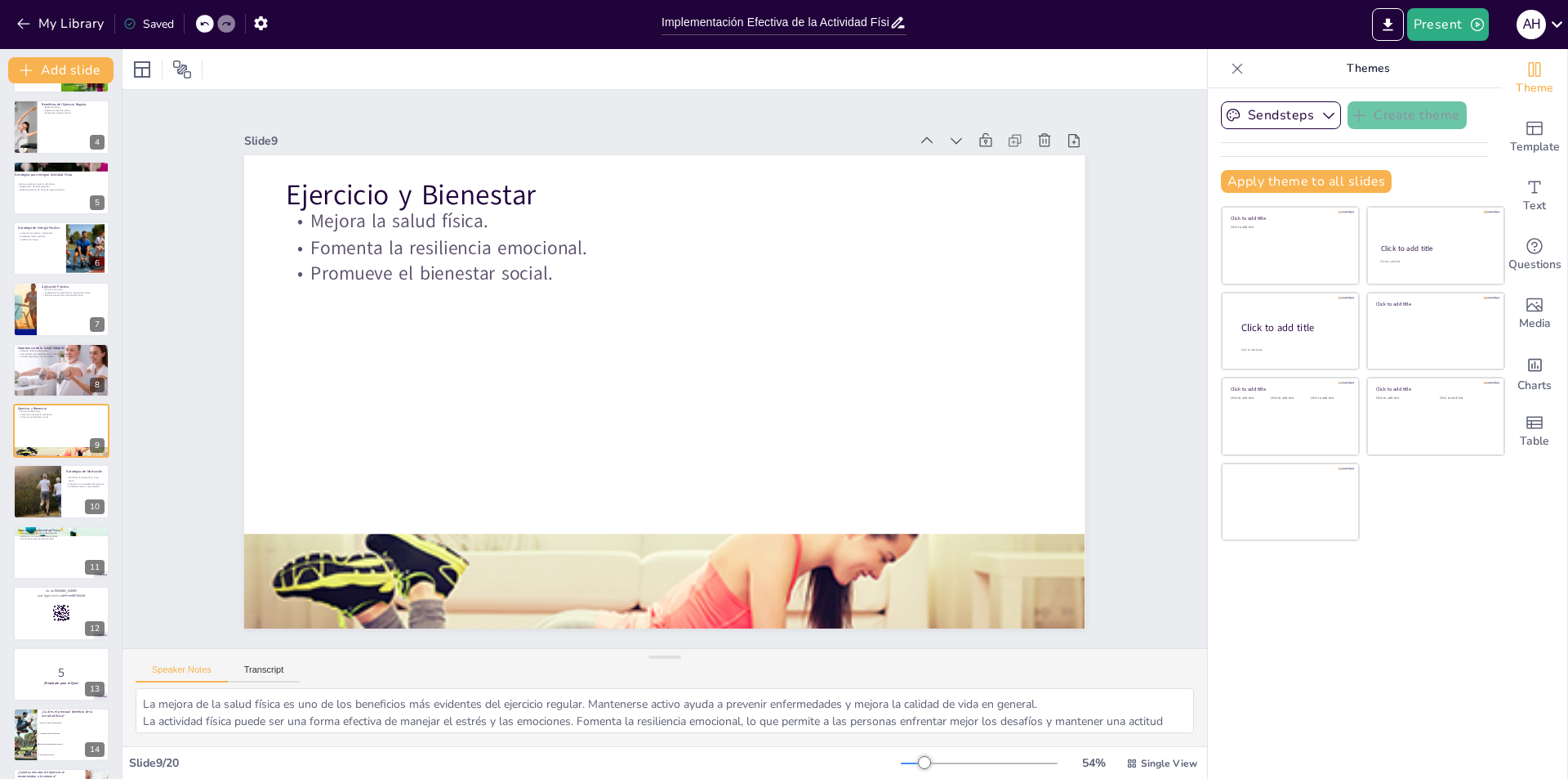
checkbox input "true"
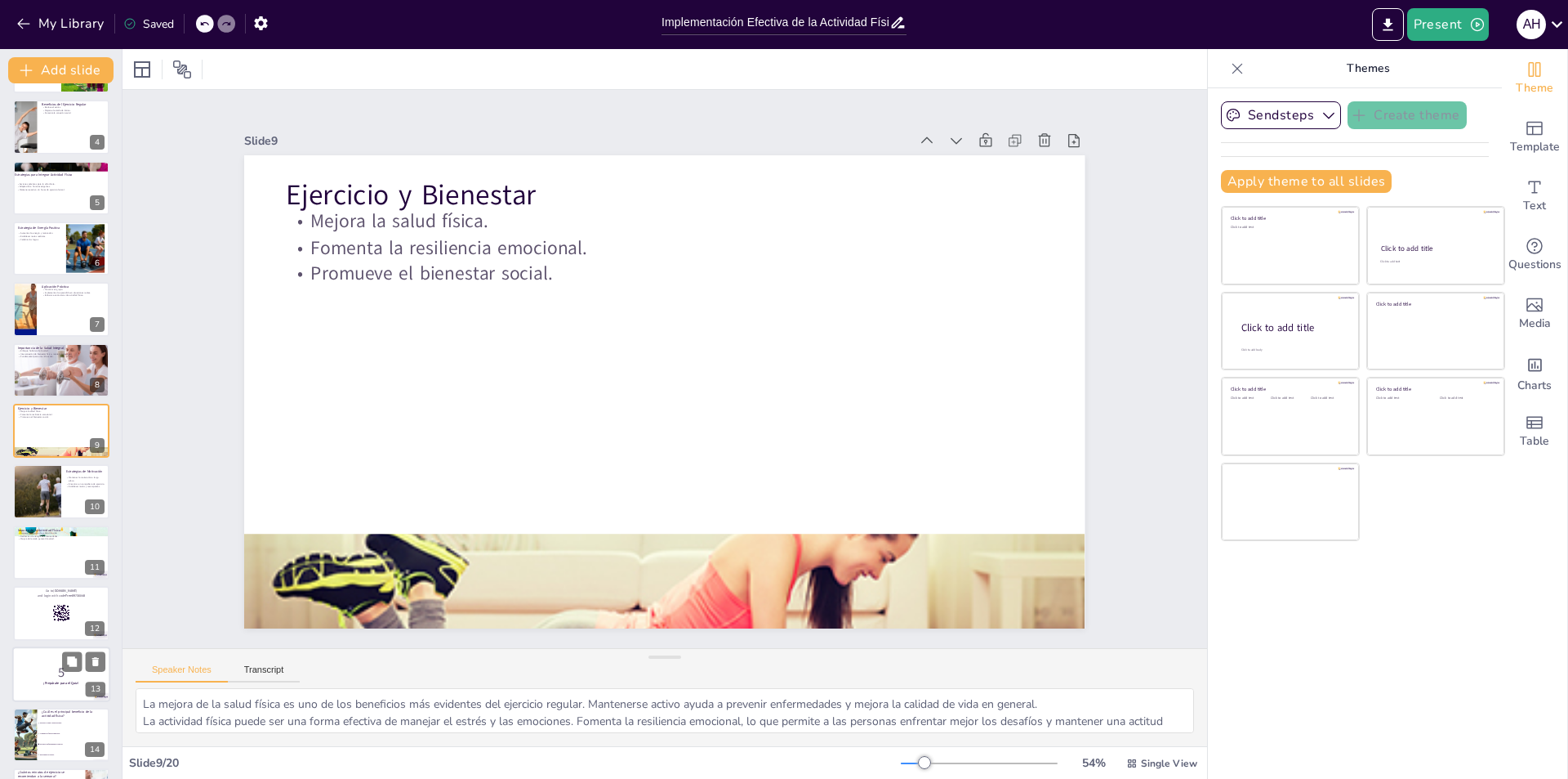
checkbox input "true"
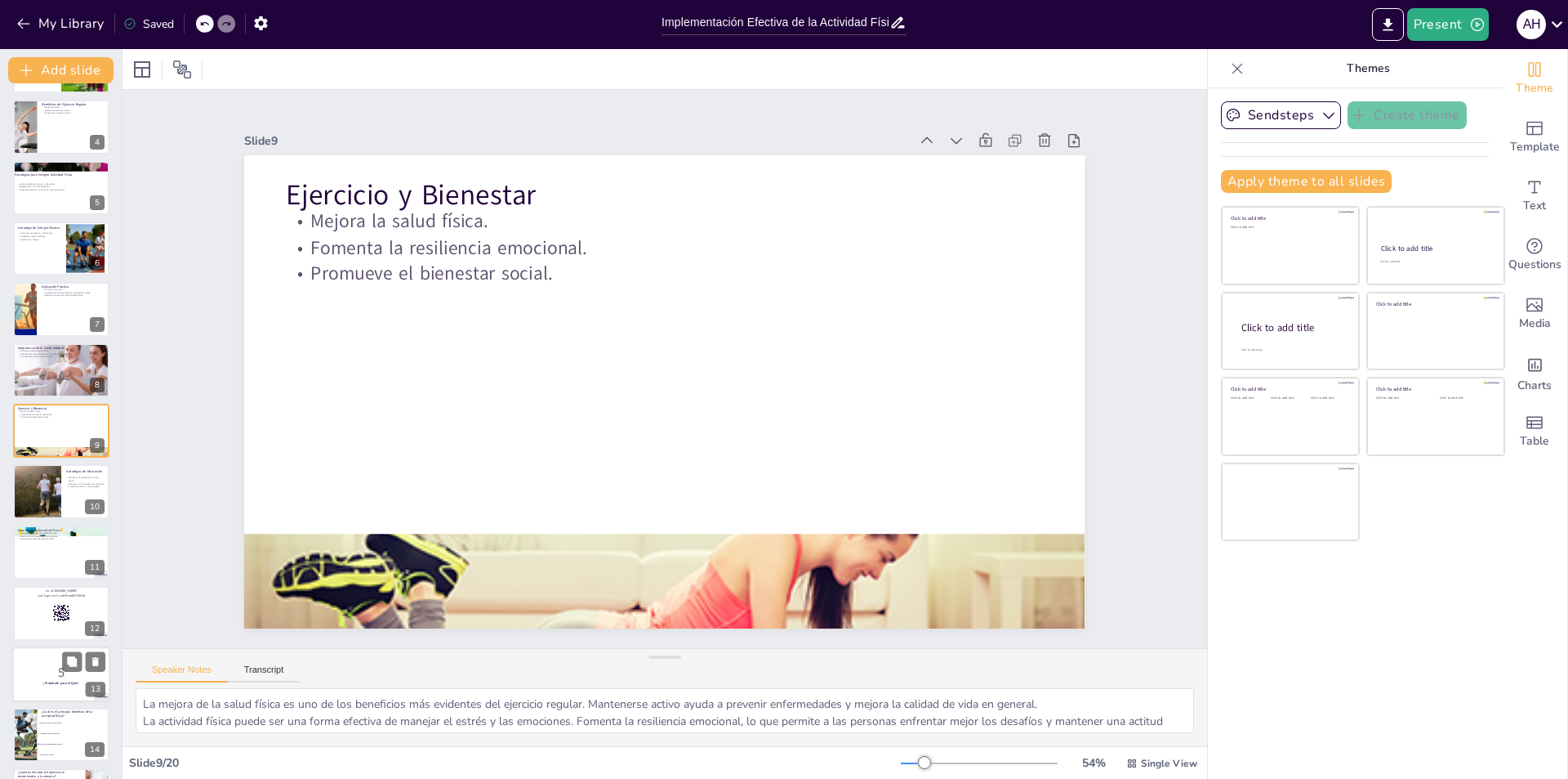
checkbox input "true"
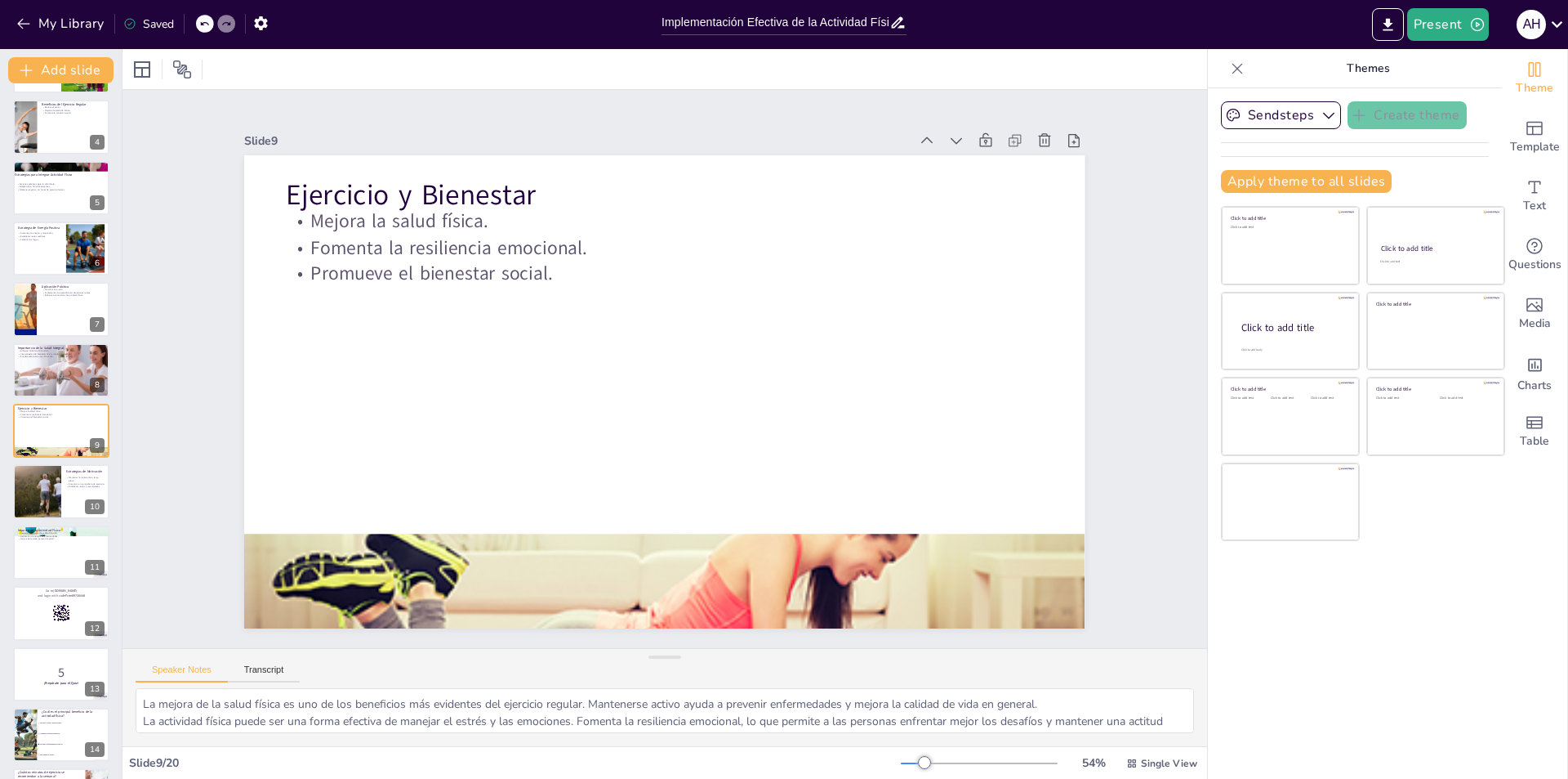
checkbox input "true"
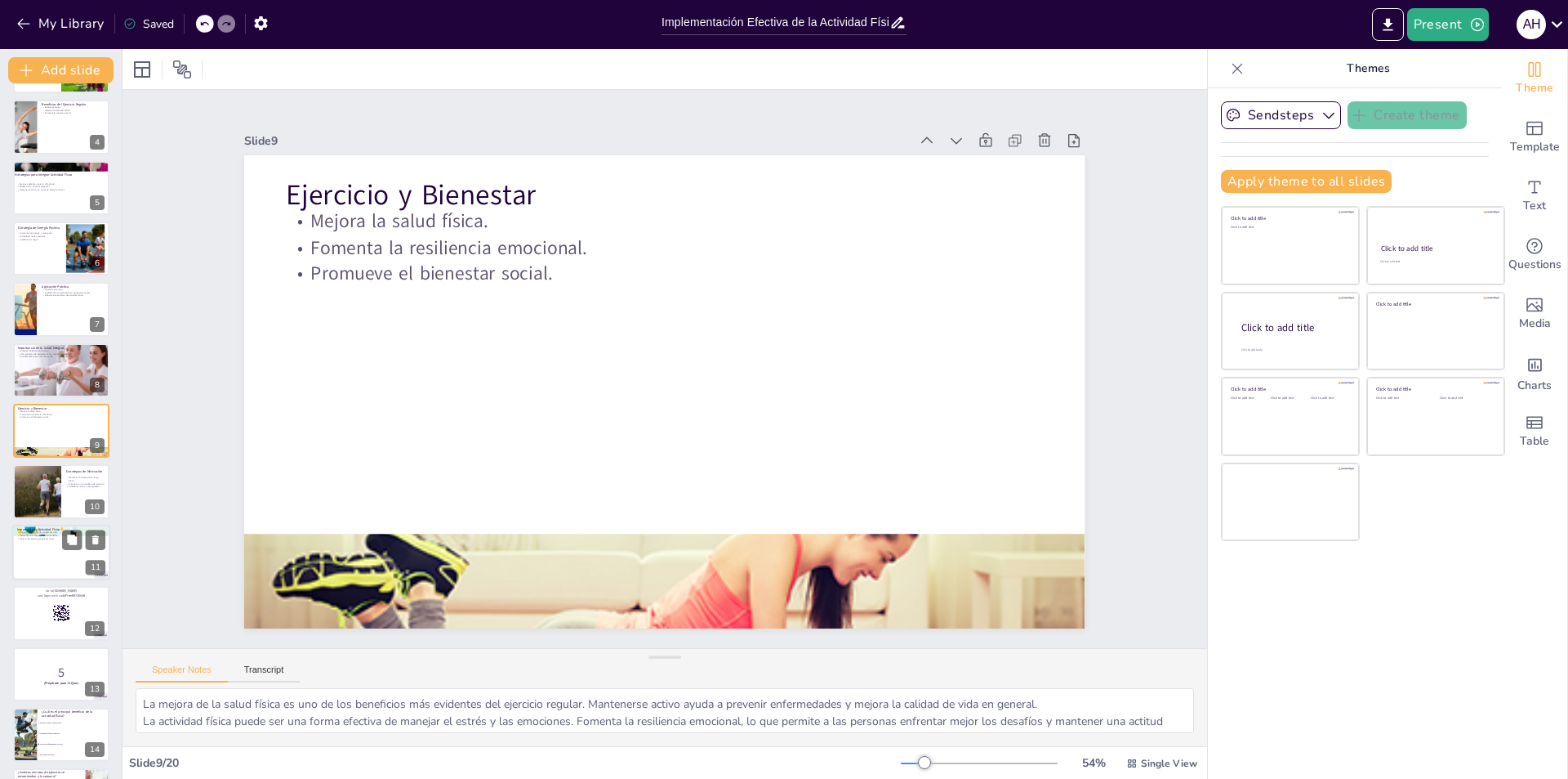
checkbox input "true"
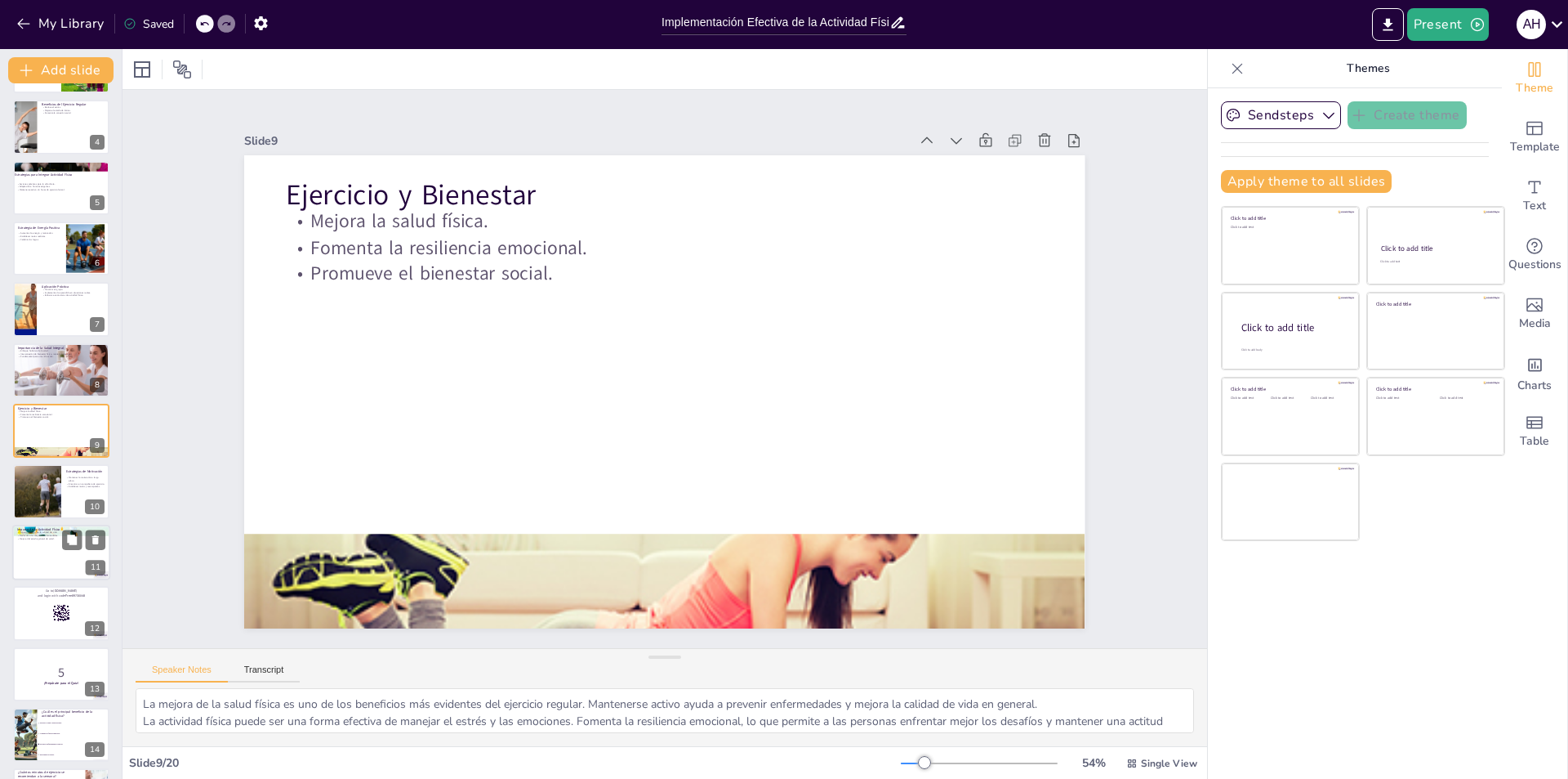
checkbox input "true"
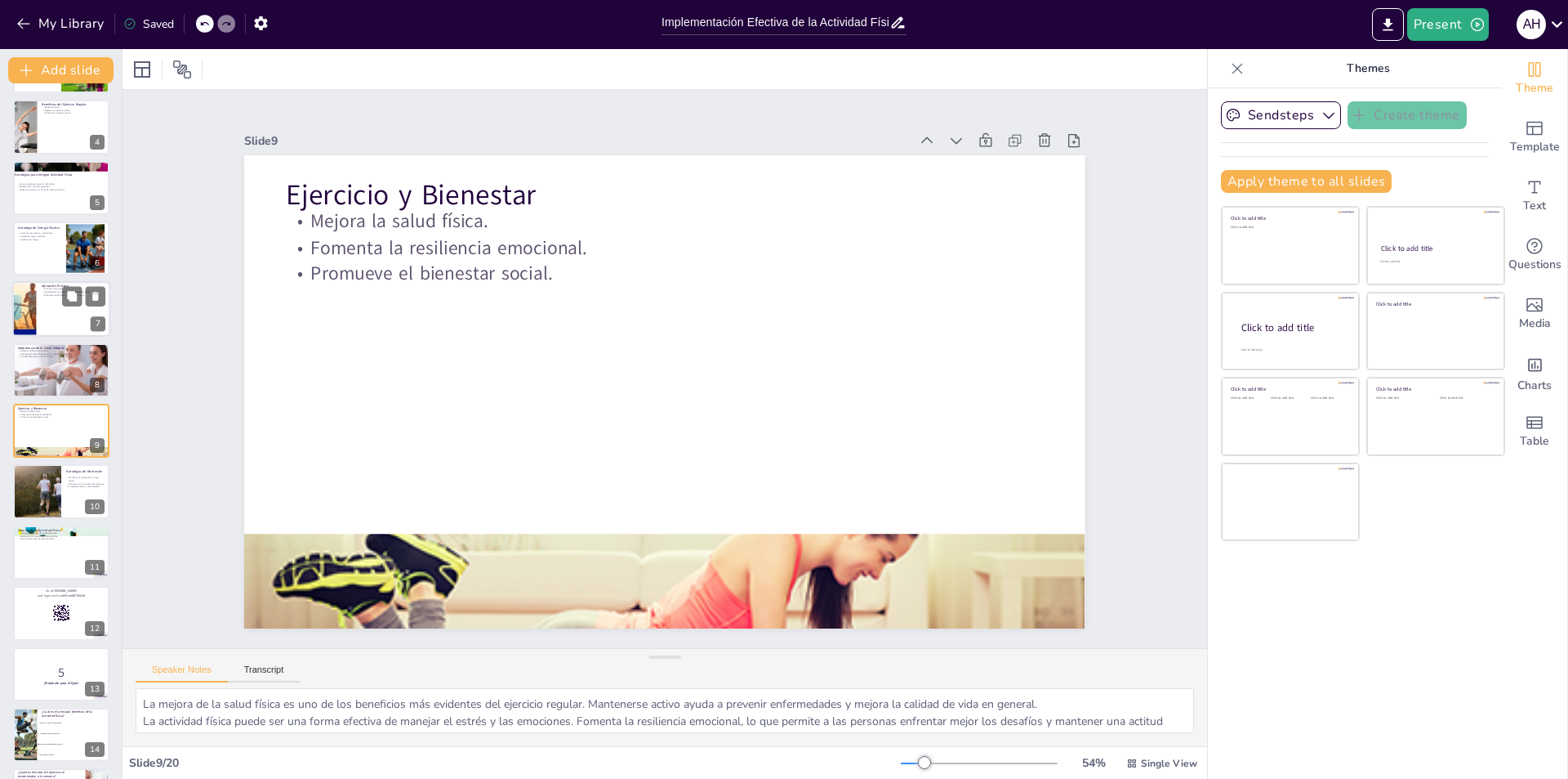
checkbox input "true"
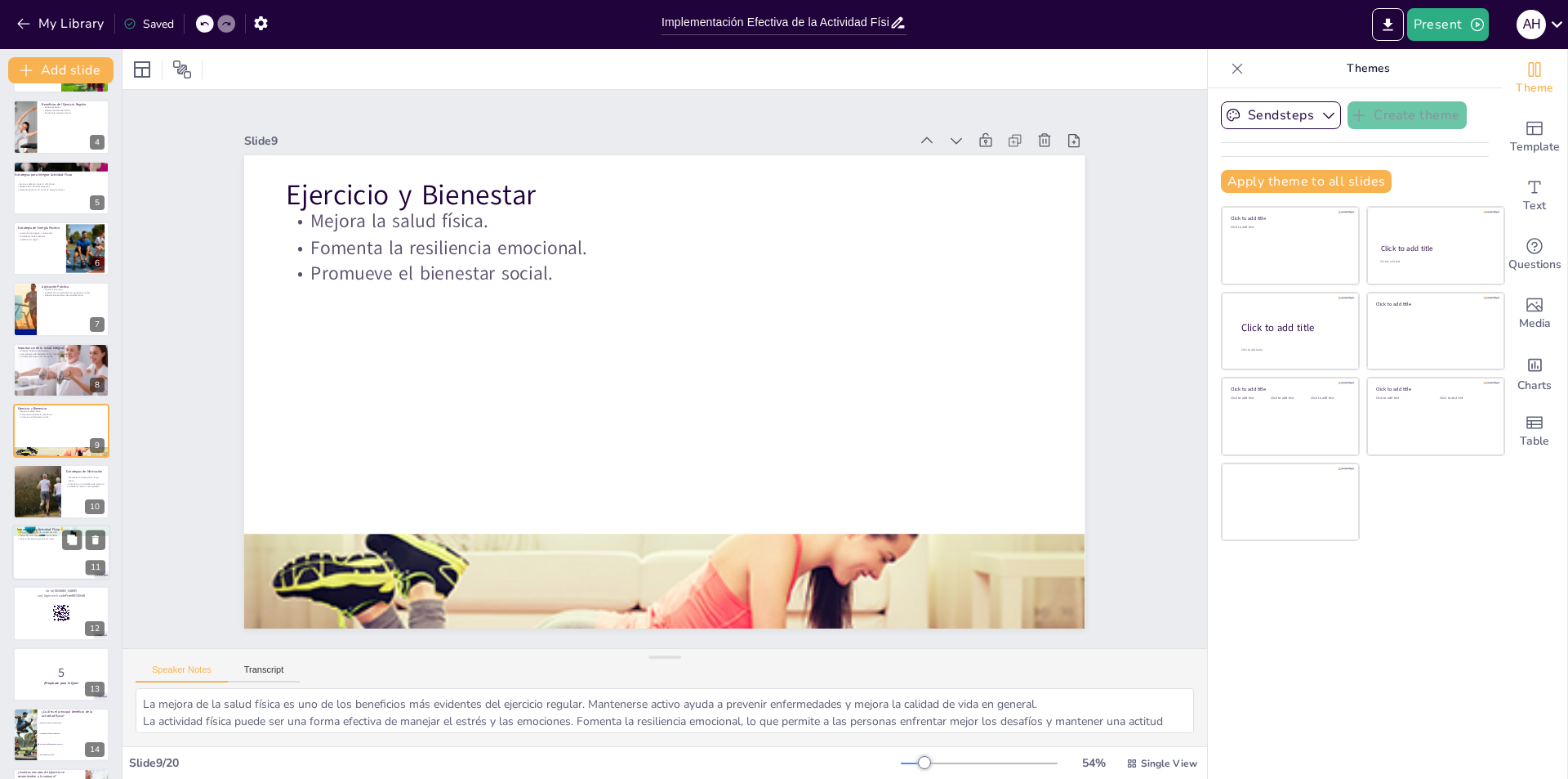
checkbox input "true"
click at [43, 493] on div at bounding box center [37, 491] width 83 height 56
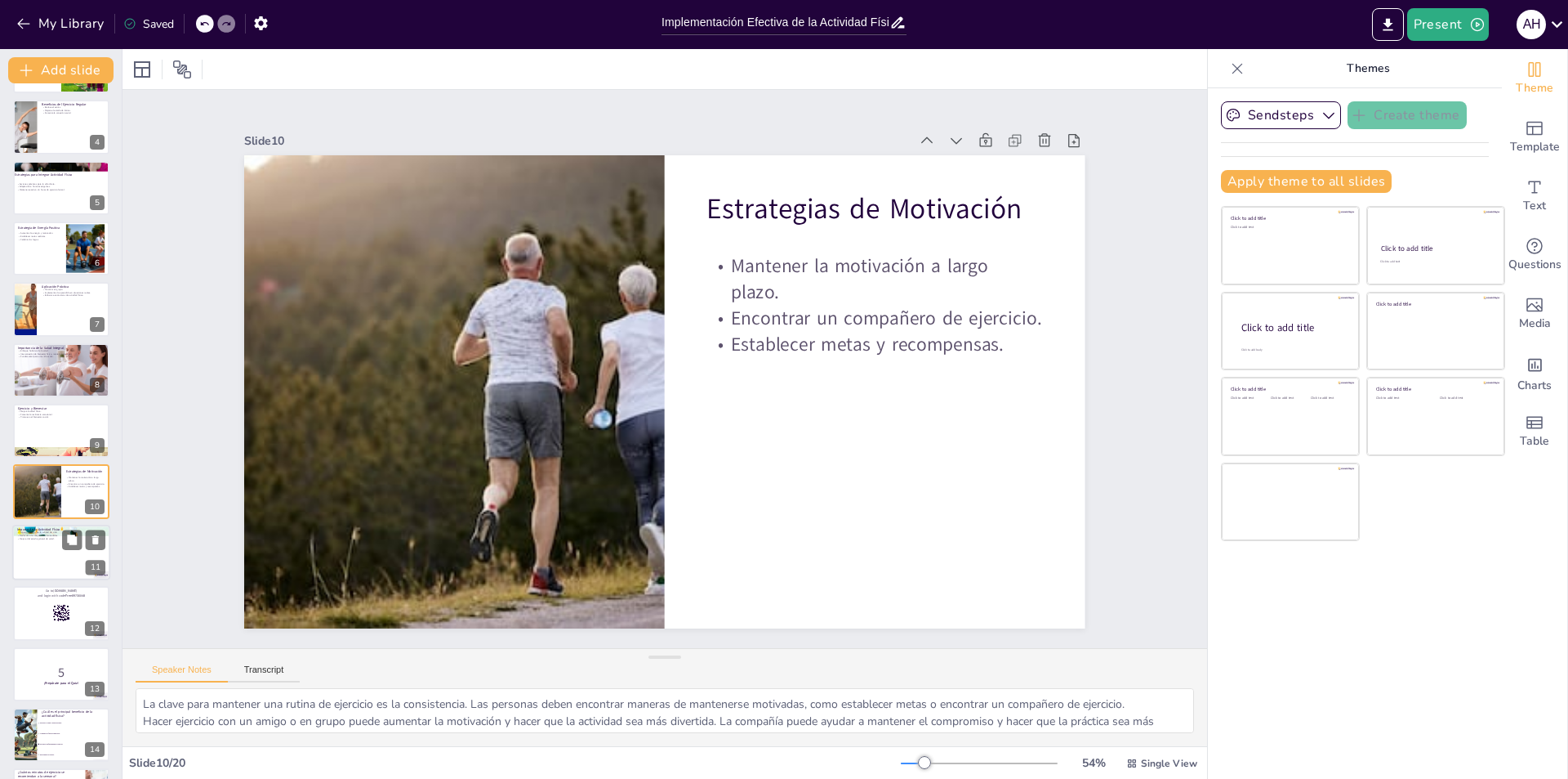
scroll to position [239, 0]
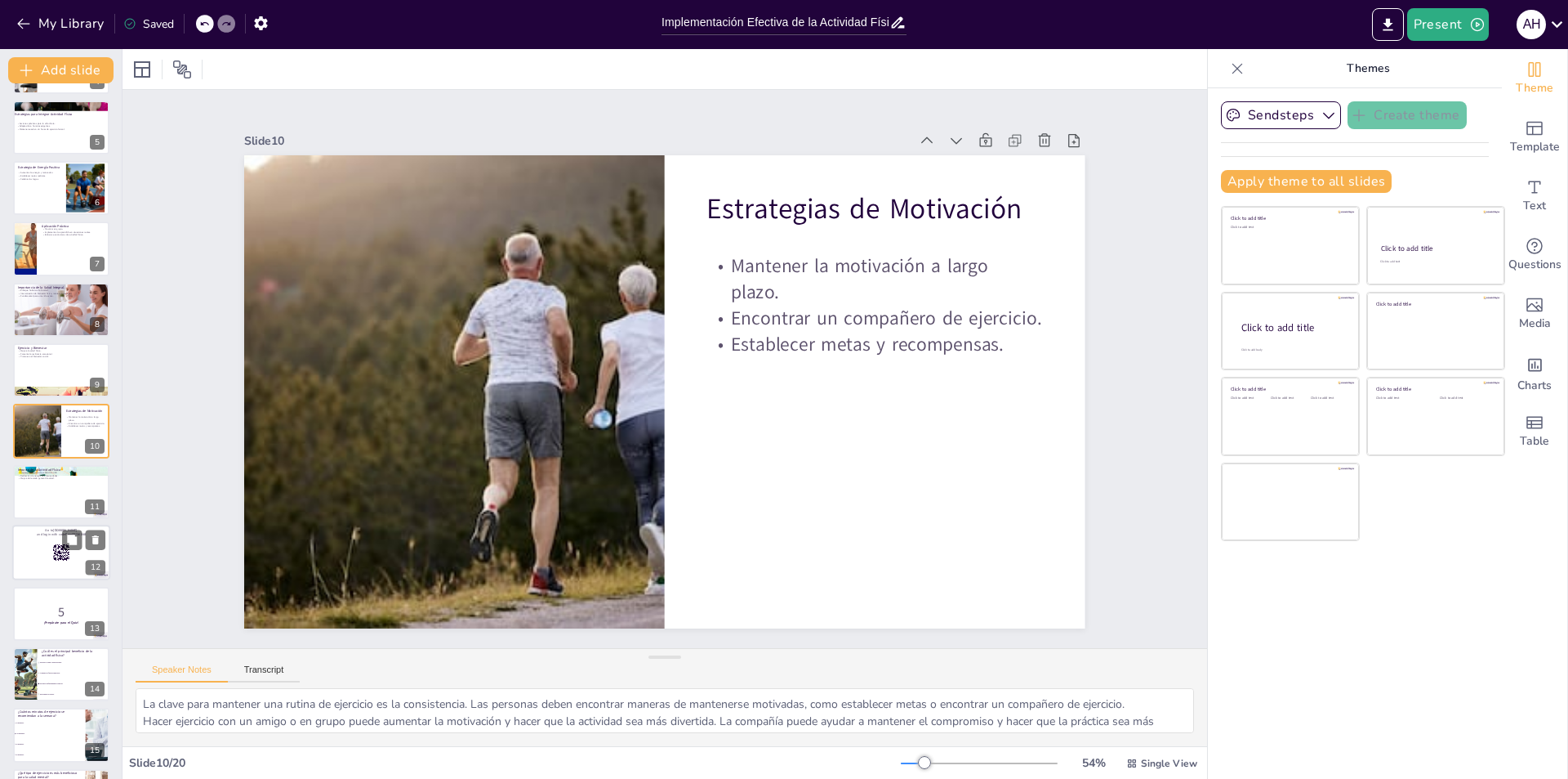
click at [38, 488] on div at bounding box center [60, 491] width 96 height 54
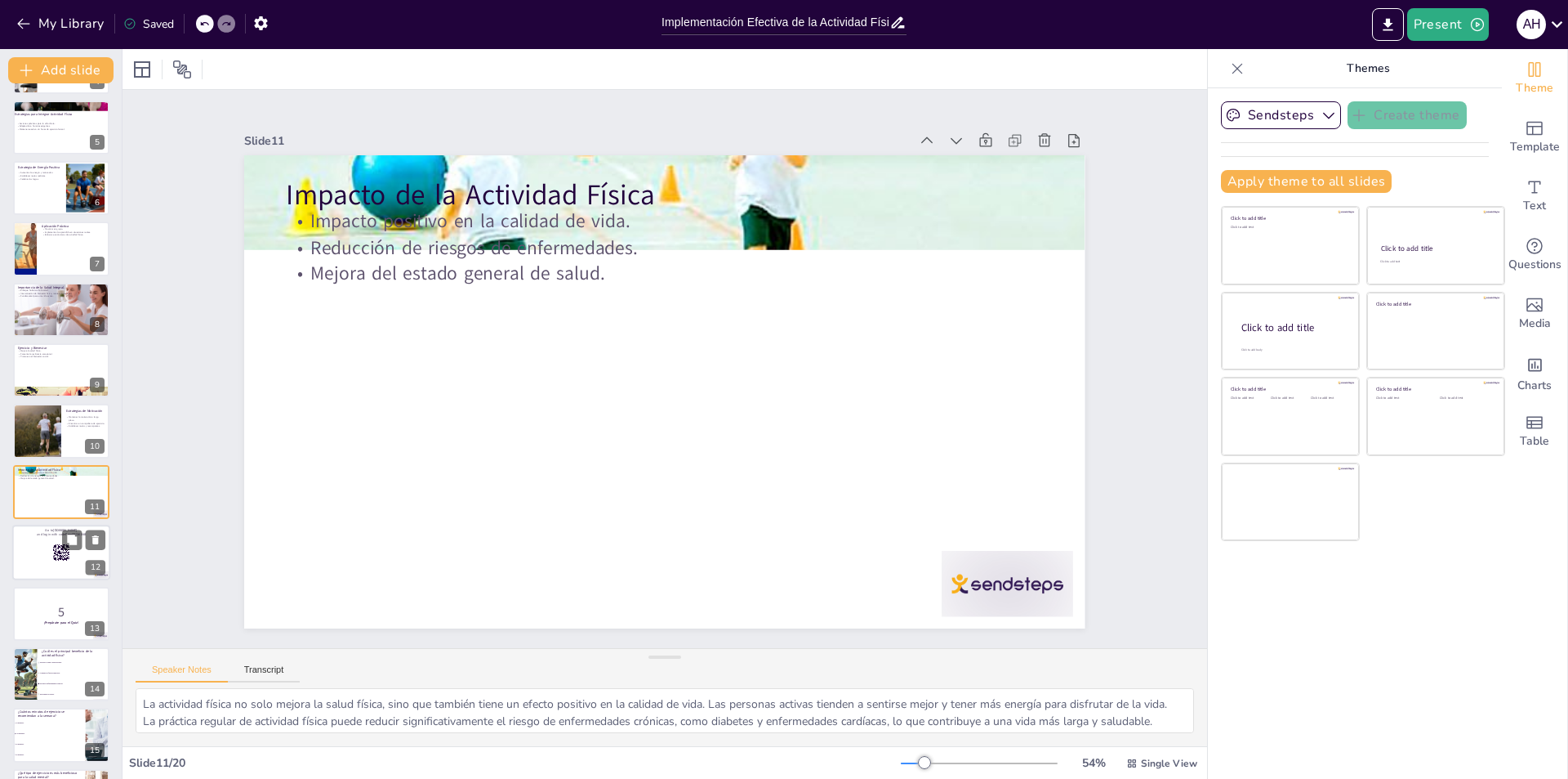
scroll to position [300, 0]
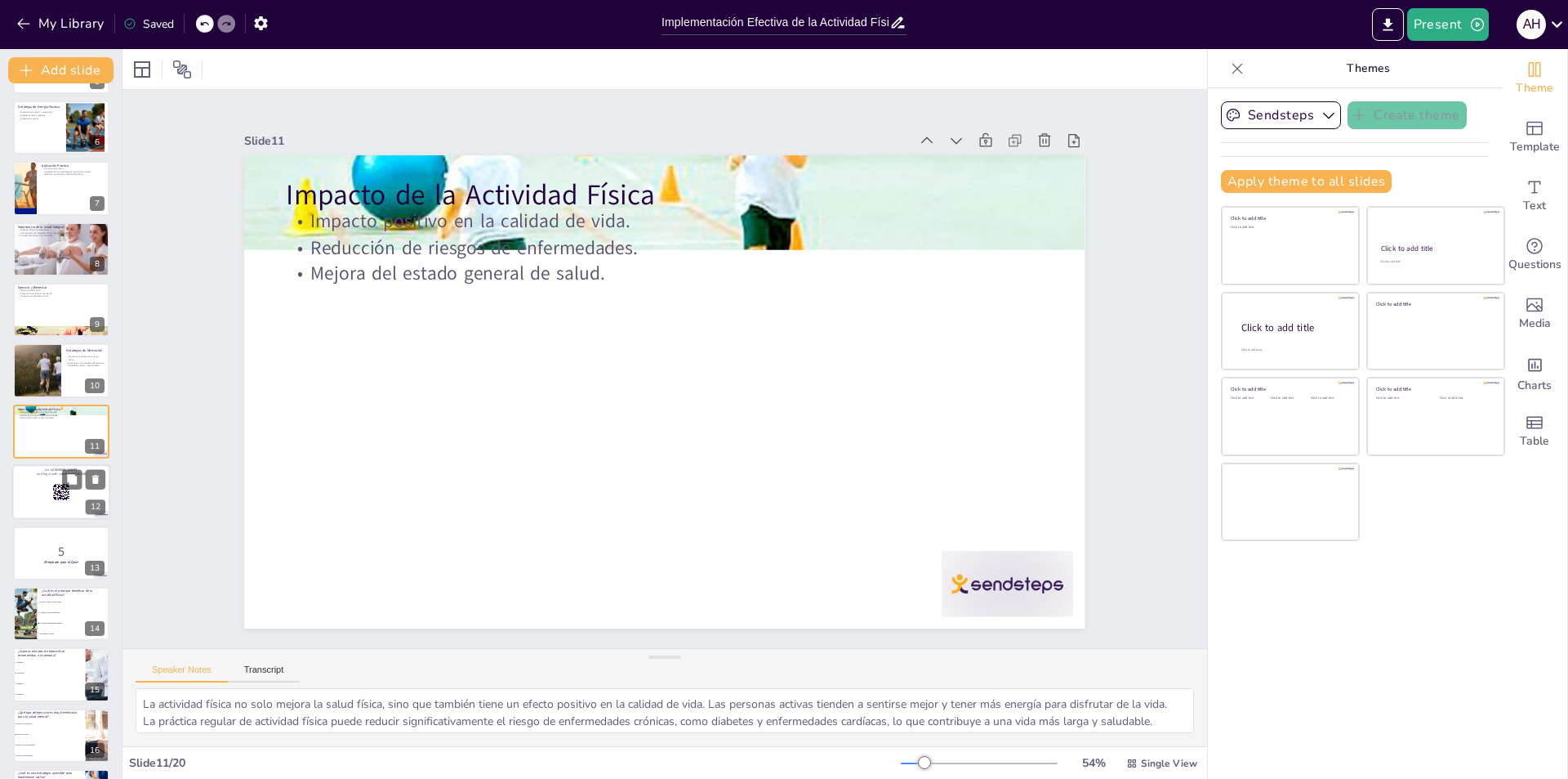
click at [43, 505] on div at bounding box center [60, 491] width 98 height 56
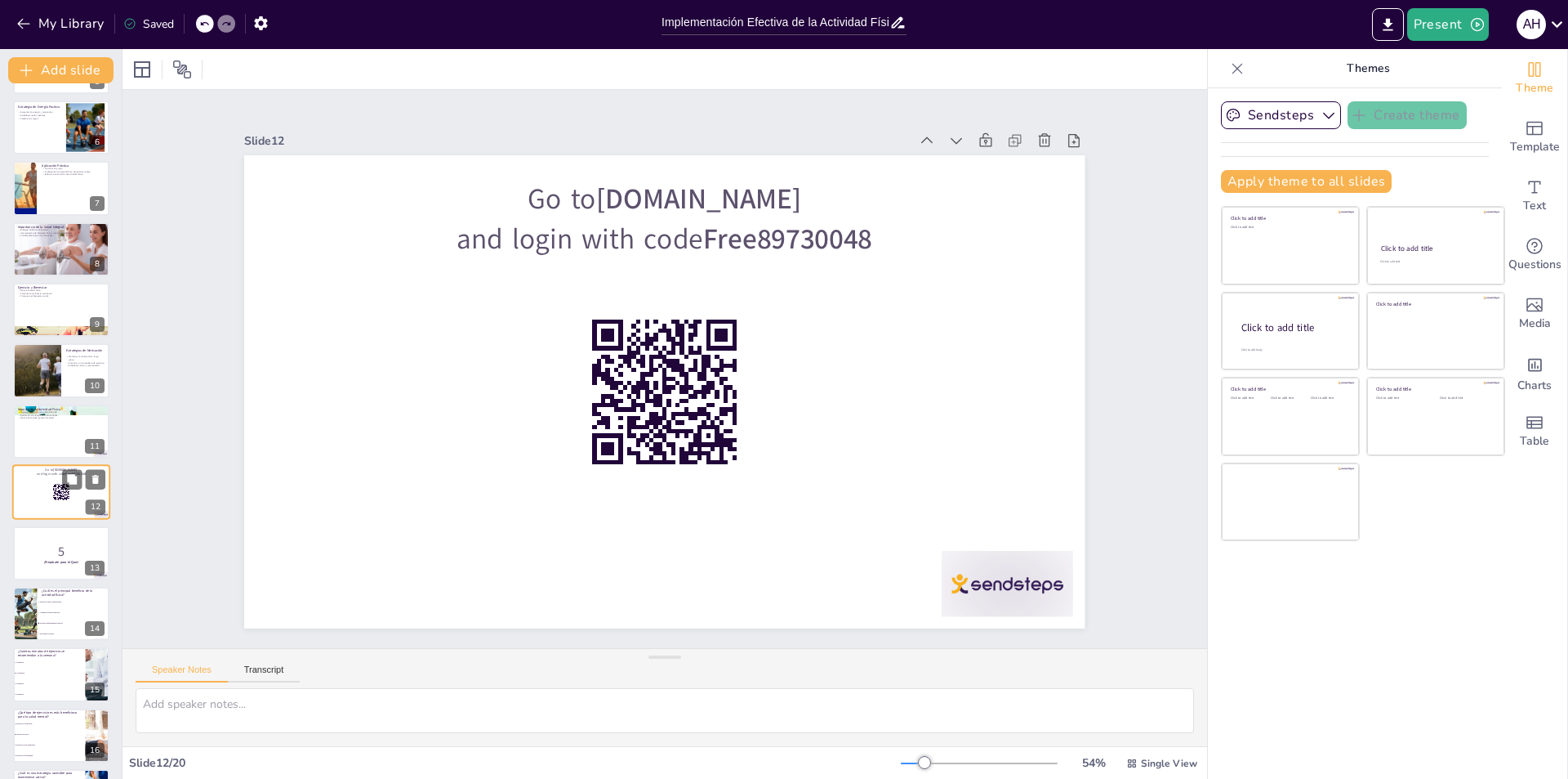
scroll to position [361, 0]
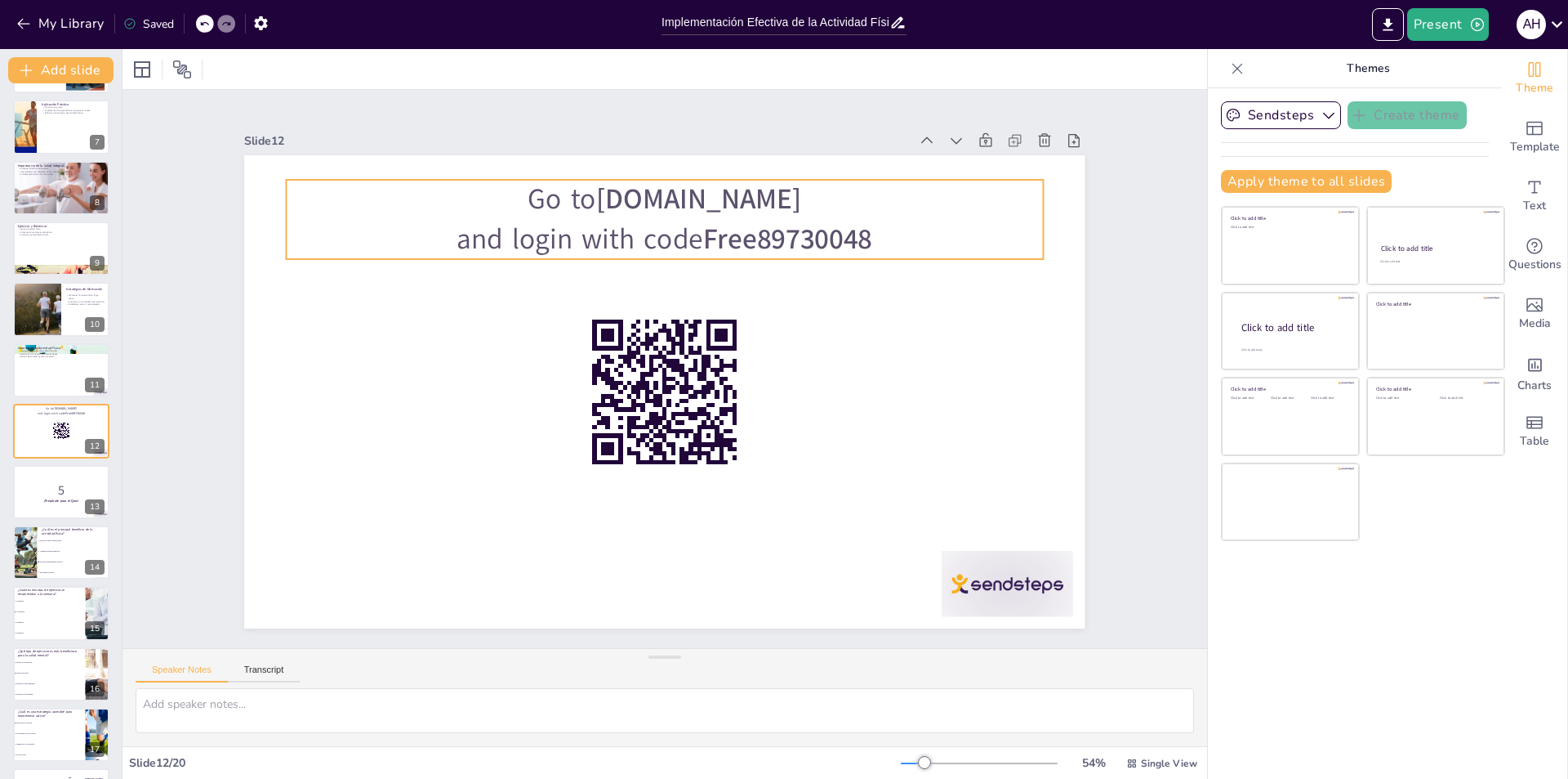
click at [866, 228] on p "and login with code Free89730048" at bounding box center [769, 292] width 476 height 636
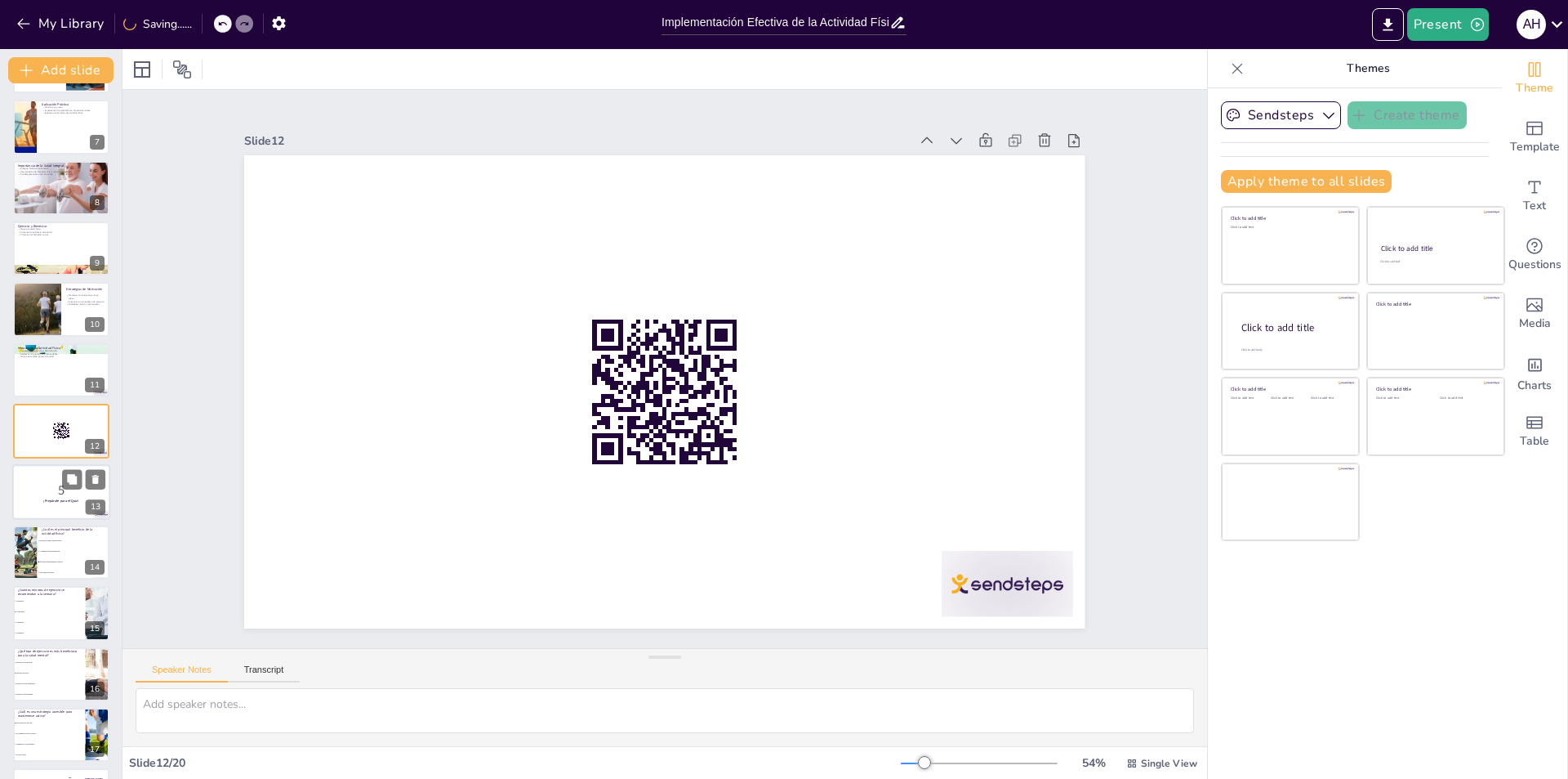
click at [39, 493] on p "5" at bounding box center [61, 489] width 88 height 18
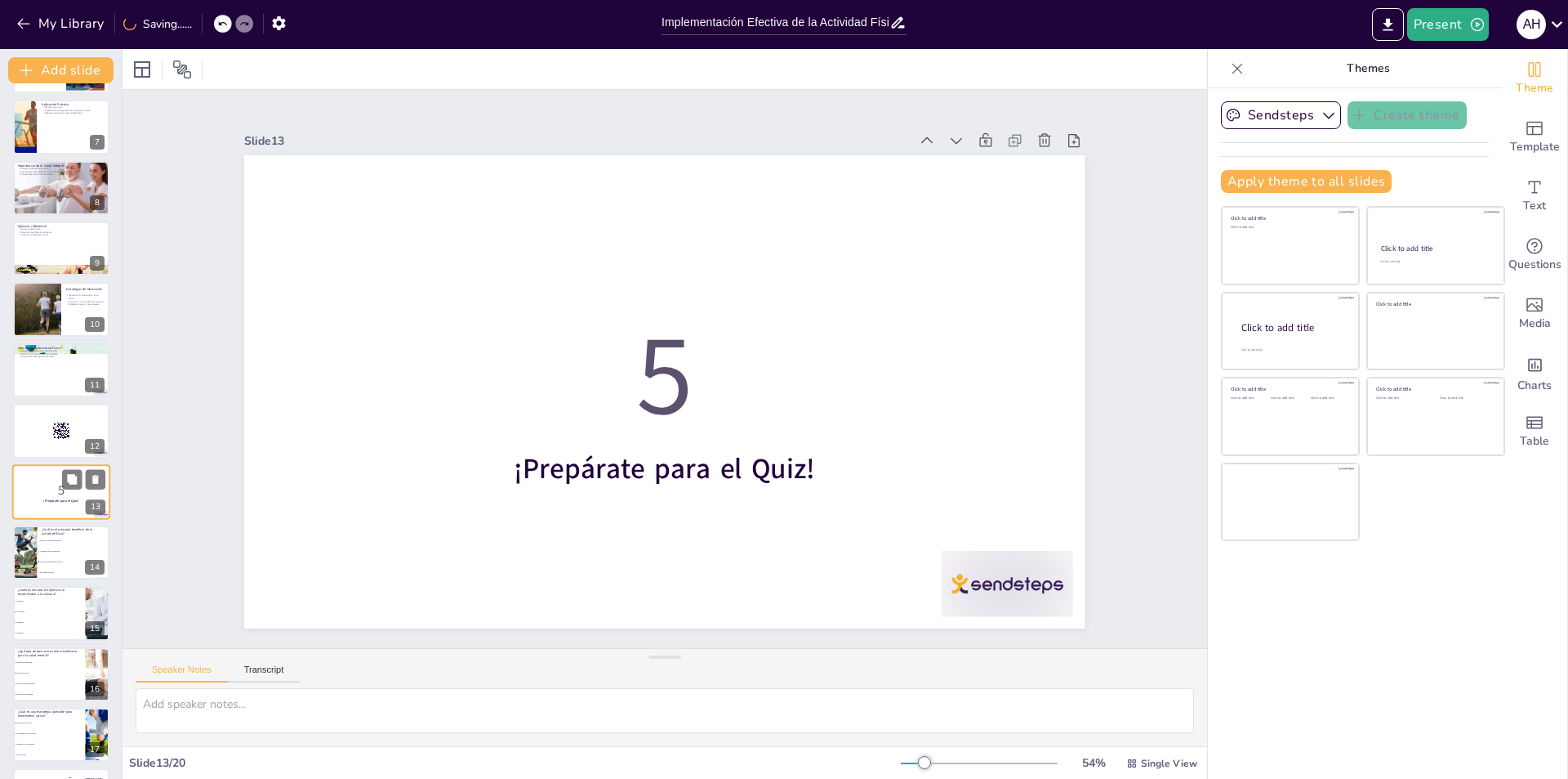
scroll to position [422, 0]
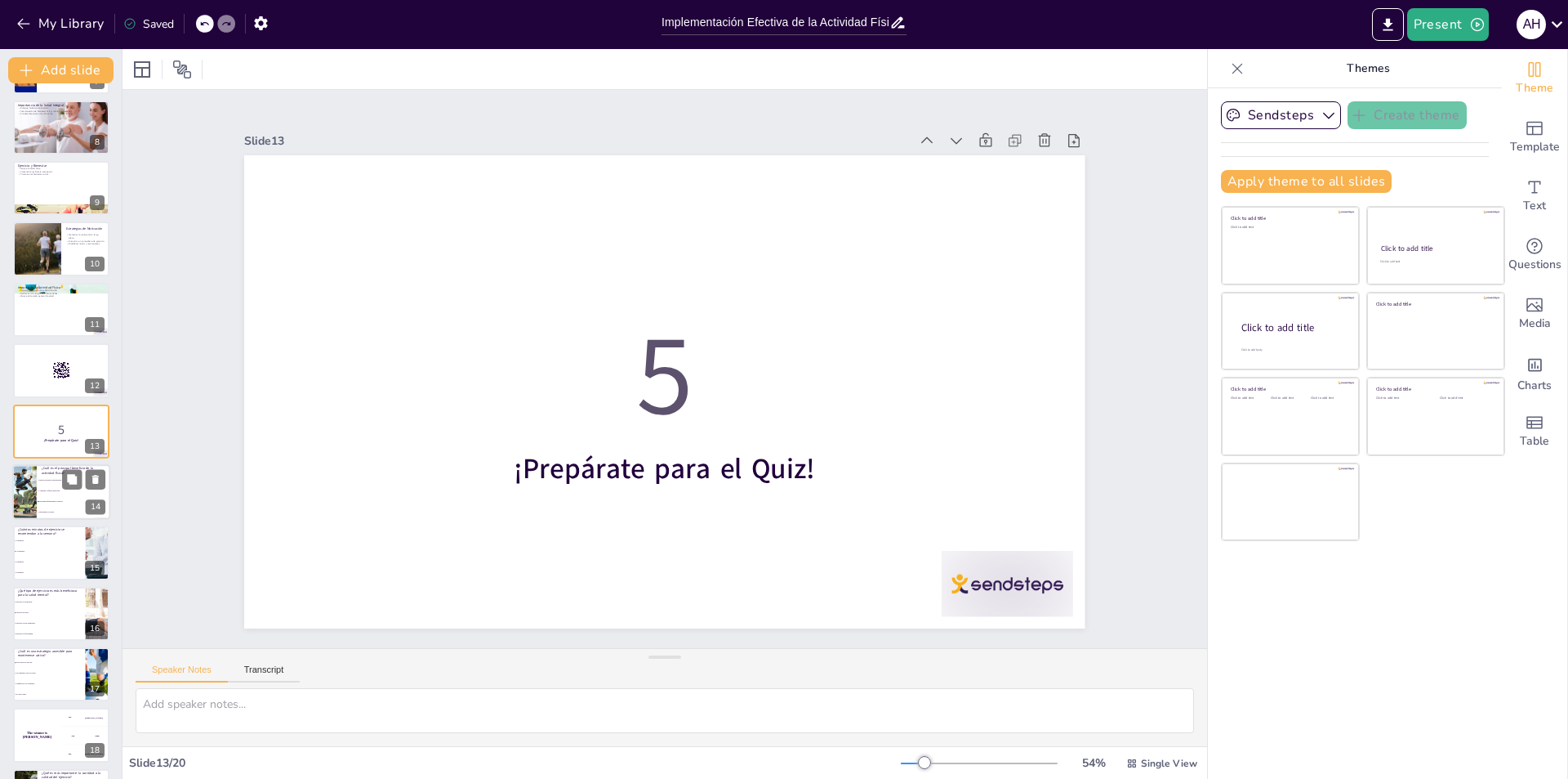
click at [51, 502] on li "Previene enfermedades crónicas." at bounding box center [73, 501] width 73 height 11
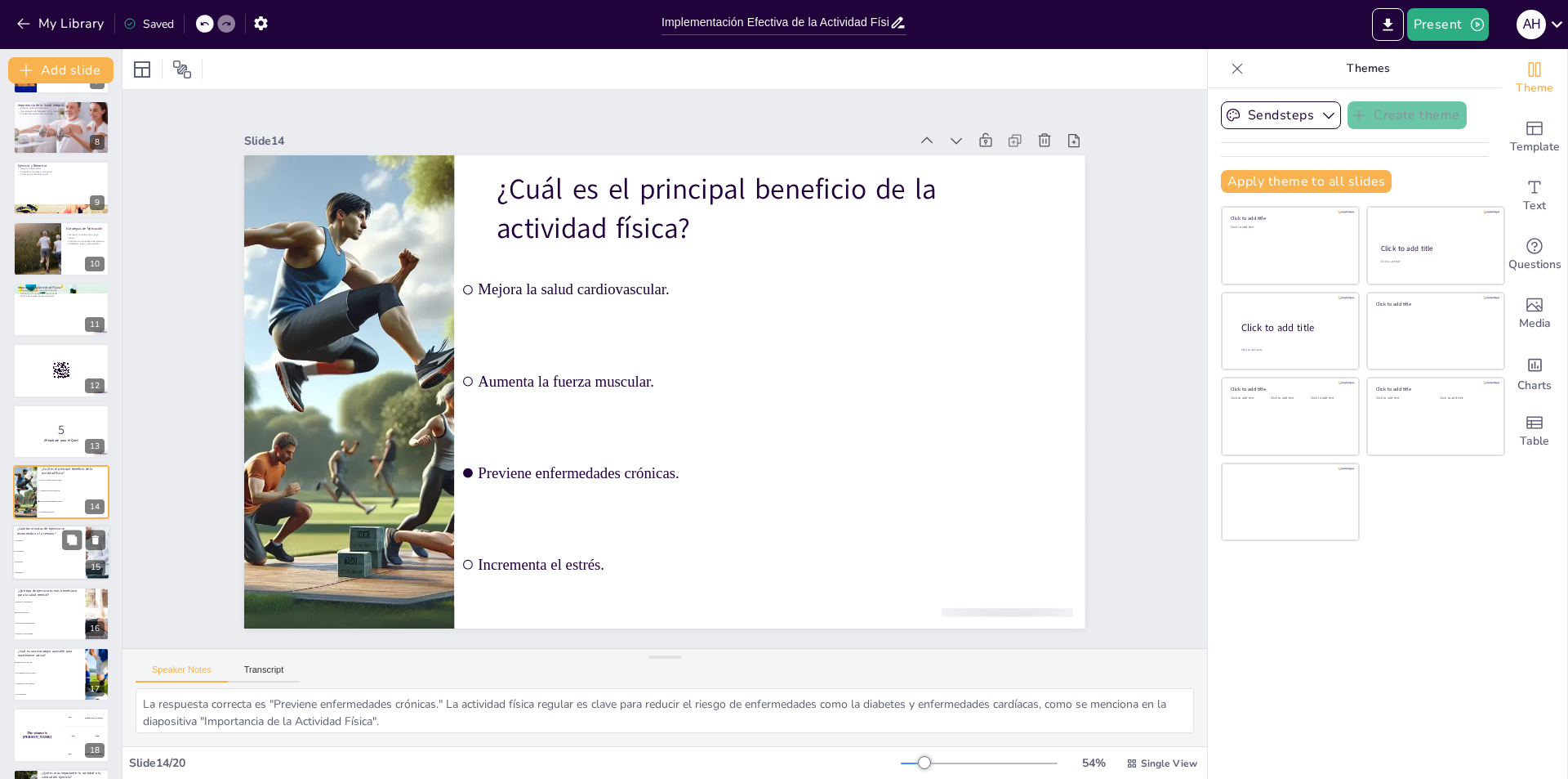
click at [48, 540] on span "30 minutos." at bounding box center [49, 541] width 71 height 3
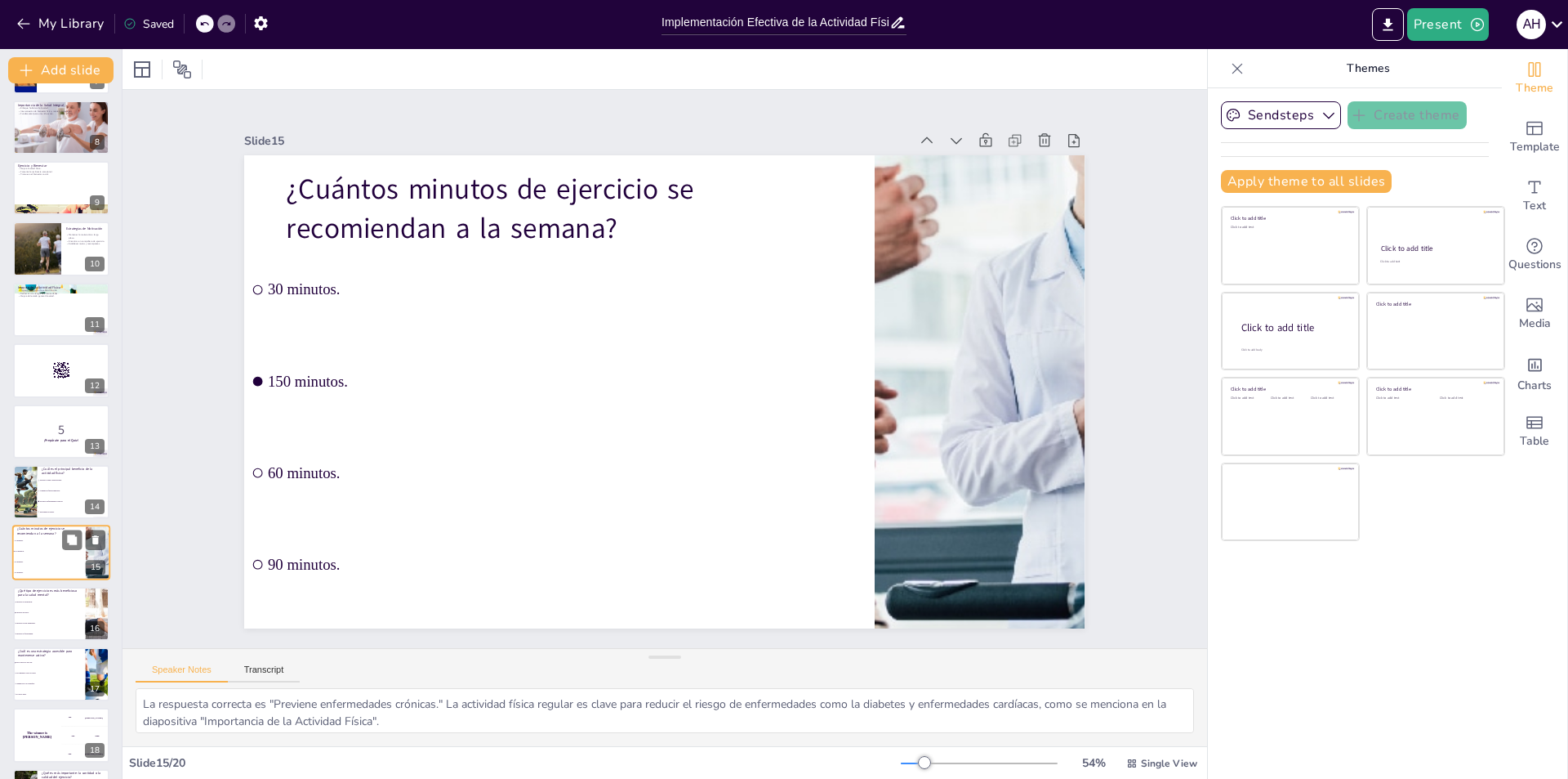
scroll to position [540, 0]
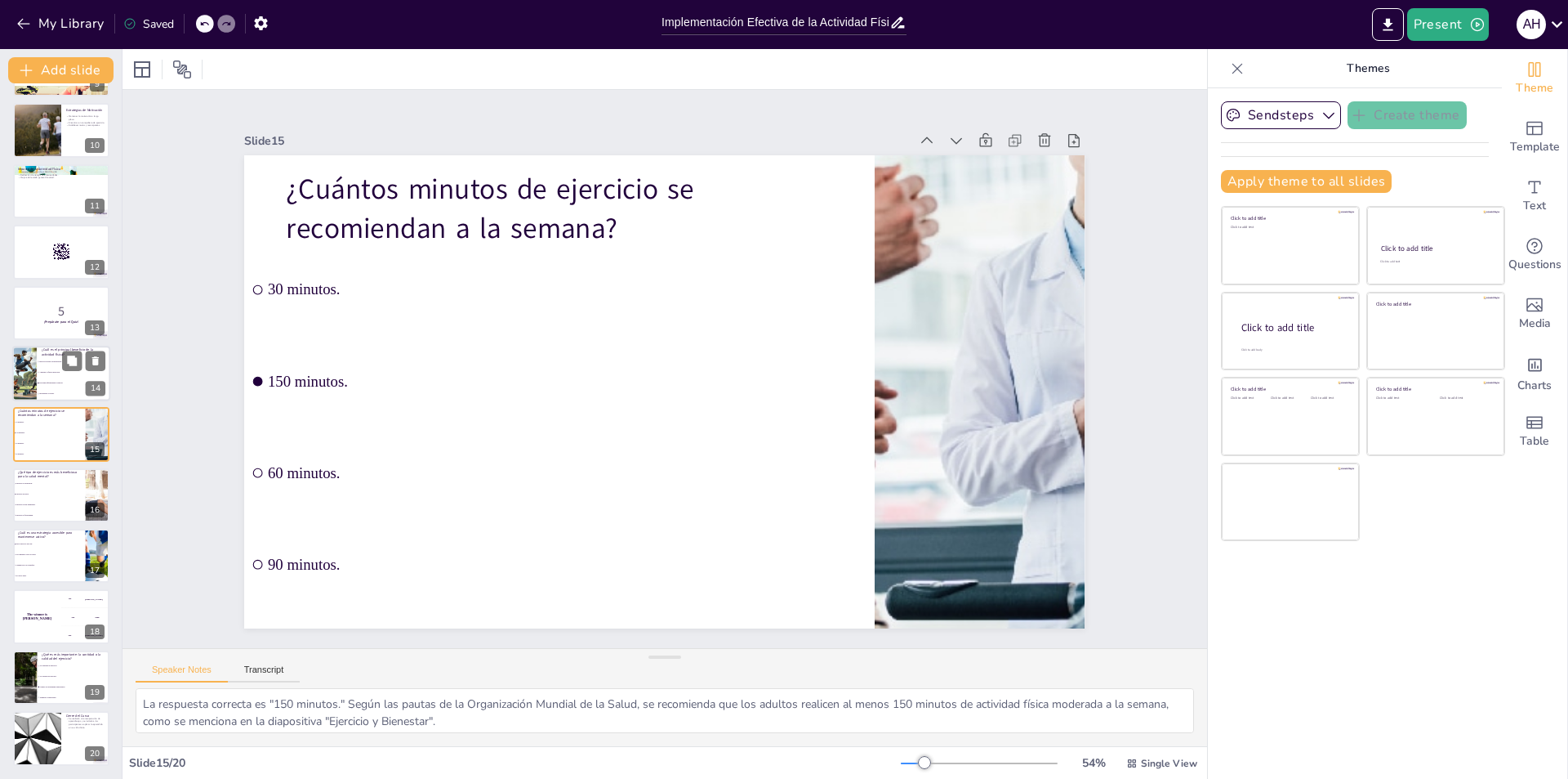
click at [39, 394] on span "Incrementa el estrés." at bounding box center [74, 393] width 71 height 3
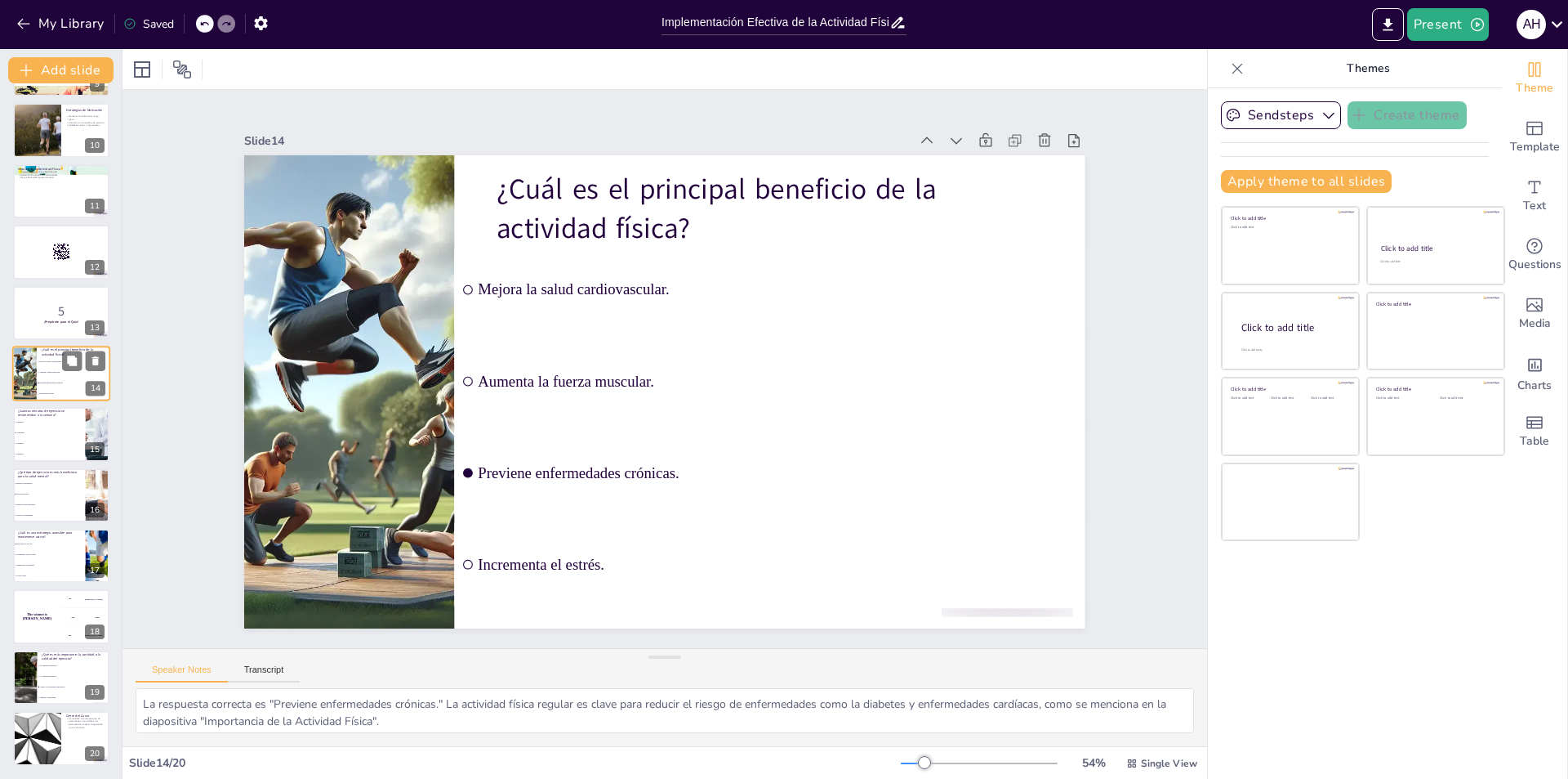
scroll to position [483, 0]
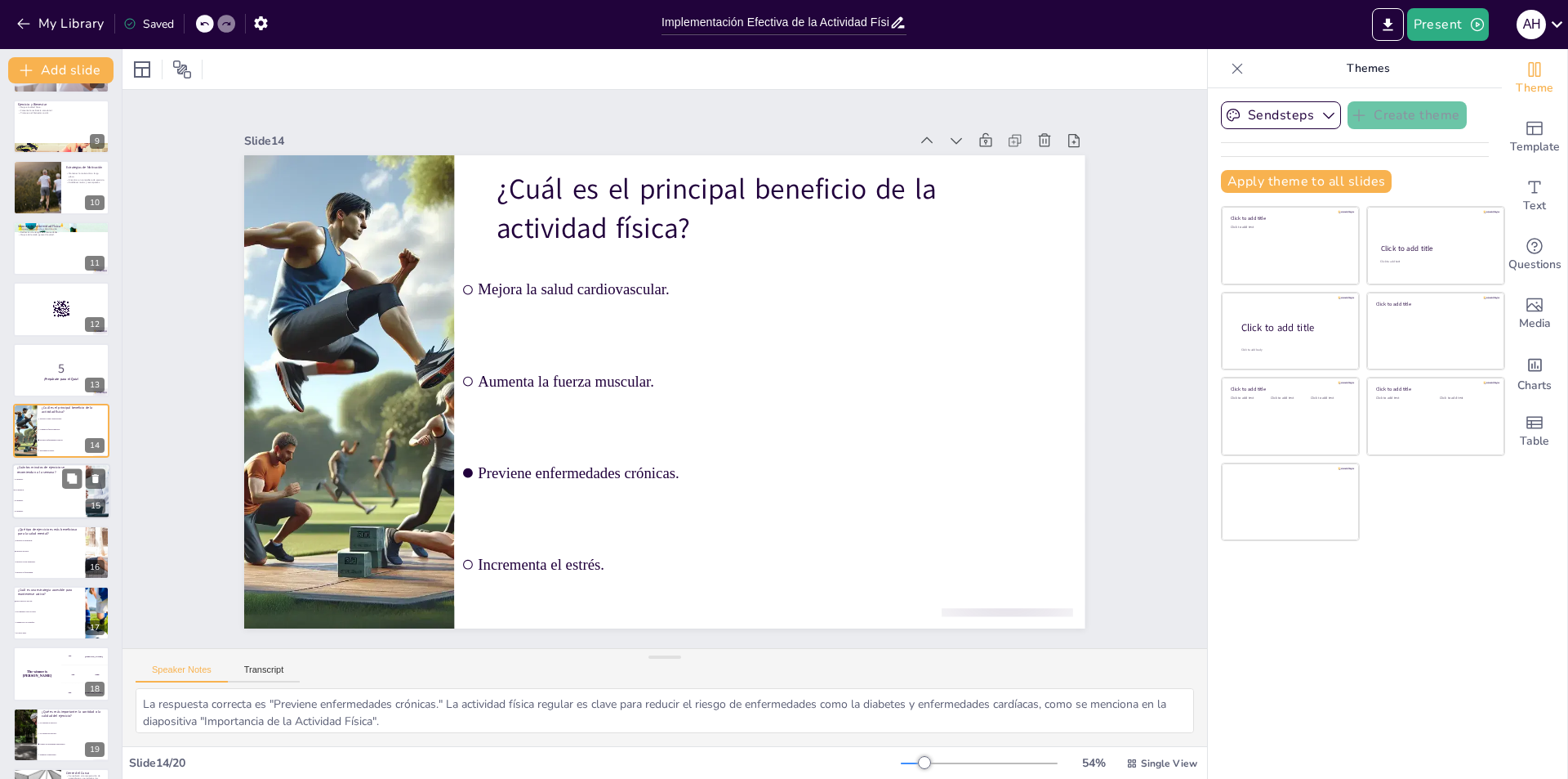
click at [57, 475] on li "30 minutos." at bounding box center [49, 480] width 73 height 11
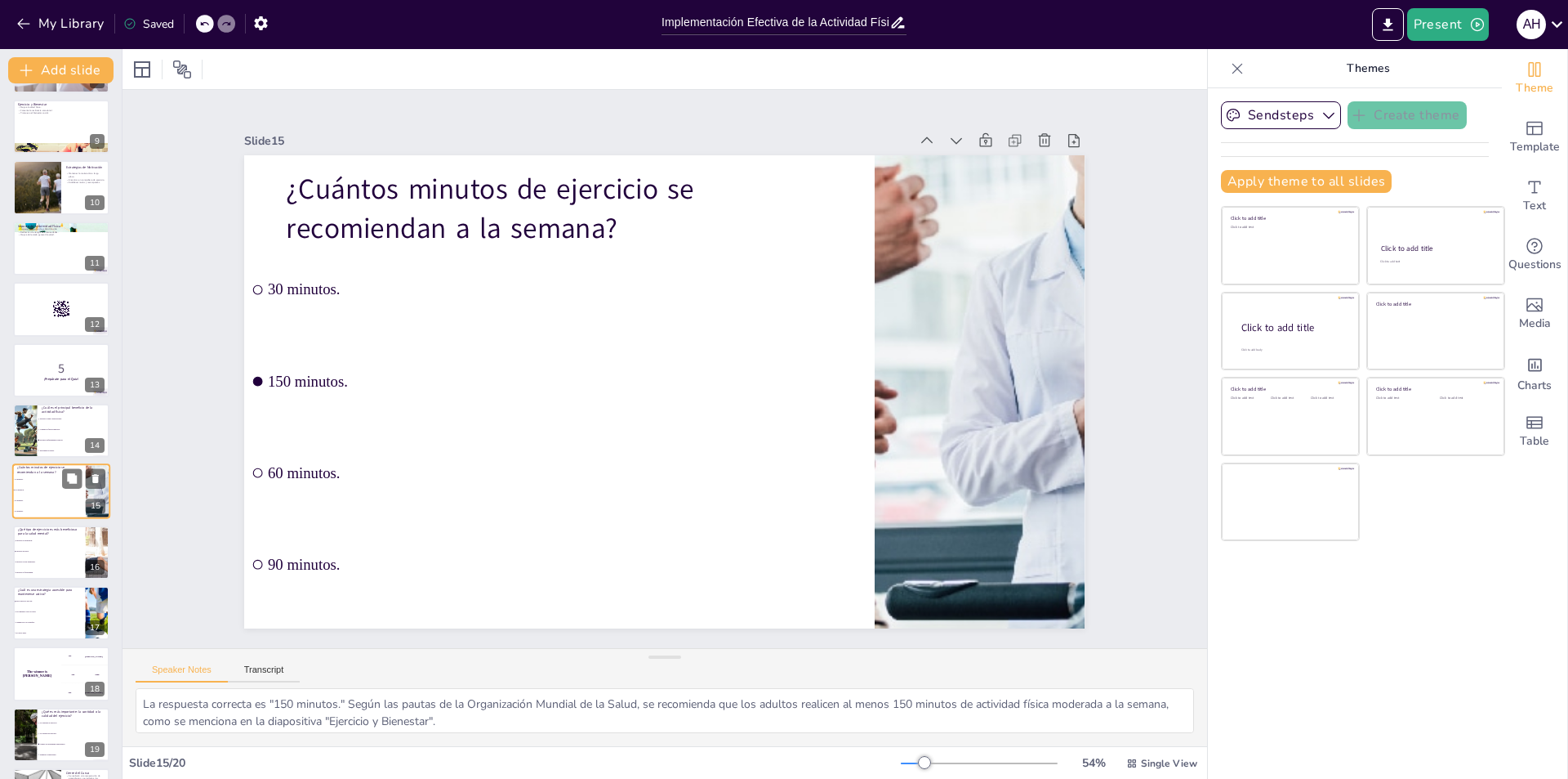
scroll to position [540, 0]
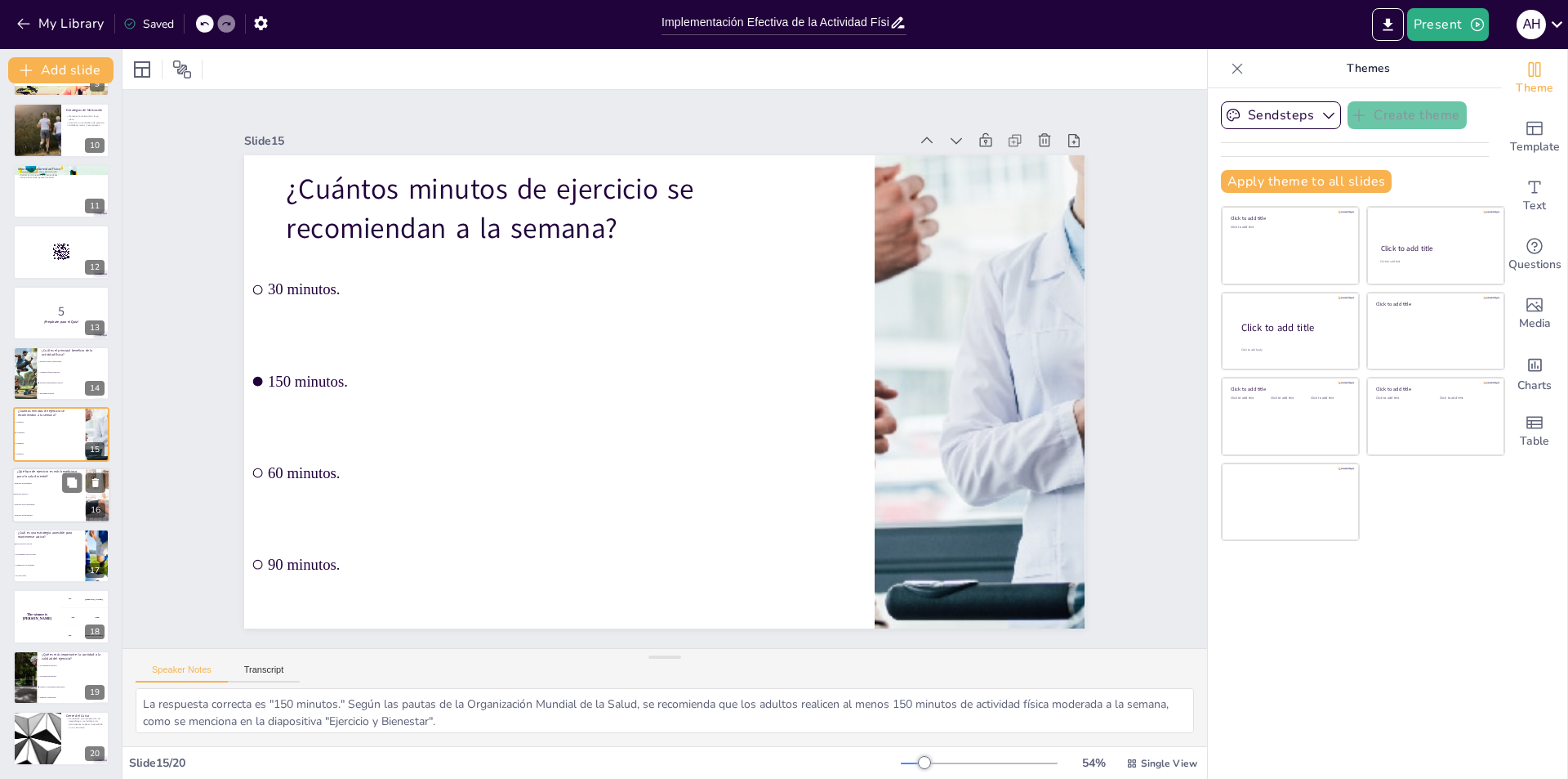
click at [42, 496] on li "Ejercicio aeróbico." at bounding box center [49, 494] width 73 height 11
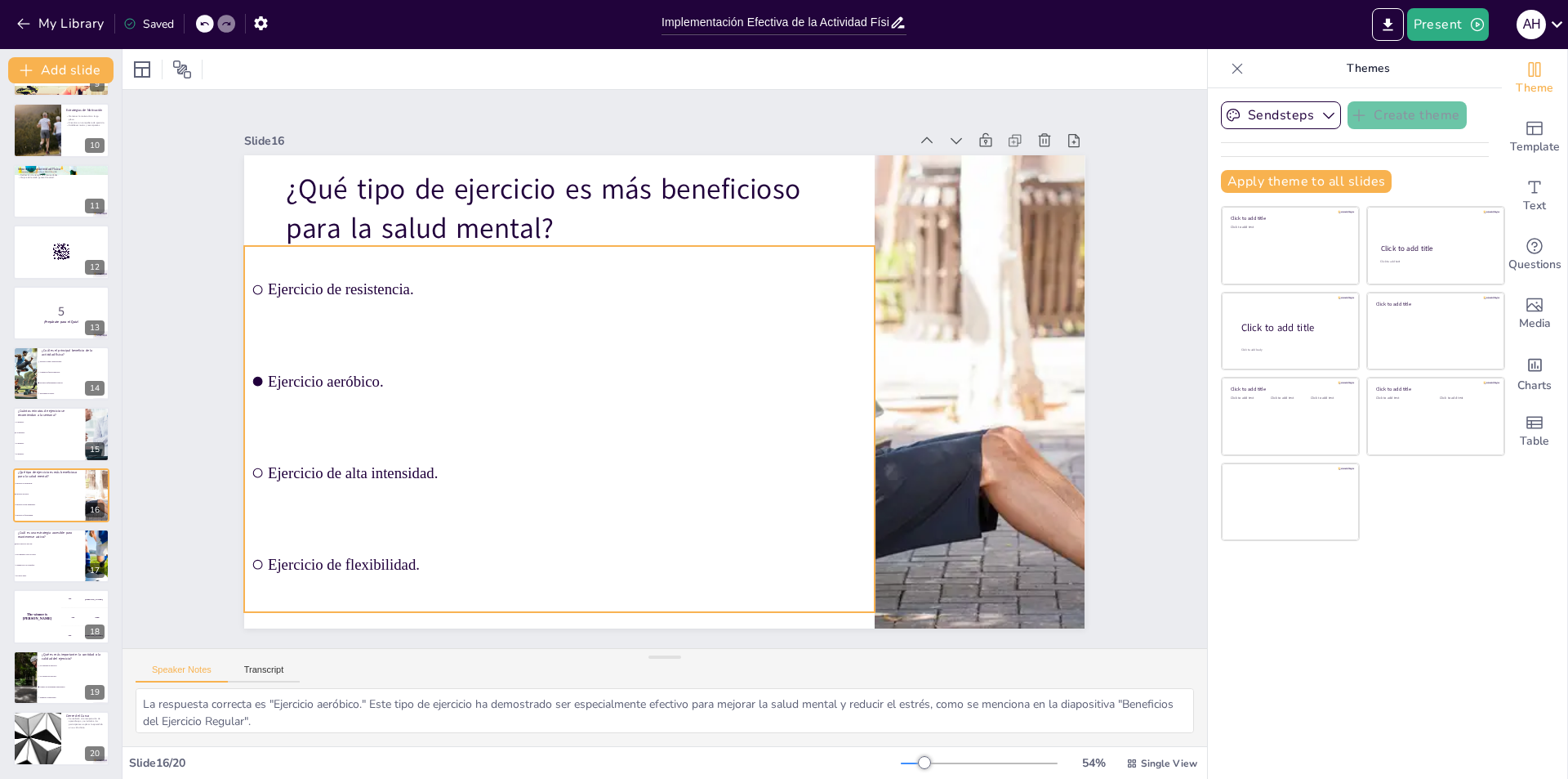
click at [267, 498] on input "checkbox" at bounding box center [273, 504] width 13 height 13
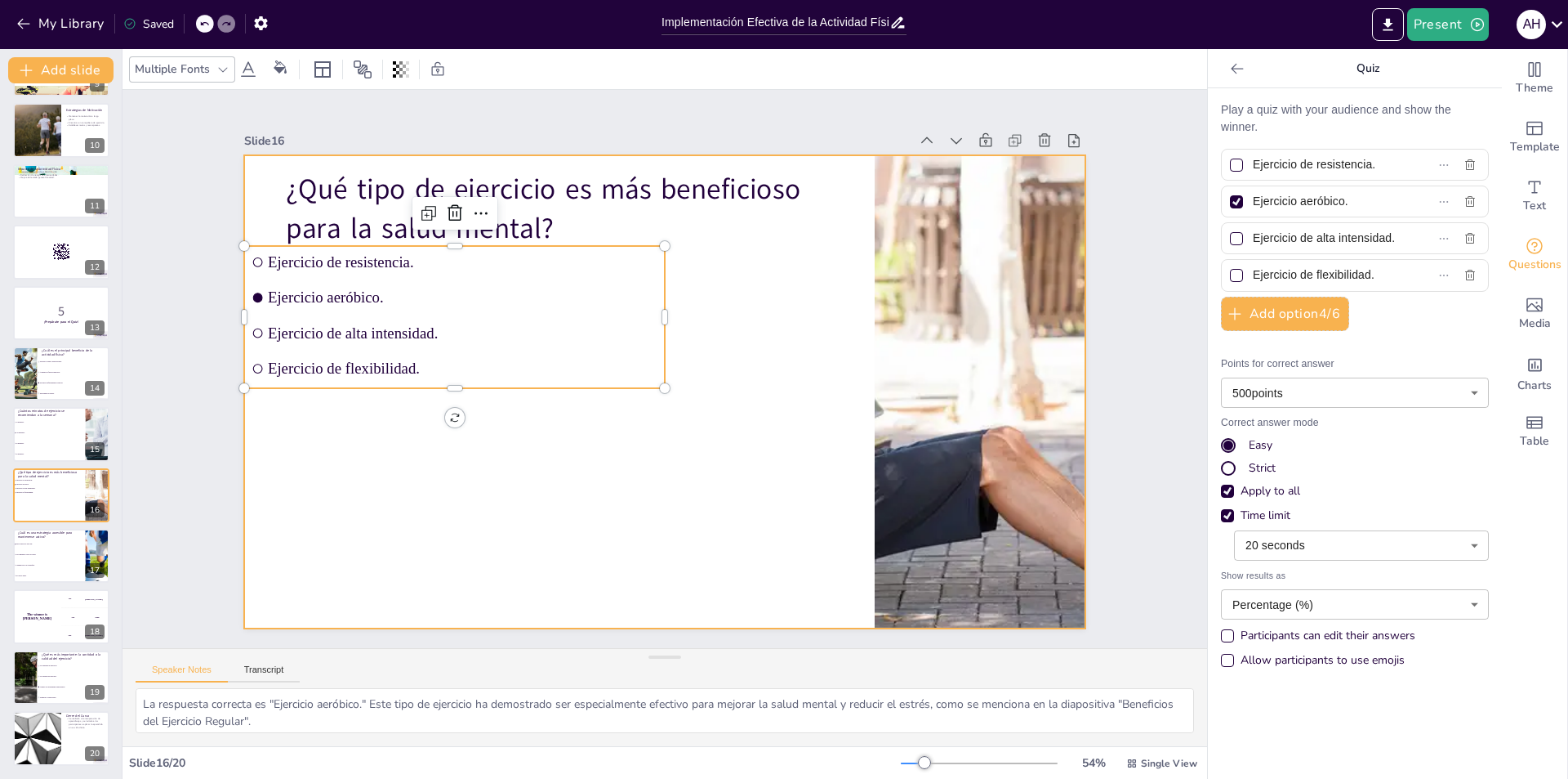
click at [691, 471] on div at bounding box center [680, 352] width 941 height 915
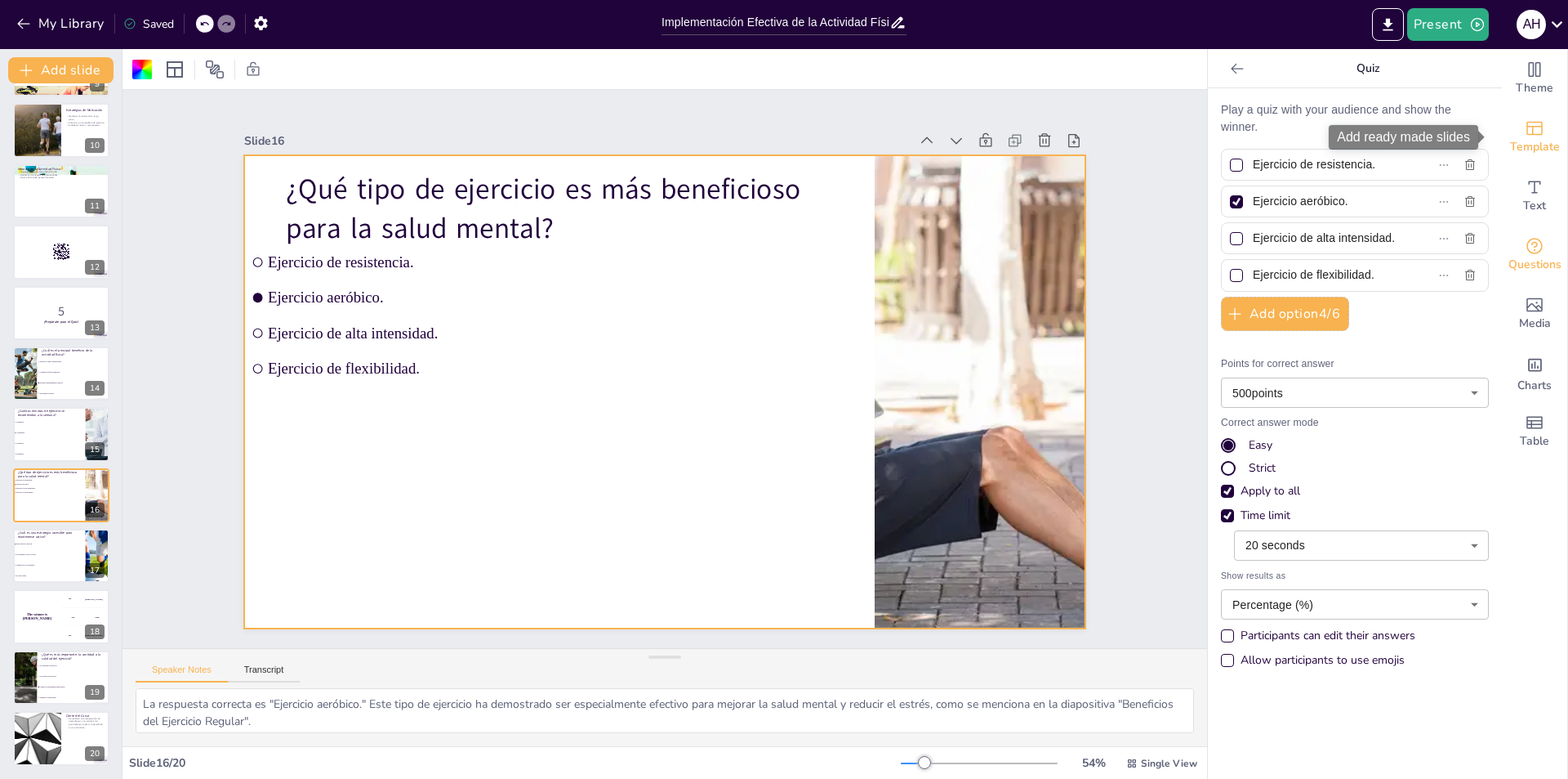
click at [1520, 147] on span "Template" at bounding box center [1534, 148] width 49 height 18
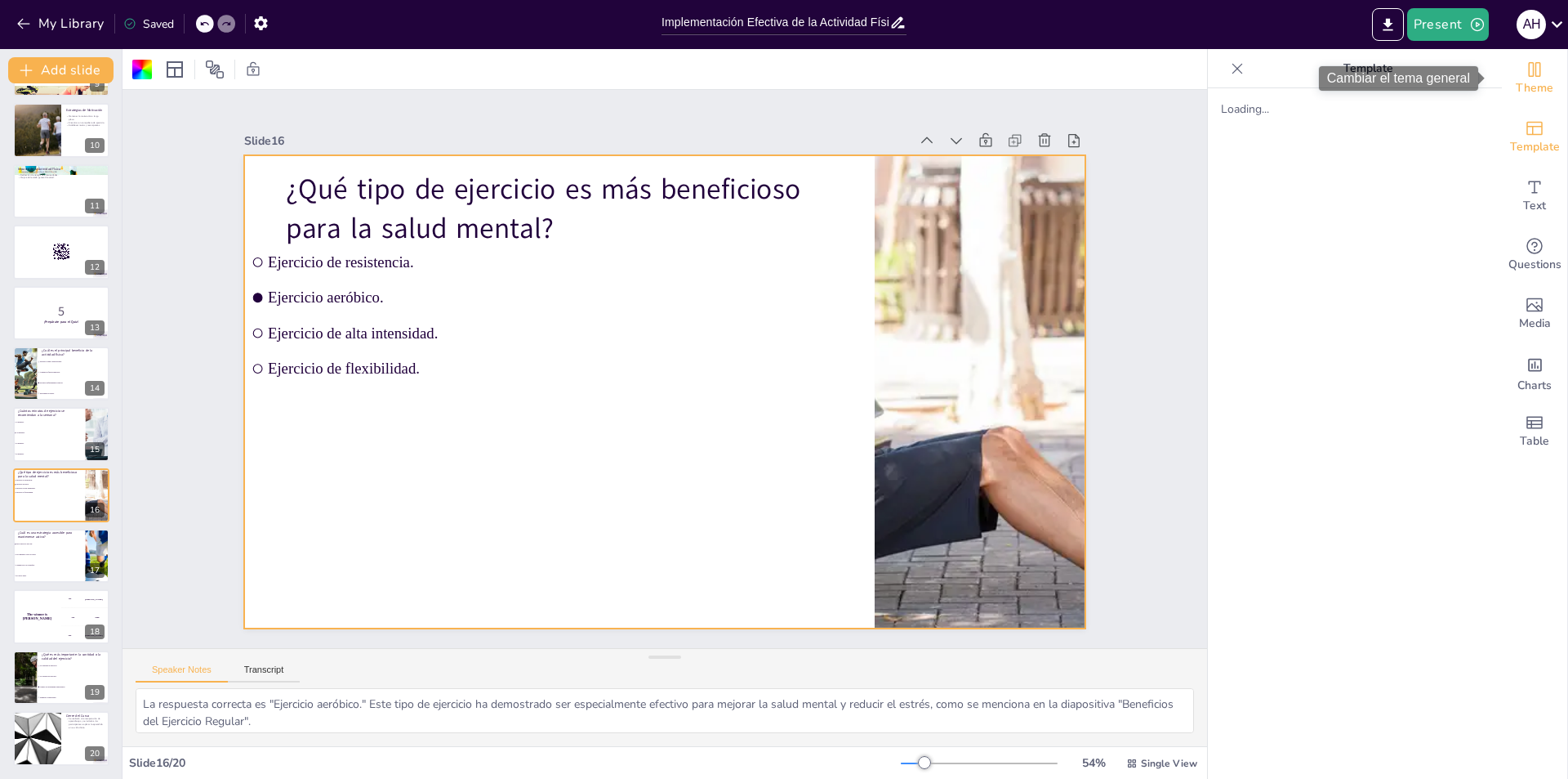
click at [1527, 91] on span "Theme" at bounding box center [1534, 88] width 38 height 18
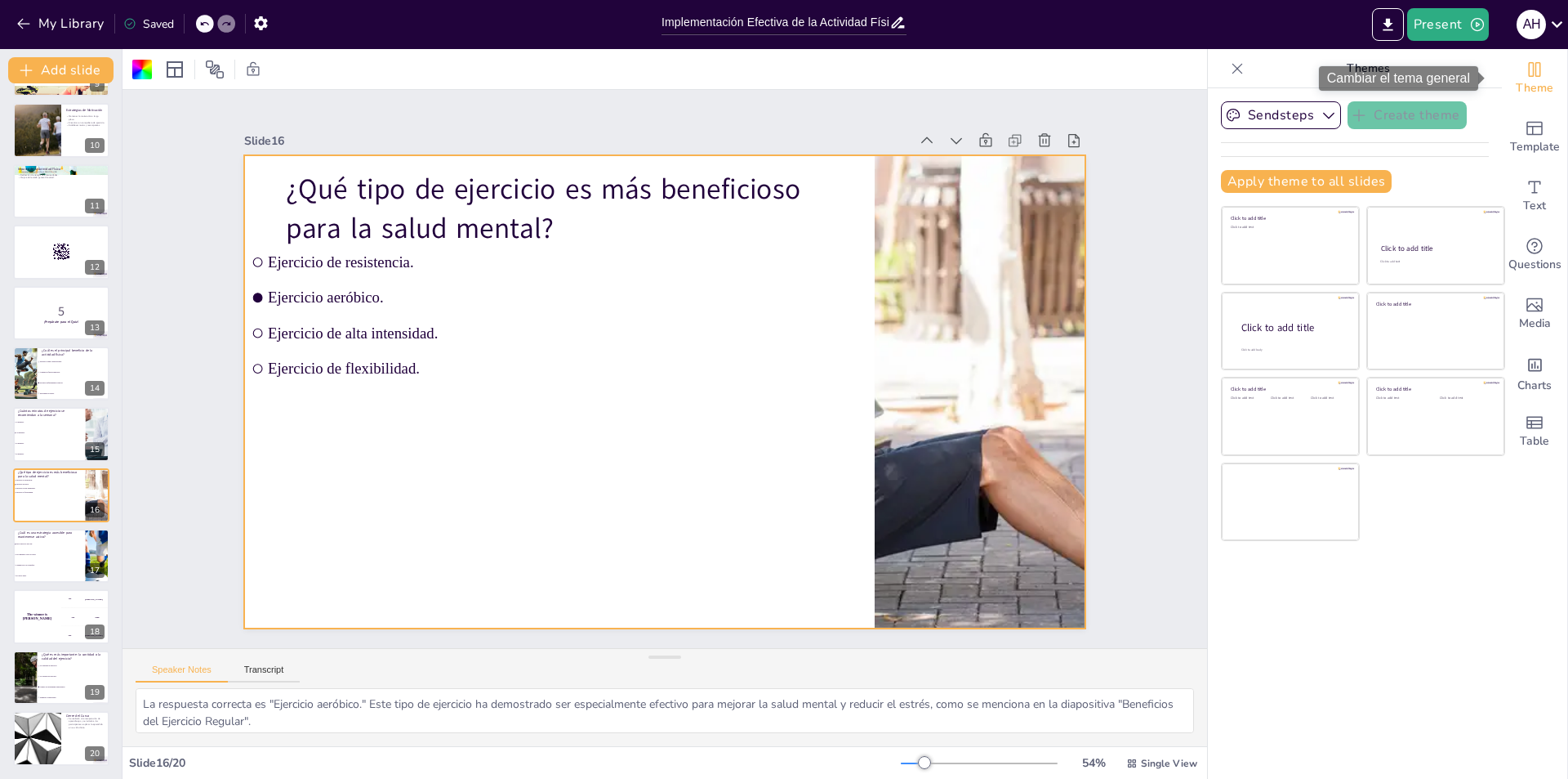
click at [1526, 86] on span "Theme" at bounding box center [1534, 88] width 38 height 18
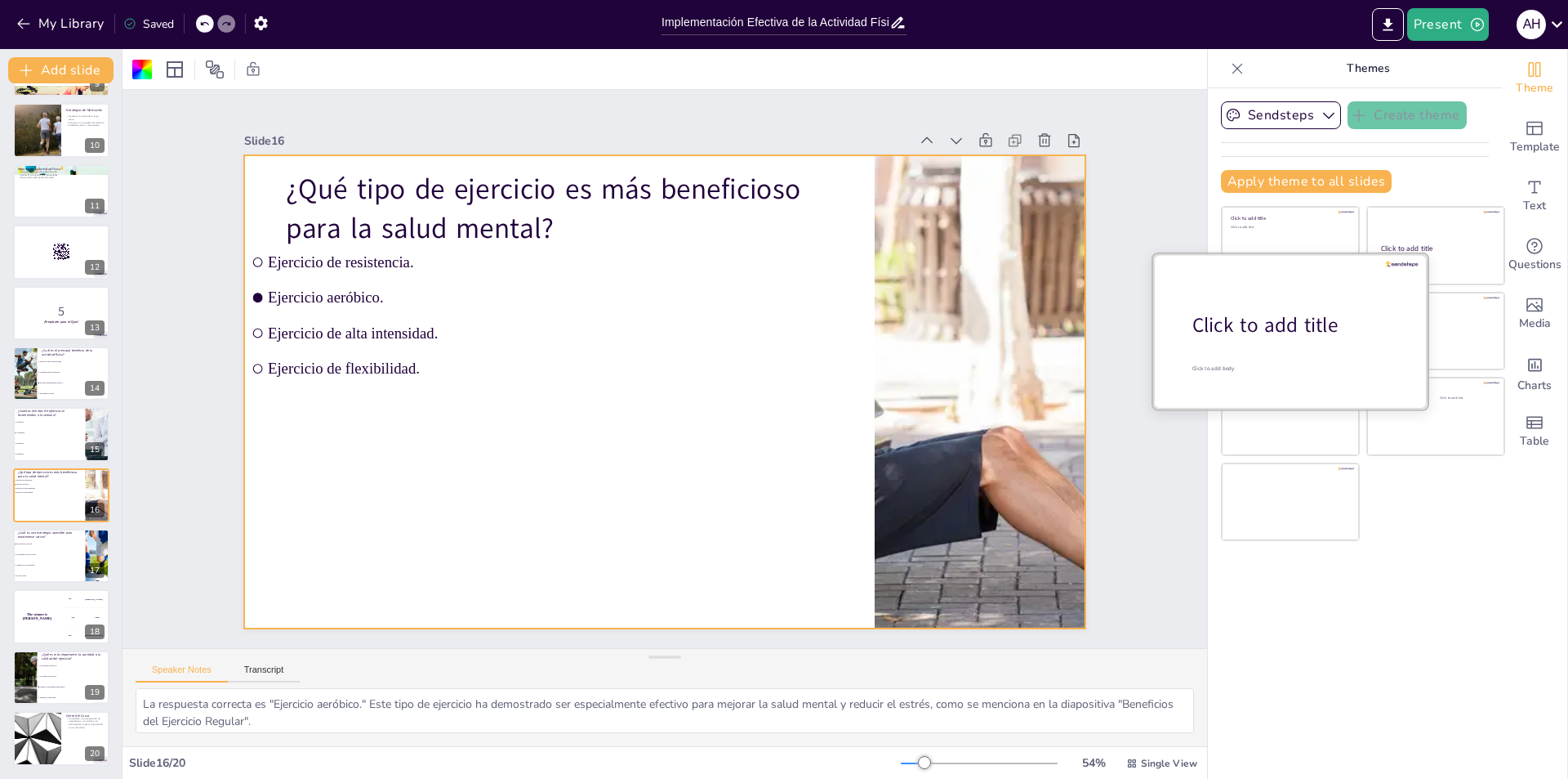
click at [1290, 344] on div at bounding box center [1290, 330] width 275 height 154
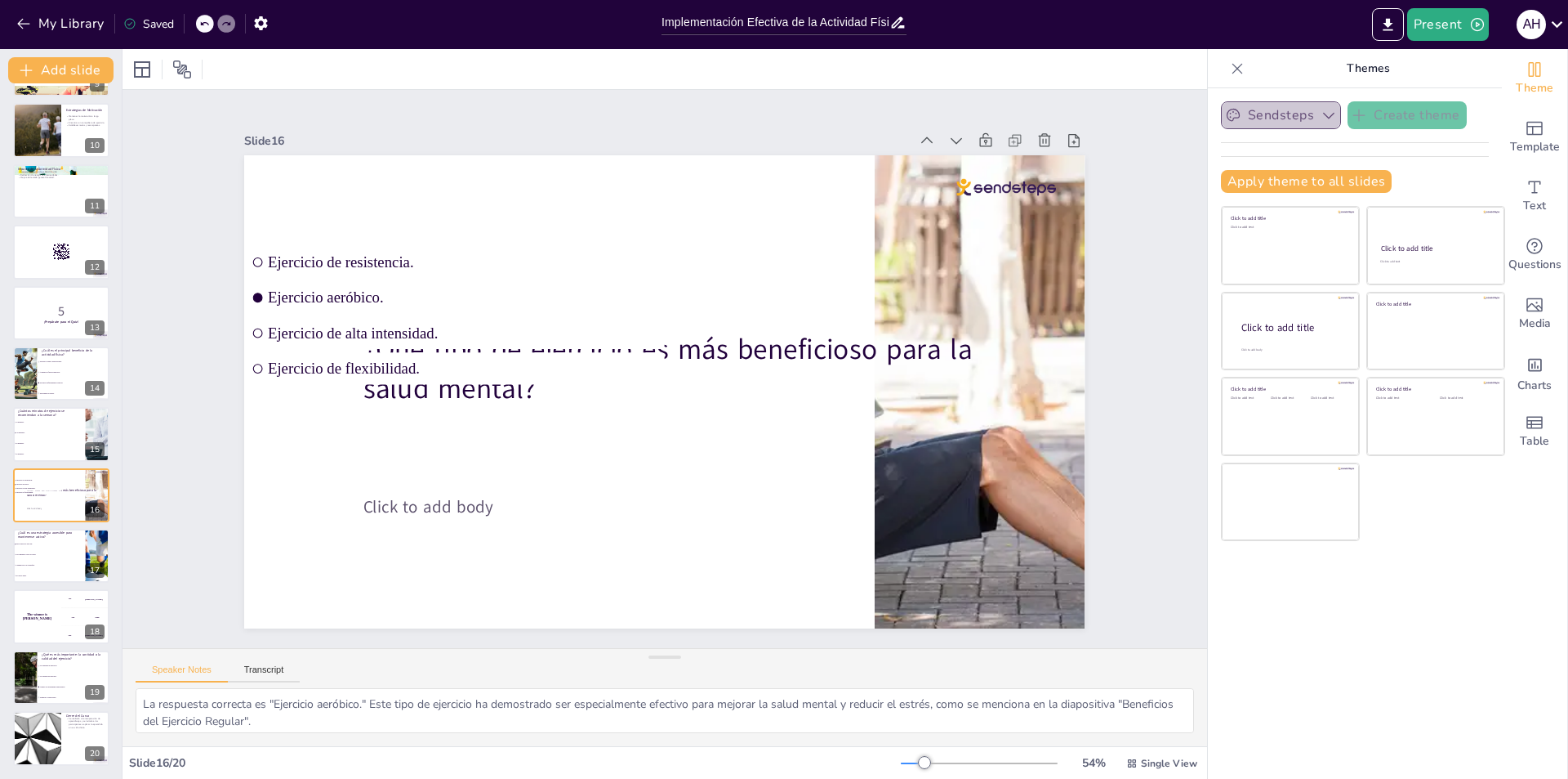
click at [1321, 115] on icon "button" at bounding box center [1329, 115] width 16 height 16
click at [1321, 108] on icon "button" at bounding box center [1329, 115] width 16 height 16
click at [1529, 132] on icon "Add ready made slides" at bounding box center [1533, 127] width 19 height 19
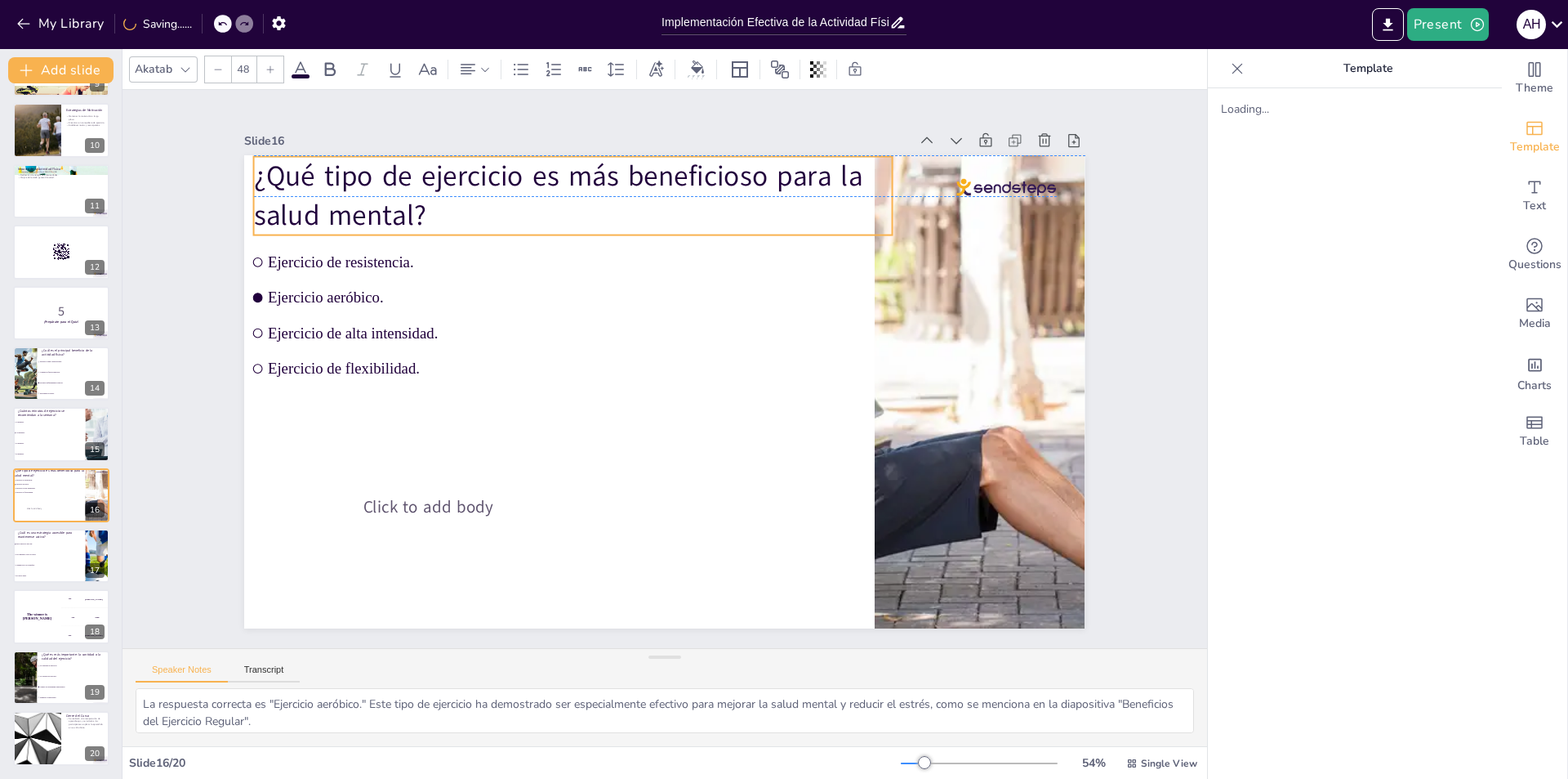
drag, startPoint x: 743, startPoint y: 345, endPoint x: 634, endPoint y: 170, distance: 206.2
click at [634, 170] on p "¿Qué tipo de ejercicio es más beneficioso para la salud mental?" at bounding box center [592, 187] width 643 height 145
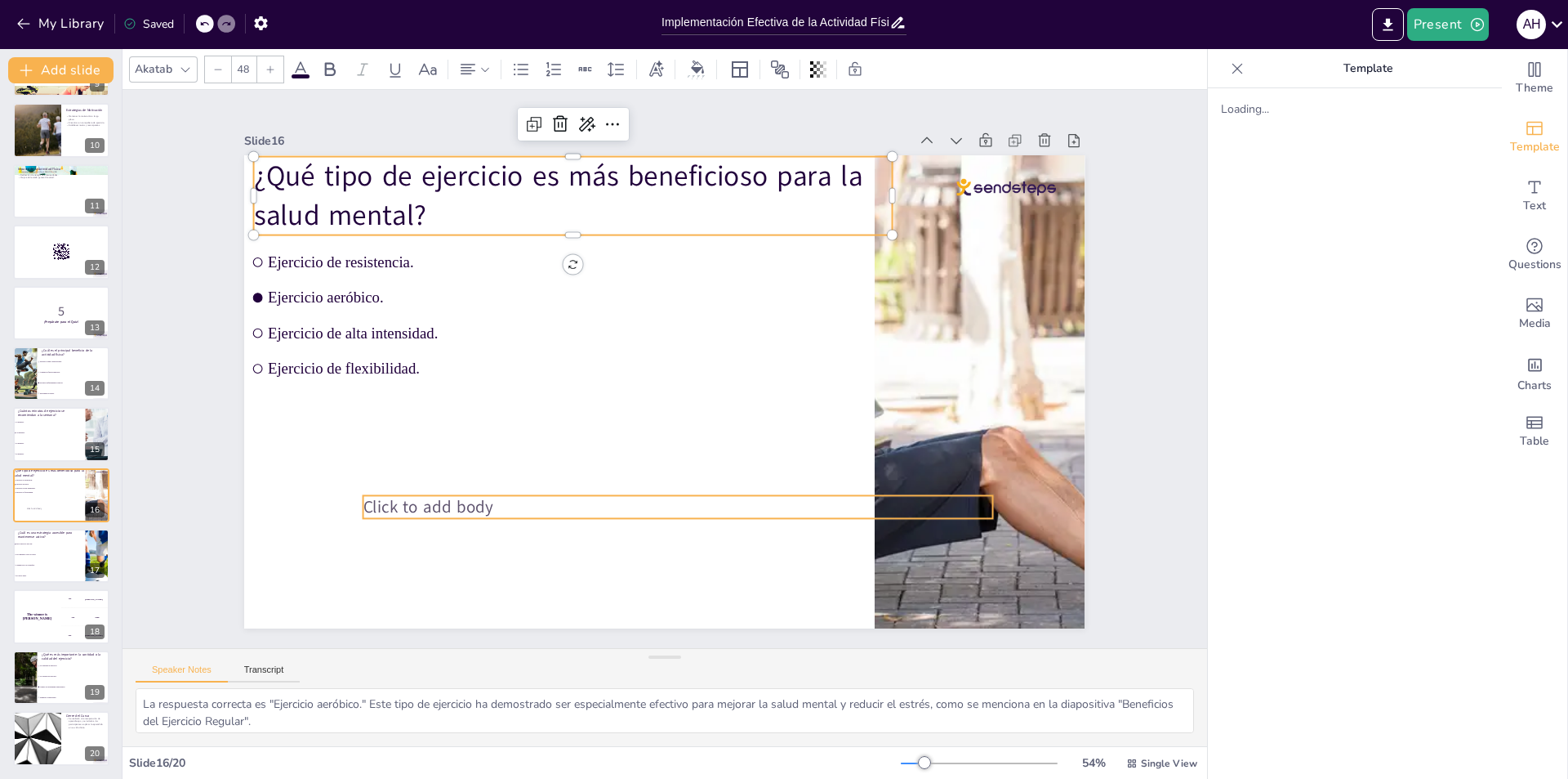
click at [432, 435] on span "Click to add body" at bounding box center [391, 399] width 127 height 73
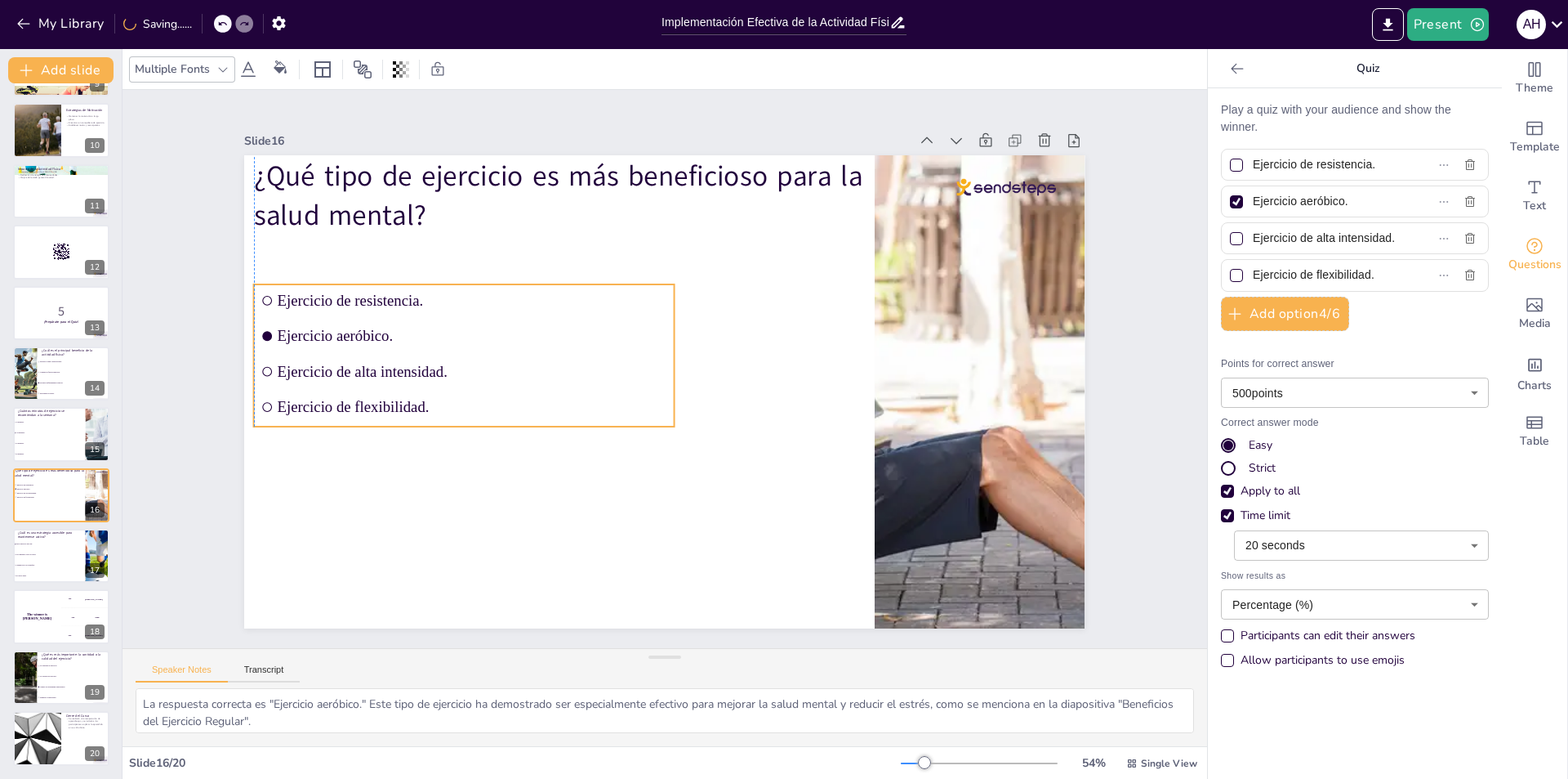
drag, startPoint x: 383, startPoint y: 339, endPoint x: 502, endPoint y: 233, distance: 159.4
click at [534, 368] on span "Ejercicio de alta intensidad." at bounding box center [603, 186] width 137 height 376
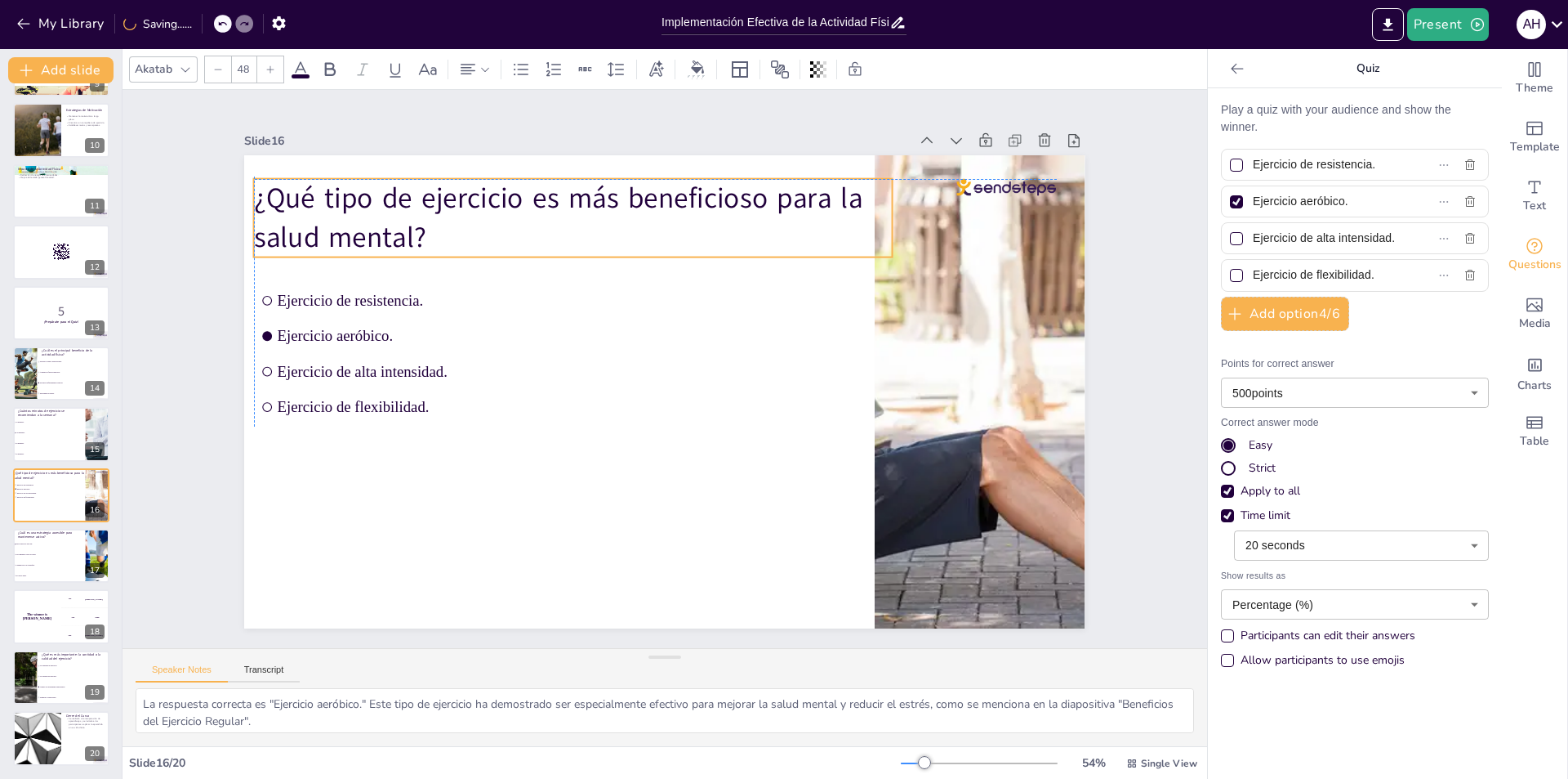
drag, startPoint x: 509, startPoint y: 176, endPoint x: 511, endPoint y: 192, distance: 16.1
click at [596, 192] on p "¿Qué tipo de ejercicio es más beneficioso para la salud mental?" at bounding box center [839, 401] width 485 height 527
click at [967, 588] on div at bounding box center [943, 638] width 48 height 100
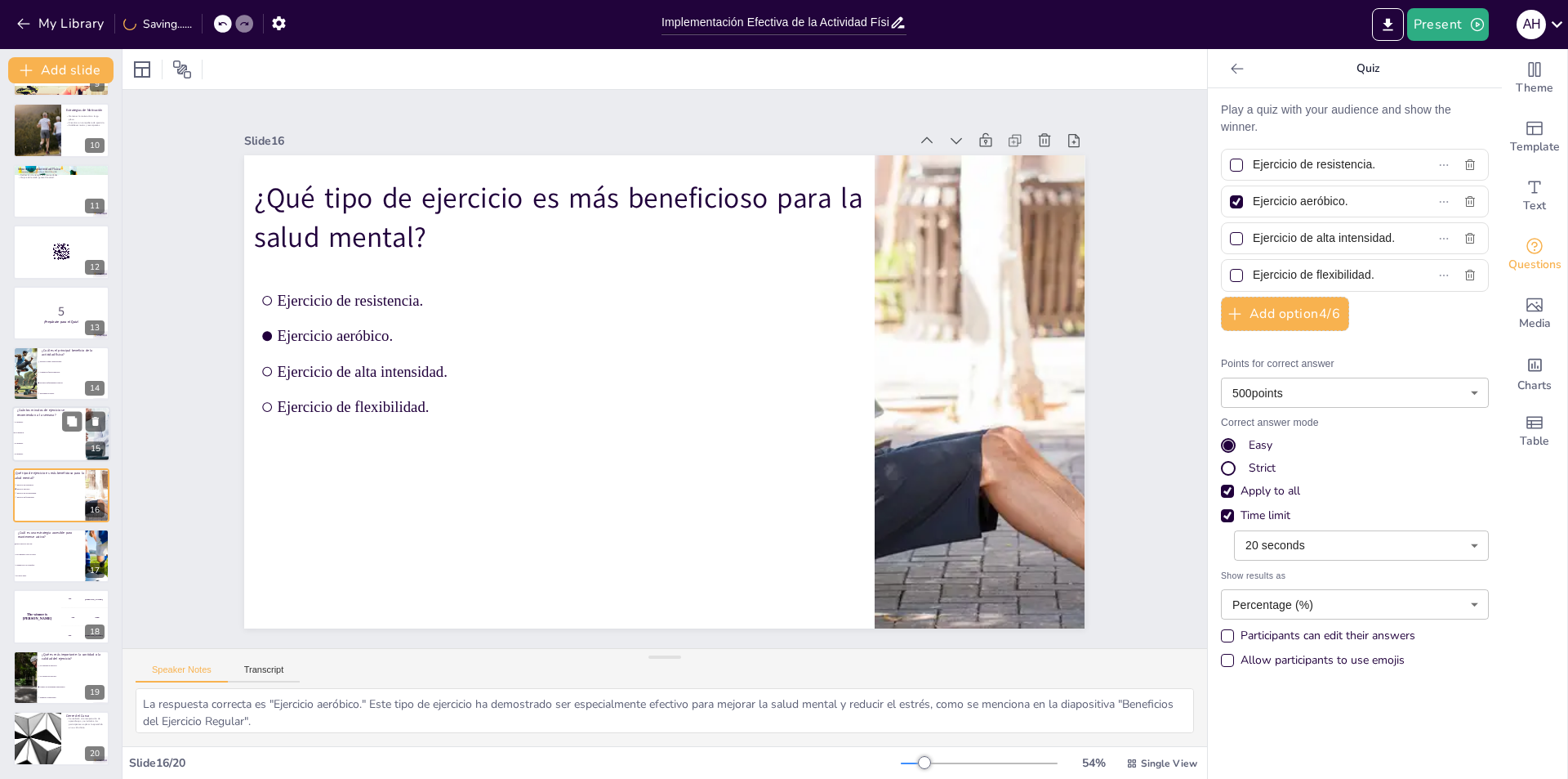
click at [42, 434] on li "150 minutos." at bounding box center [49, 433] width 73 height 11
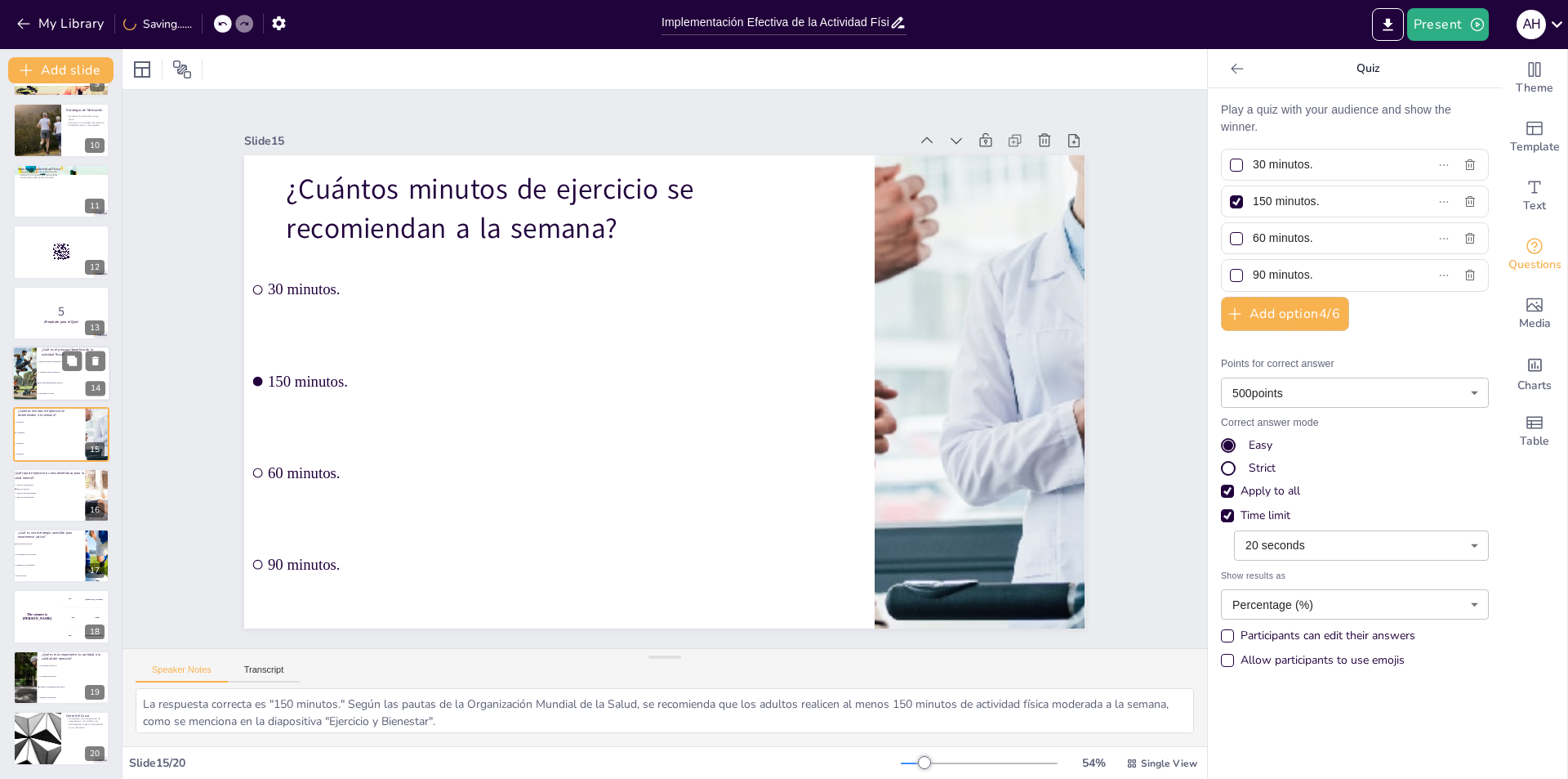
click at [28, 379] on div at bounding box center [24, 373] width 96 height 56
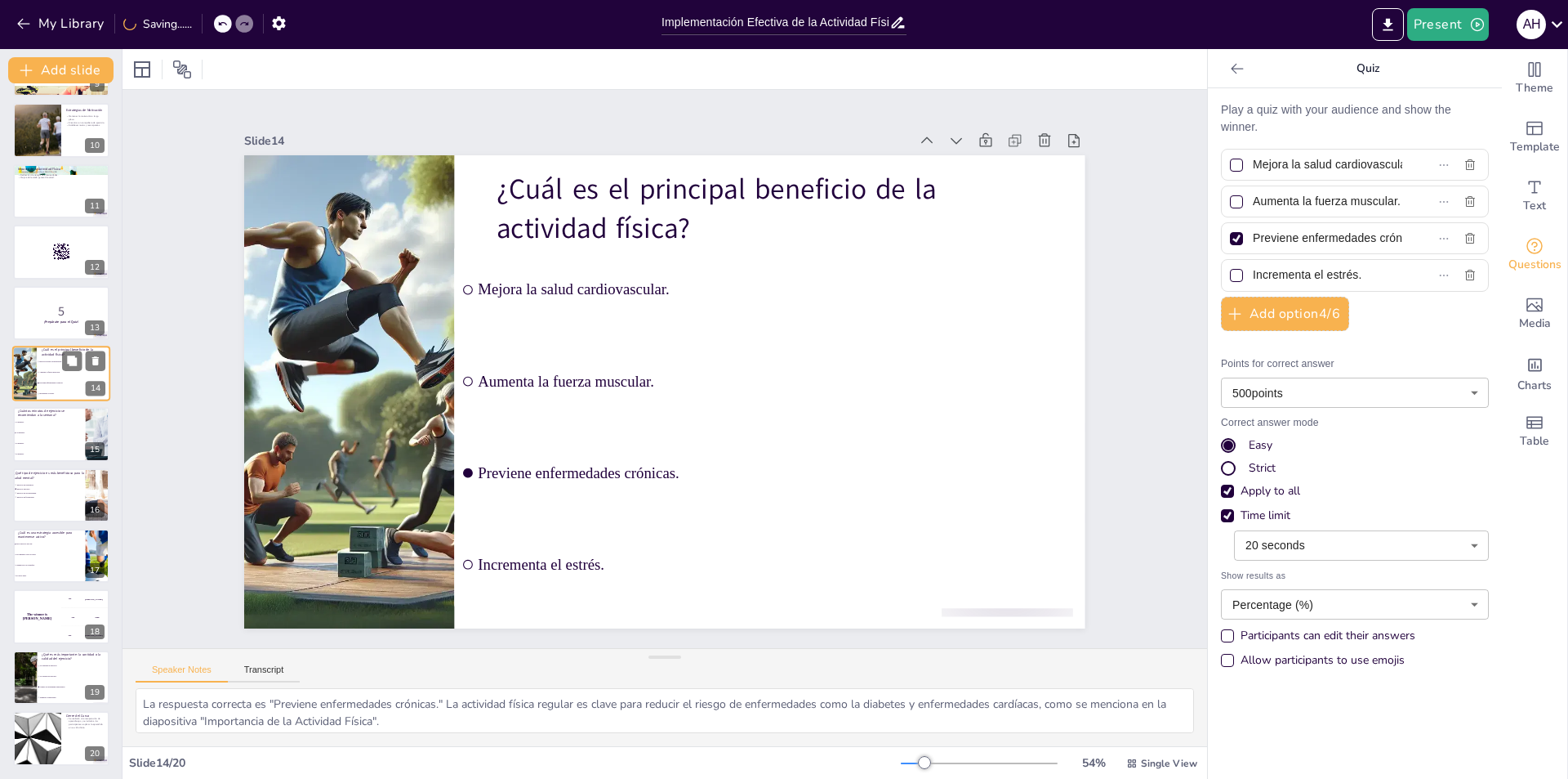
scroll to position [483, 0]
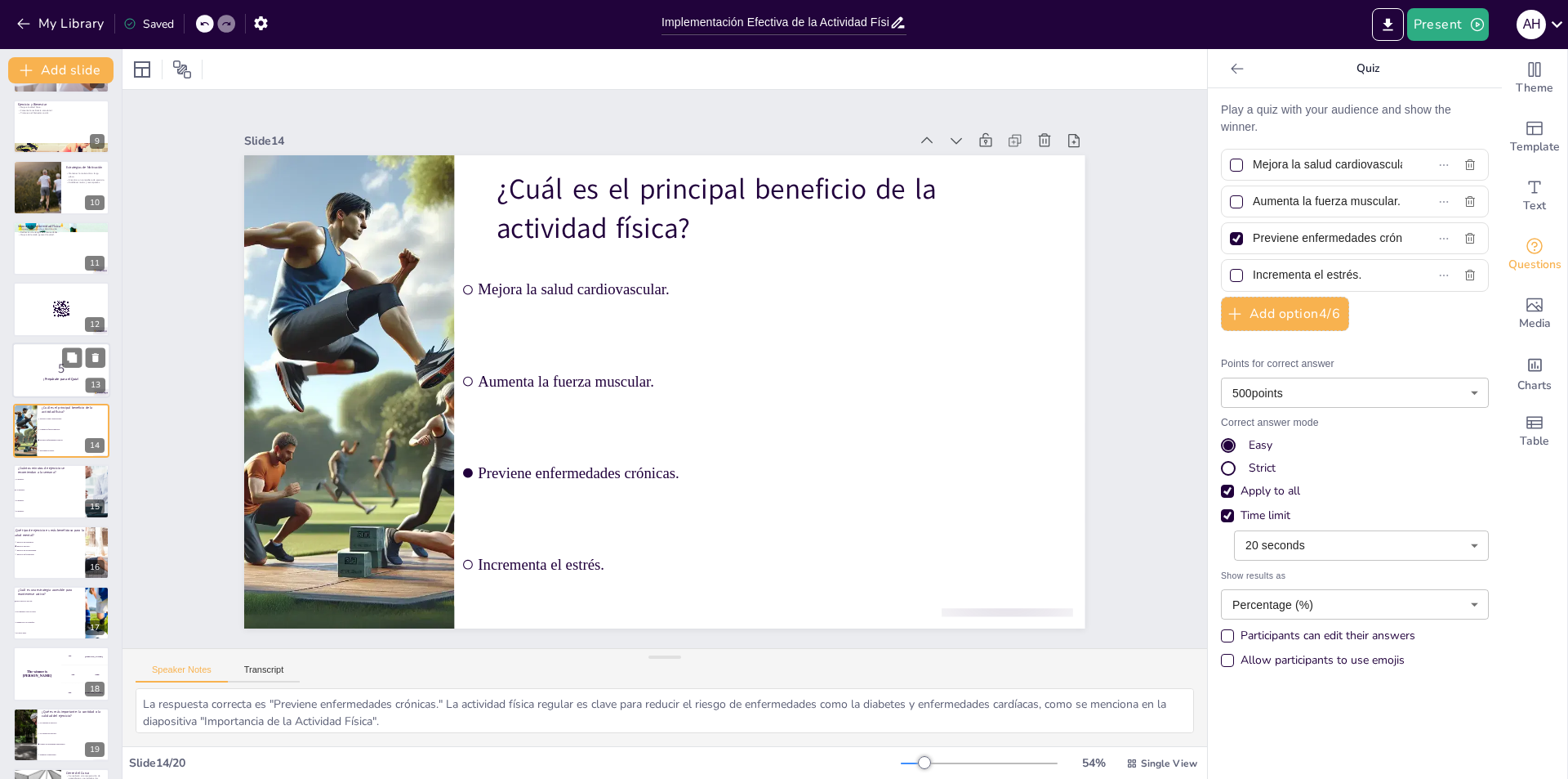
click at [29, 365] on p "5" at bounding box center [61, 368] width 88 height 18
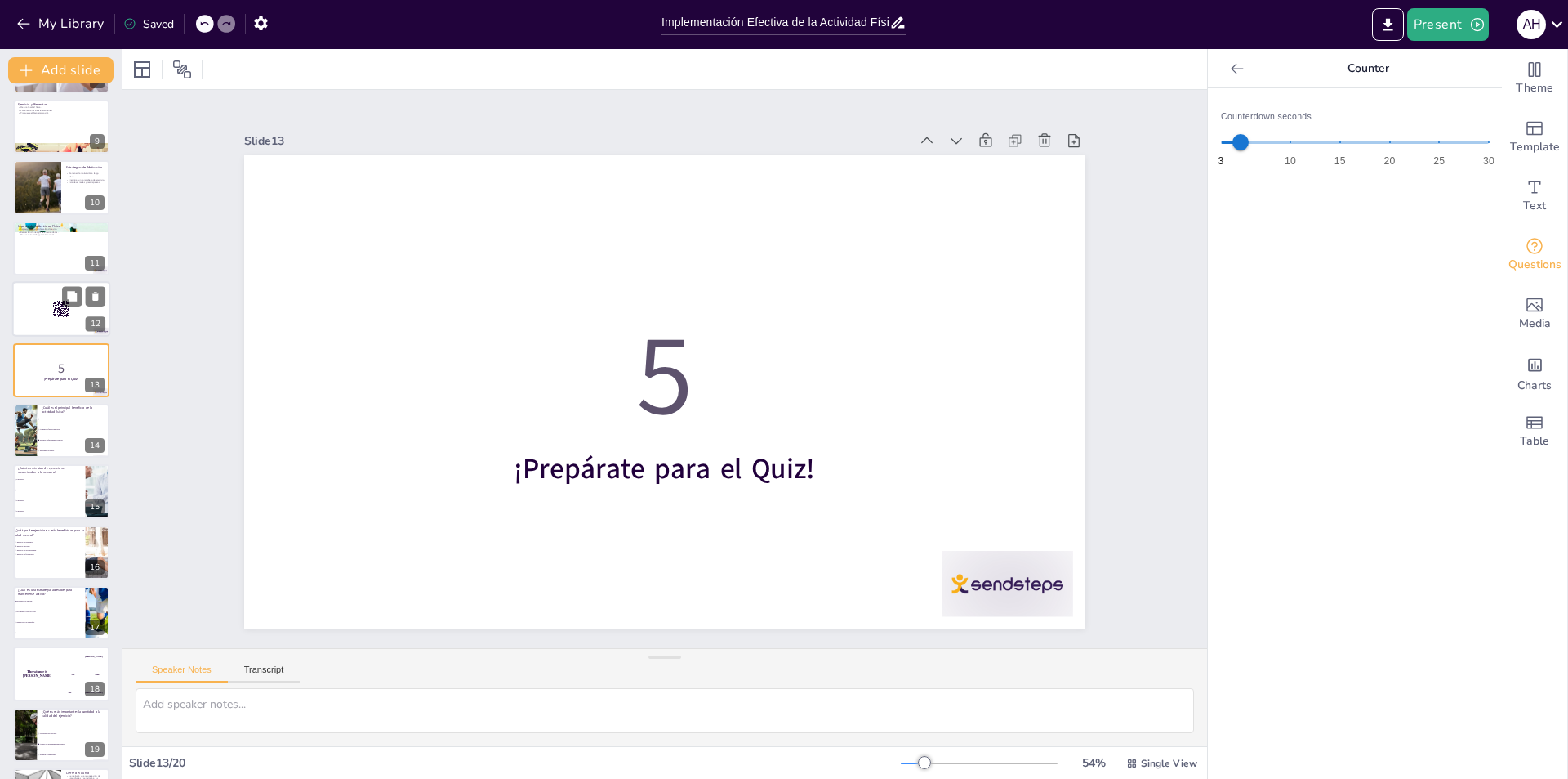
scroll to position [422, 0]
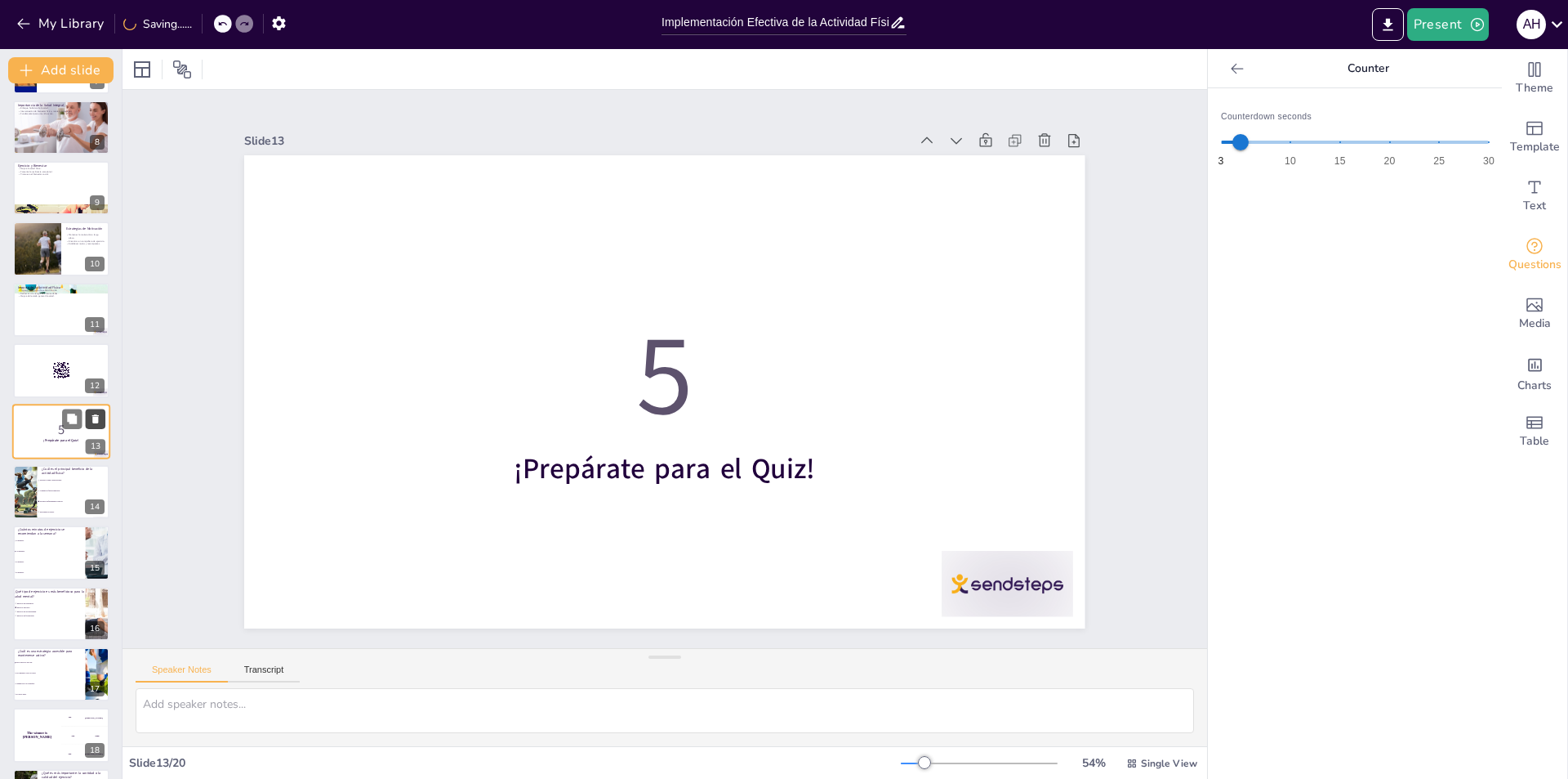
click at [90, 421] on icon at bounding box center [95, 418] width 11 height 11
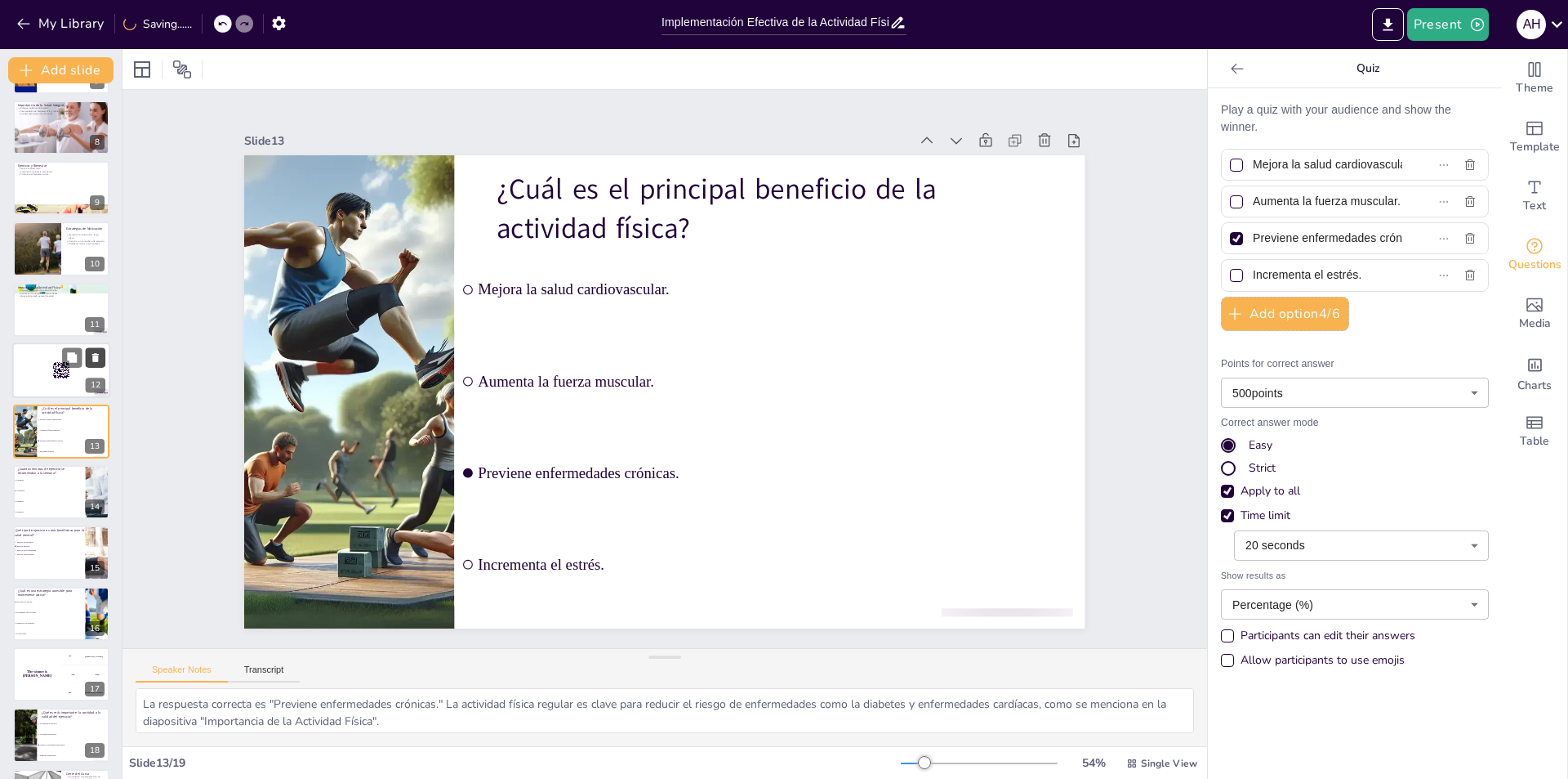
click at [91, 357] on icon at bounding box center [95, 357] width 11 height 11
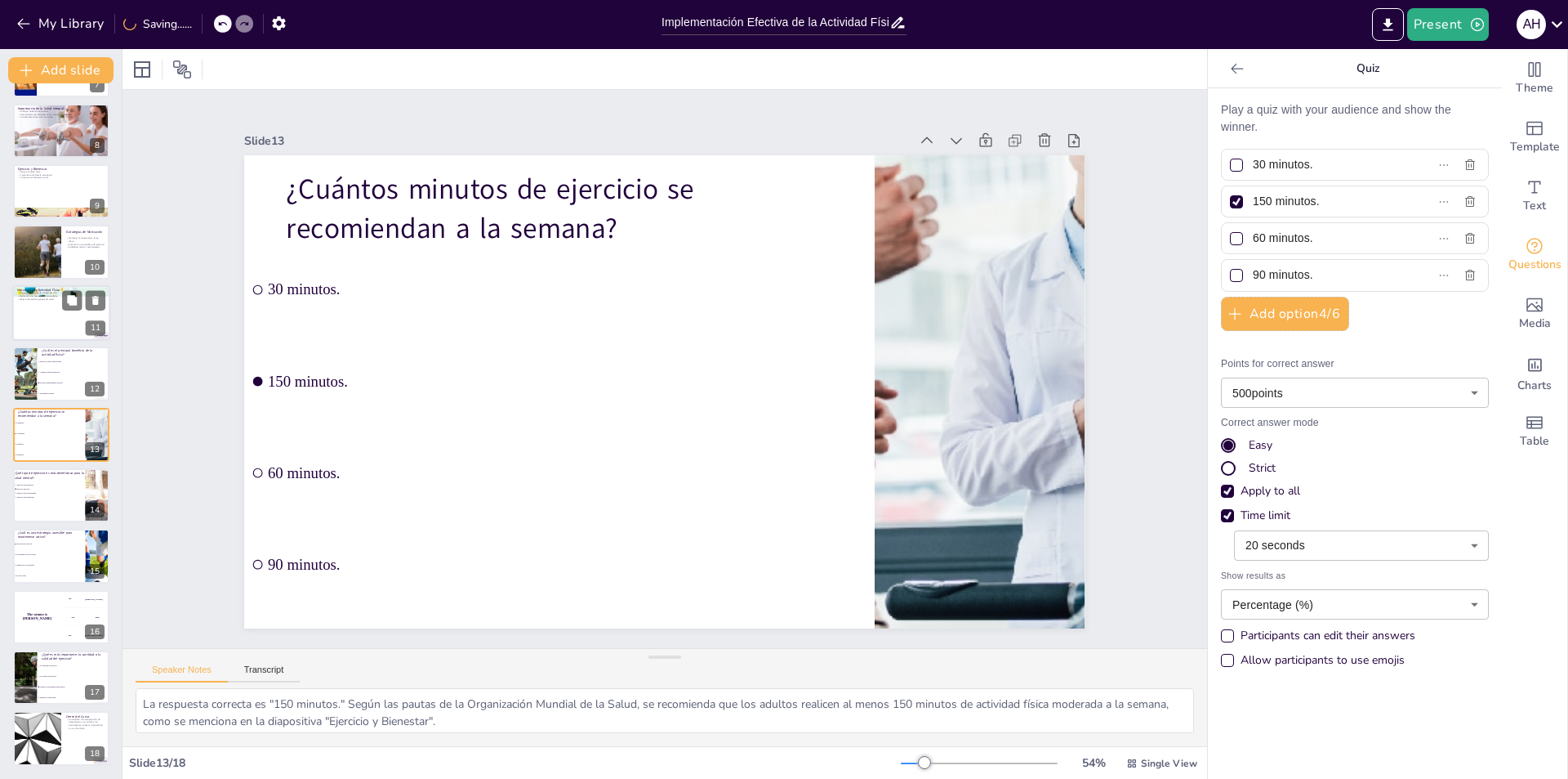
scroll to position [418, 0]
click at [64, 309] on button at bounding box center [71, 299] width 19 height 19
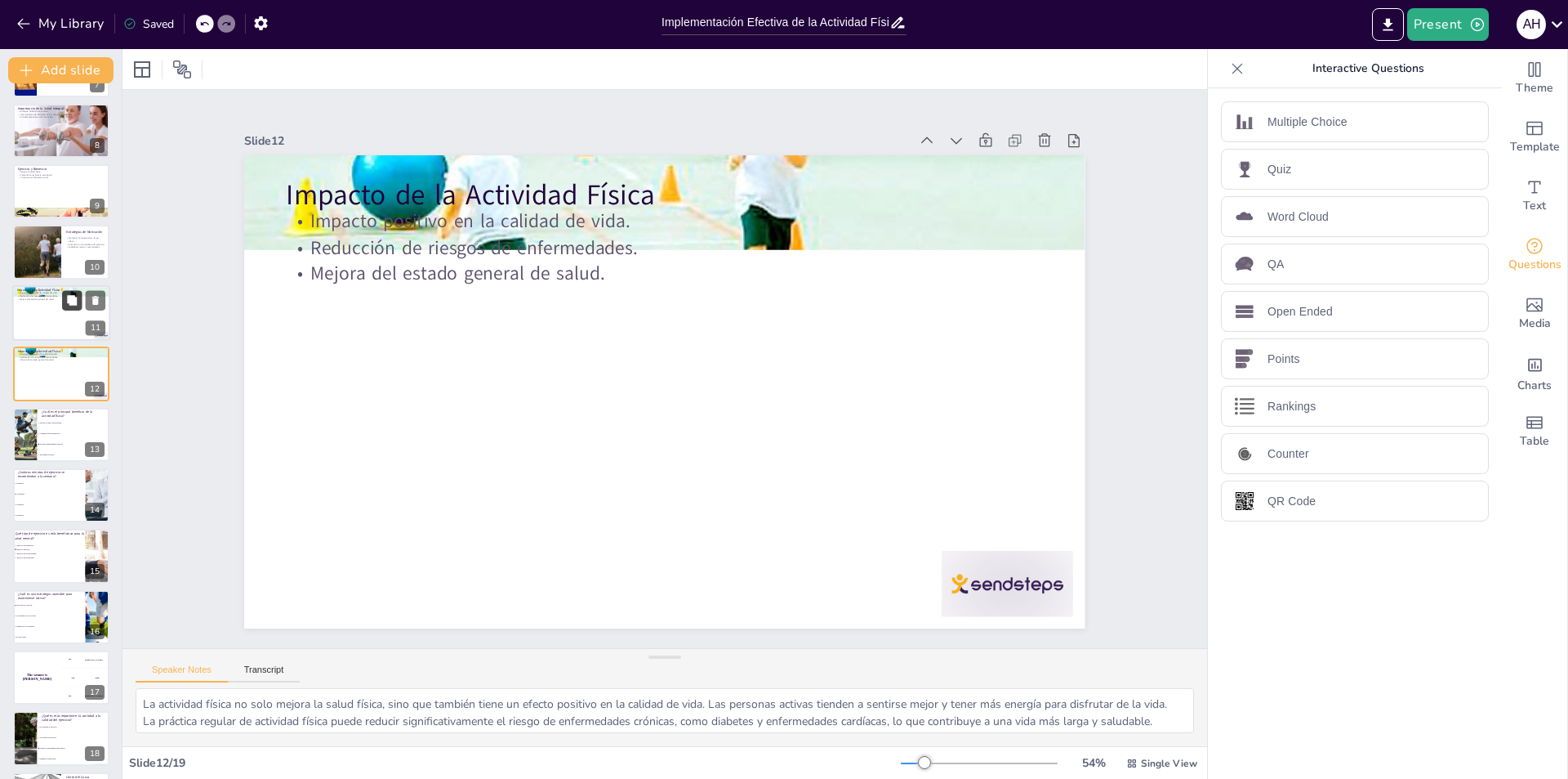
scroll to position [361, 0]
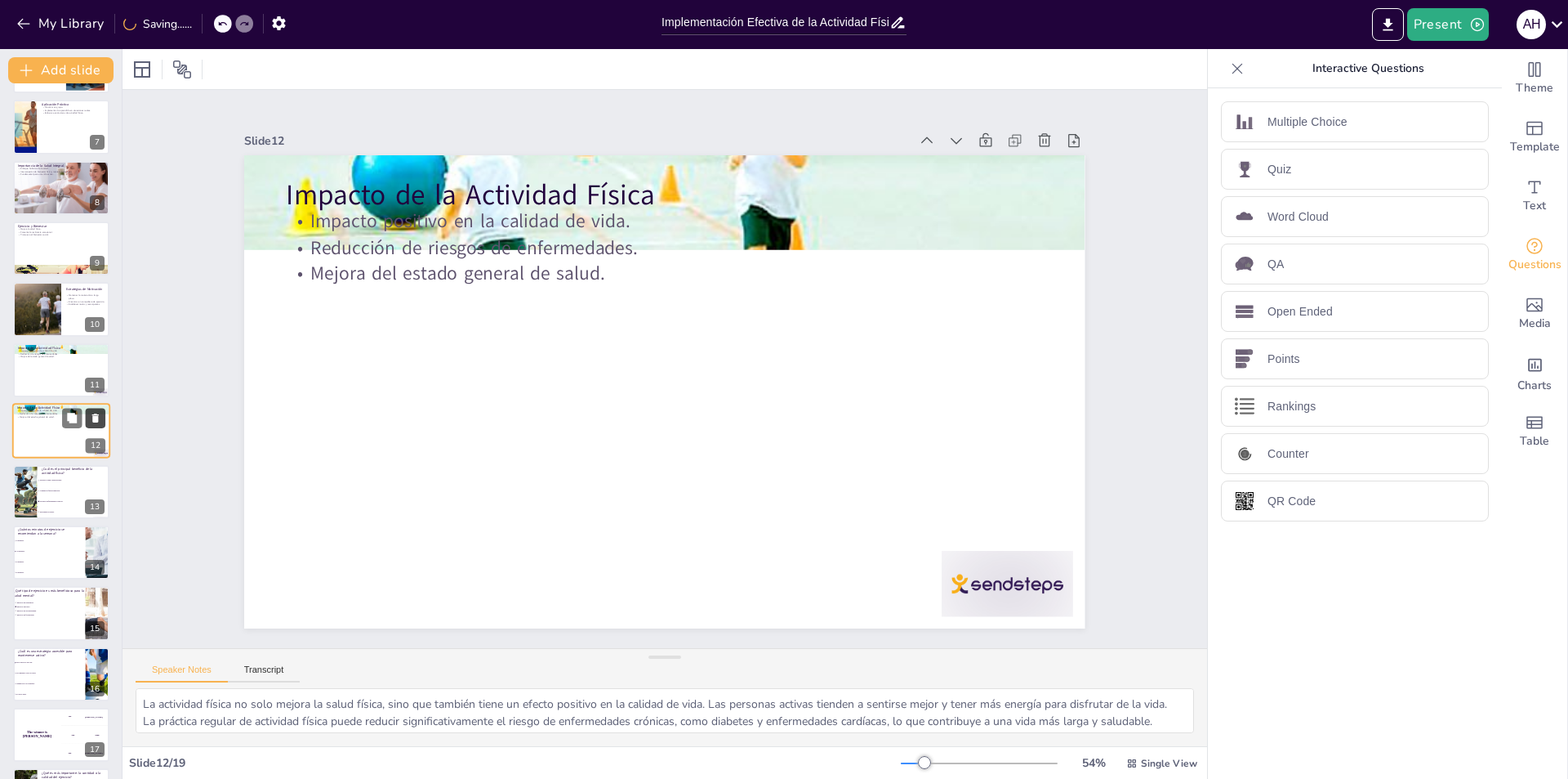
click at [99, 420] on icon at bounding box center [95, 418] width 11 height 11
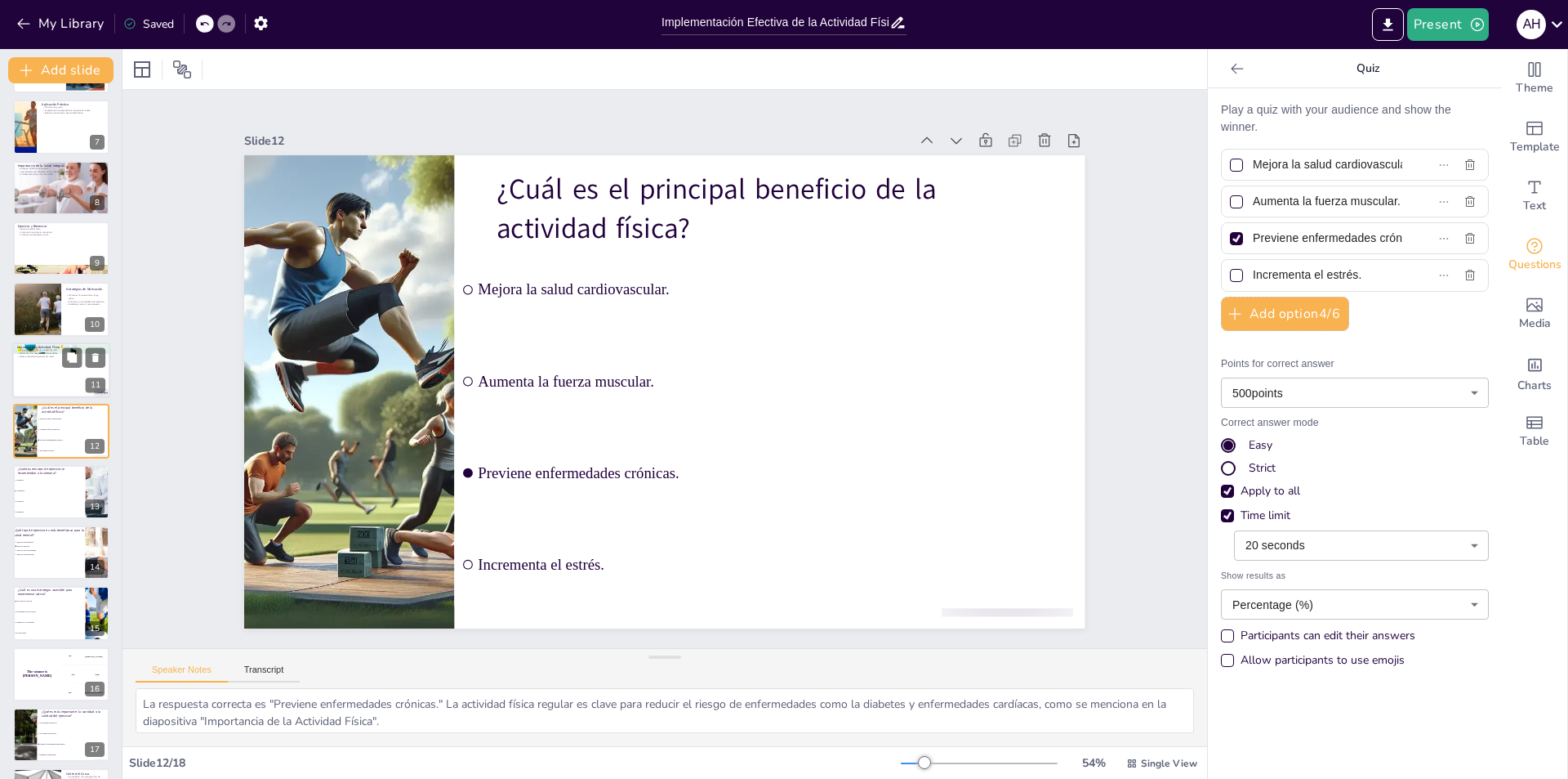
click at [24, 368] on div at bounding box center [60, 370] width 98 height 56
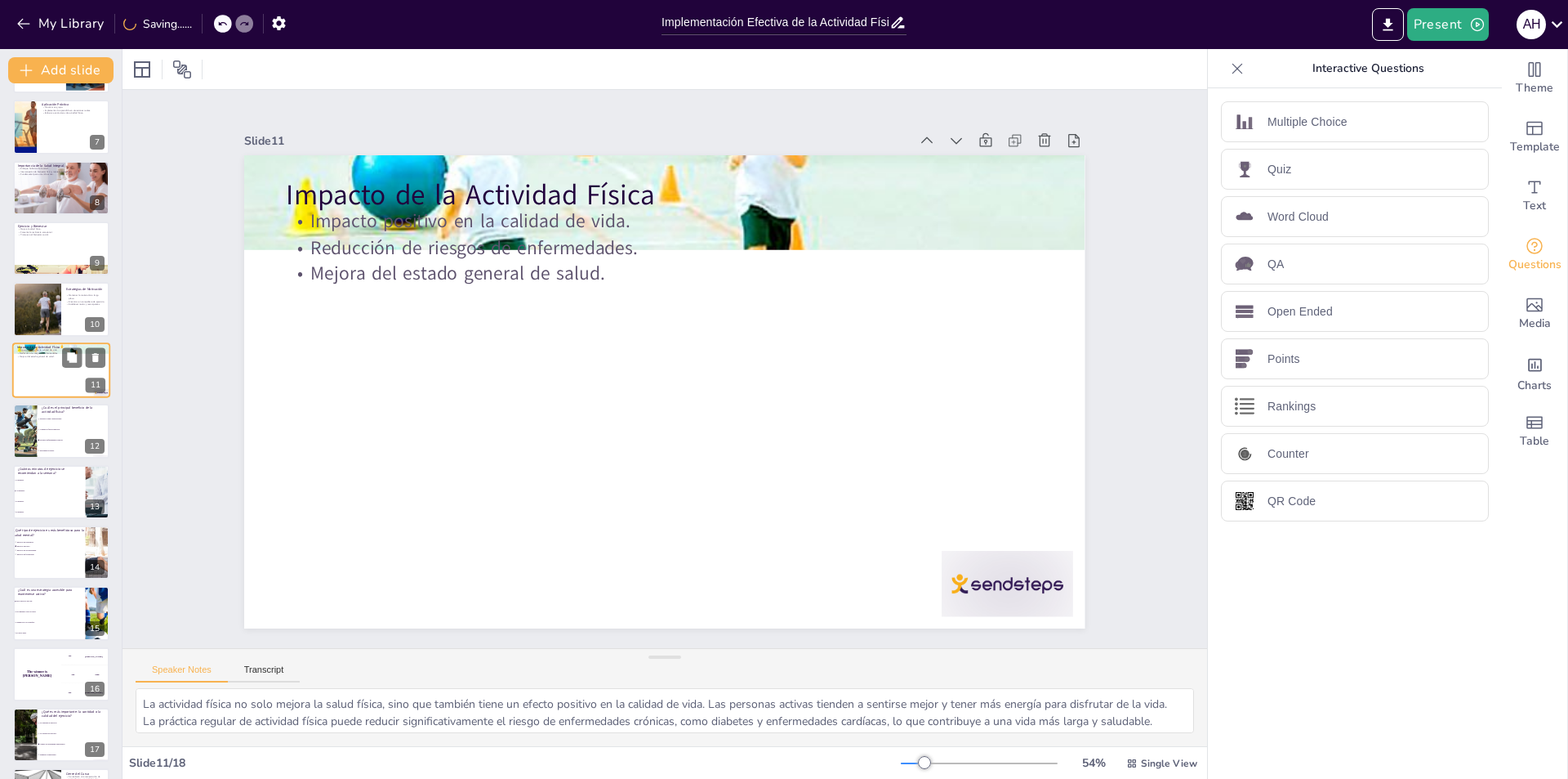
scroll to position [300, 0]
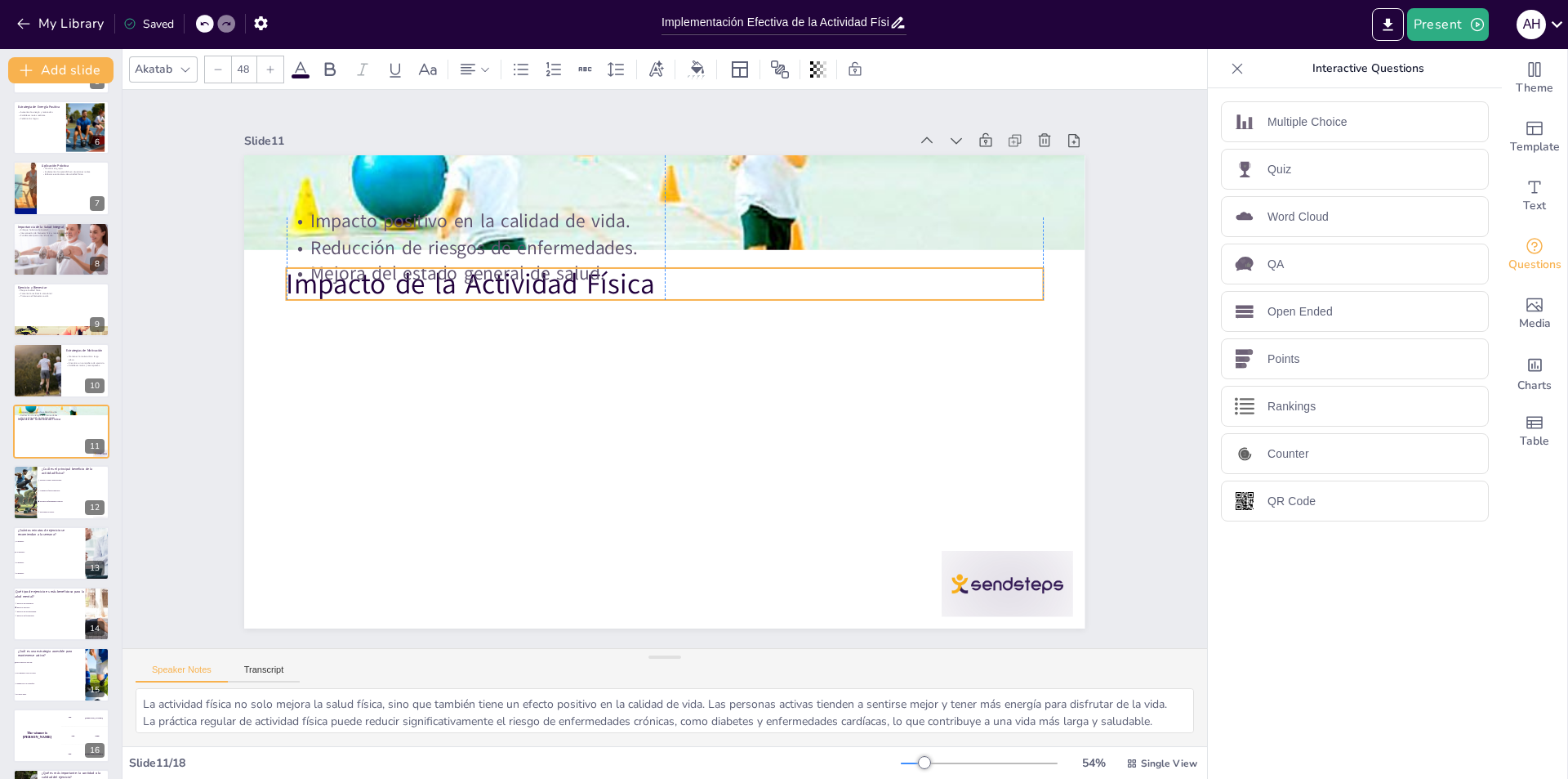
drag, startPoint x: 426, startPoint y: 188, endPoint x: 432, endPoint y: 230, distance: 42.4
click at [426, 290] on p "Impacto de la Actividad Física" at bounding box center [591, 411] width 412 height 675
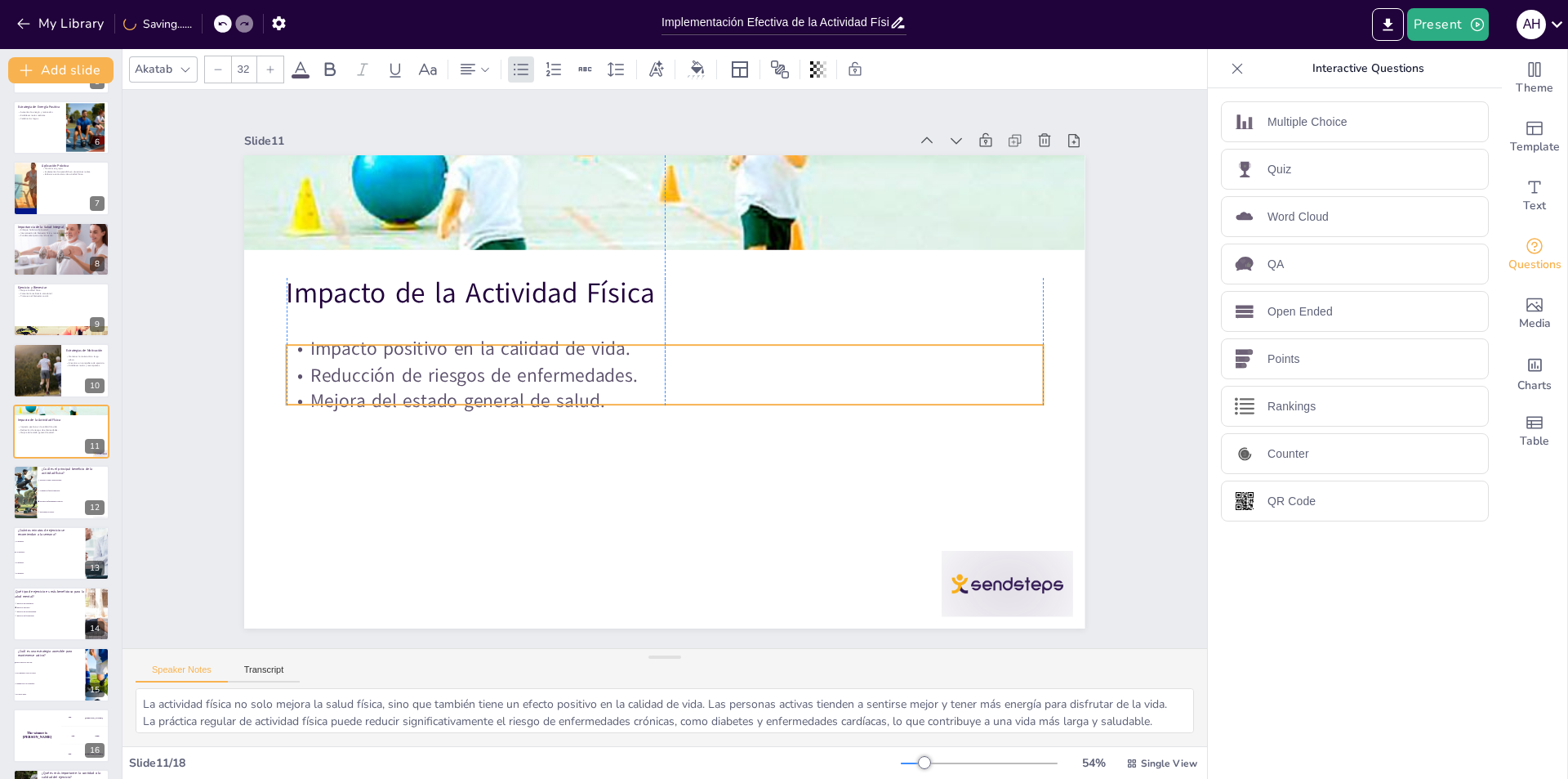
drag, startPoint x: 436, startPoint y: 213, endPoint x: 438, endPoint y: 335, distance: 122.0
click at [438, 335] on p "Impacto positivo en la calidad de vida." at bounding box center [653, 386] width 668 height 401
click at [527, 664] on div at bounding box center [487, 732] width 79 height 137
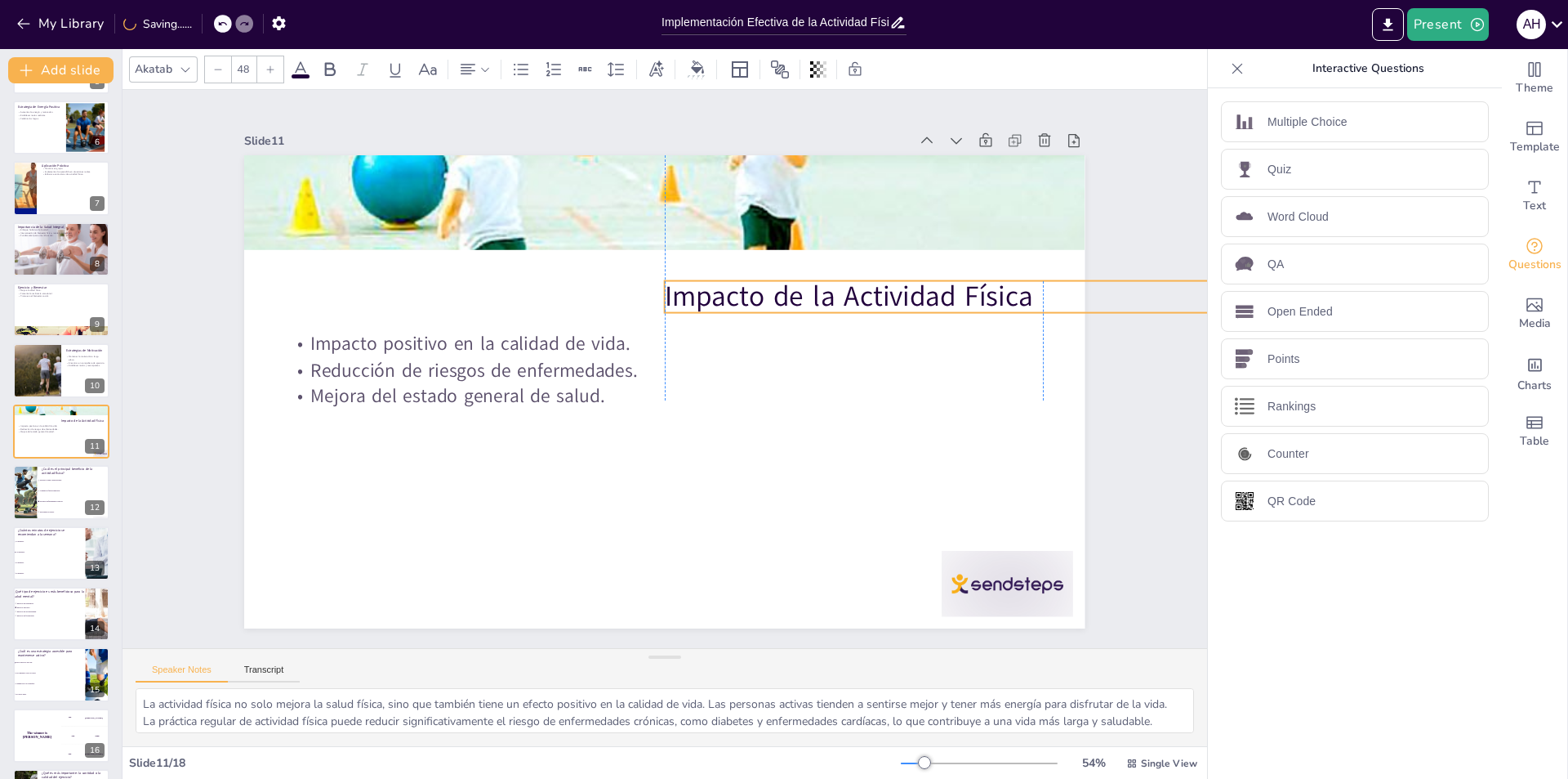
drag, startPoint x: 450, startPoint y: 285, endPoint x: 832, endPoint y: 289, distance: 382.0
click at [711, 414] on p "Impacto de la Actividad Física" at bounding box center [373, 620] width 674 height 411
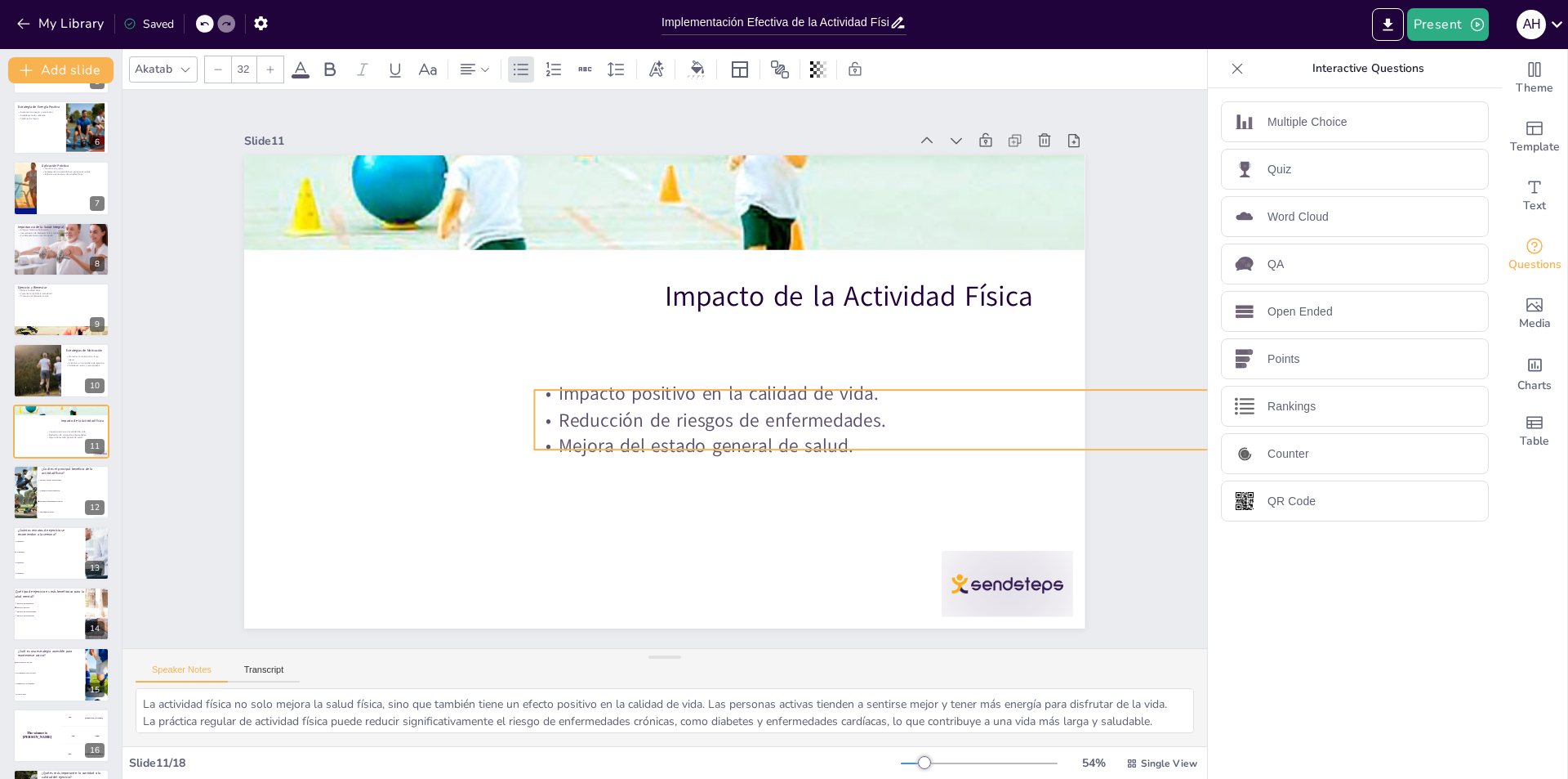
drag, startPoint x: 451, startPoint y: 384, endPoint x: 699, endPoint y: 313, distance: 258.0
click at [666, 427] on p "Mejora del estado general de salud." at bounding box center [887, 236] width 525 height 580
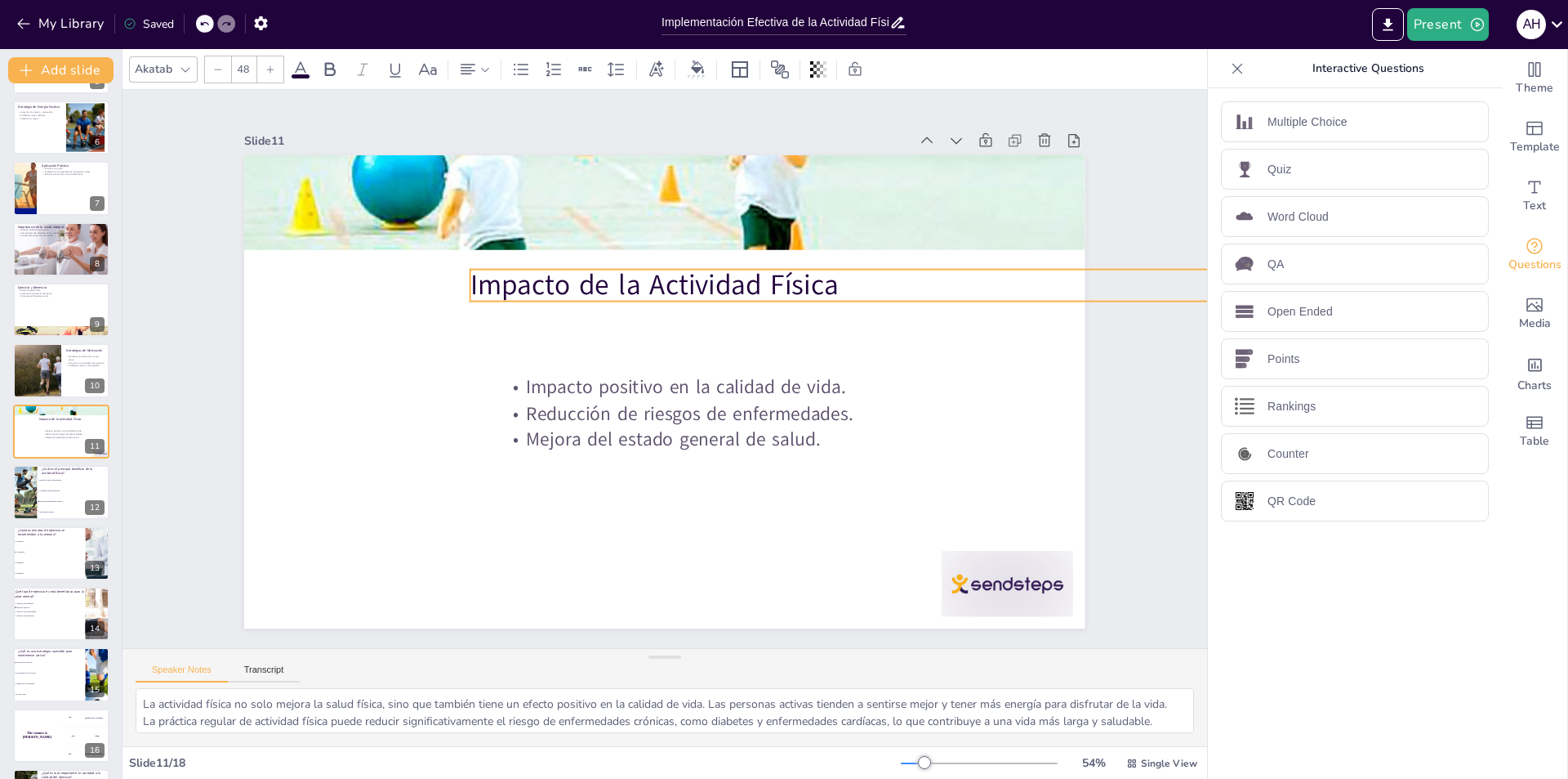
drag, startPoint x: 719, startPoint y: 287, endPoint x: 625, endPoint y: 397, distance: 144.7
click at [521, 275] on p "Impacto de la Actividad Física" at bounding box center [866, 346] width 732 height 271
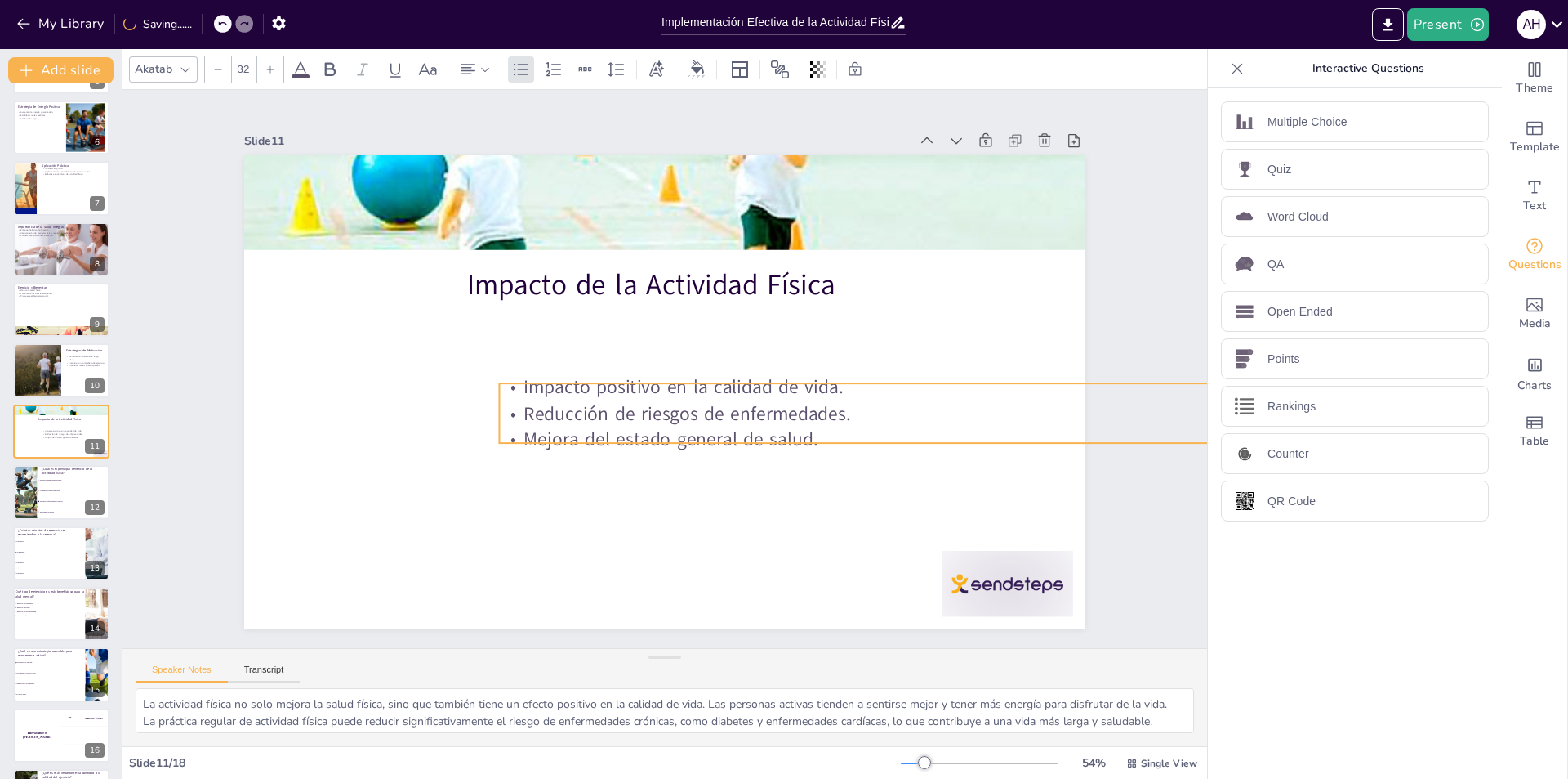
drag, startPoint x: 621, startPoint y: 397, endPoint x: 881, endPoint y: 566, distance: 310.1
click at [609, 395] on p "Reducción de riesgos de enfermedades." at bounding box center [854, 477] width 727 height 259
click at [548, 72] on div at bounding box center [475, 12] width 147 height 123
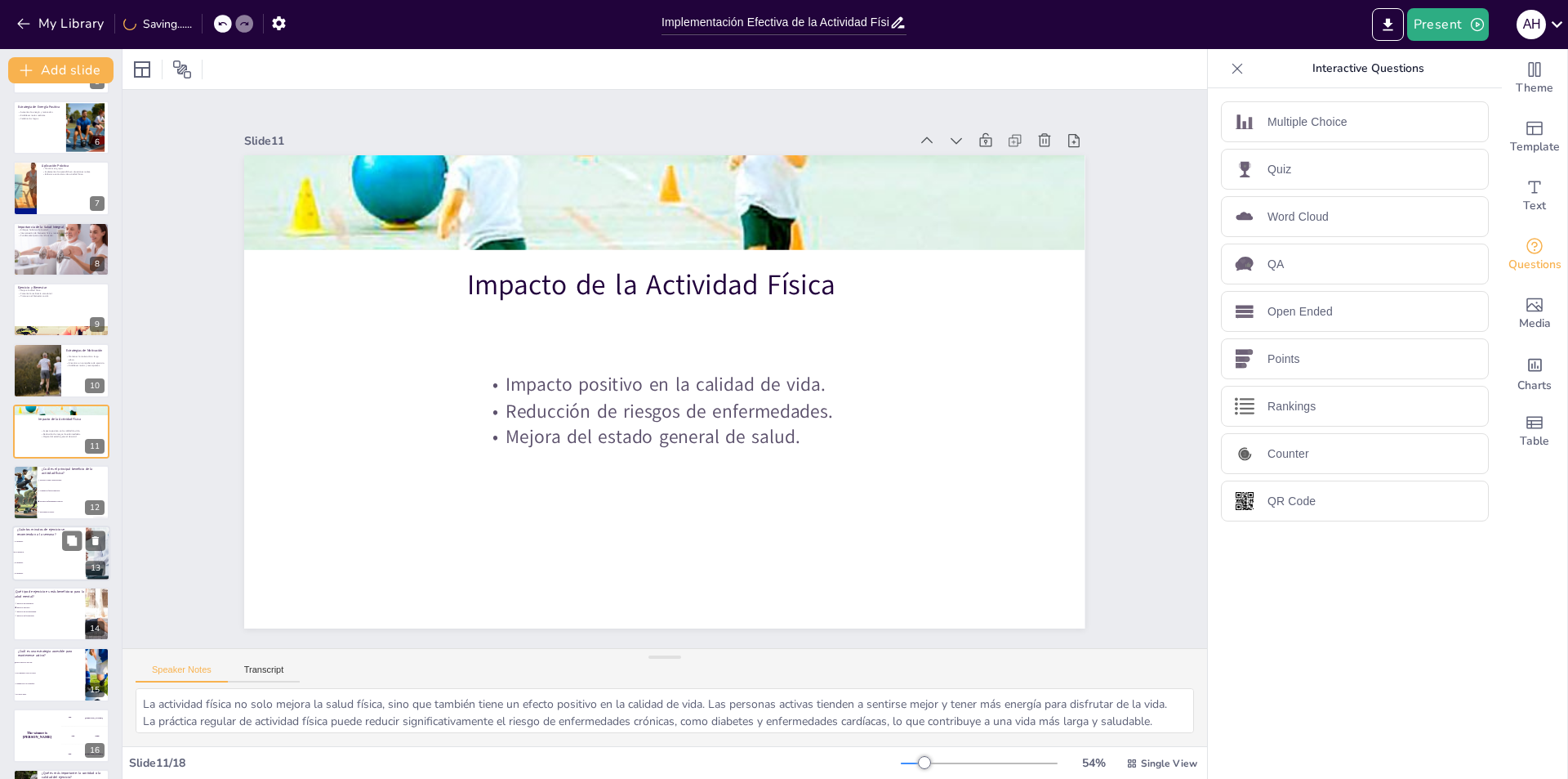
click at [34, 543] on li "30 minutos." at bounding box center [49, 542] width 73 height 11
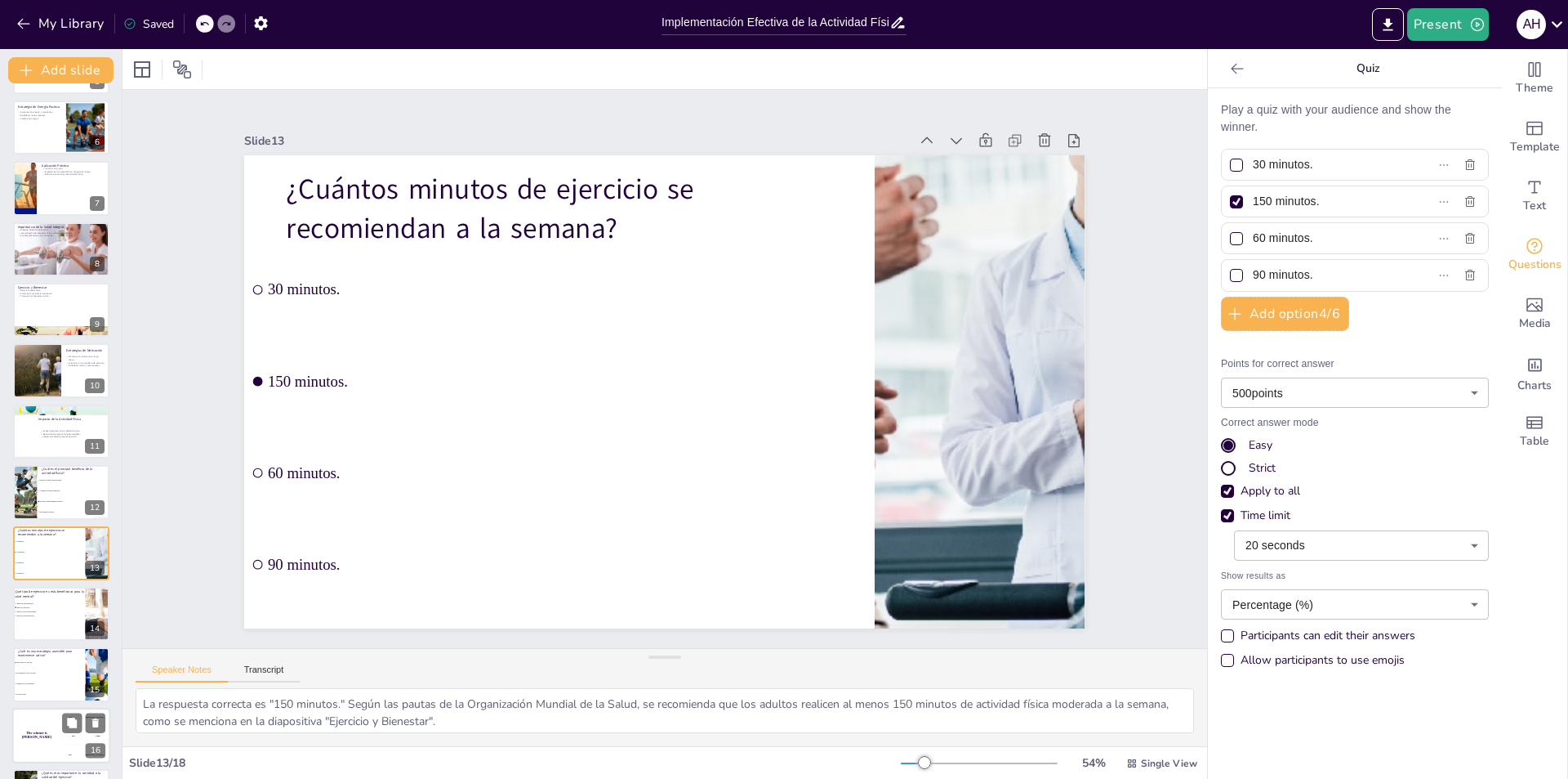
scroll to position [418, 0]
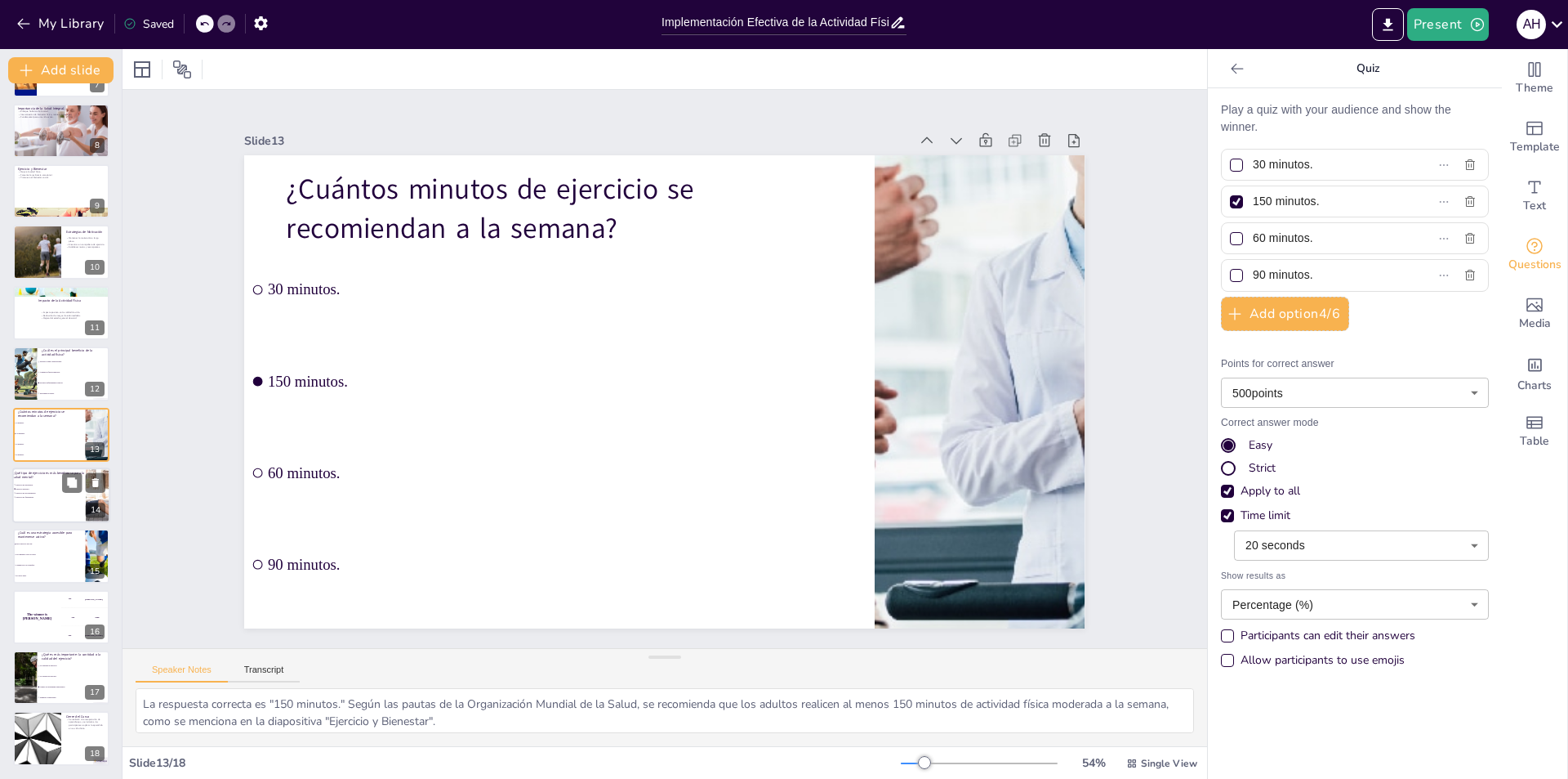
click at [44, 496] on span "Ejercicio de flexibilidad." at bounding box center [39, 497] width 46 height 3
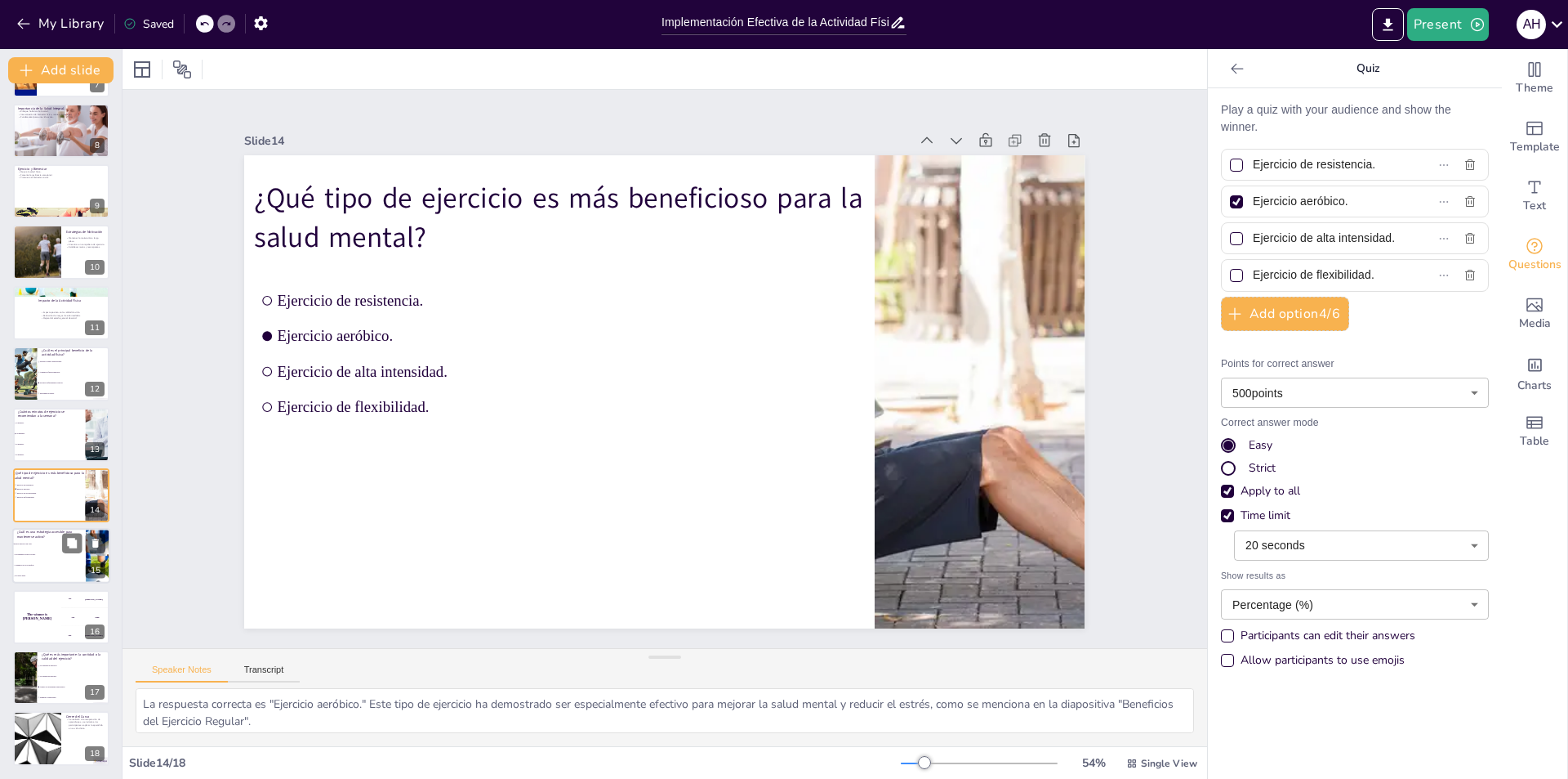
click at [34, 550] on li "Ir al gimnasio todos los días." at bounding box center [49, 555] width 73 height 11
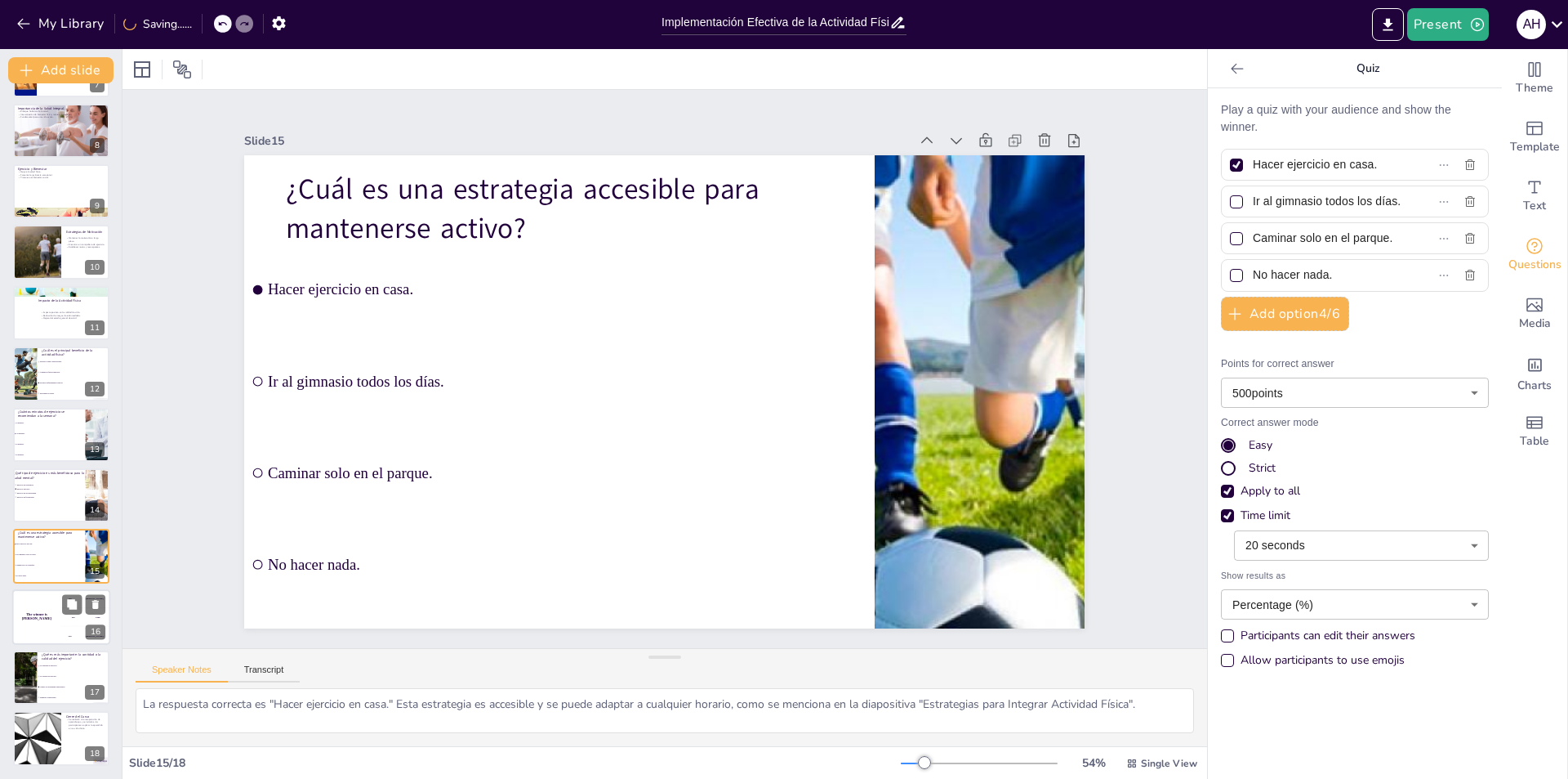
click at [44, 616] on h4 "The winner is [PERSON_NAME]" at bounding box center [36, 616] width 49 height 8
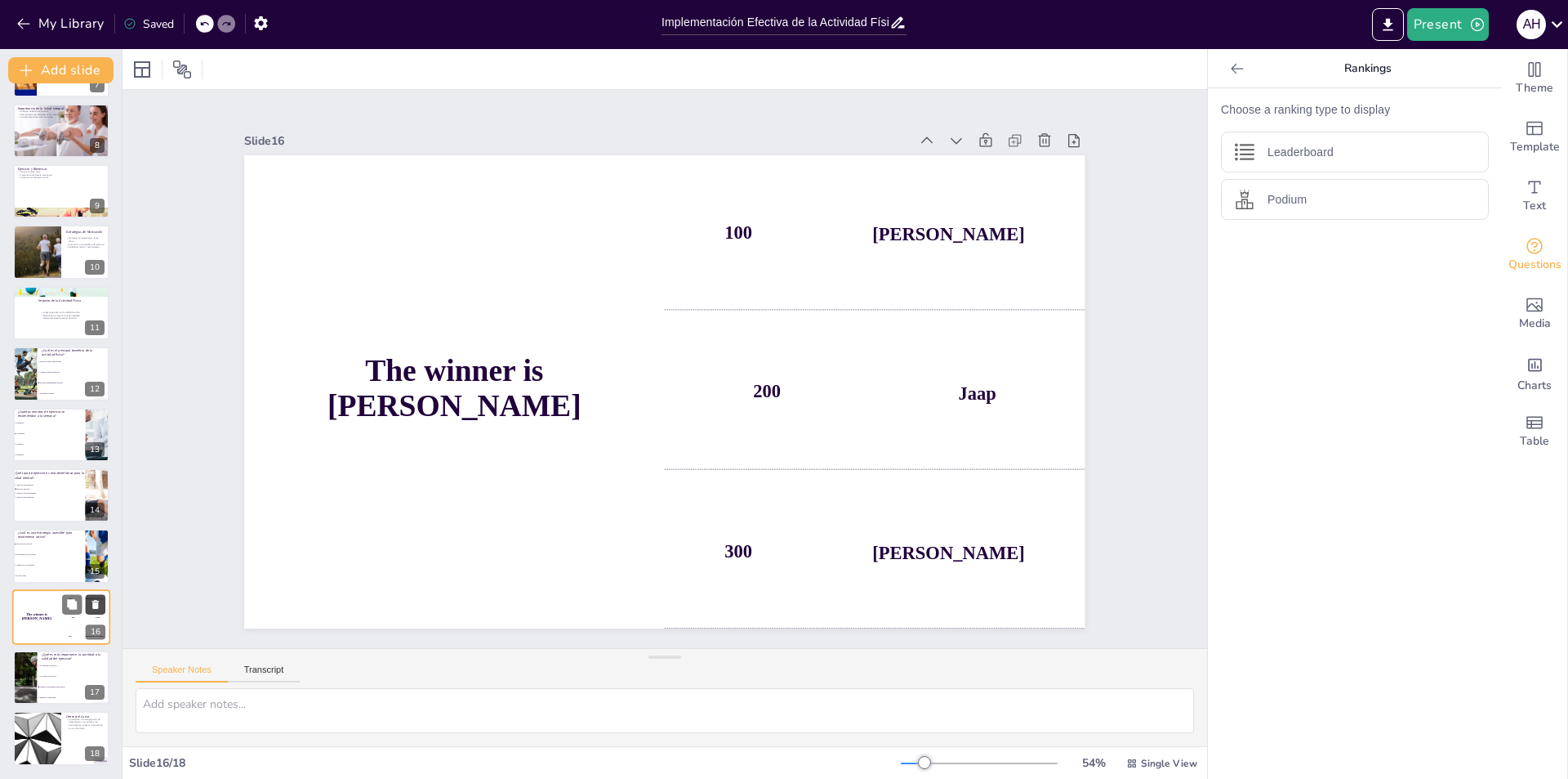
click at [94, 604] on icon at bounding box center [95, 604] width 6 height 9
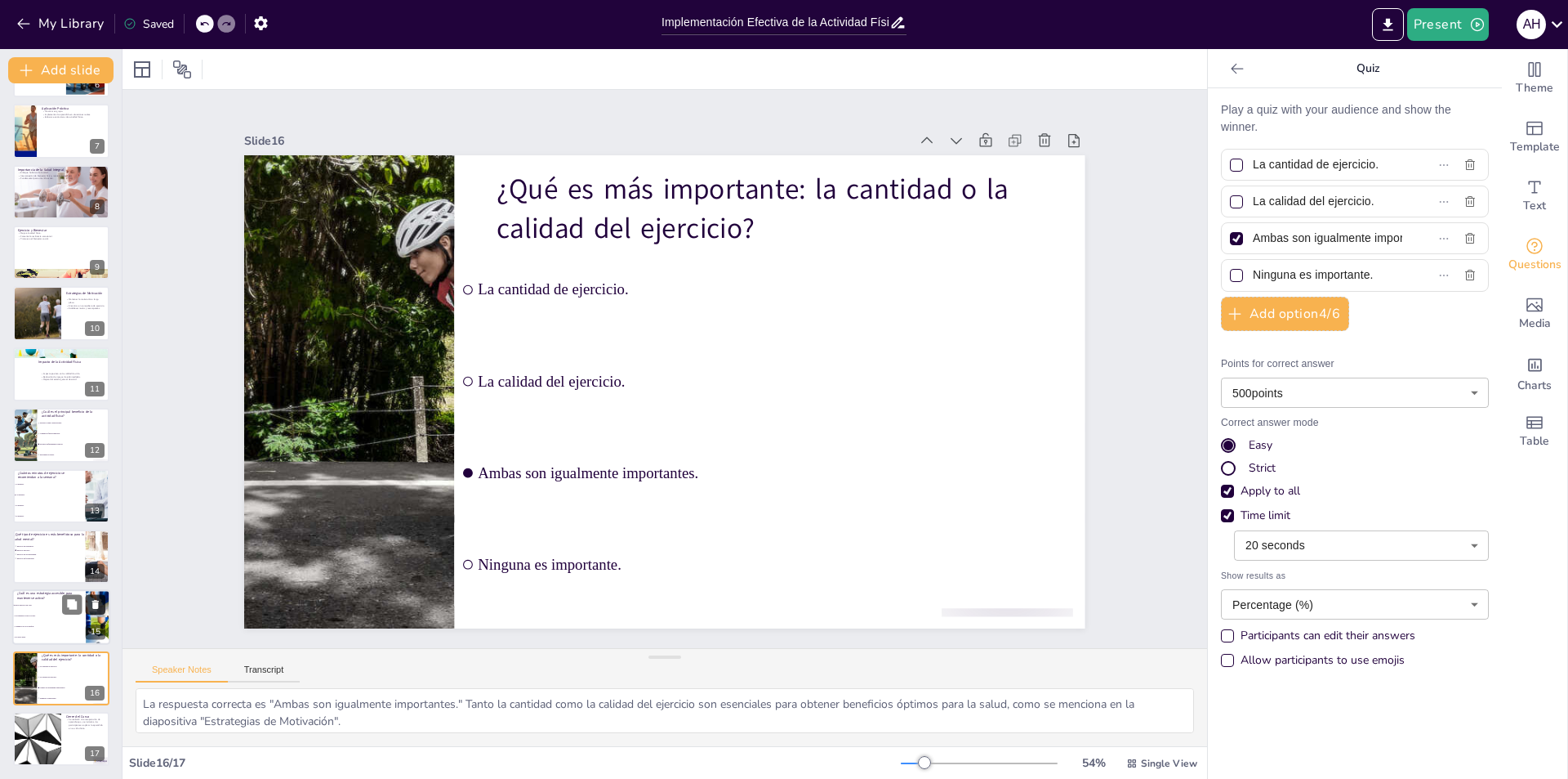
scroll to position [357, 0]
click at [44, 730] on div at bounding box center [37, 739] width 98 height 56
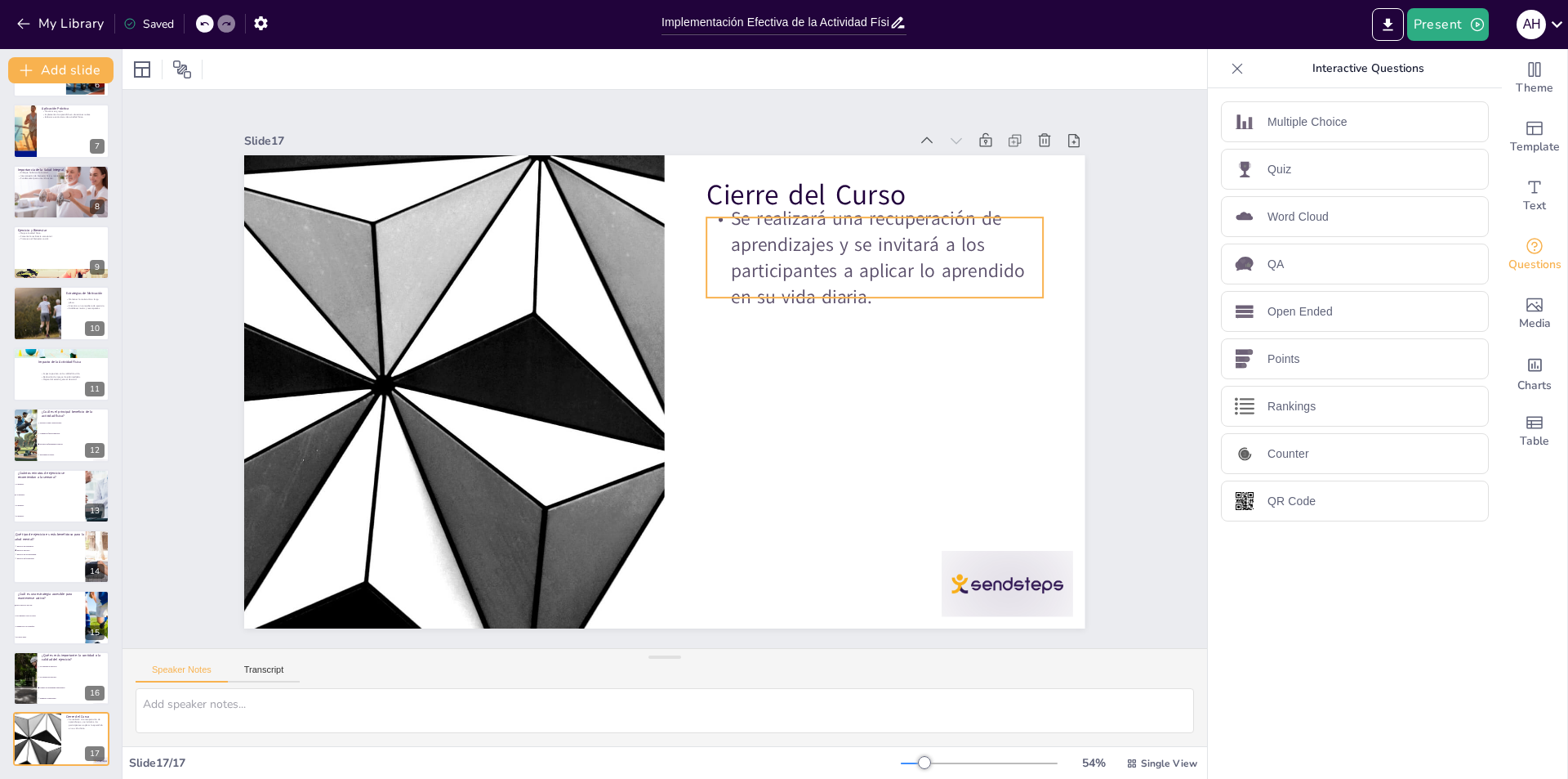
click at [817, 422] on p "Se realizará una recuperación de aprendizajes y se invitará a los participantes…" at bounding box center [730, 598] width 172 height 350
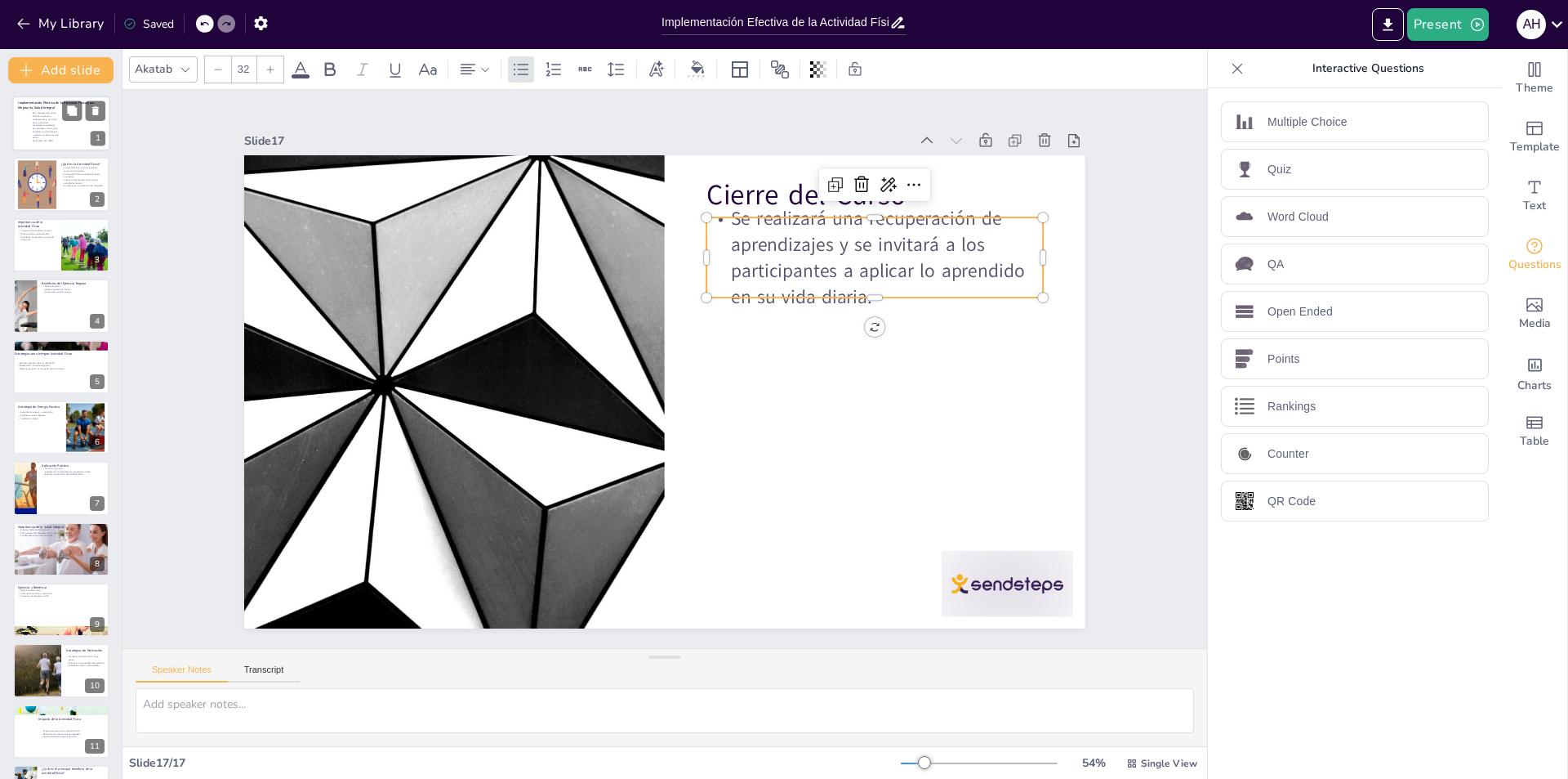
click at [56, 123] on p "Esta presentación busca difundir la práctica adecuada de la actividad física, a…" at bounding box center [46, 126] width 27 height 27
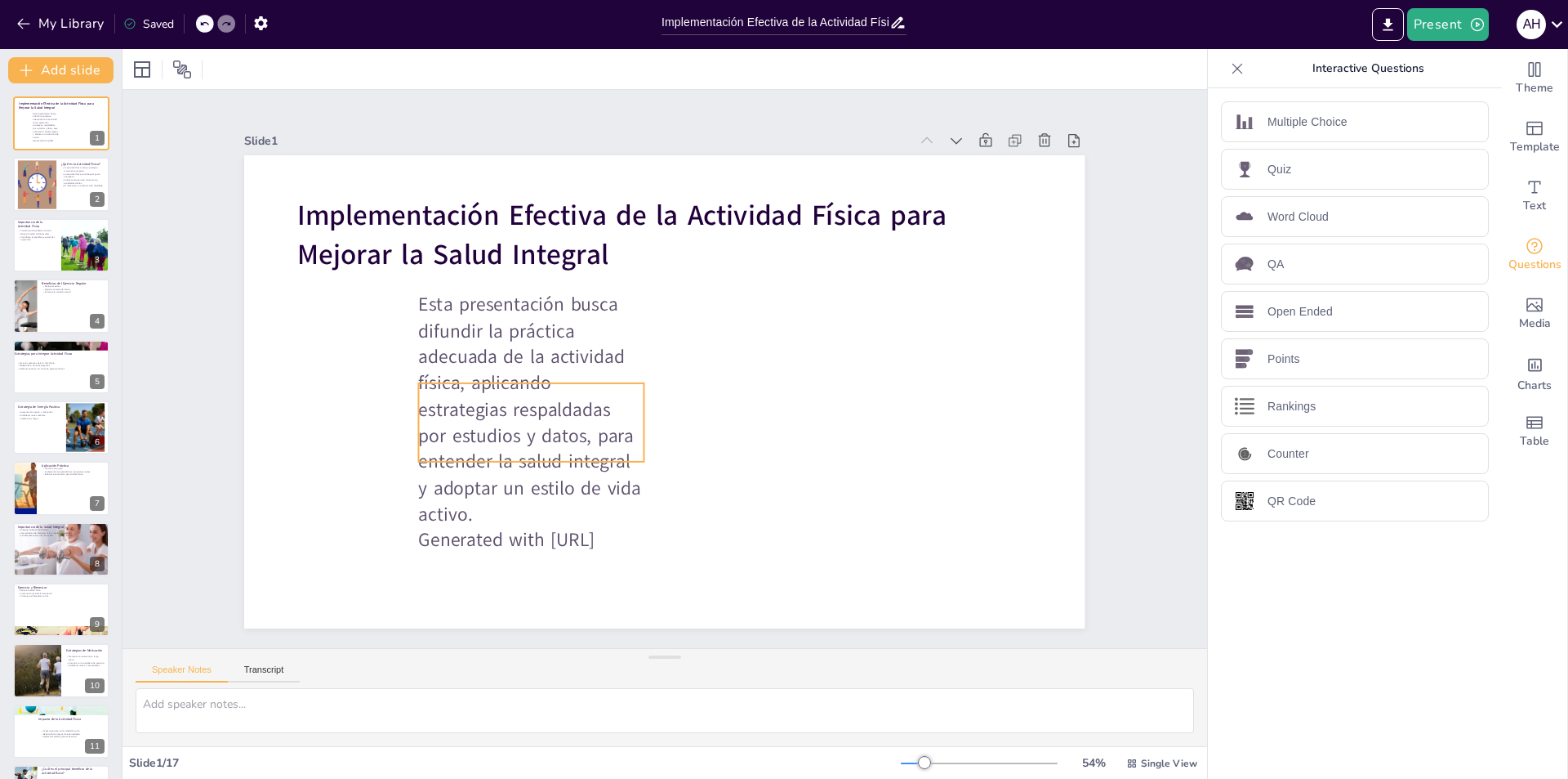
click at [500, 327] on p "Esta presentación busca difundir la práctica adecuada de la actividad física, a…" at bounding box center [532, 324] width 320 height 323
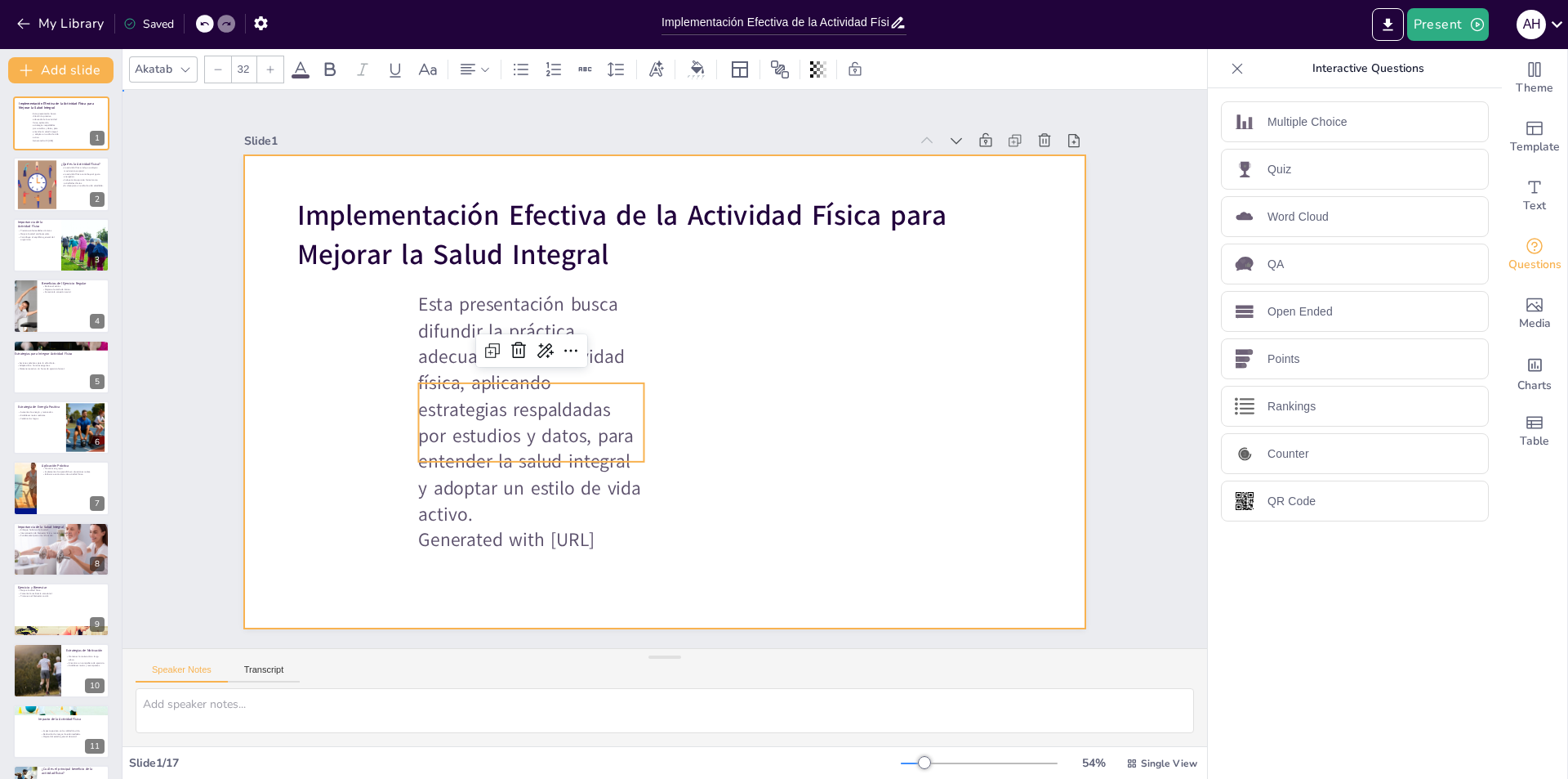
click at [373, 307] on div at bounding box center [681, 354] width 914 height 941
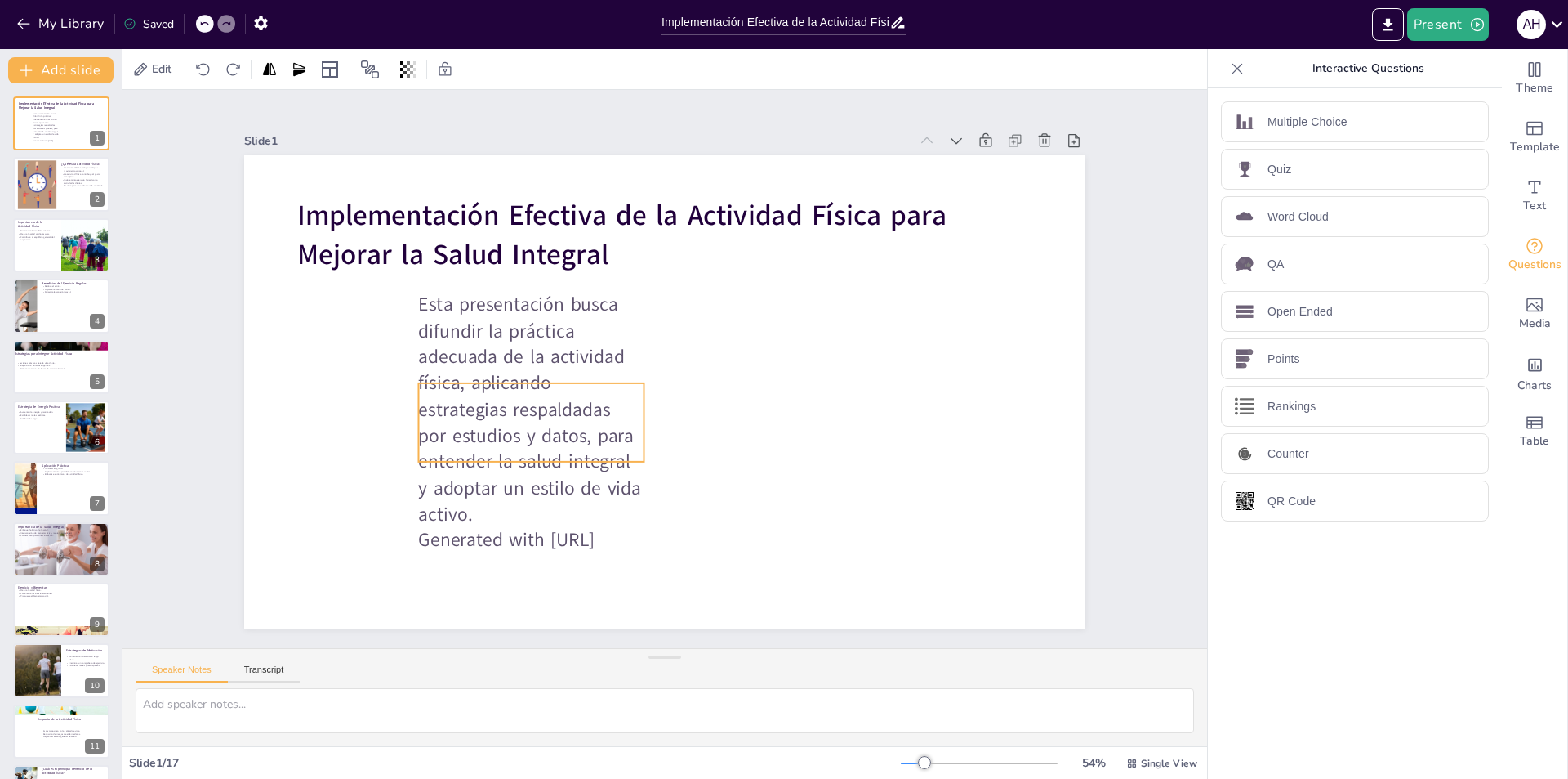
click at [416, 296] on p "Esta presentación busca difundir la práctica adecuada de la actividad física, a…" at bounding box center [528, 336] width 312 height 316
click at [71, 107] on icon at bounding box center [71, 110] width 10 height 10
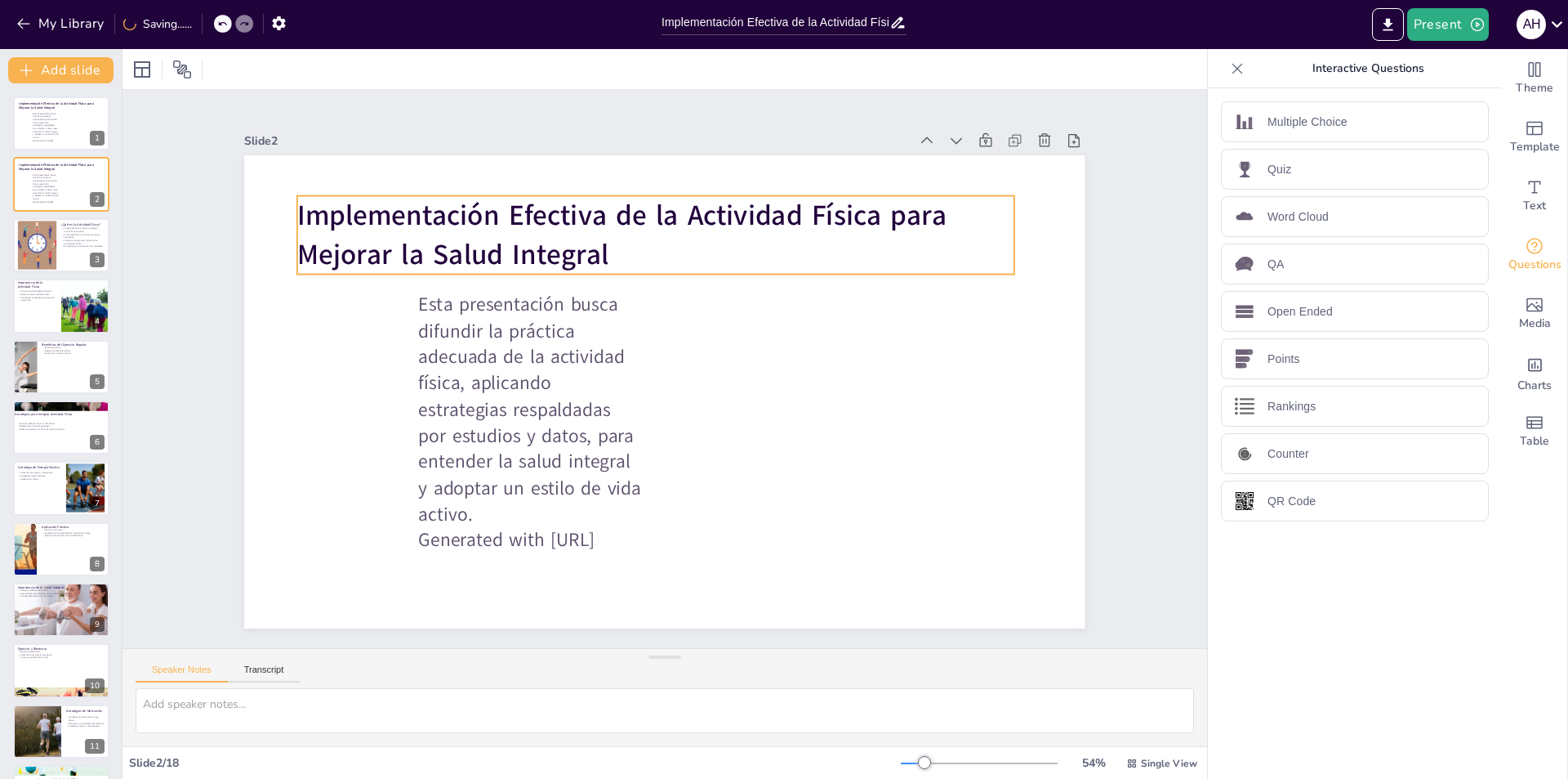
click at [652, 358] on p "Esta presentación busca difundir la práctica adecuada de la actividad física, a…" at bounding box center [786, 302] width 268 height 277
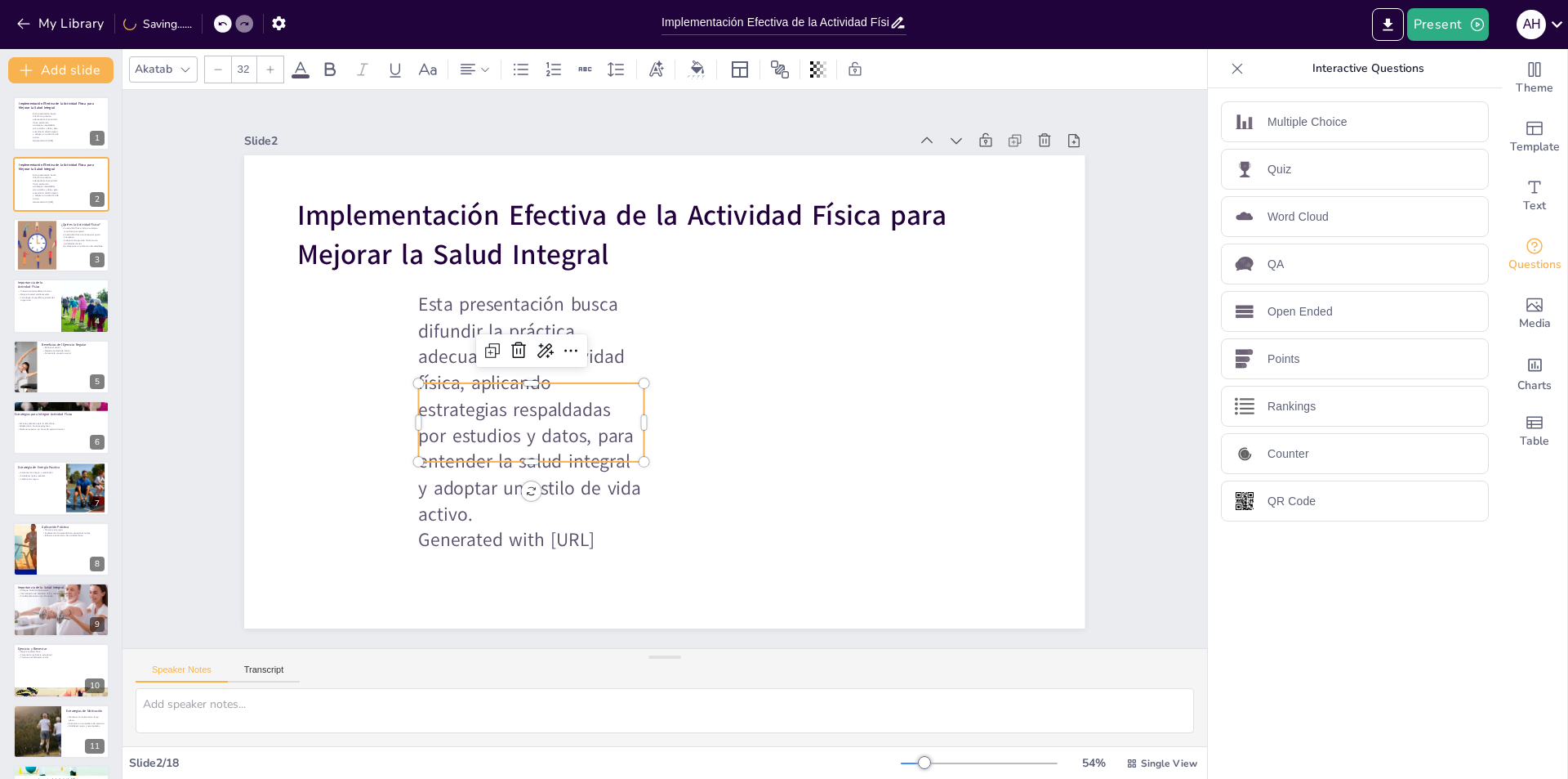
click at [425, 302] on p "Esta presentación busca difundir la práctica adecuada de la actividad física, a…" at bounding box center [539, 309] width 324 height 325
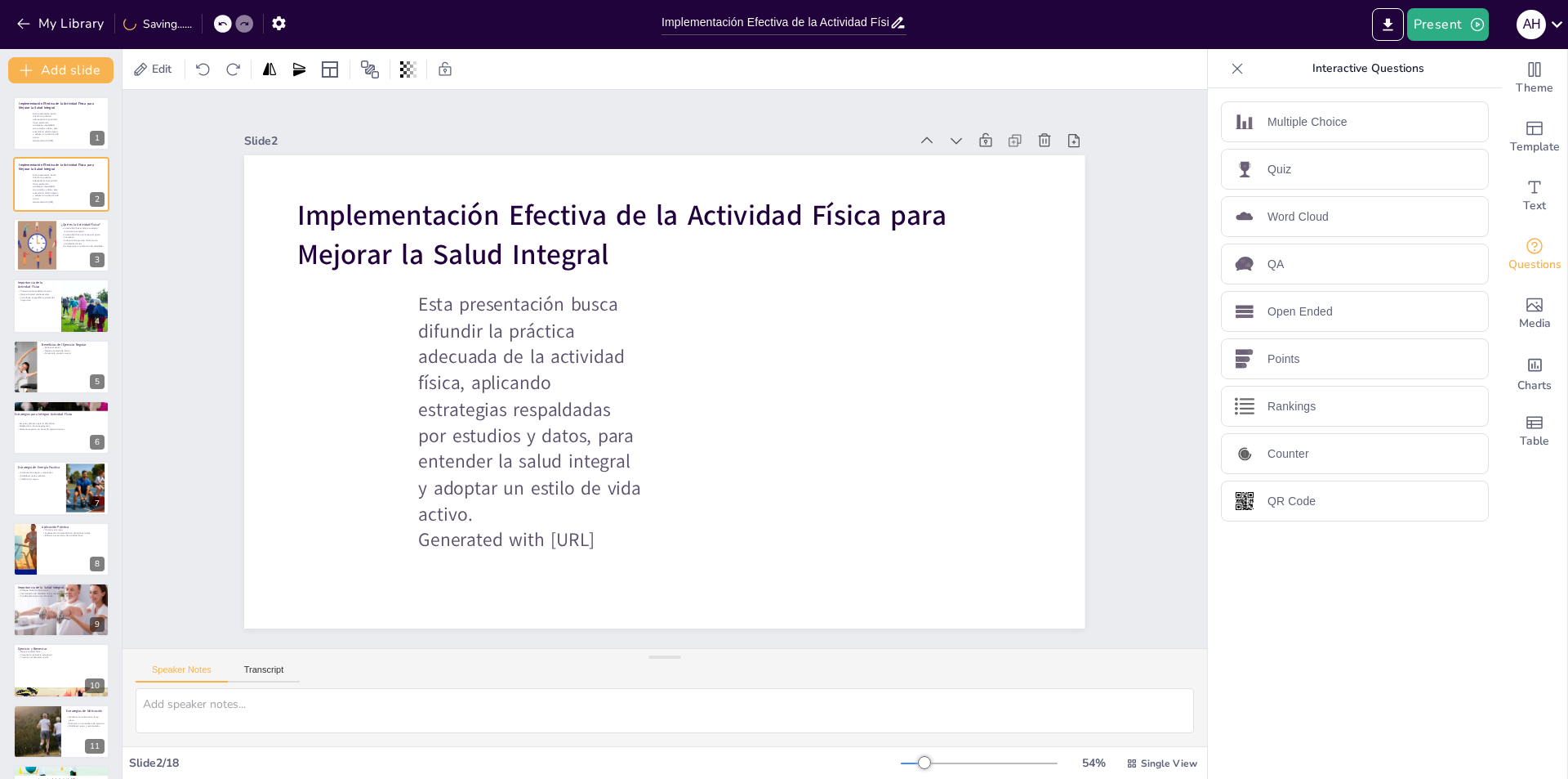
click at [425, 302] on p "Esta presentación busca difundir la práctica adecuada de la actividad física, a…" at bounding box center [562, 272] width 316 height 313
click at [509, 328] on p "Esta presentación busca difundir la práctica adecuada de la actividad física, a…" at bounding box center [637, 232] width 257 height 248
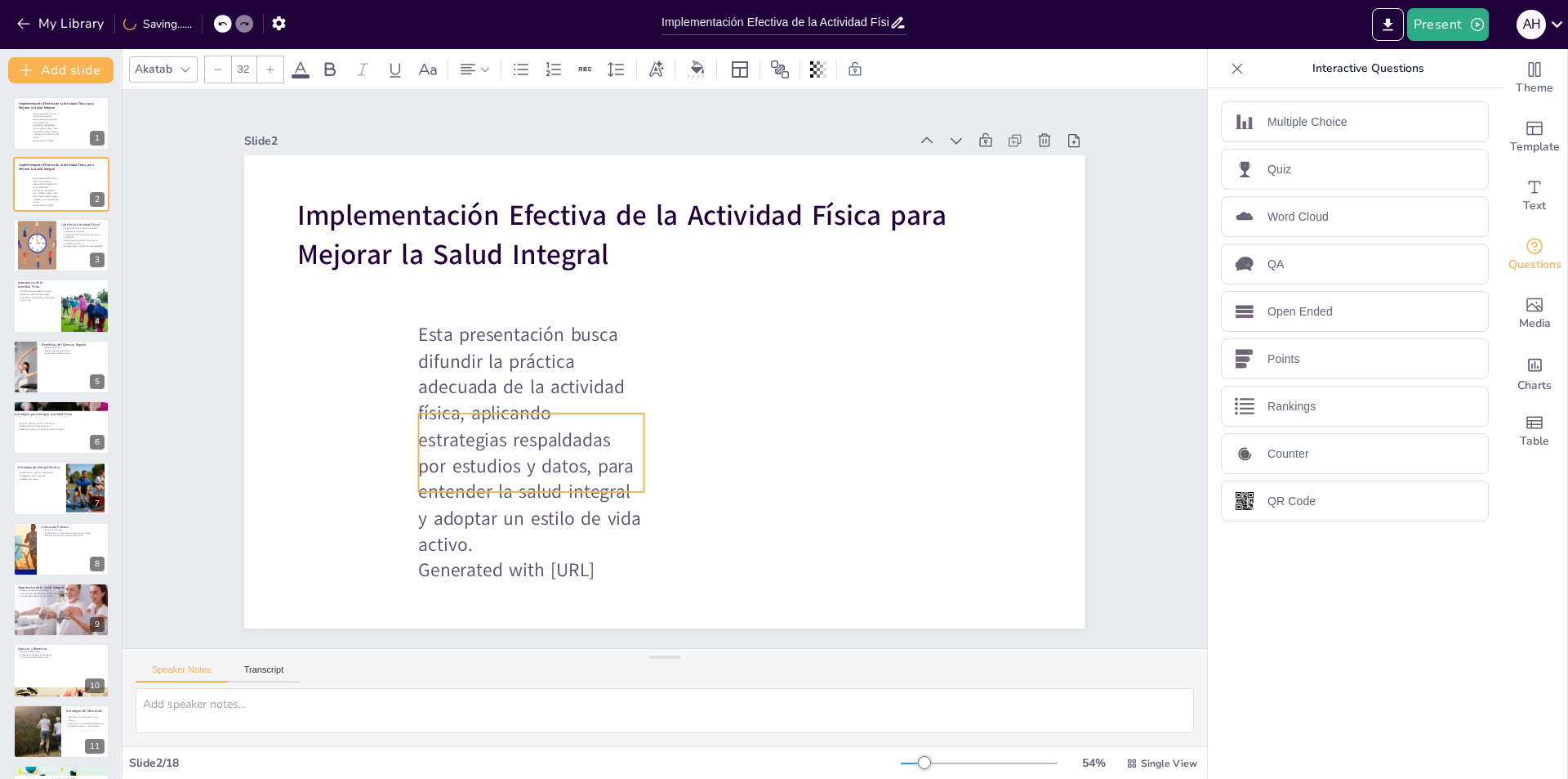
drag, startPoint x: 446, startPoint y: 412, endPoint x: 455, endPoint y: 452, distance: 41.0
click at [455, 452] on p "Esta presentación busca difundir la práctica adecuada de la actividad física, a…" at bounding box center [519, 411] width 268 height 277
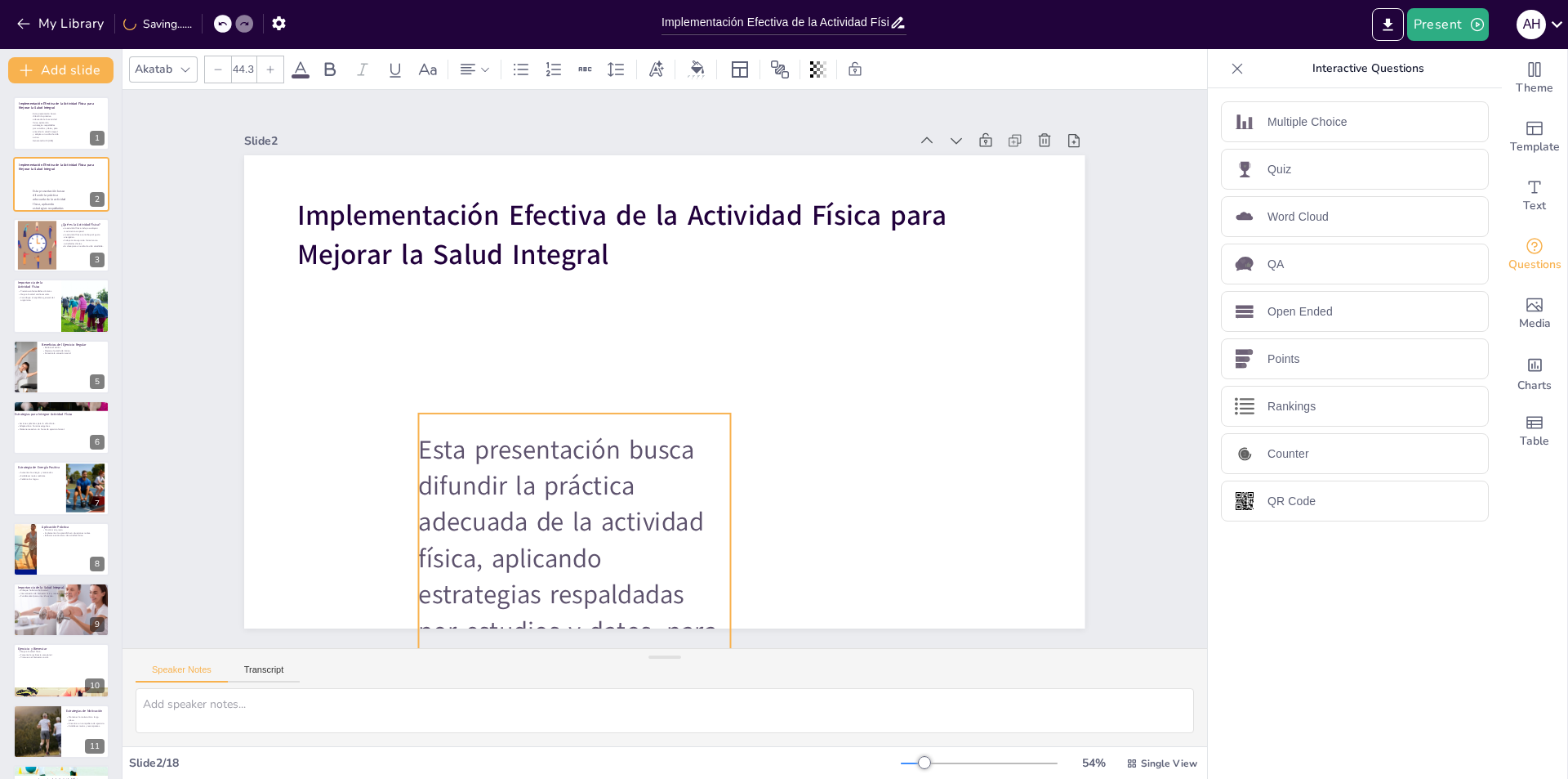
drag, startPoint x: 628, startPoint y: 481, endPoint x: 682, endPoint y: 527, distance: 70.9
click at [682, 527] on div "Implementación Efectiva de la Actividad Física para Mejorar la Salud Integral E…" at bounding box center [645, 357] width 830 height 965
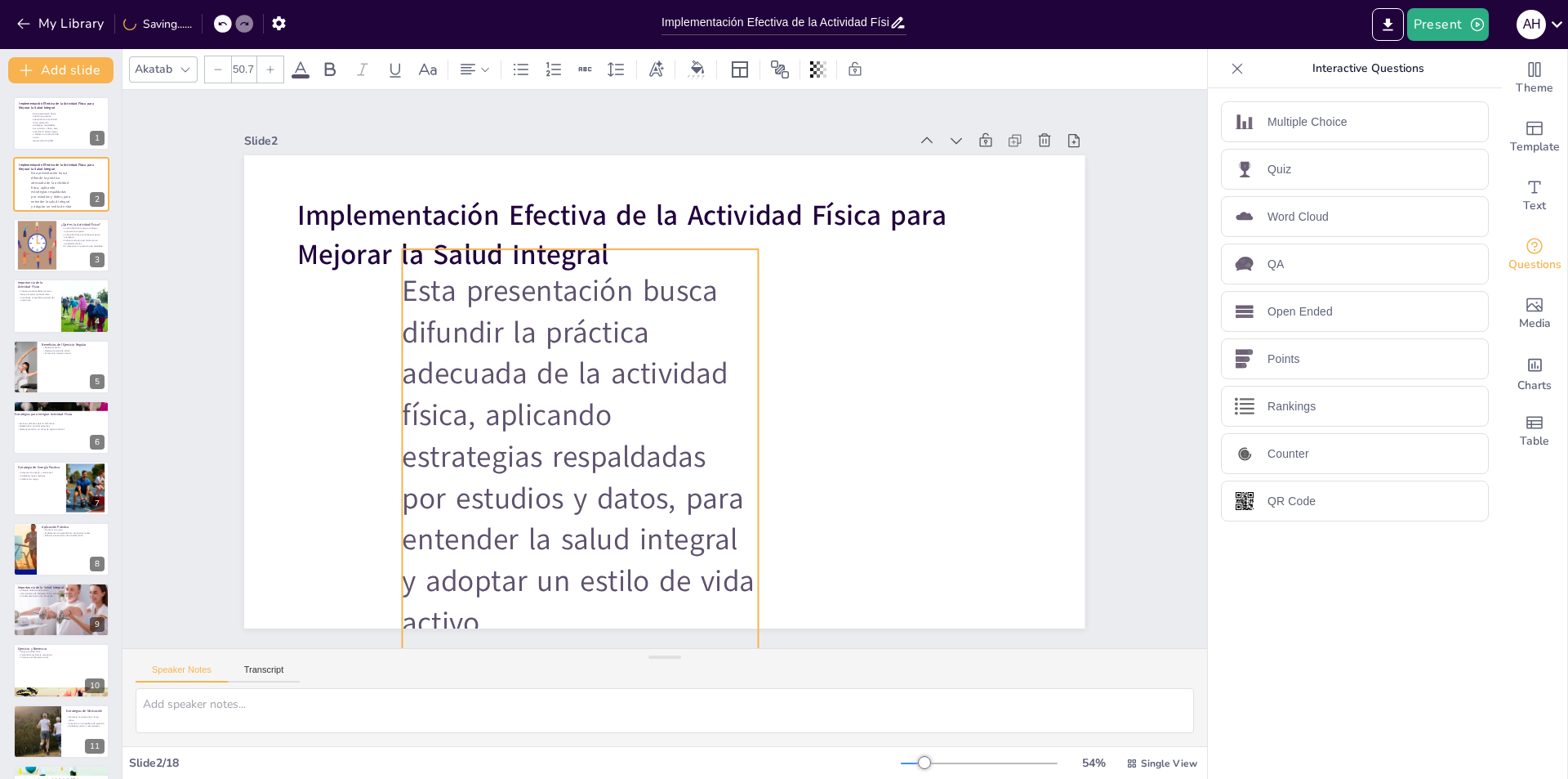
drag, startPoint x: 637, startPoint y: 521, endPoint x: 621, endPoint y: 357, distance: 164.8
click at [621, 357] on p "Esta presentación busca difundir la práctica adecuada de la actividad física, a…" at bounding box center [555, 316] width 464 height 455
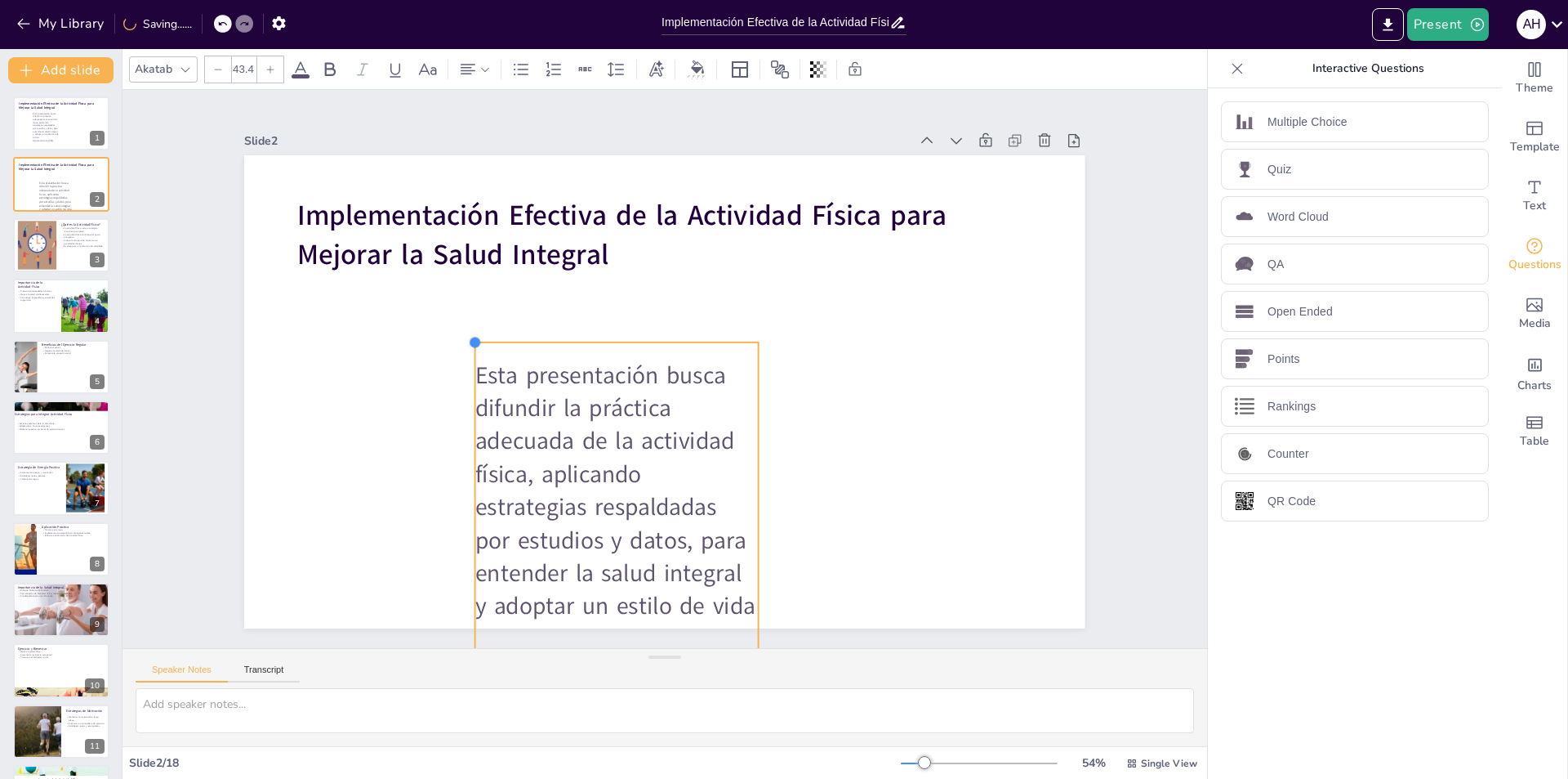
drag, startPoint x: 387, startPoint y: 241, endPoint x: 568, endPoint y: 477, distance: 297.4
click at [503, 375] on div "Implementación Efectiva de la Actividad Física para Mejorar la Salud Integral E…" at bounding box center [644, 359] width 774 height 960
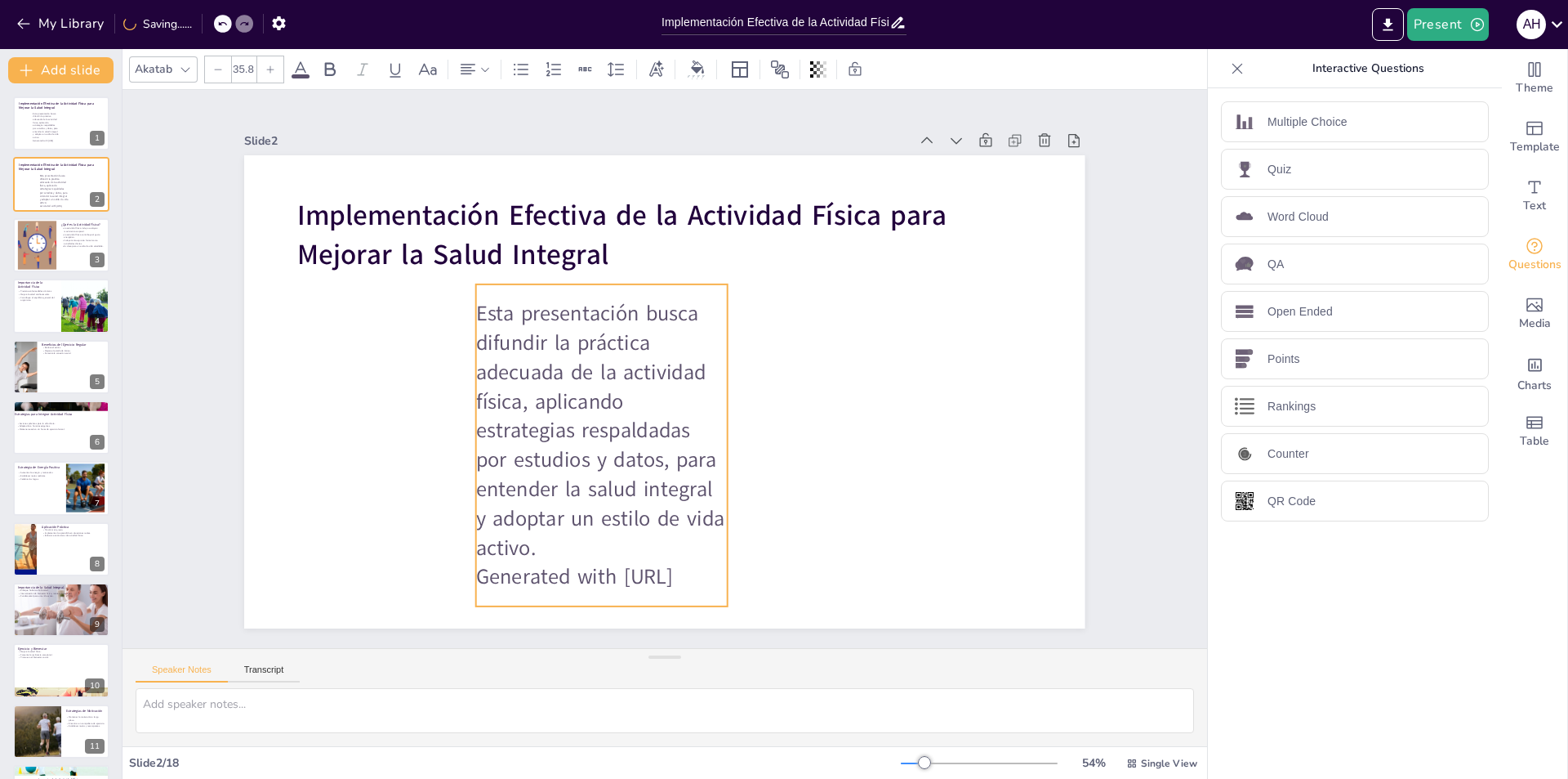
drag, startPoint x: 561, startPoint y: 448, endPoint x: 527, endPoint y: 357, distance: 97.1
click at [527, 357] on p "Esta presentación busca difundir la práctica adecuada de la actividad física, a…" at bounding box center [577, 381] width 357 height 361
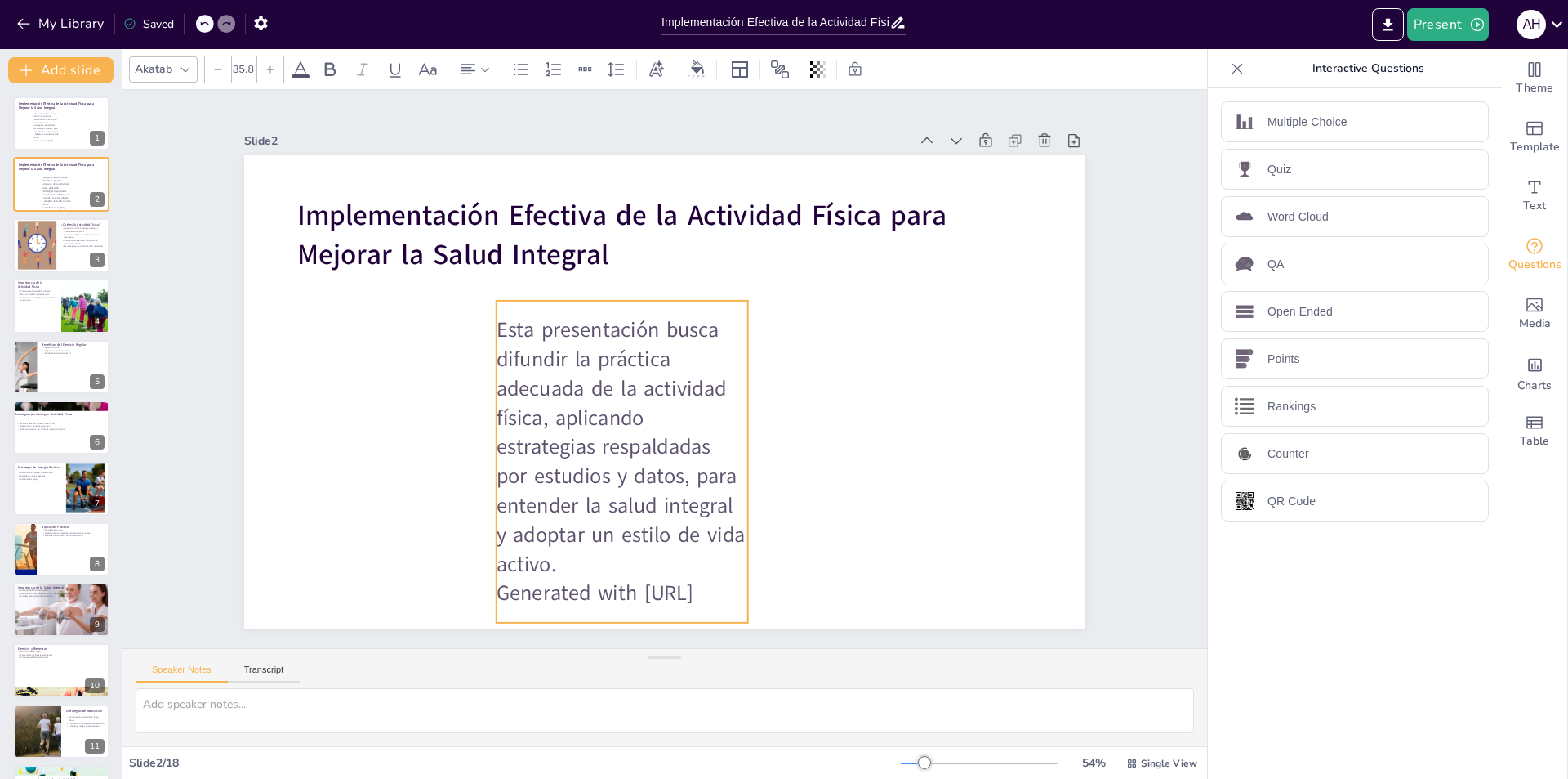
drag, startPoint x: 540, startPoint y: 396, endPoint x: 554, endPoint y: 384, distance: 18.4
click at [566, 400] on p "Esta presentación busca difundir la práctica adecuada de la actividad física, a…" at bounding box center [639, 454] width 300 height 310
click at [643, 388] on p "Esta presentación busca difundir la práctica adecuada de la actividad física, a…" at bounding box center [583, 343] width 310 height 301
click at [643, 388] on p "Esta presentación busca difundir la práctica adecuada de la actividad física, a…" at bounding box center [690, 288] width 300 height 310
click at [590, 589] on p "Generated with [URL]" at bounding box center [486, 505] width 207 height 191
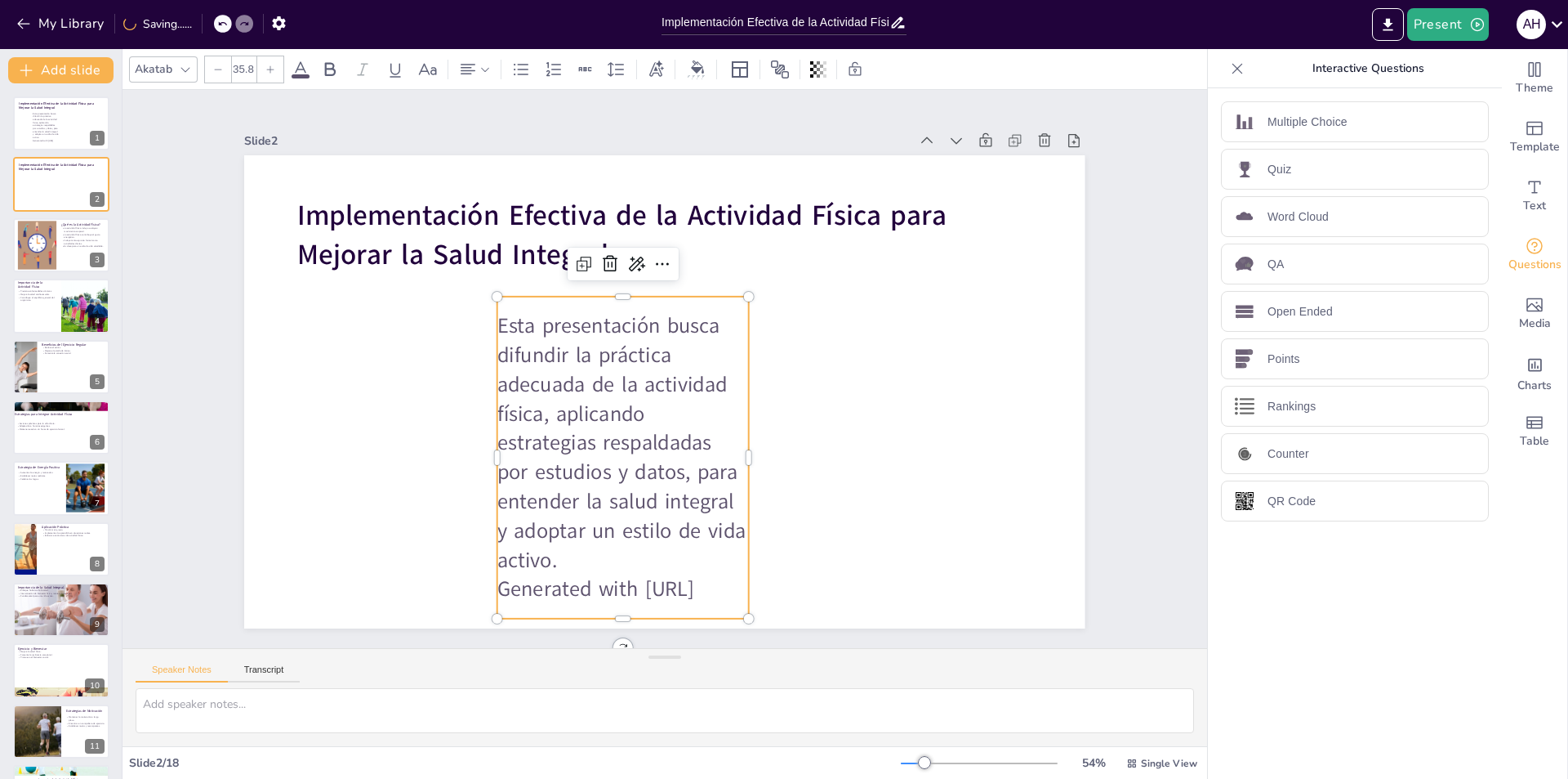
drag, startPoint x: 598, startPoint y: 597, endPoint x: 489, endPoint y: 576, distance: 111.0
click at [489, 576] on p "Generated with [URL]" at bounding box center [578, 576] width 252 height 81
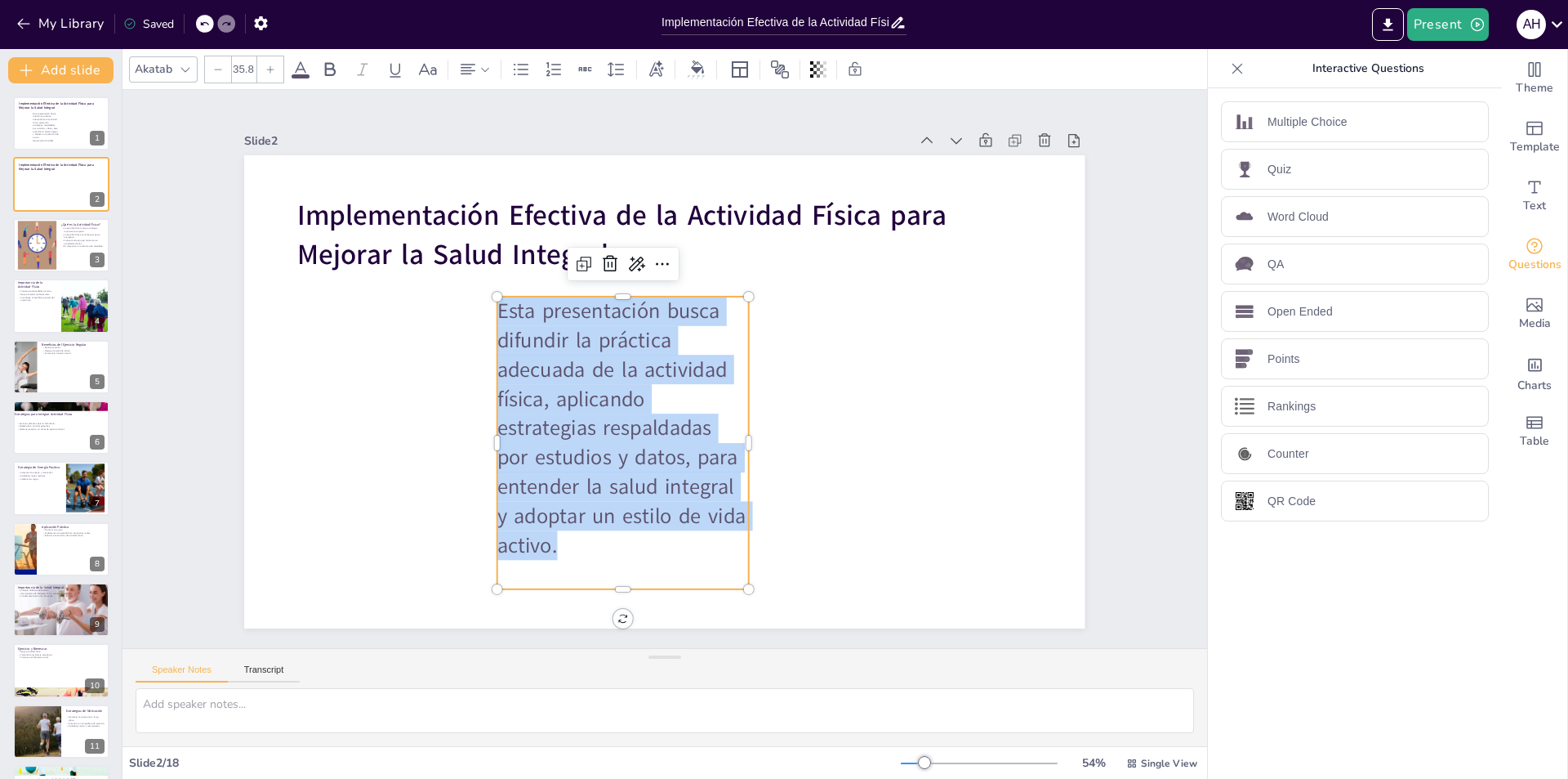
drag, startPoint x: 569, startPoint y: 545, endPoint x: 485, endPoint y: 301, distance: 258.1
click at [485, 301] on p "Esta presentación busca difundir la práctica adecuada de la actividad física, a…" at bounding box center [616, 423] width 278 height 289
click at [477, 70] on icon at bounding box center [467, 69] width 19 height 19
click at [563, 125] on icon at bounding box center [572, 124] width 19 height 19
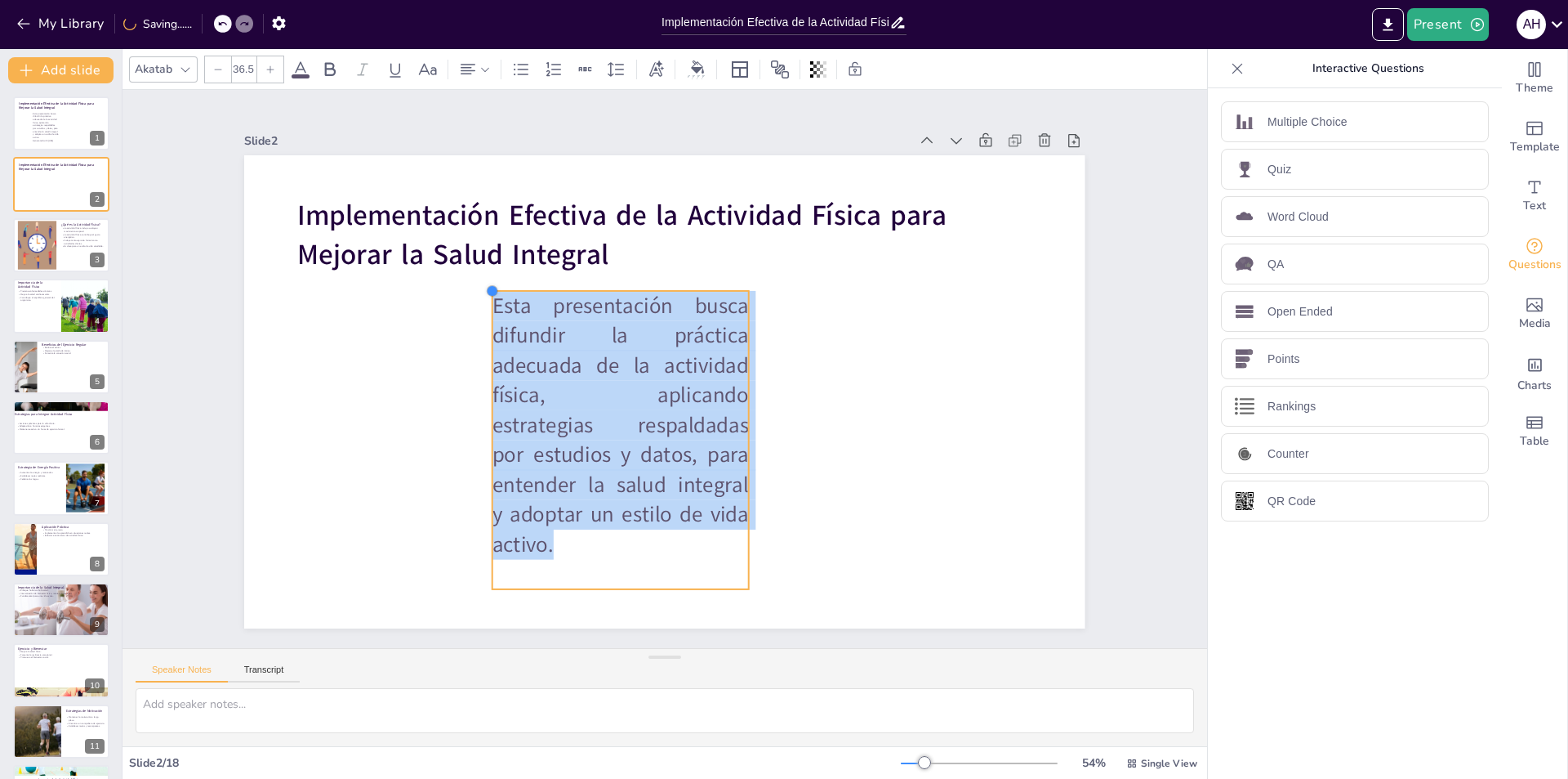
drag, startPoint x: 486, startPoint y: 294, endPoint x: 482, endPoint y: 366, distance: 72.1
click at [482, 366] on div "Implementación Efectiva de la Actividad Física para Mejorar la Salud Integral E…" at bounding box center [657, 390] width 945 height 710
click at [481, 431] on p "Esta presentación busca difundir la práctica adecuada de la actividad física, a…" at bounding box center [614, 318] width 293 height 282
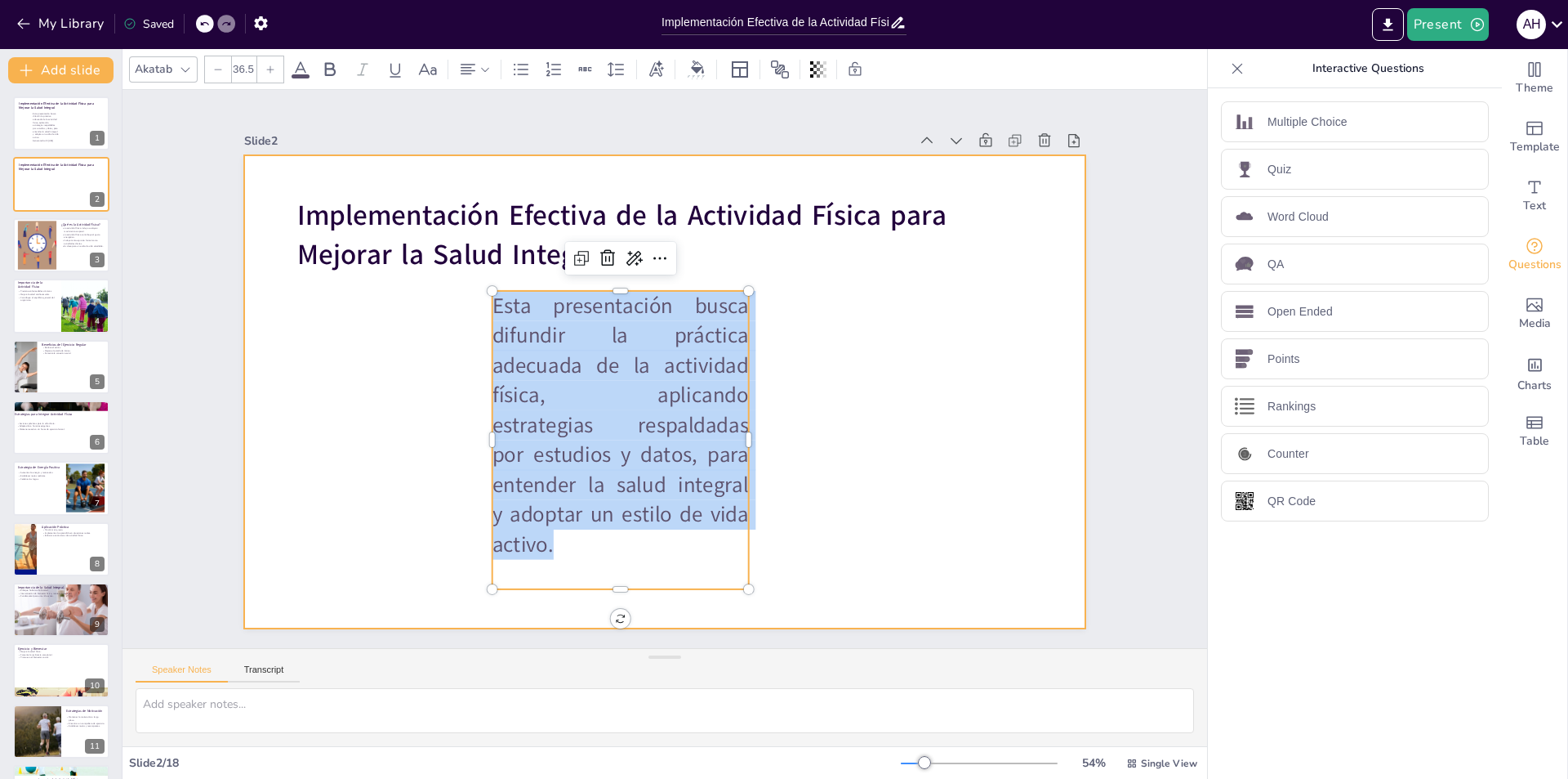
click at [766, 395] on div at bounding box center [682, 382] width 877 height 959
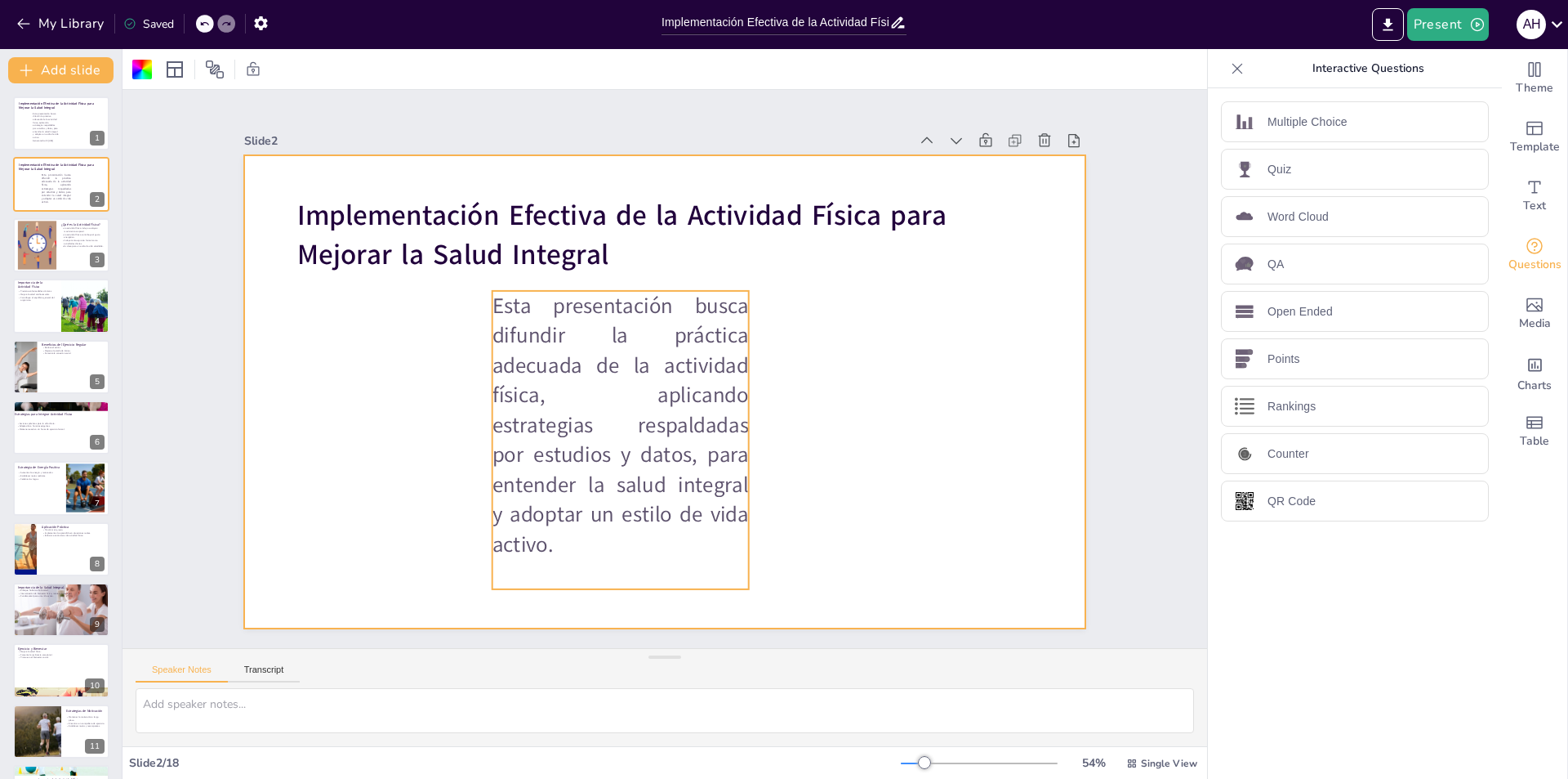
click at [632, 418] on p "Esta presentación busca difundir la práctica adecuada de la actividad física, a…" at bounding box center [621, 424] width 256 height 268
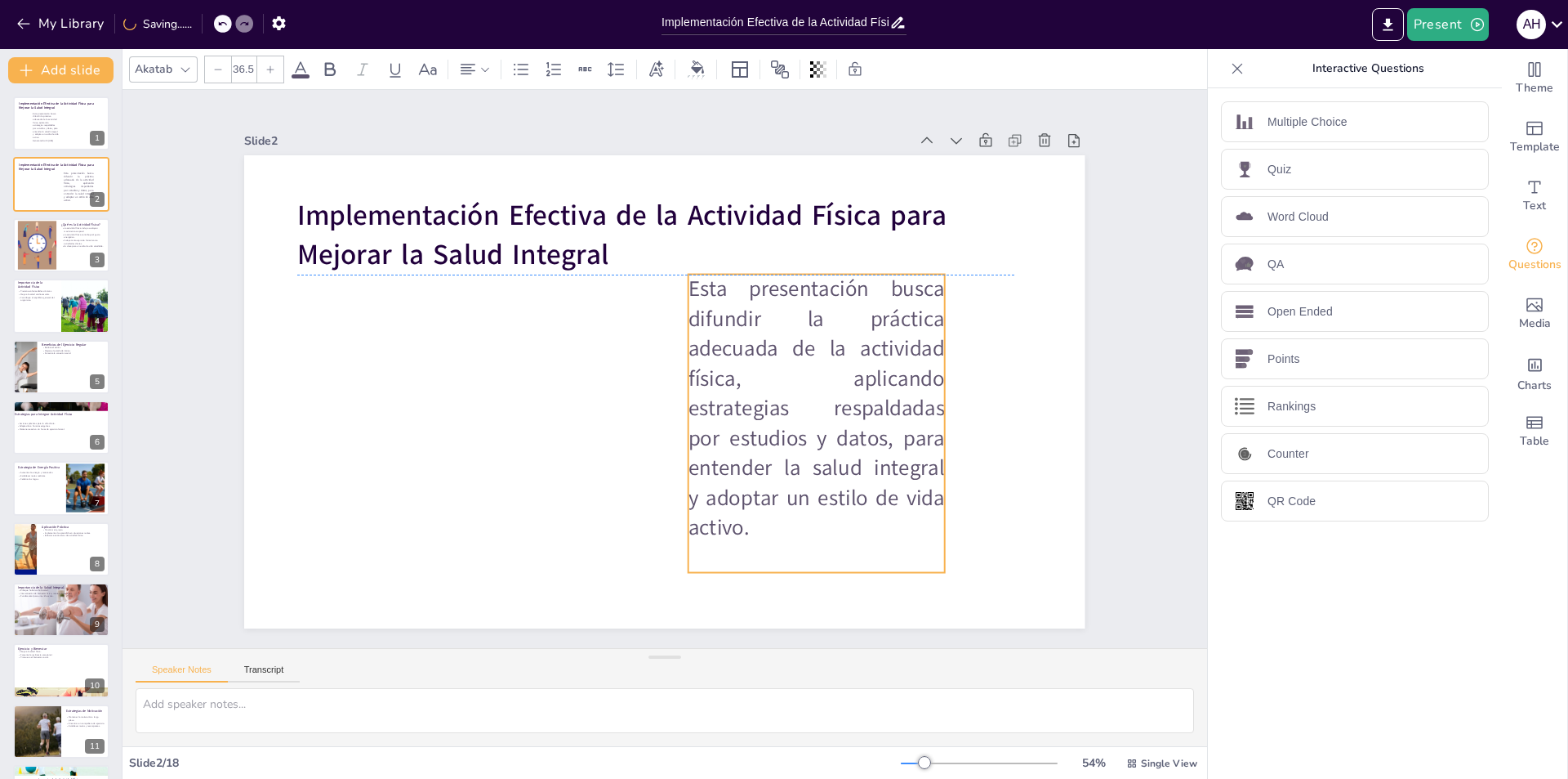
drag, startPoint x: 734, startPoint y: 431, endPoint x: 930, endPoint y: 417, distance: 196.5
click at [922, 417] on p "Esta presentación busca difundir la práctica adecuada de la actividad física, a…" at bounding box center [737, 508] width 371 height 370
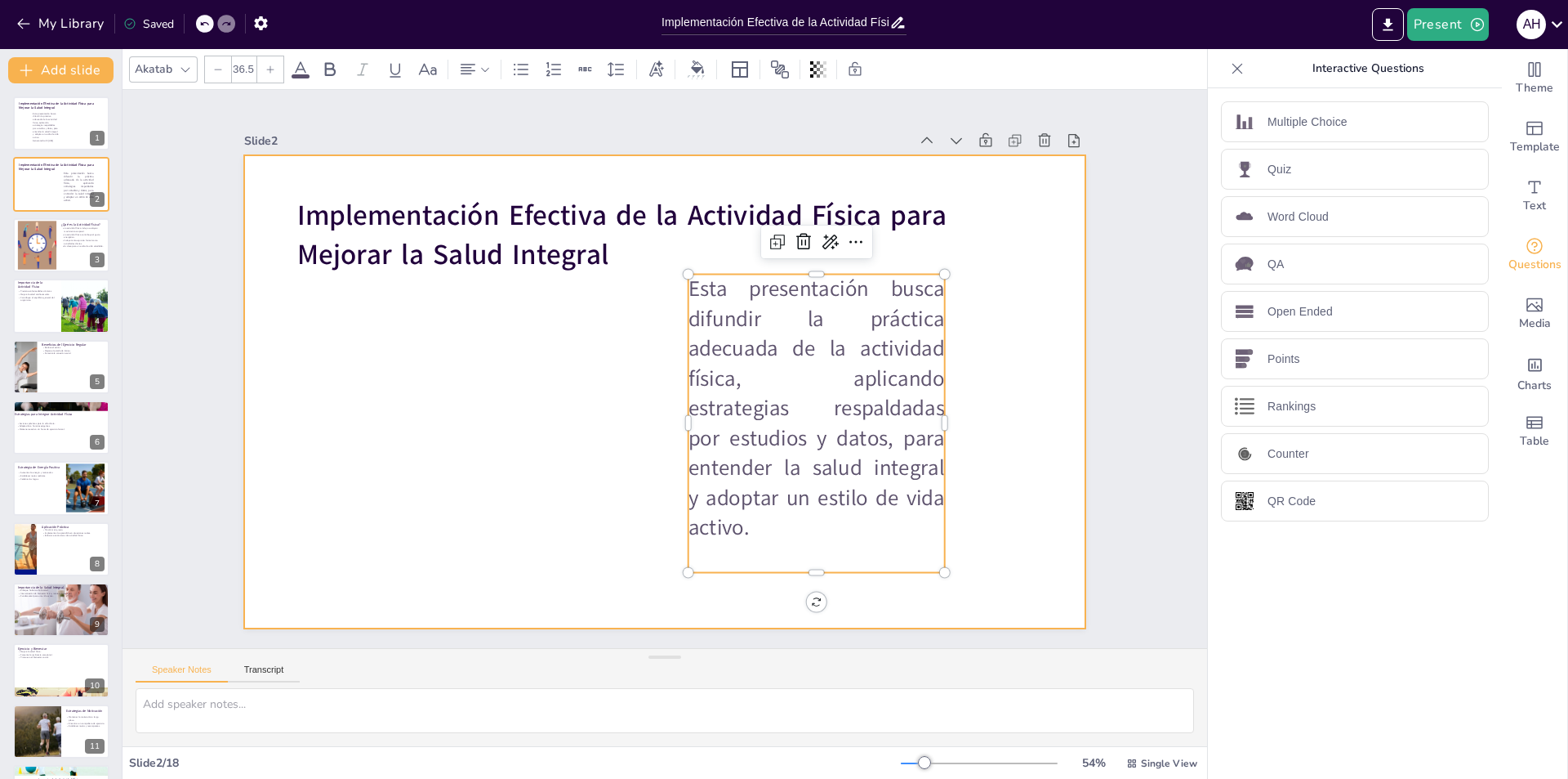
click at [977, 389] on div at bounding box center [657, 346] width 945 height 710
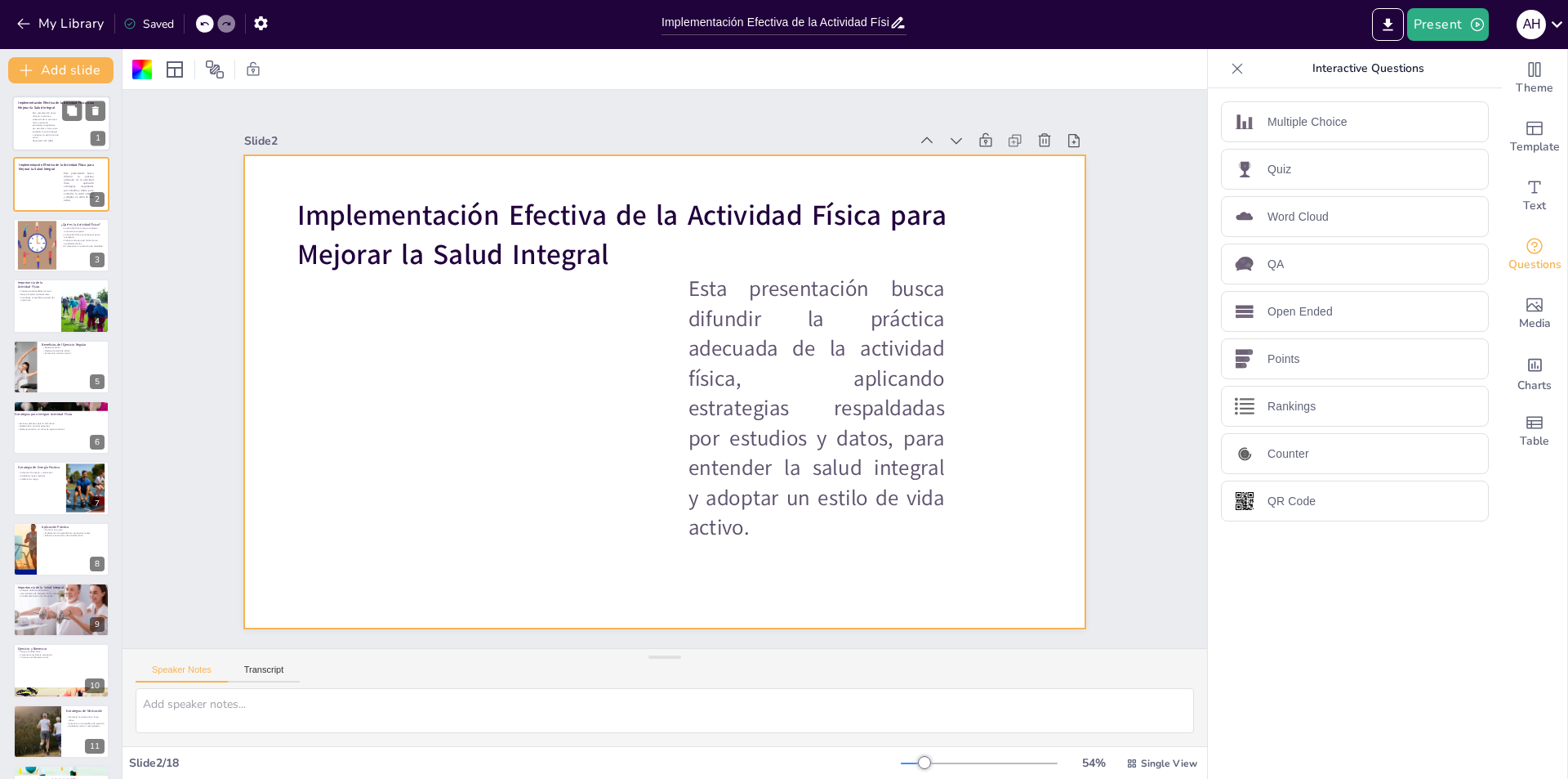
click at [62, 124] on div at bounding box center [60, 123] width 98 height 56
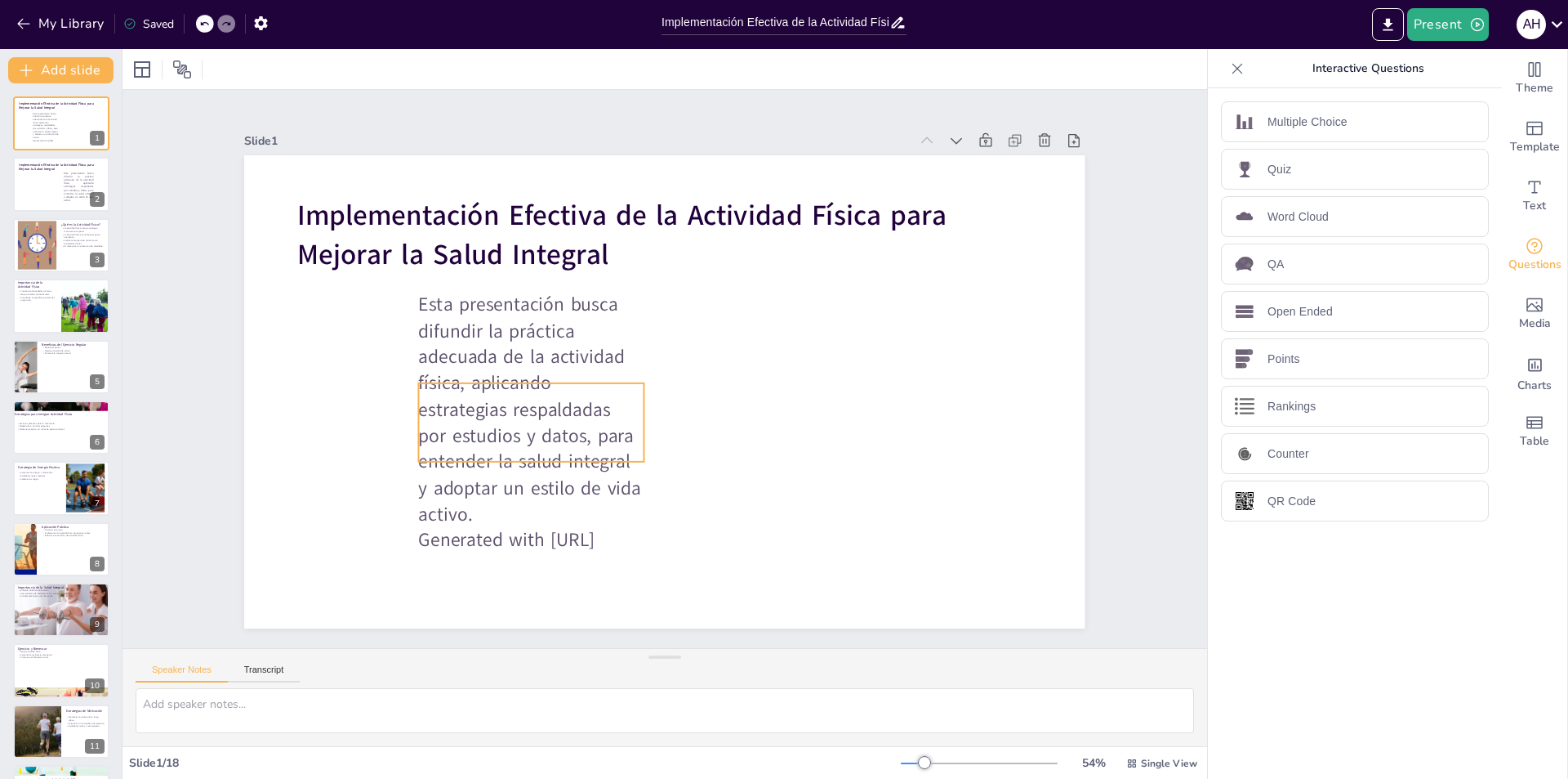
click at [504, 315] on p "Esta presentación busca difundir la práctica adecuada de la actividad física, a…" at bounding box center [553, 284] width 322 height 320
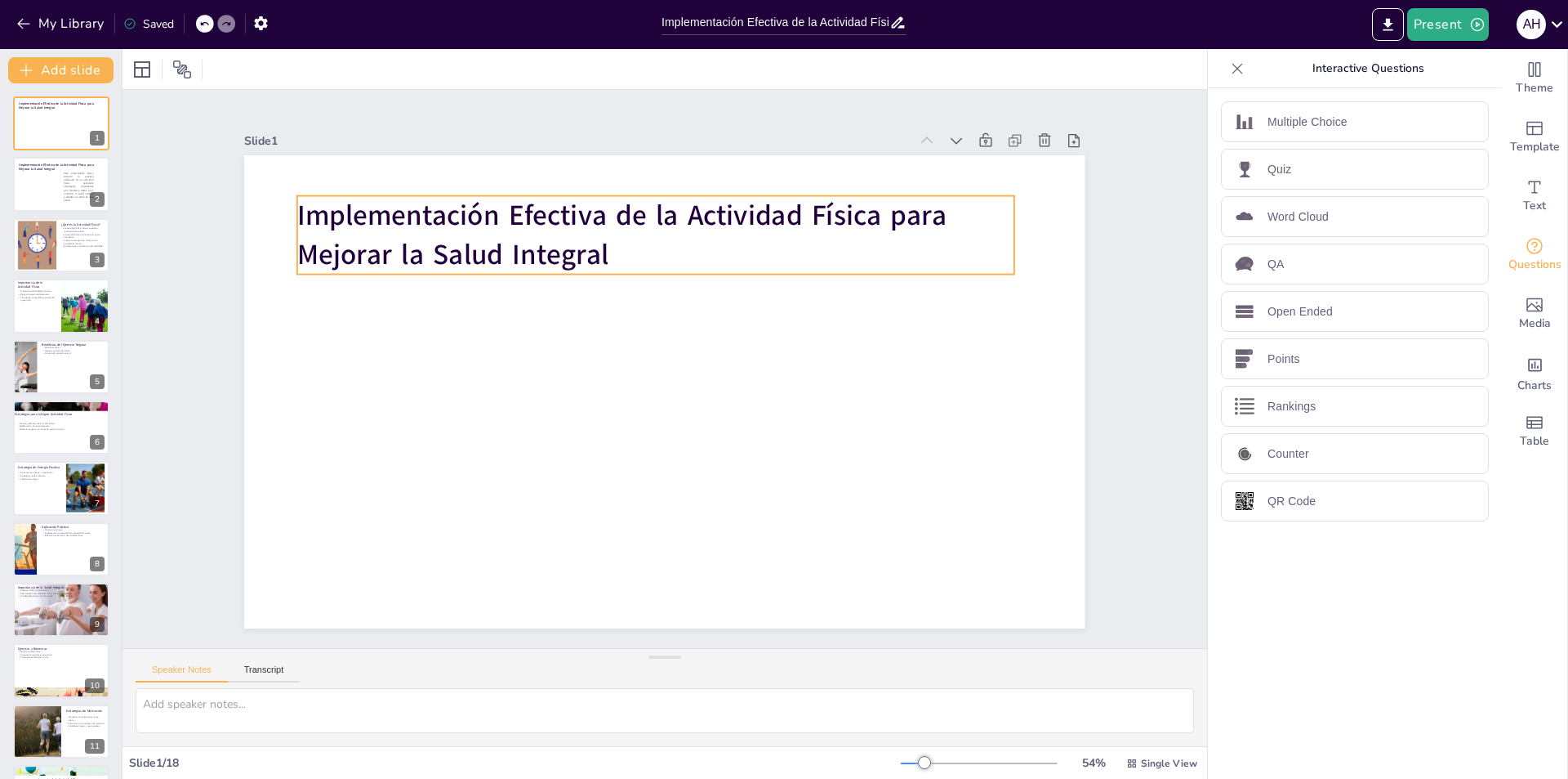
click at [386, 197] on strong "Implementación Efectiva de la Actividad Física para Mejorar la Salud Integral" at bounding box center [665, 209] width 642 height 237
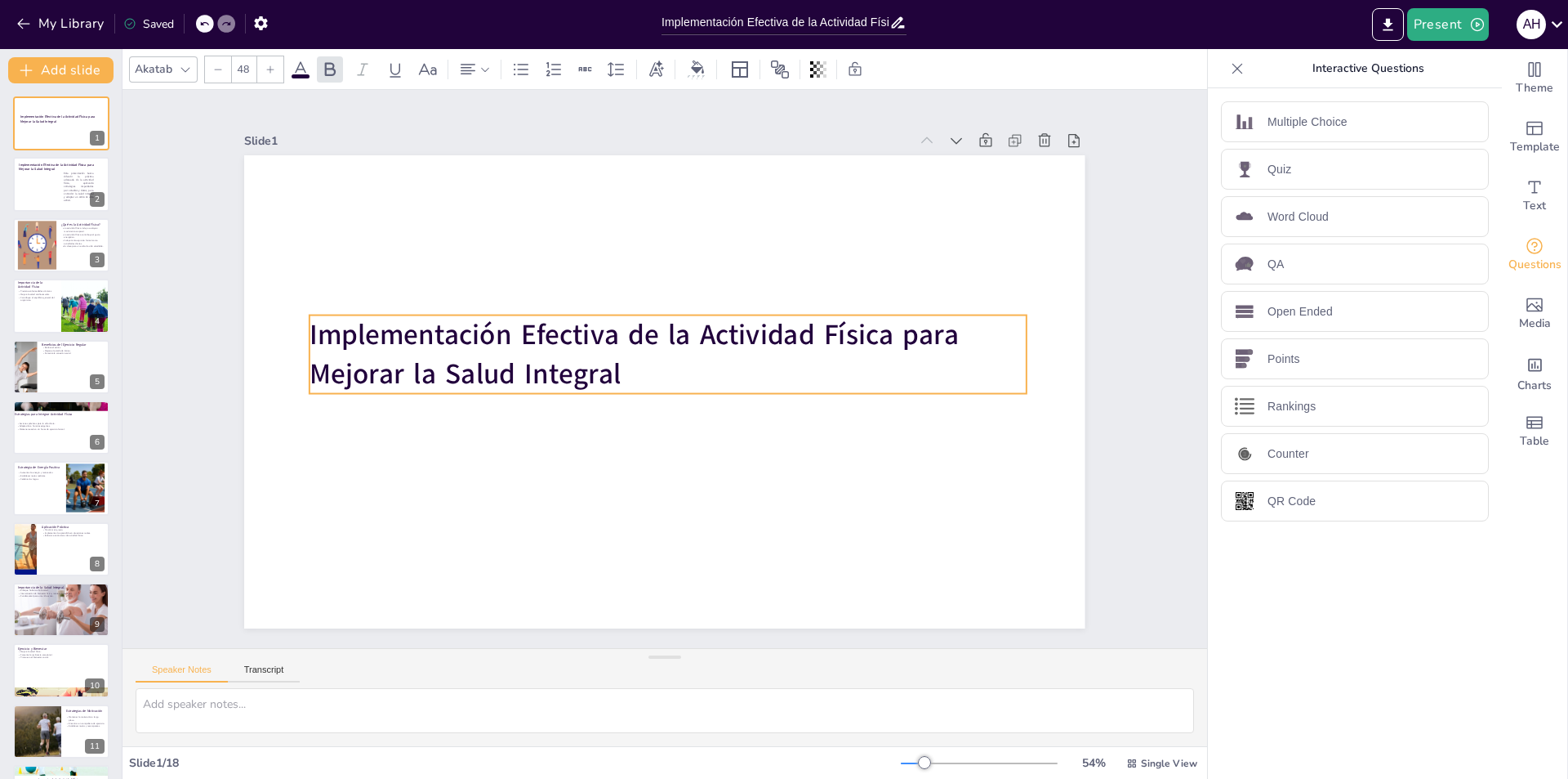
drag, startPoint x: 640, startPoint y: 264, endPoint x: 687, endPoint y: 301, distance: 59.8
click at [652, 384] on p "Implementación Efectiva de la Actividad Física para Mejorar la Salud Integral" at bounding box center [678, 361] width 538 height 585
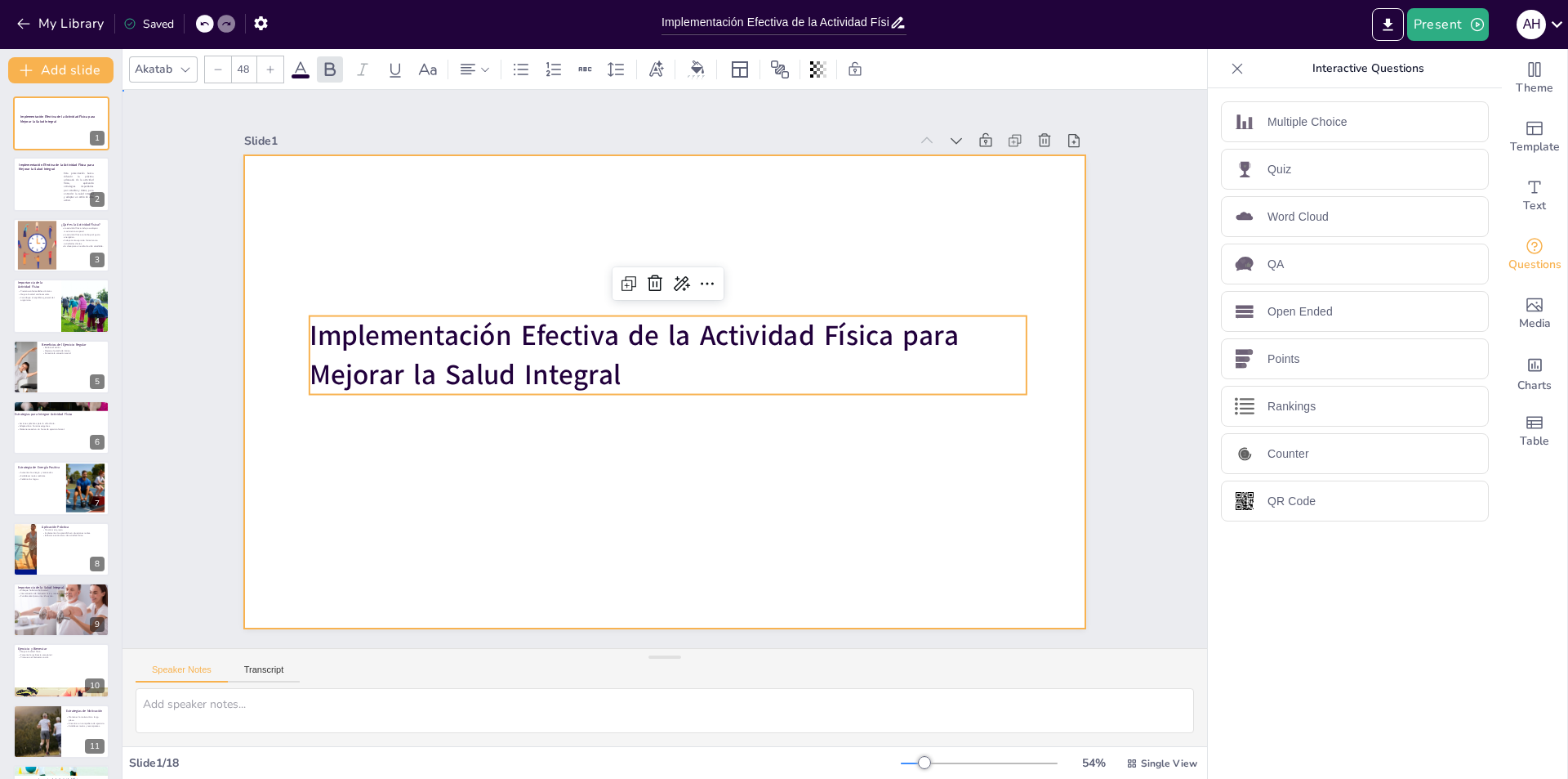
click at [1017, 490] on div at bounding box center [648, 386] width 941 height 915
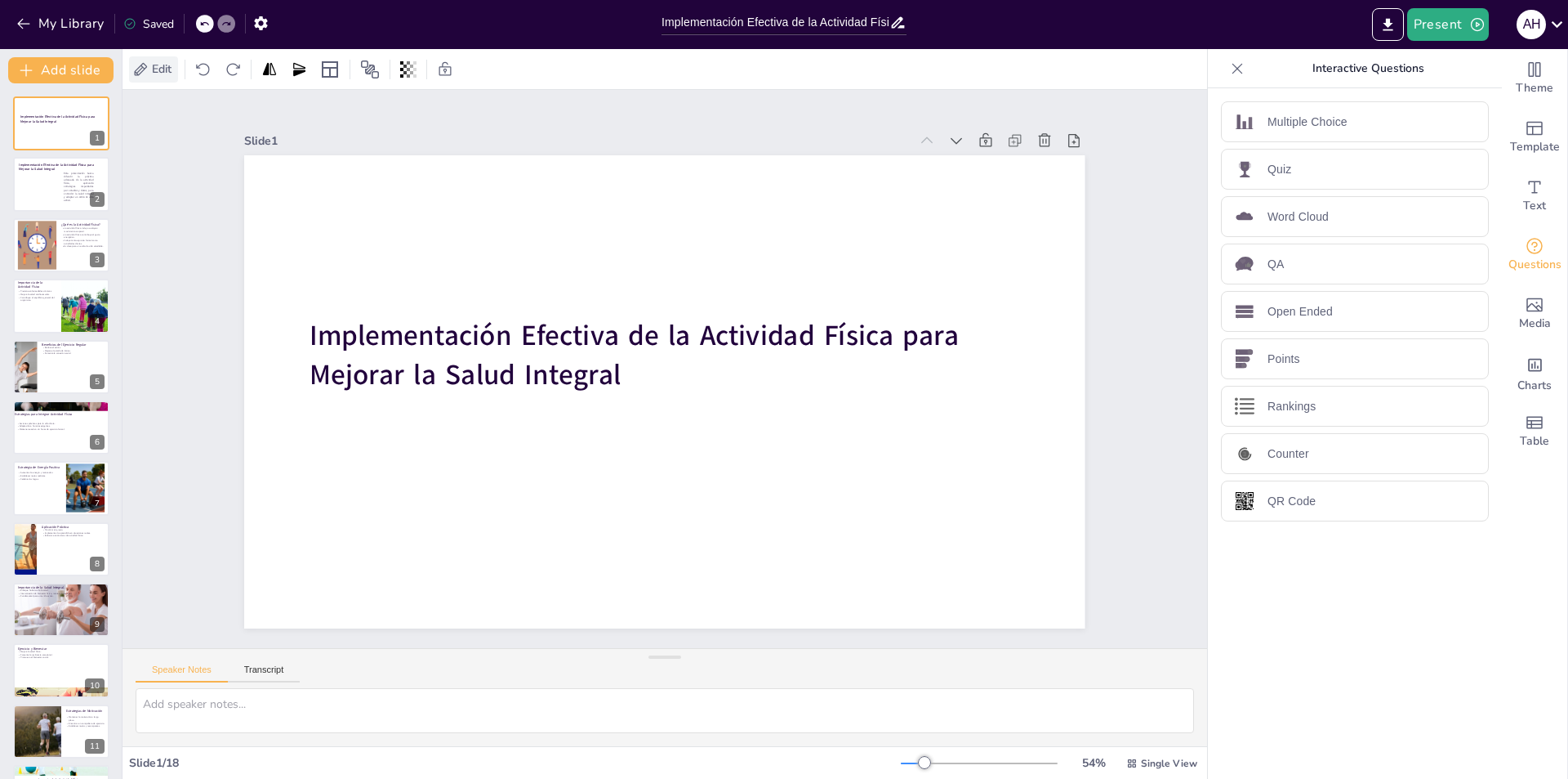
click at [167, 66] on span "Edit" at bounding box center [161, 69] width 27 height 16
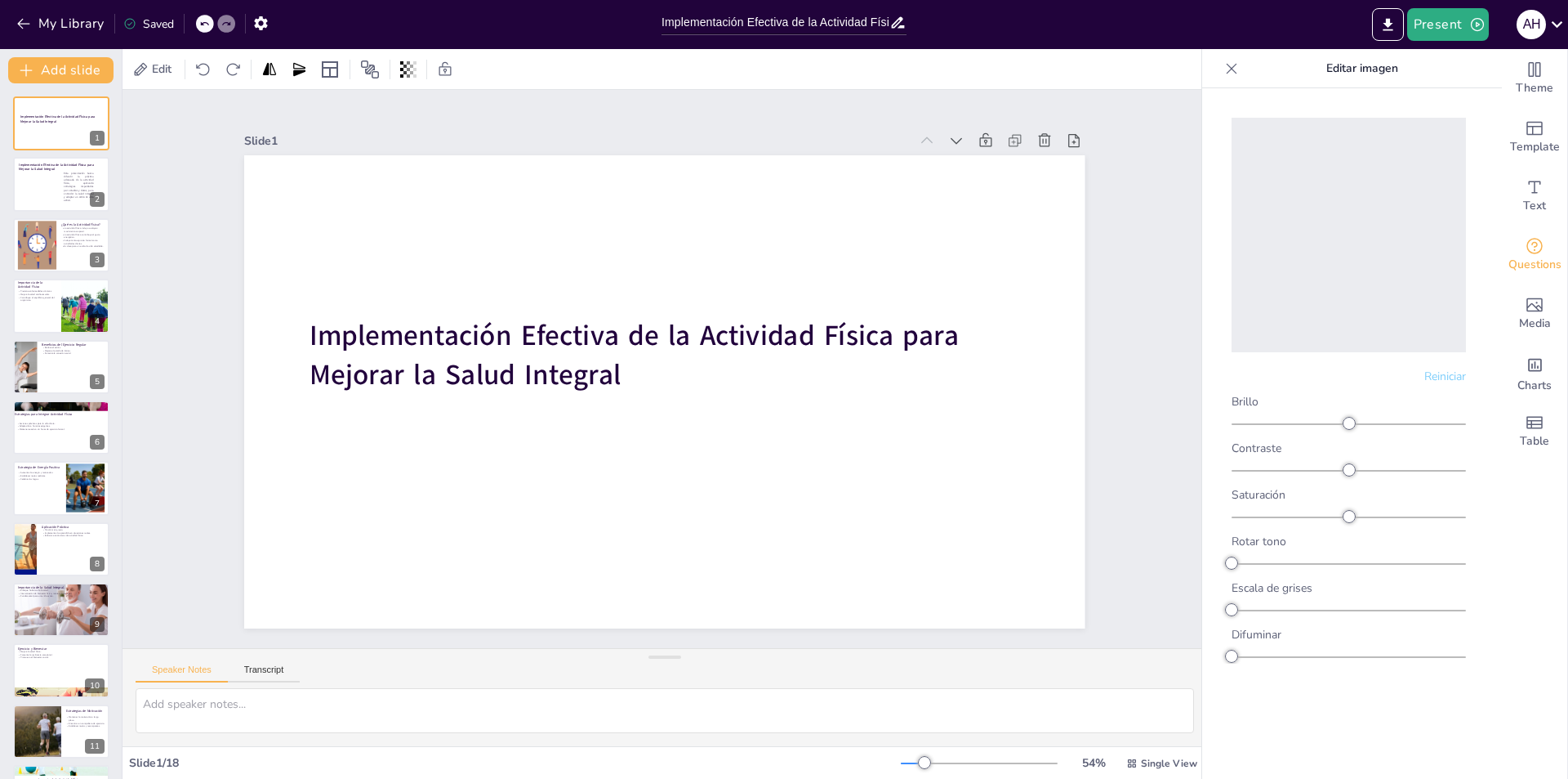
scroll to position [418, 0]
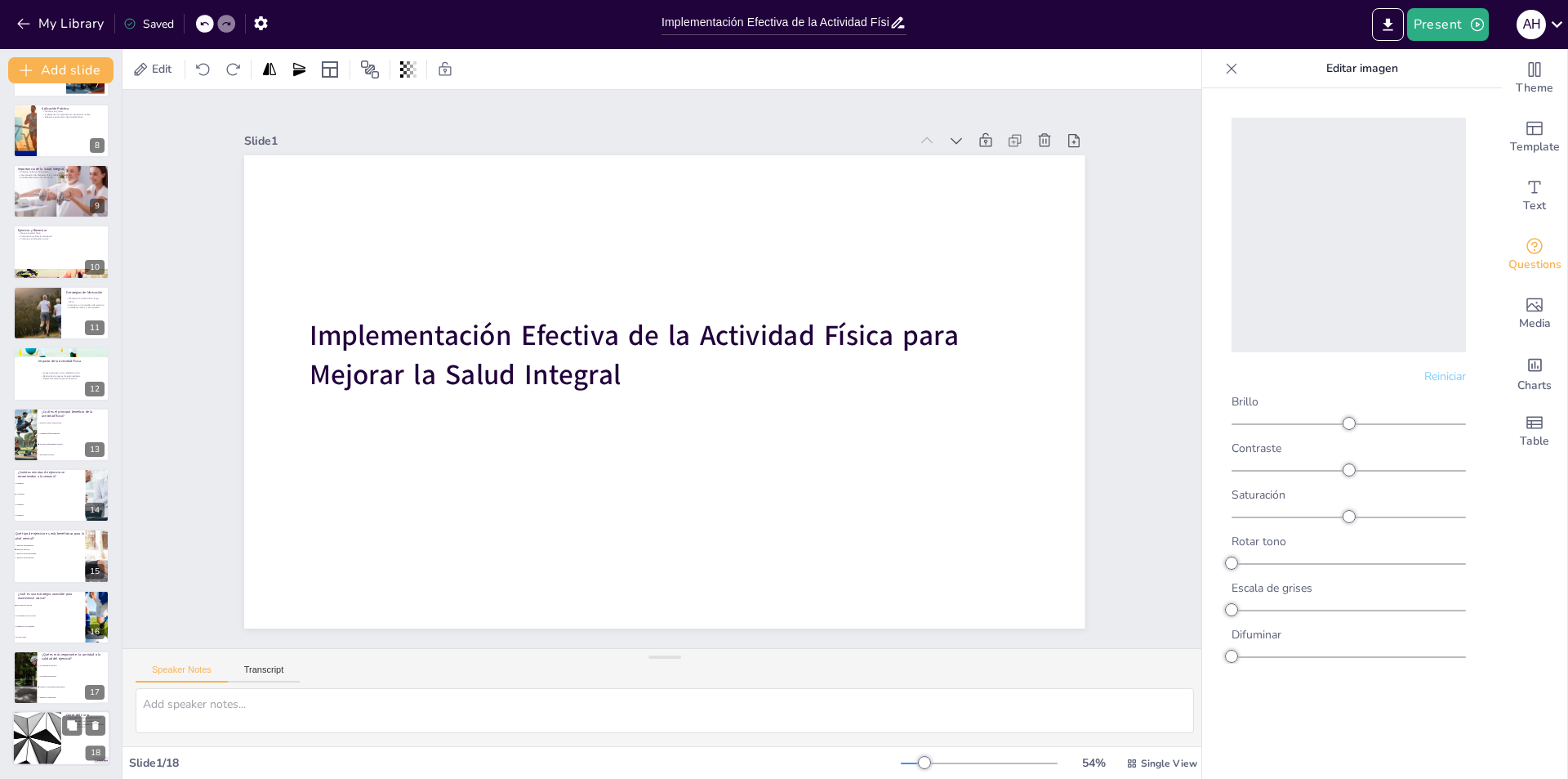
click at [16, 718] on div at bounding box center [37, 739] width 98 height 56
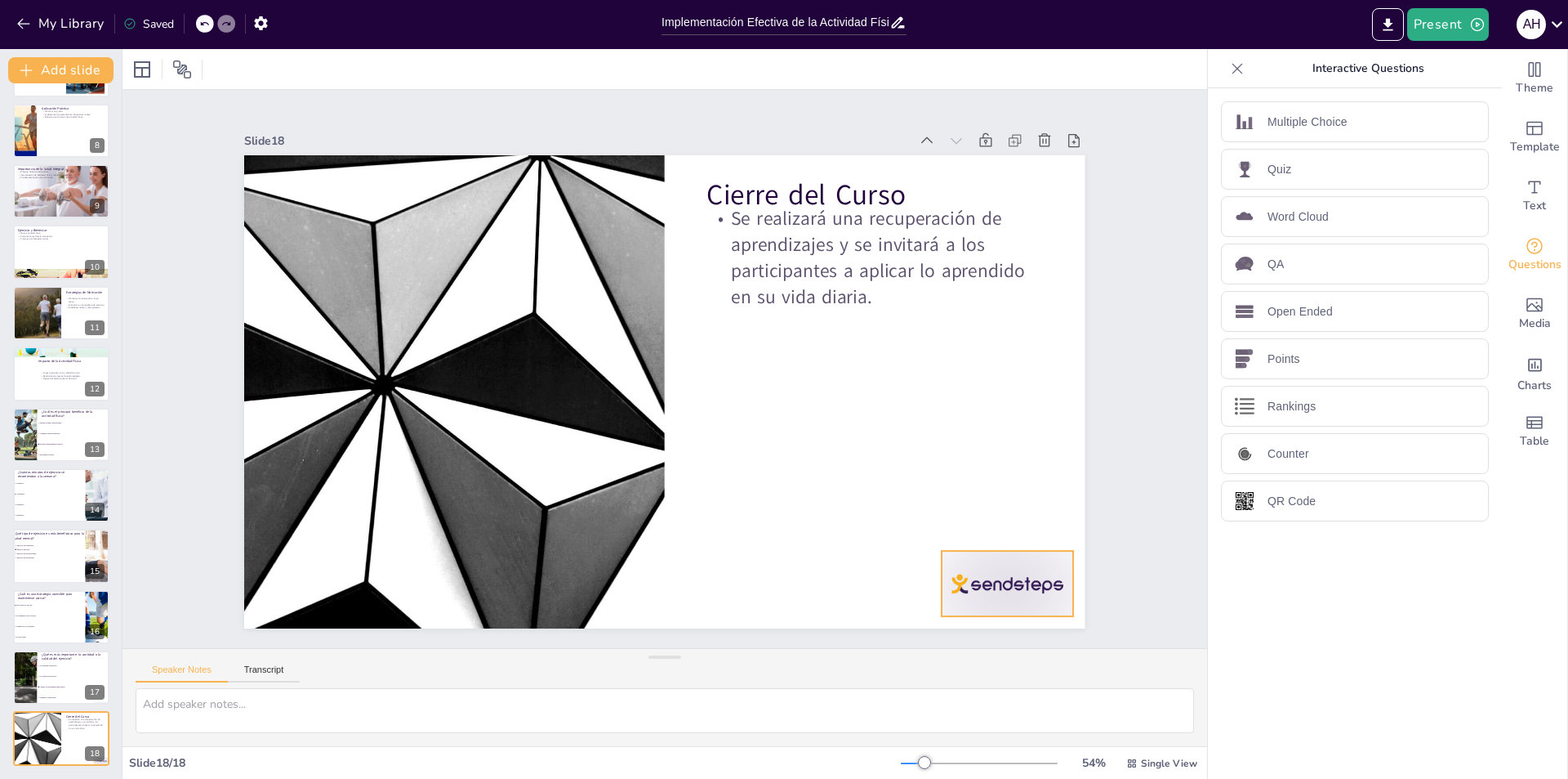
click at [712, 700] on div at bounding box center [650, 774] width 123 height 147
click at [50, 689] on li "Ambas son igualmente importantes." at bounding box center [73, 687] width 73 height 11
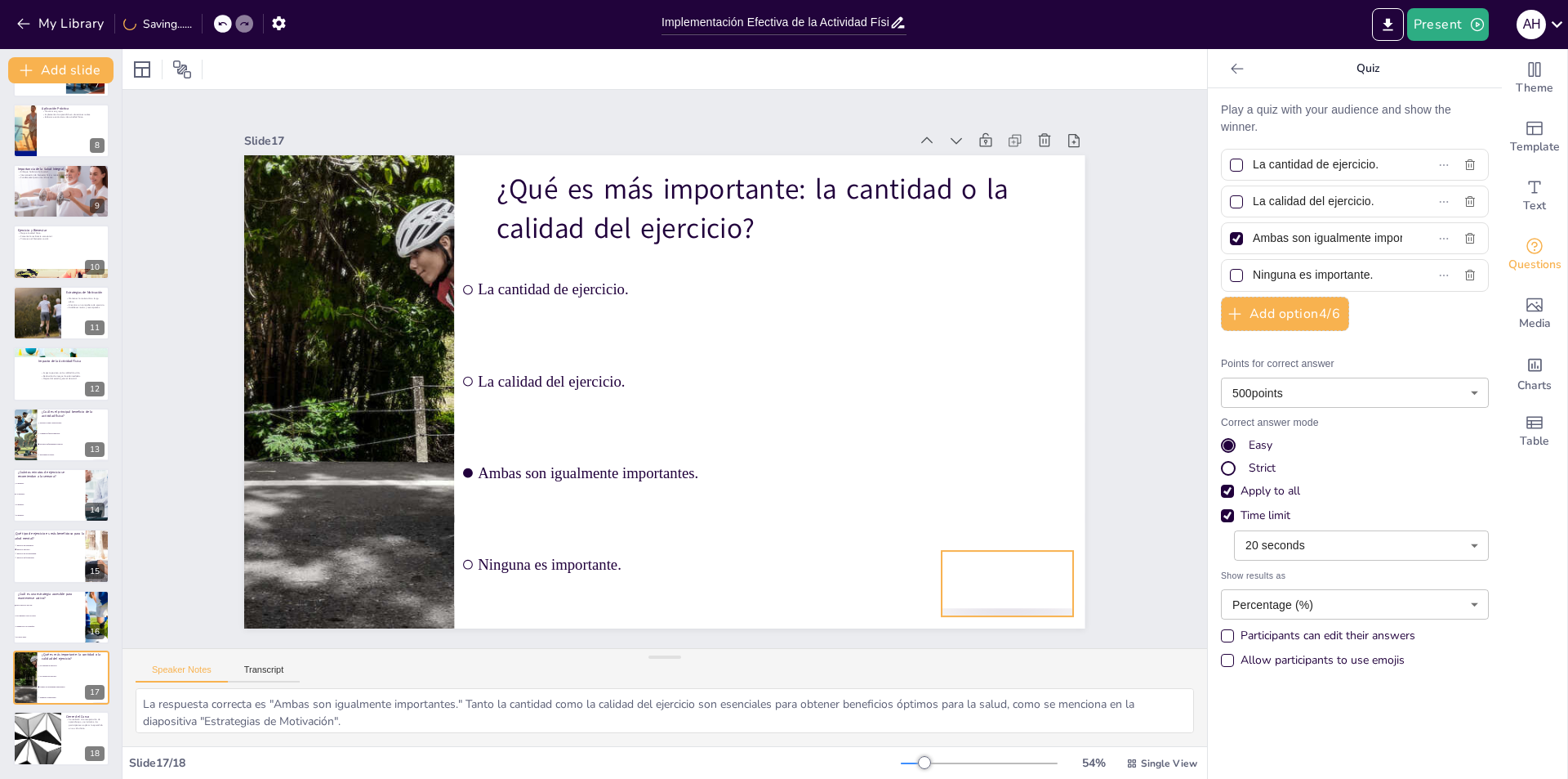
click at [957, 608] on div at bounding box center [955, 651] width 142 height 92
click at [37, 613] on li "Ir al gimnasio todos los días." at bounding box center [49, 616] width 73 height 11
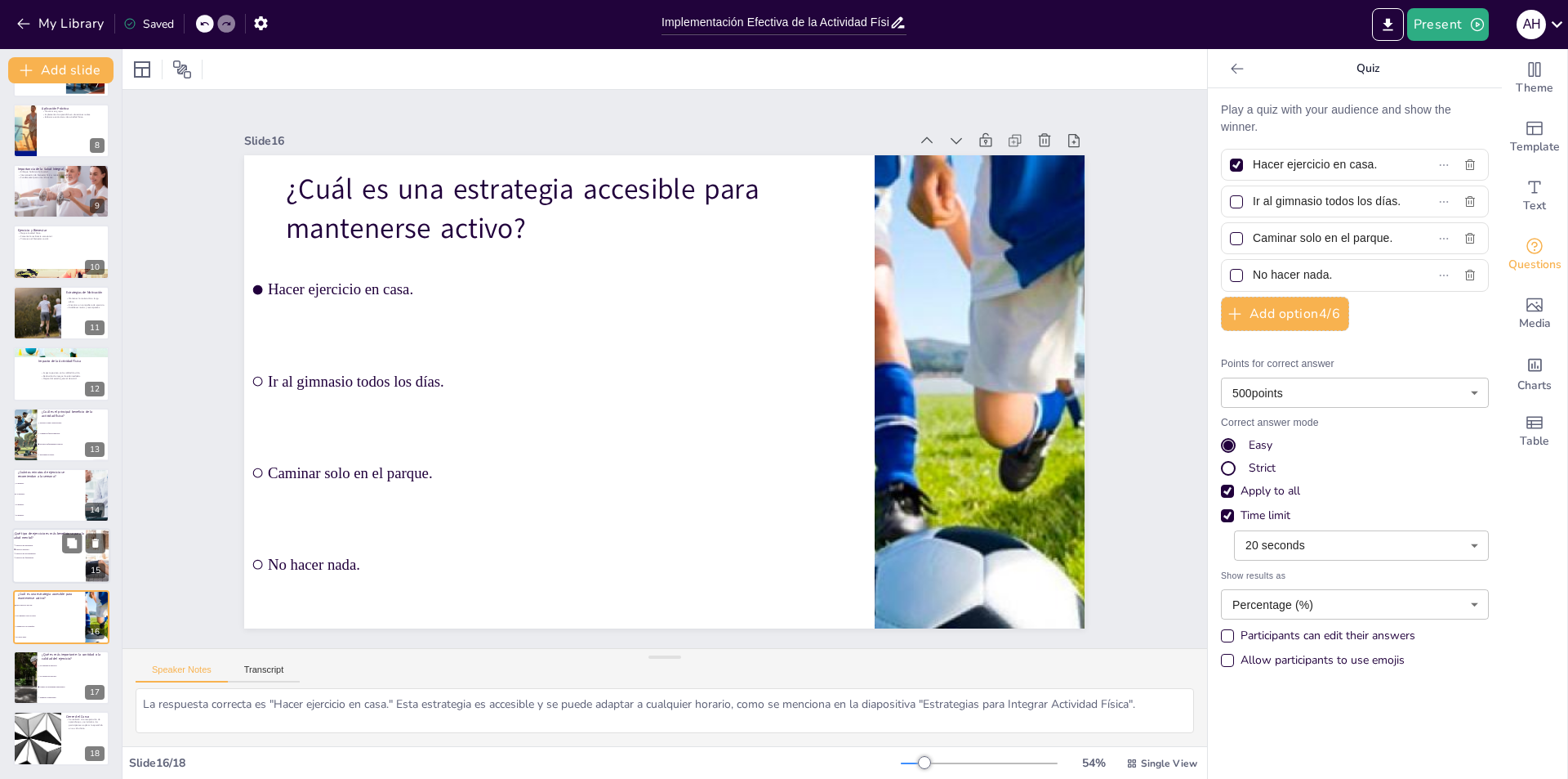
click at [27, 556] on span "Ejercicio de flexibilidad." at bounding box center [39, 557] width 46 height 3
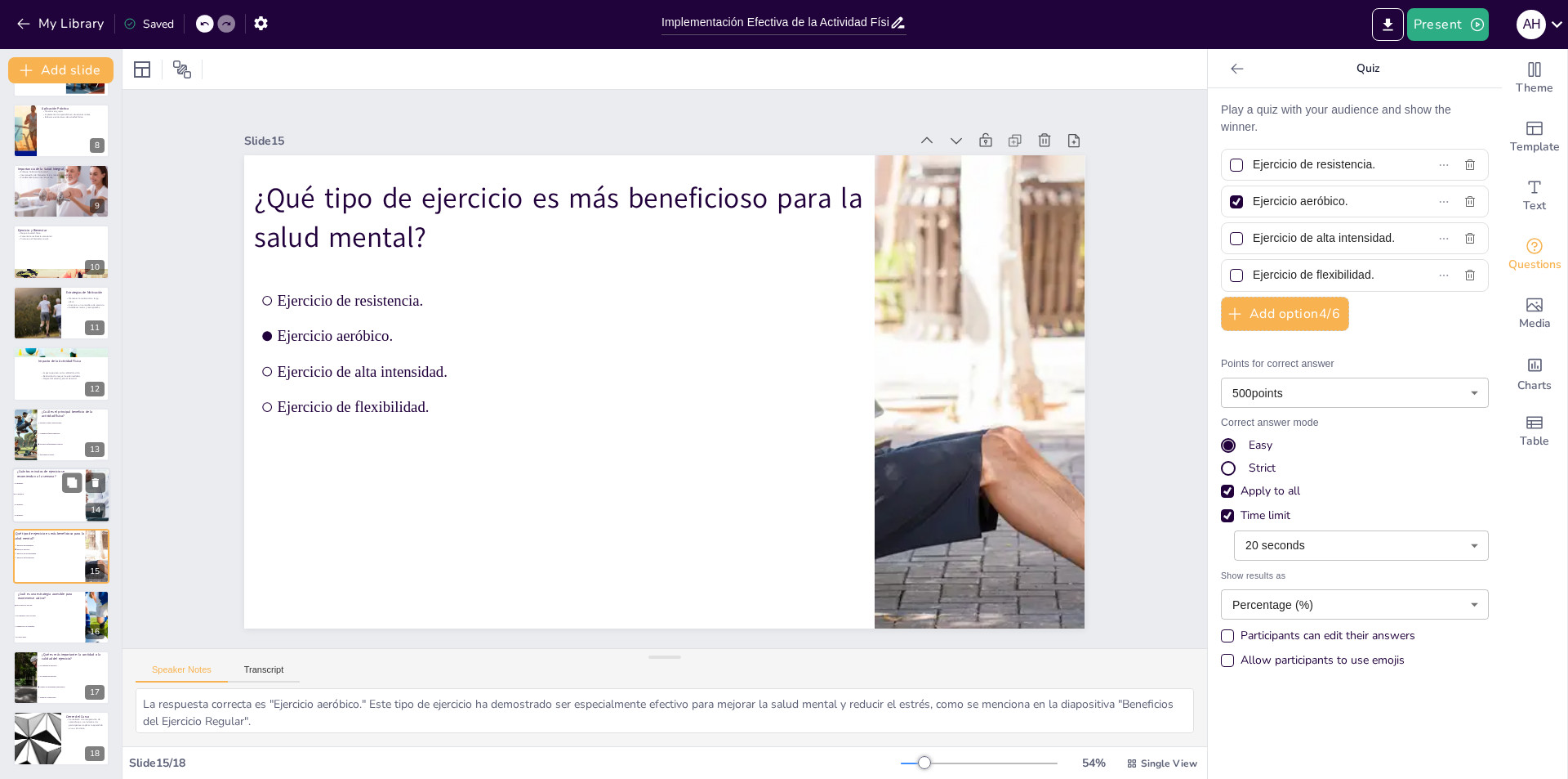
click at [27, 486] on li "30 minutos." at bounding box center [49, 484] width 73 height 11
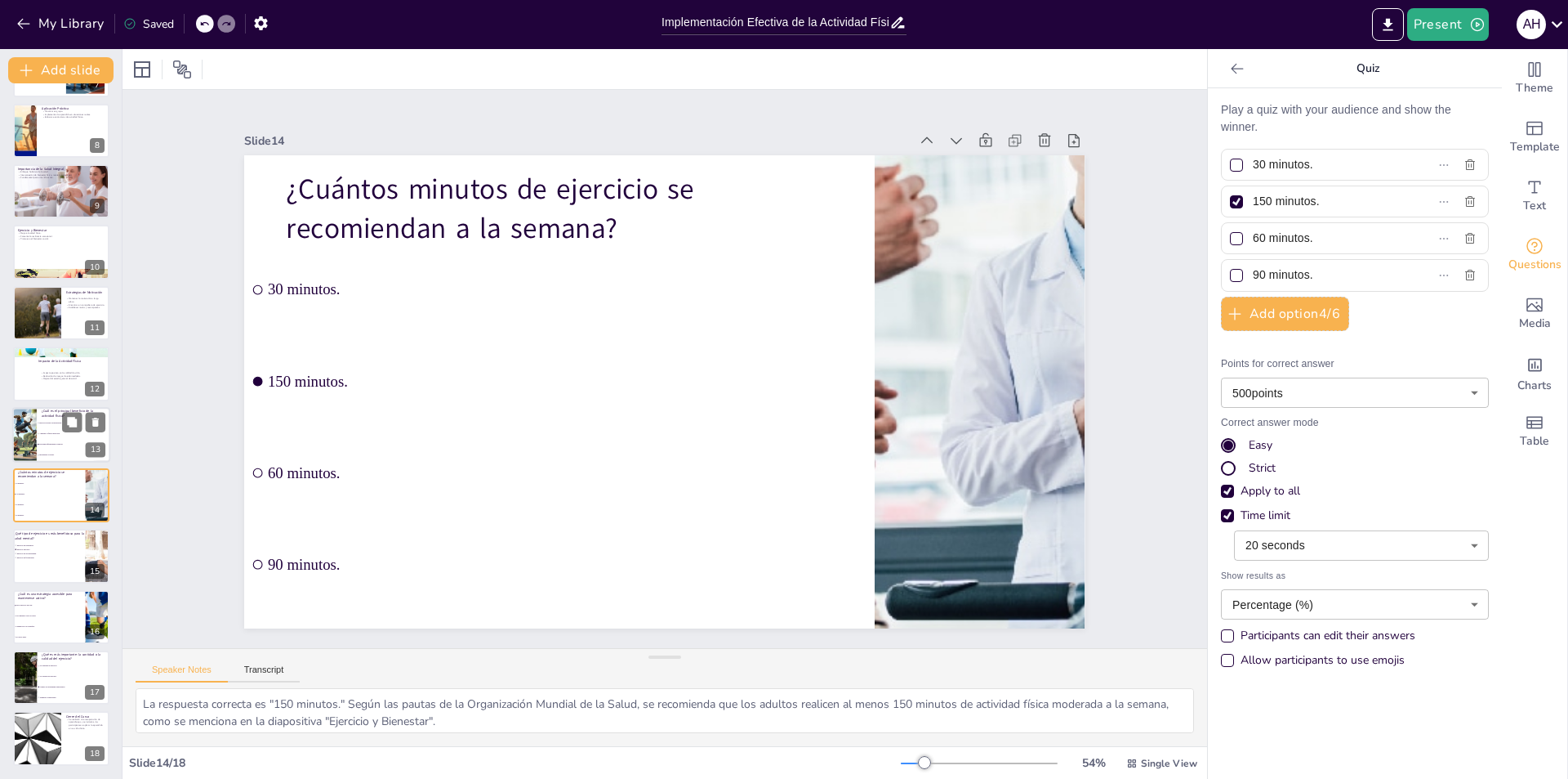
click at [24, 431] on div at bounding box center [24, 434] width 96 height 56
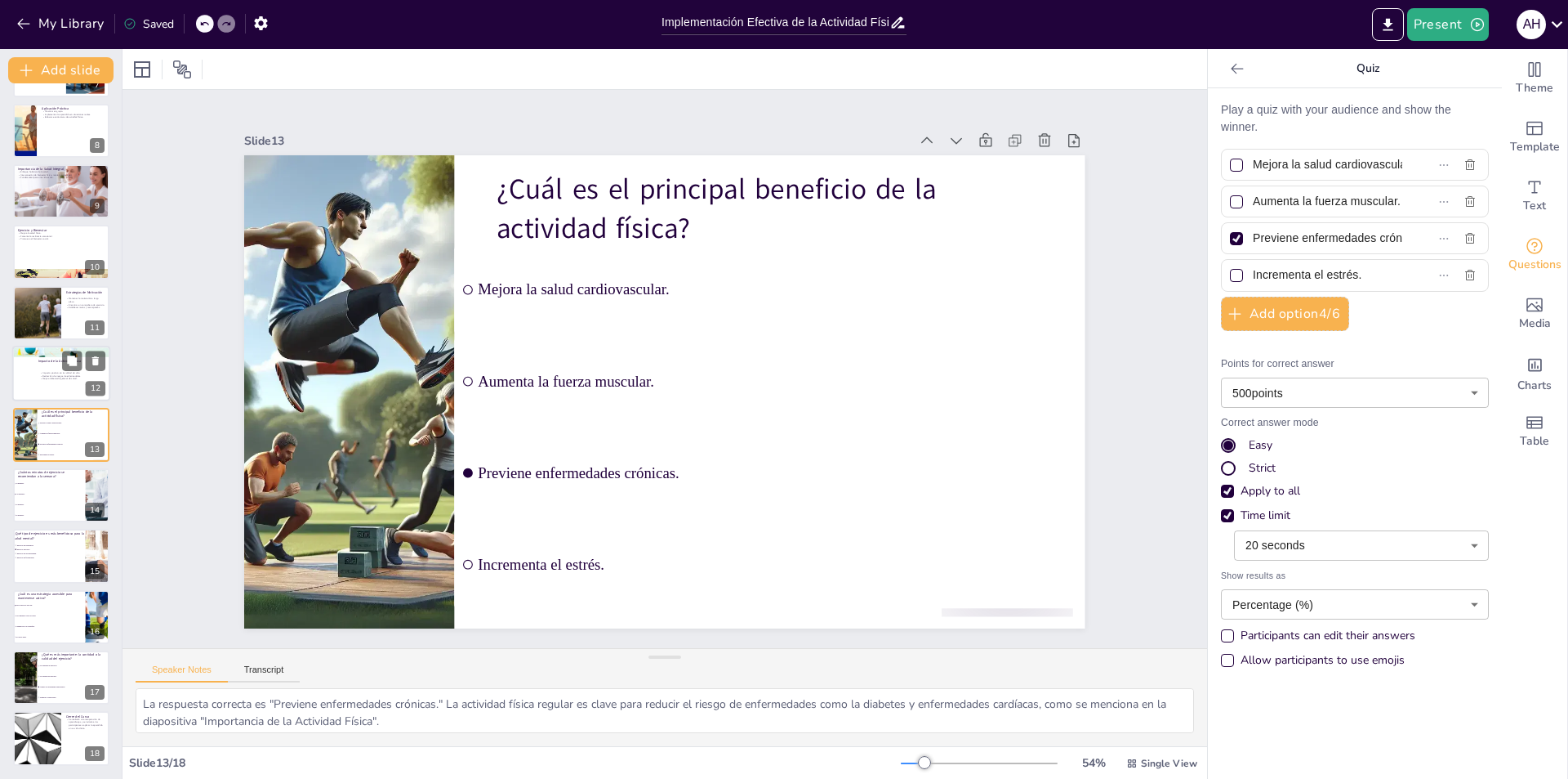
click at [34, 377] on div at bounding box center [60, 373] width 98 height 56
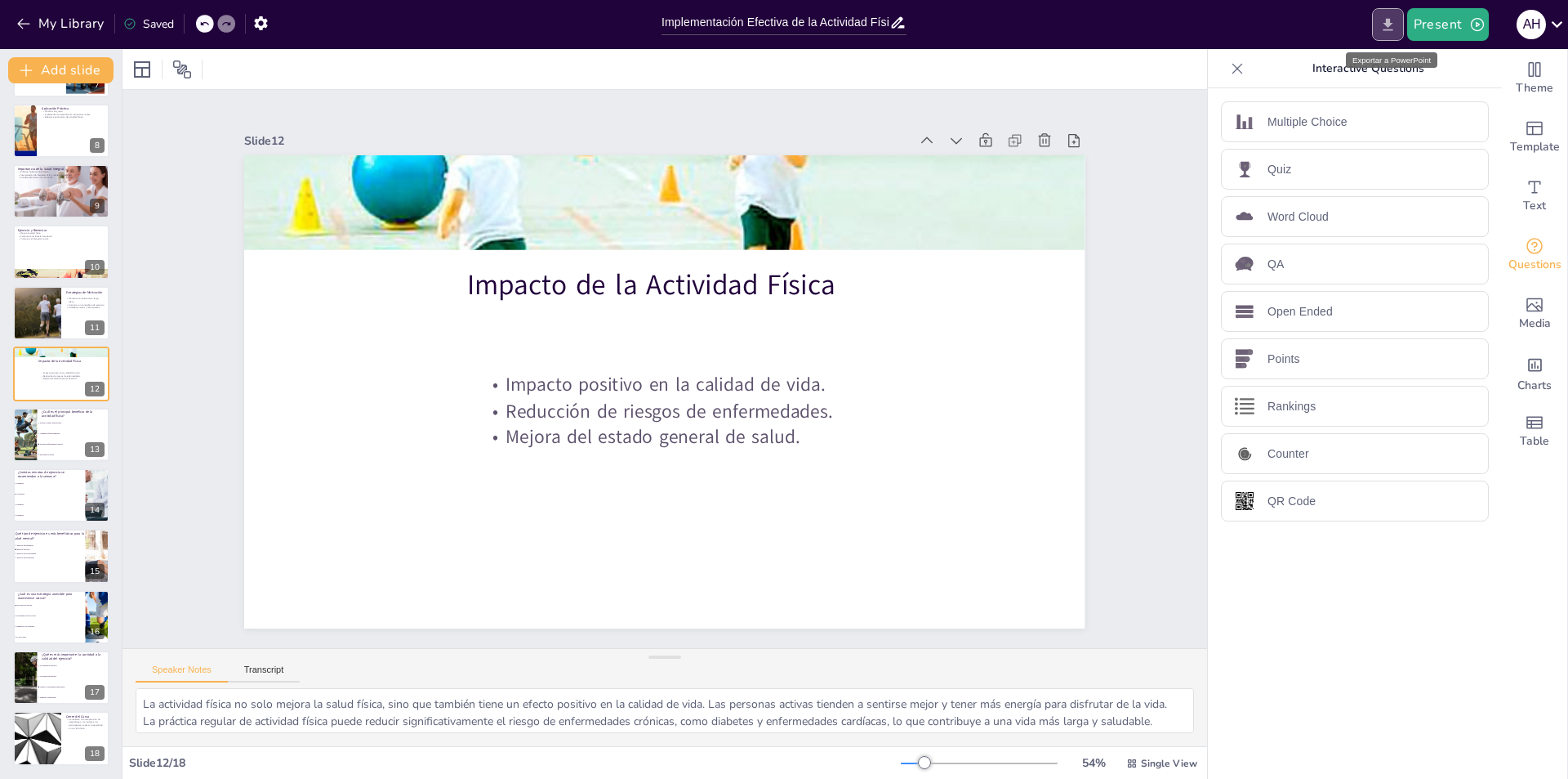
click at [1381, 19] on icon "Export to PowerPoint" at bounding box center [1388, 25] width 17 height 17
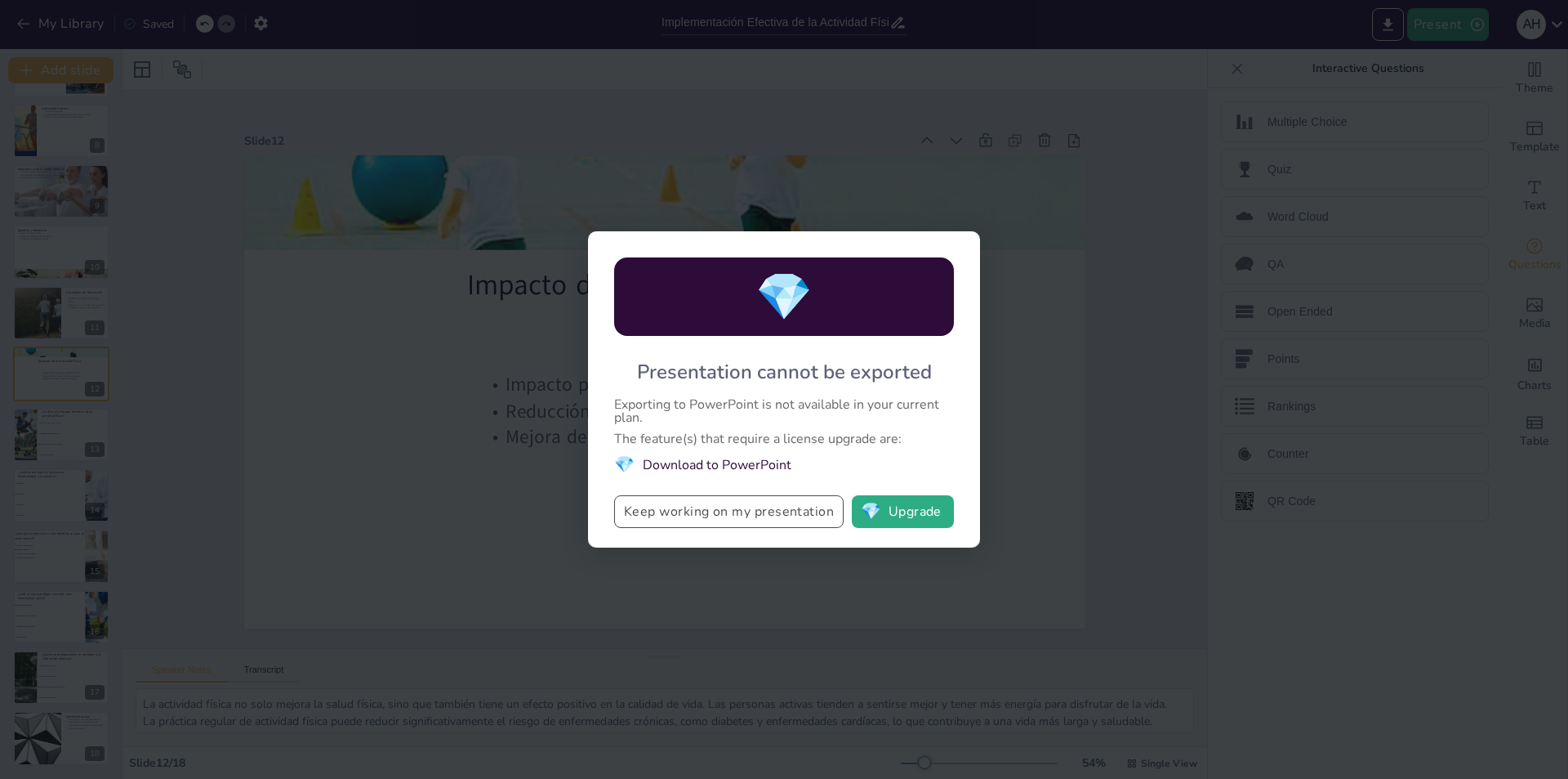
click at [729, 527] on button "Keep working on my presentation" at bounding box center [728, 511] width 230 height 33
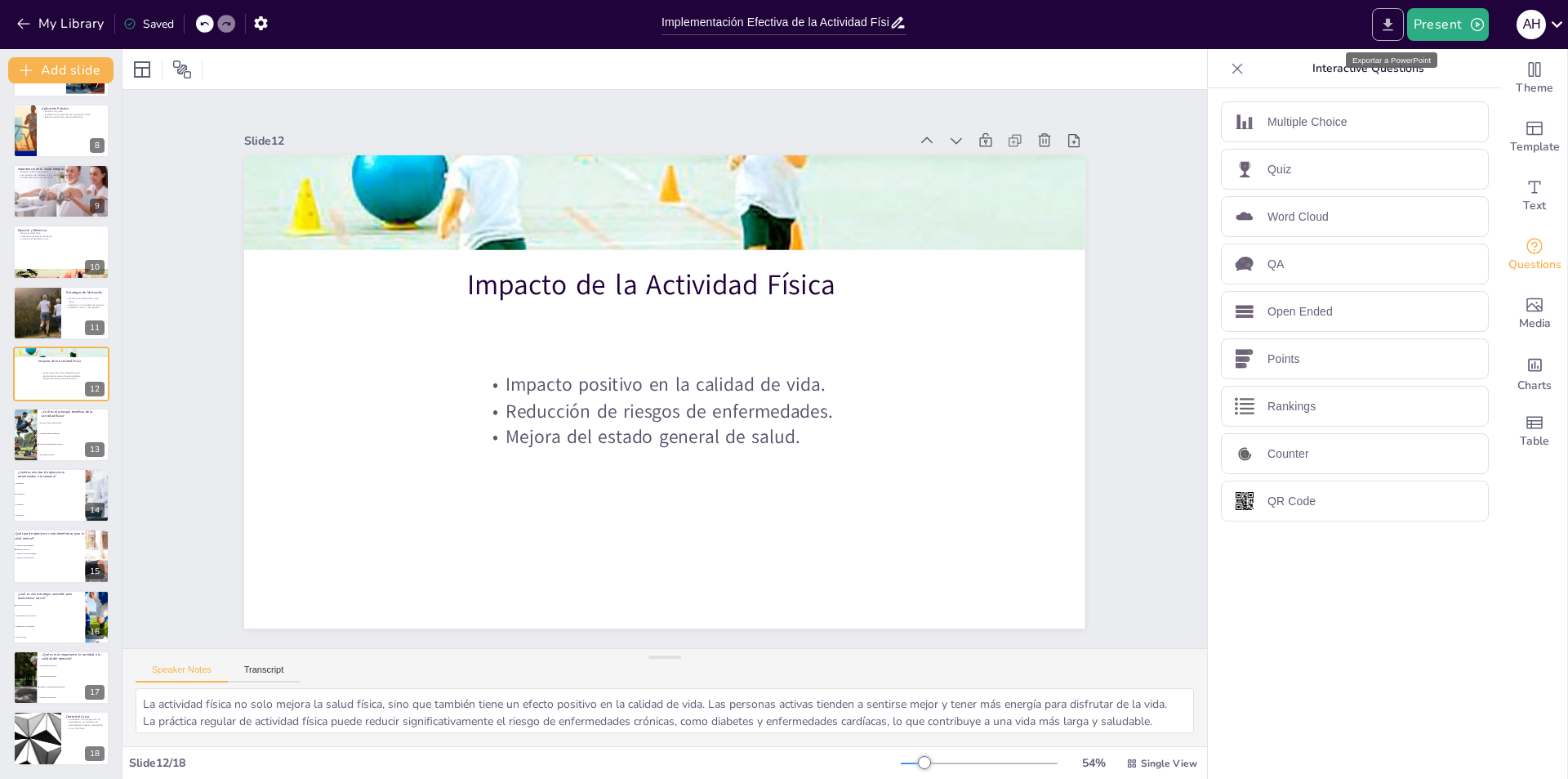
click at [1386, 34] on button "Export to PowerPoint" at bounding box center [1388, 25] width 32 height 33
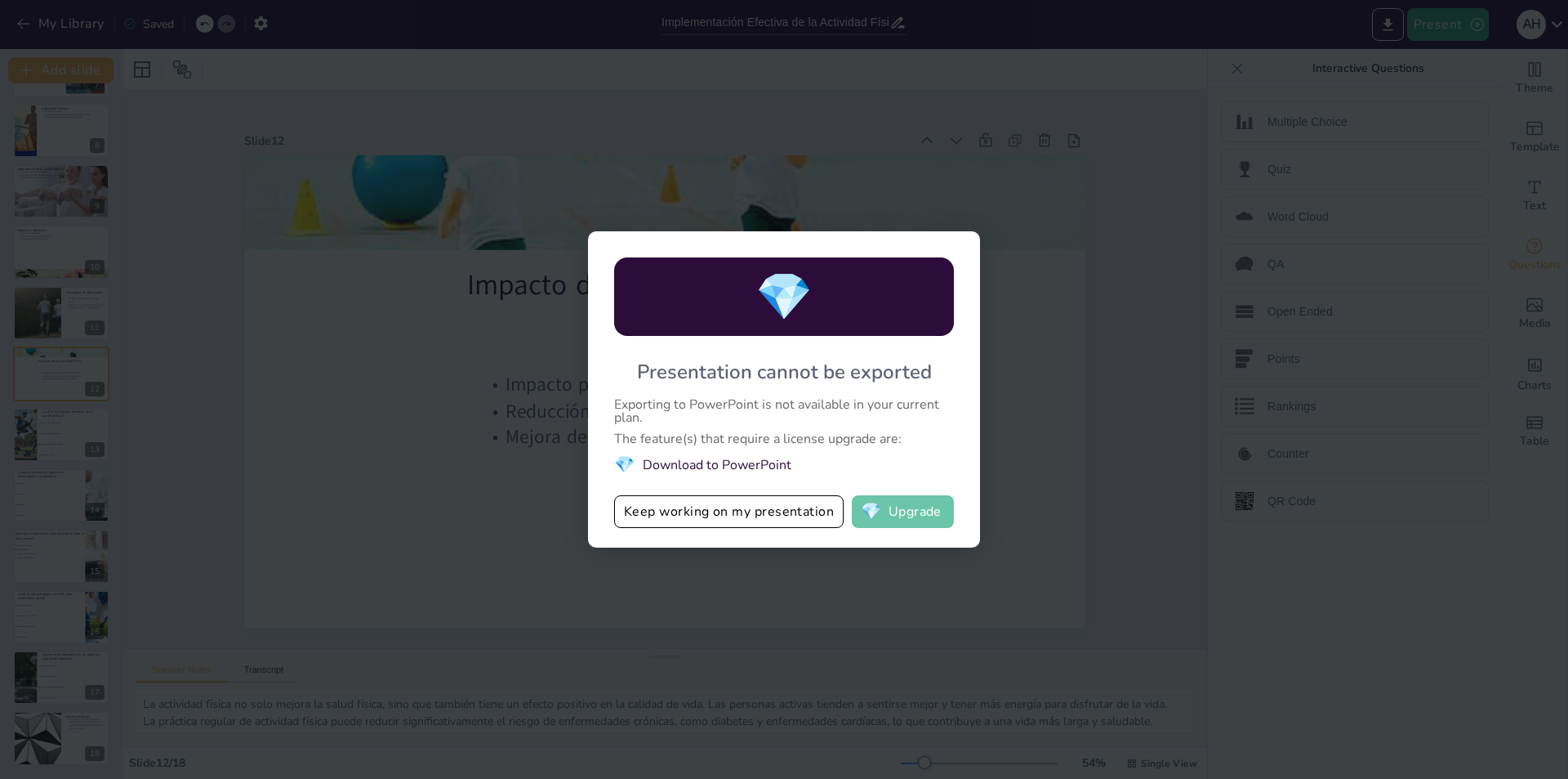
click at [907, 505] on button "💎 Upgrade" at bounding box center [902, 511] width 102 height 33
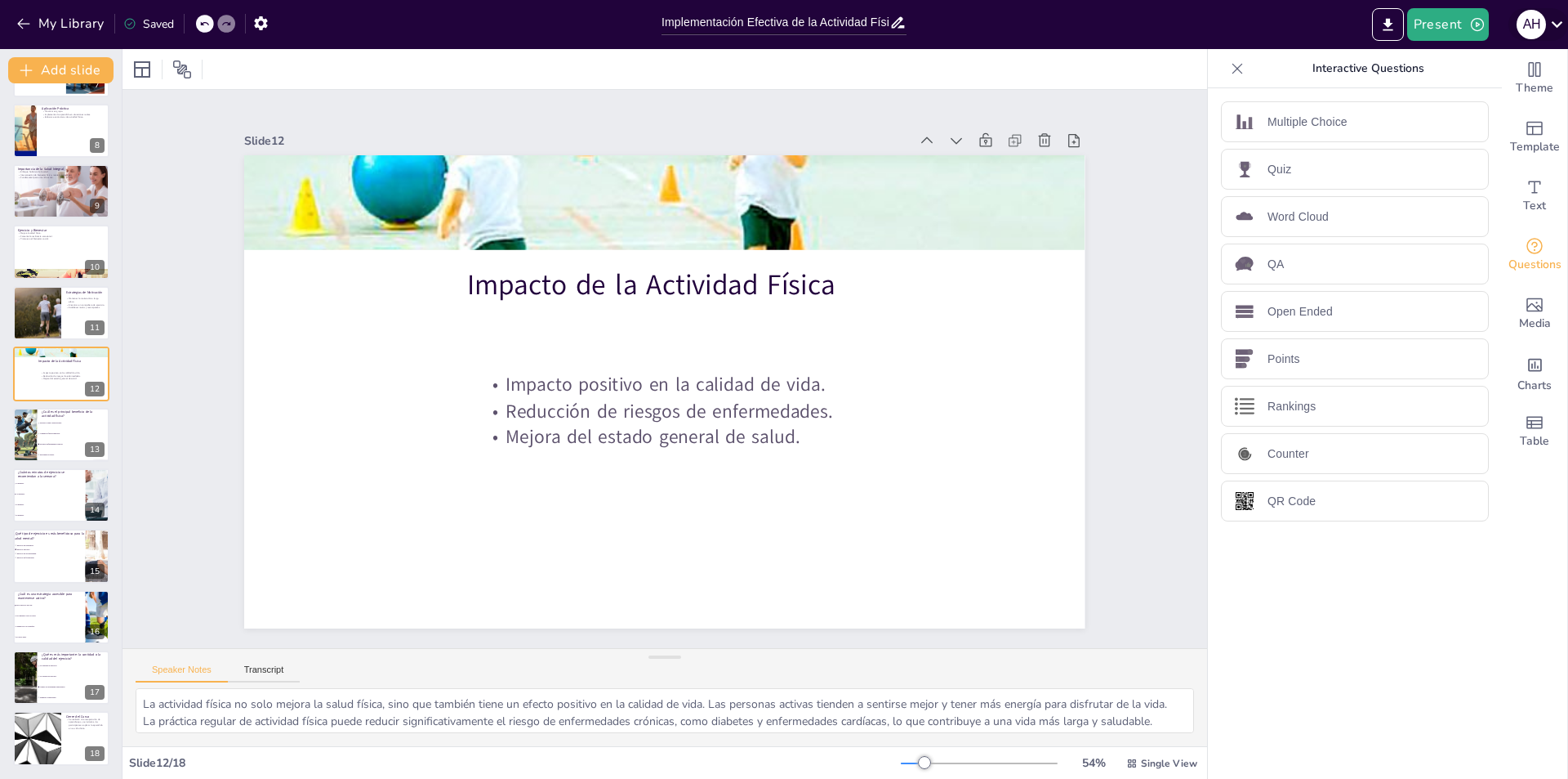
click at [1552, 17] on icon at bounding box center [1557, 24] width 22 height 22
click at [1382, 25] on div at bounding box center [784, 390] width 1568 height 779
click at [1387, 21] on icon "Export to PowerPoint" at bounding box center [1388, 25] width 17 height 17
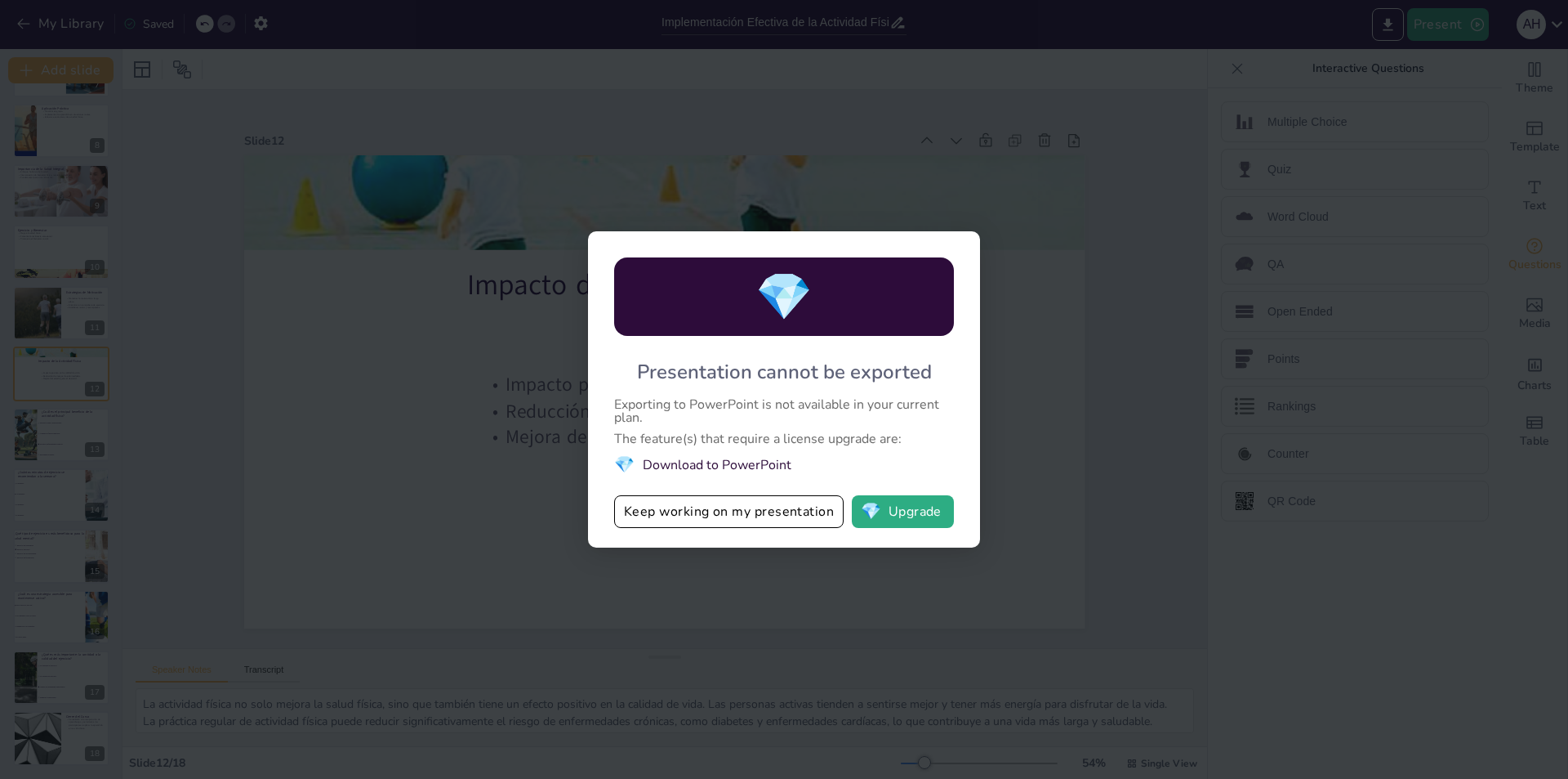
click at [502, 476] on div "💎 Presentation cannot be exported Exporting to PowerPoint is not available in y…" at bounding box center [784, 390] width 1568 height 779
click at [1080, 383] on div "💎 Presentation cannot be exported Exporting to PowerPoint is not available in y…" at bounding box center [784, 390] width 1568 height 779
click at [1040, 344] on div "💎 Presentation cannot be exported Exporting to PowerPoint is not available in y…" at bounding box center [784, 390] width 1568 height 779
click at [883, 166] on div "💎 Presentation cannot be exported Exporting to PowerPoint is not available in y…" at bounding box center [784, 390] width 1568 height 779
drag, startPoint x: 885, startPoint y: 164, endPoint x: 980, endPoint y: 414, distance: 267.4
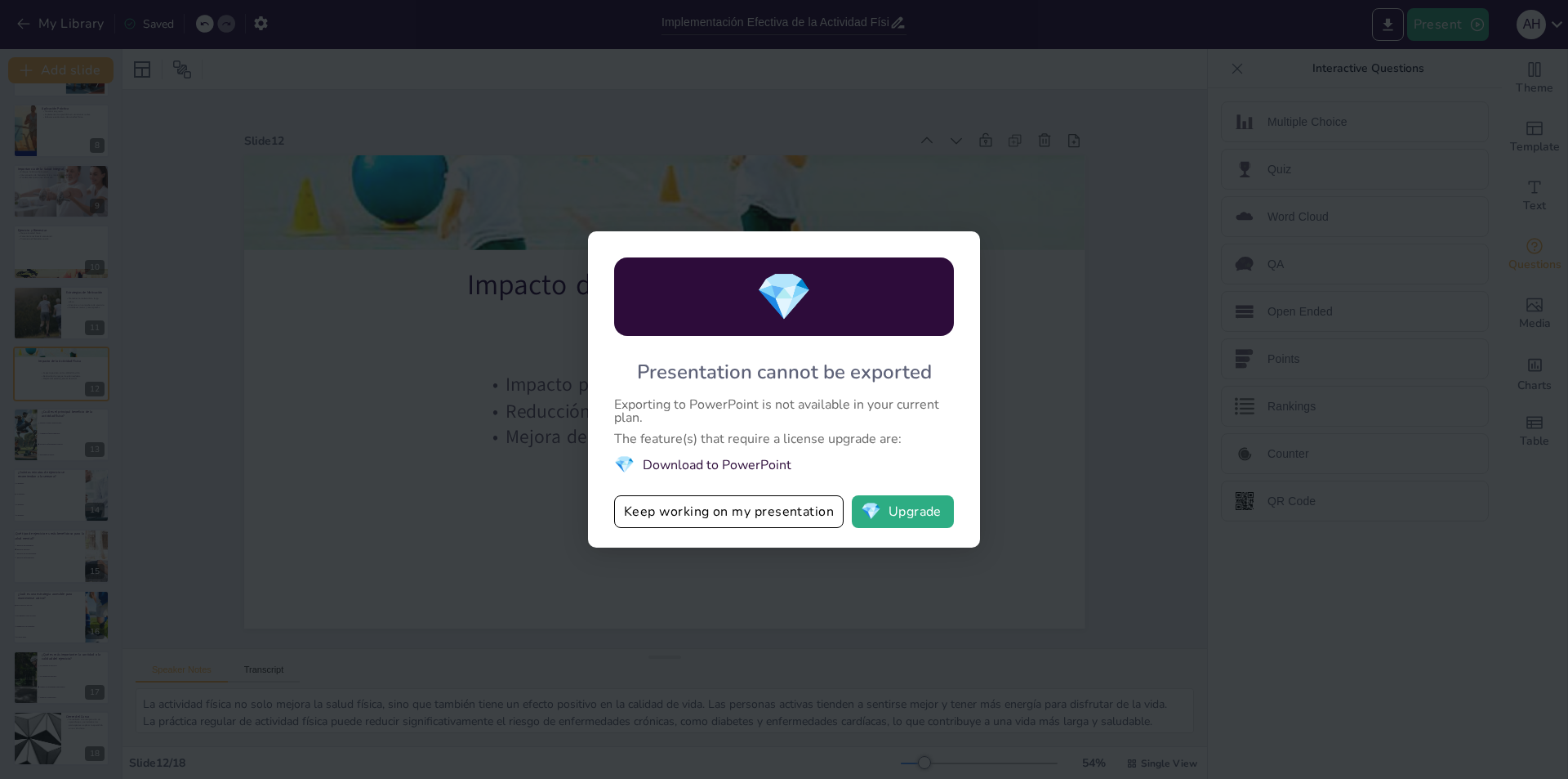
click at [896, 203] on div "💎 Presentation cannot be exported Exporting to PowerPoint is not available in y…" at bounding box center [784, 390] width 1568 height 779
click at [774, 504] on button "Keep working on my presentation" at bounding box center [728, 511] width 230 height 33
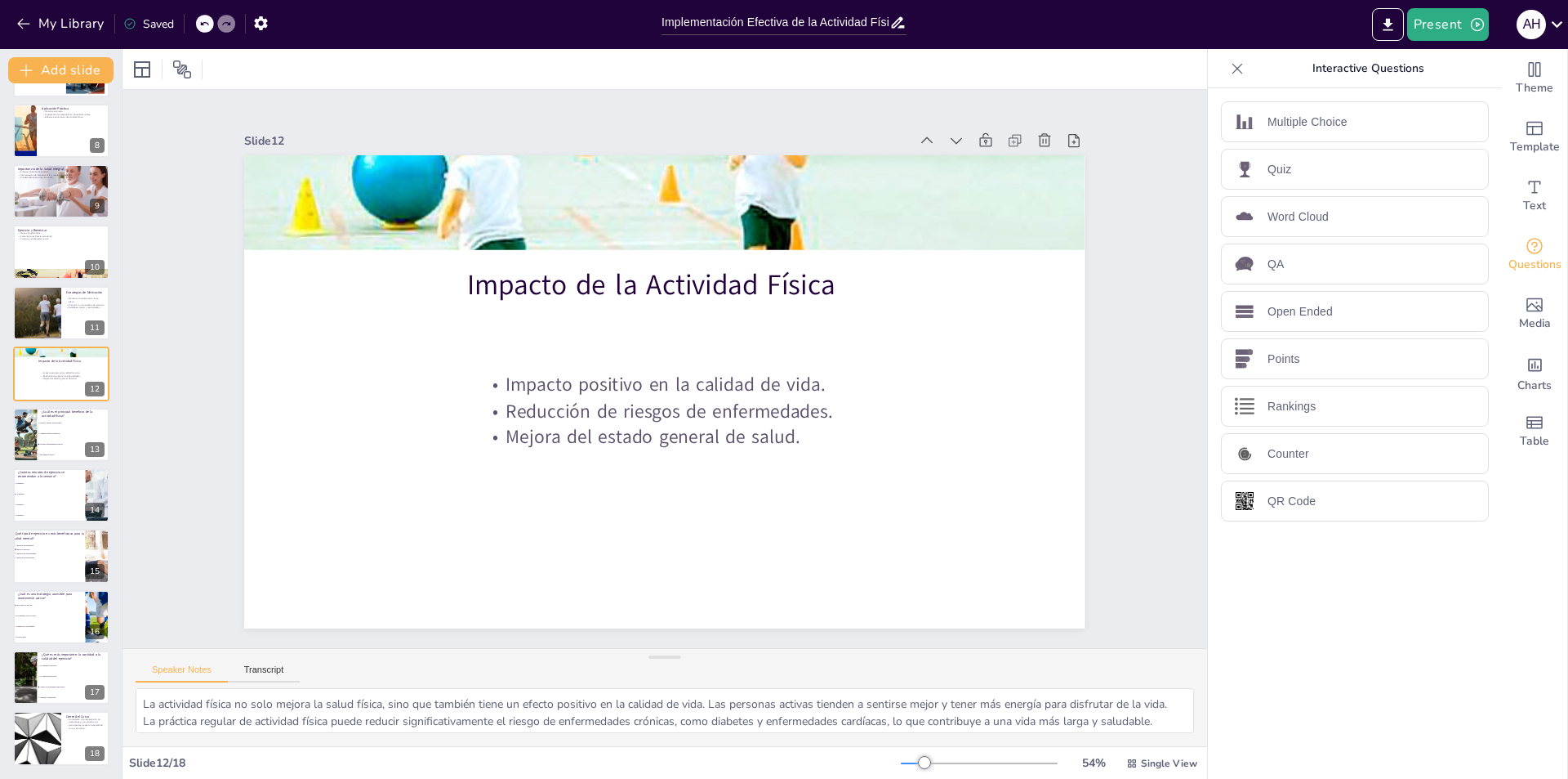
scroll to position [0, 0]
